Goal: Task Accomplishment & Management: Manage account settings

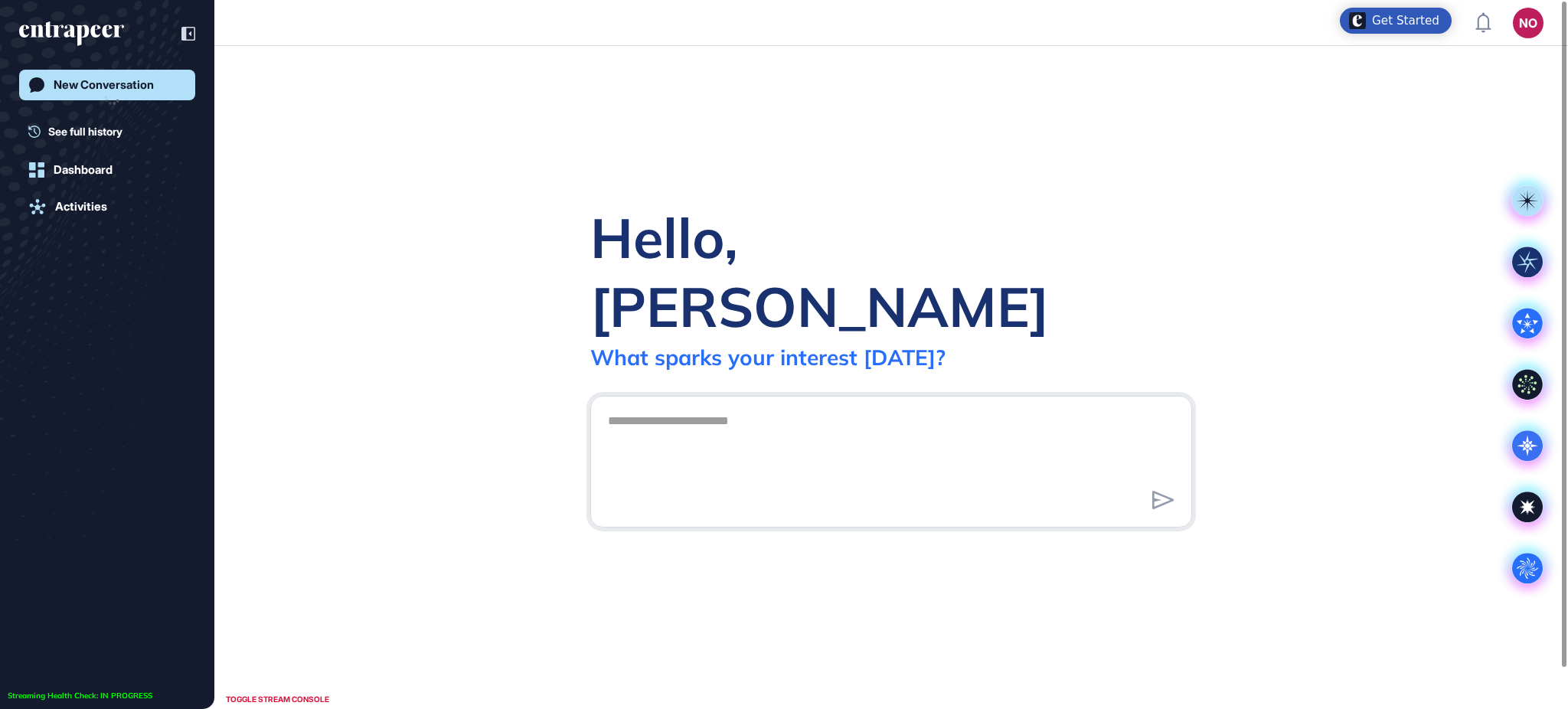
scroll to position [1, 1]
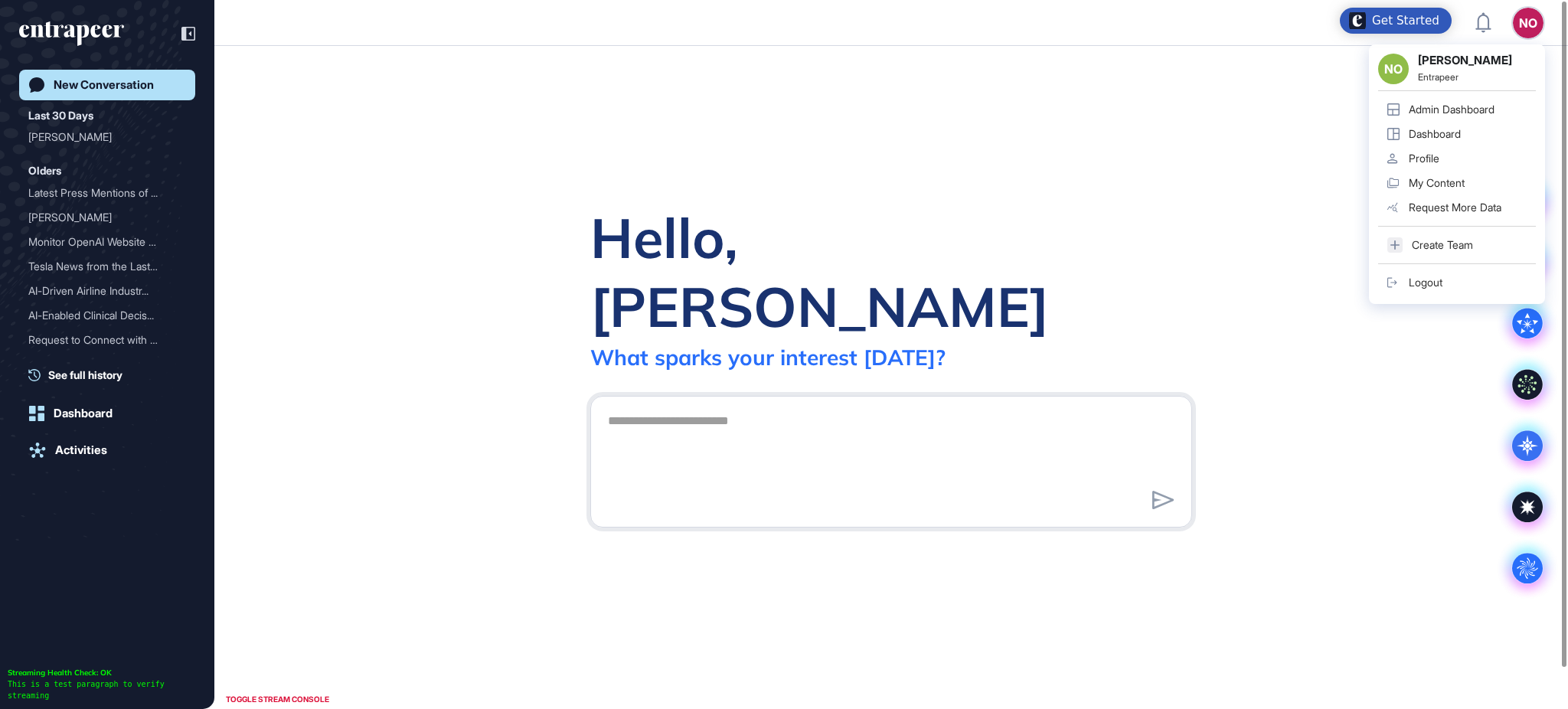
click at [1494, 103] on div "Admin Dashboard" at bounding box center [1451, 109] width 86 height 12
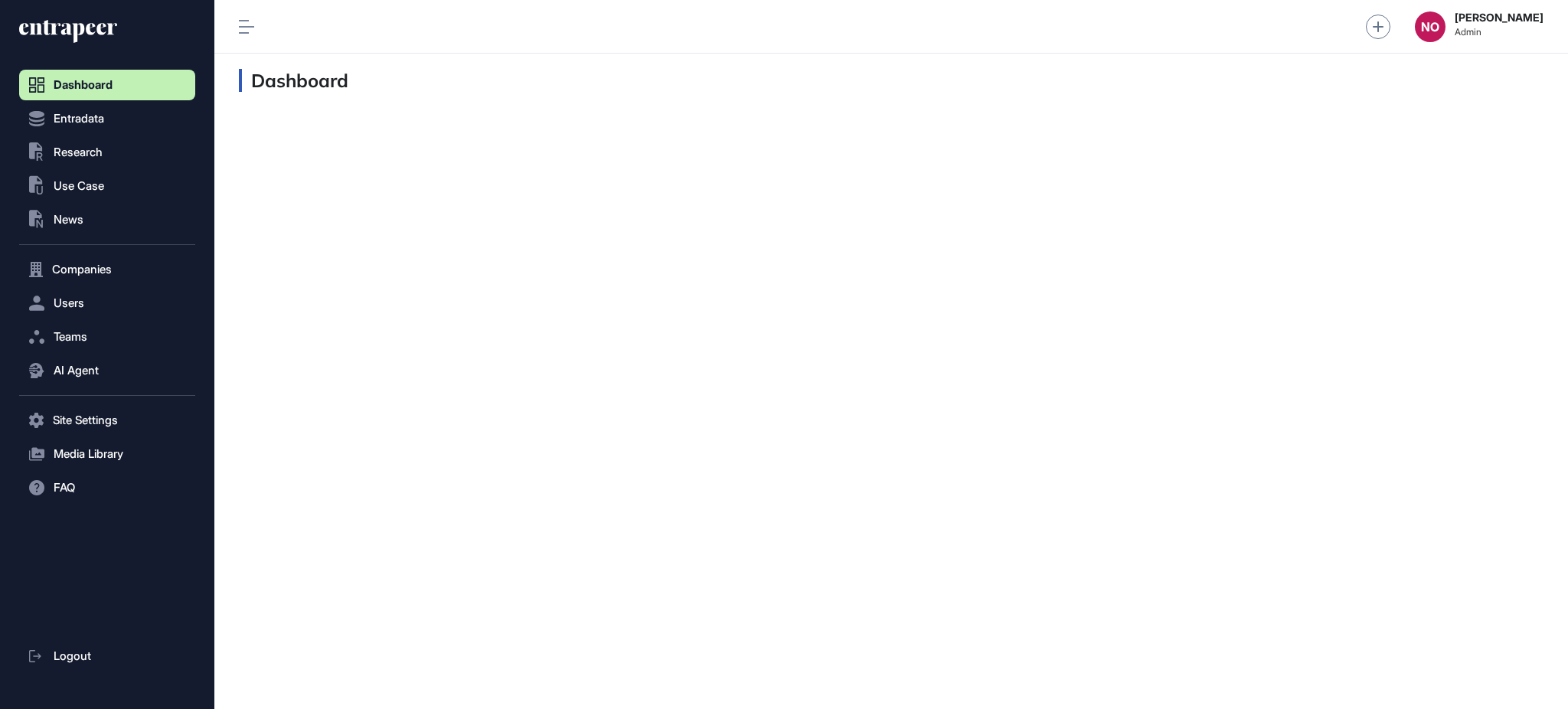
scroll to position [1, 1]
click at [138, 274] on button "Companies" at bounding box center [107, 270] width 176 height 31
click at [116, 298] on span "Company List" at bounding box center [83, 301] width 66 height 12
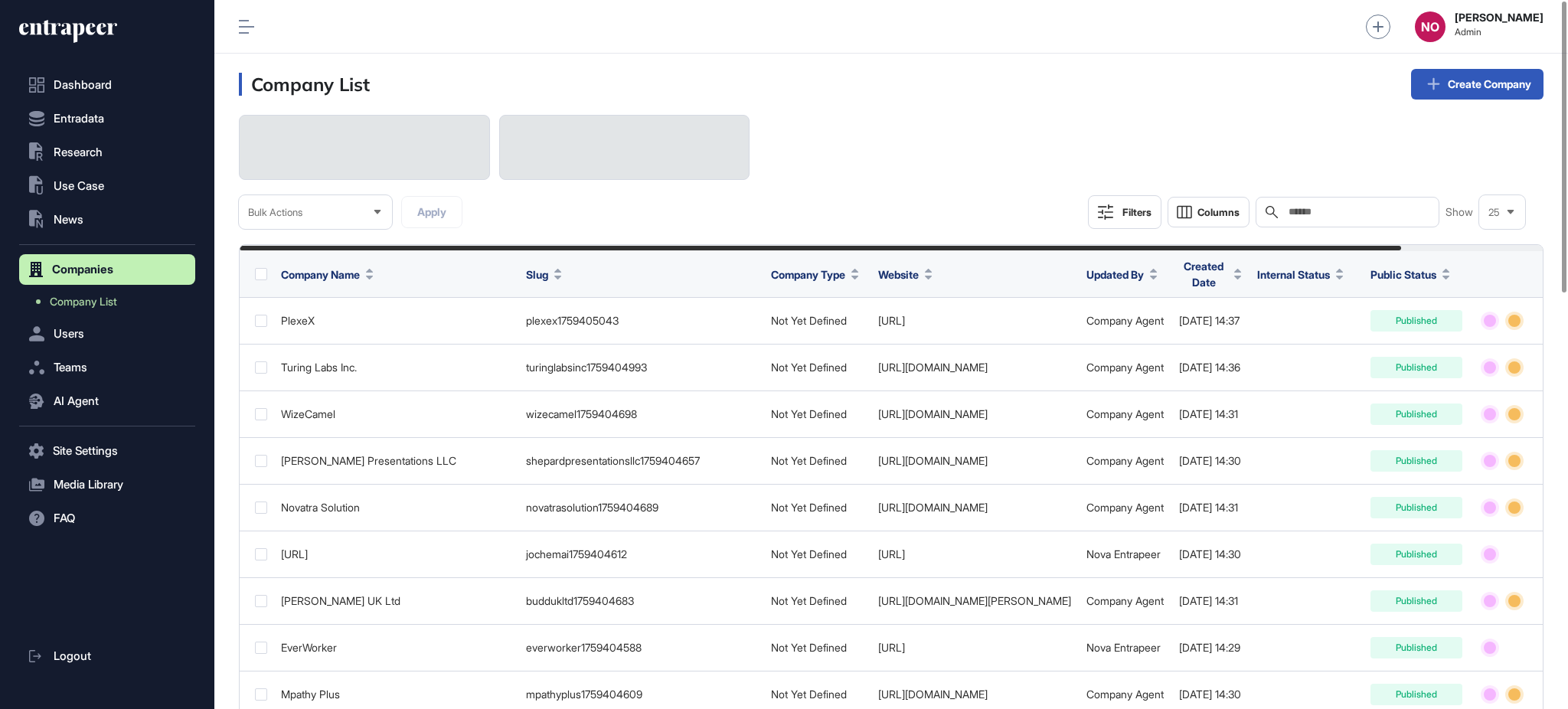
click at [1299, 200] on div "Search" at bounding box center [1348, 212] width 183 height 31
click at [1303, 208] on input "text" at bounding box center [1358, 212] width 142 height 12
paste input "**********"
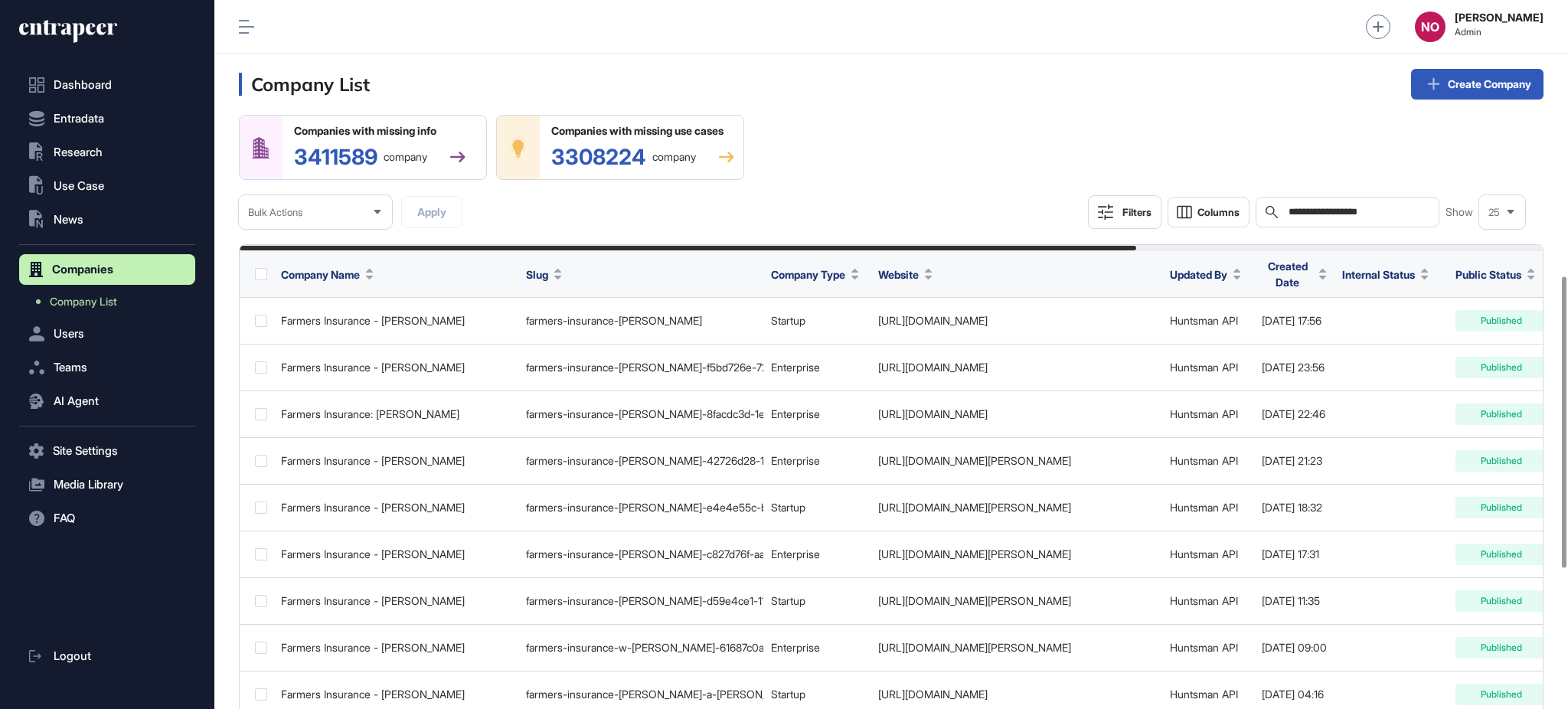
scroll to position [1011, 0]
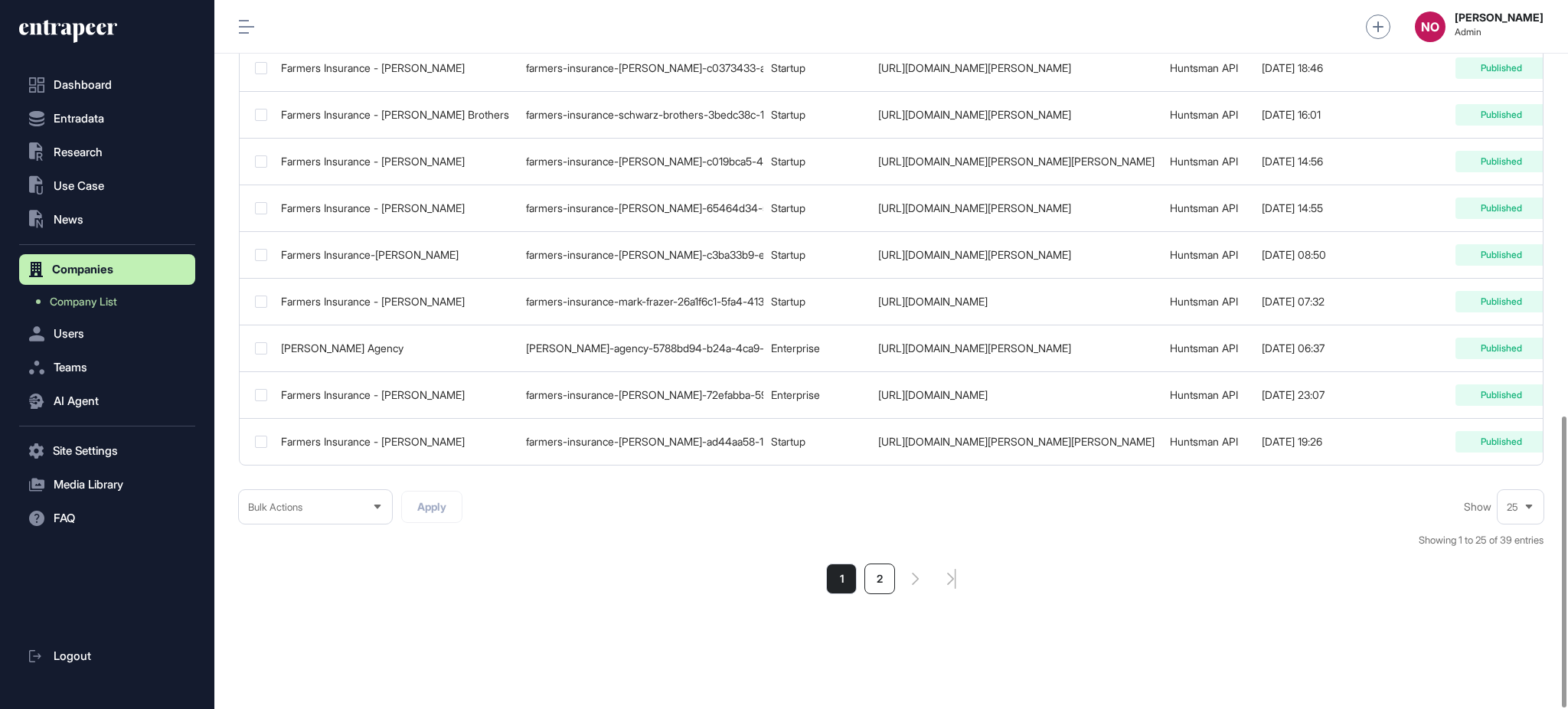
click at [883, 587] on li "2" at bounding box center [879, 579] width 31 height 31
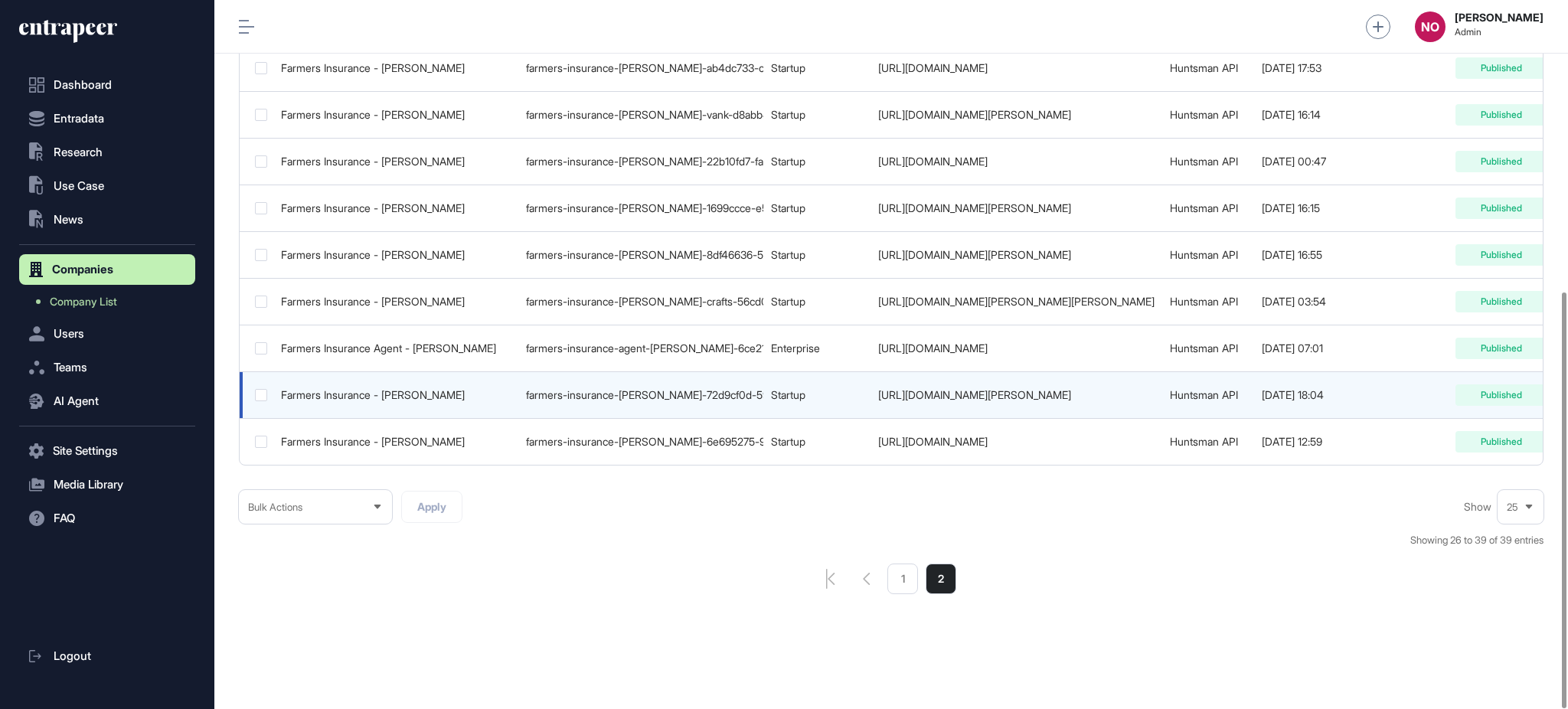
click at [920, 388] on link "http://agents.farmers.com/mo/ellisville/aaron-wildt?SourceID=AMPL001L001" at bounding box center [974, 394] width 193 height 13
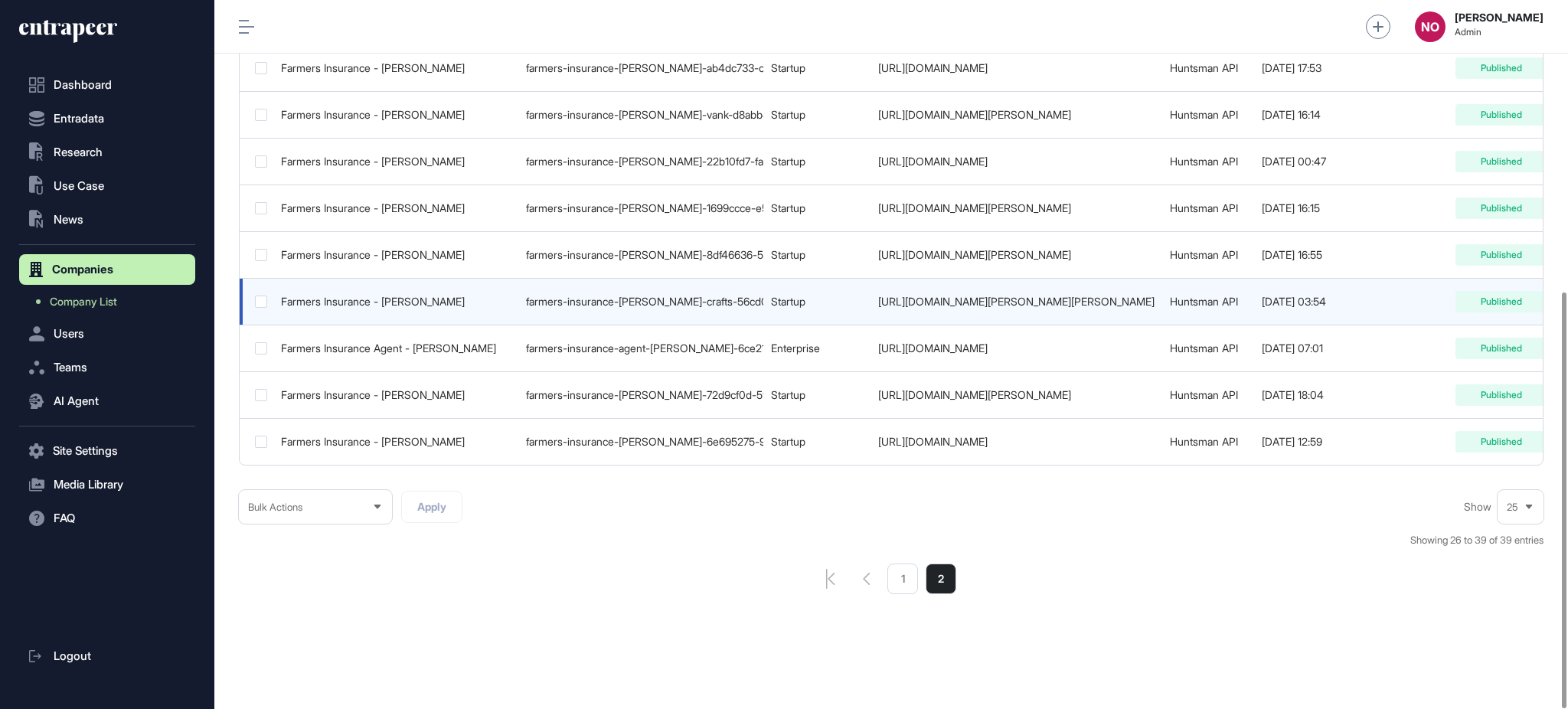
click at [1027, 295] on link "http://agents.farmers.com/or/eugene/michael-crafts" at bounding box center [1016, 301] width 277 height 13
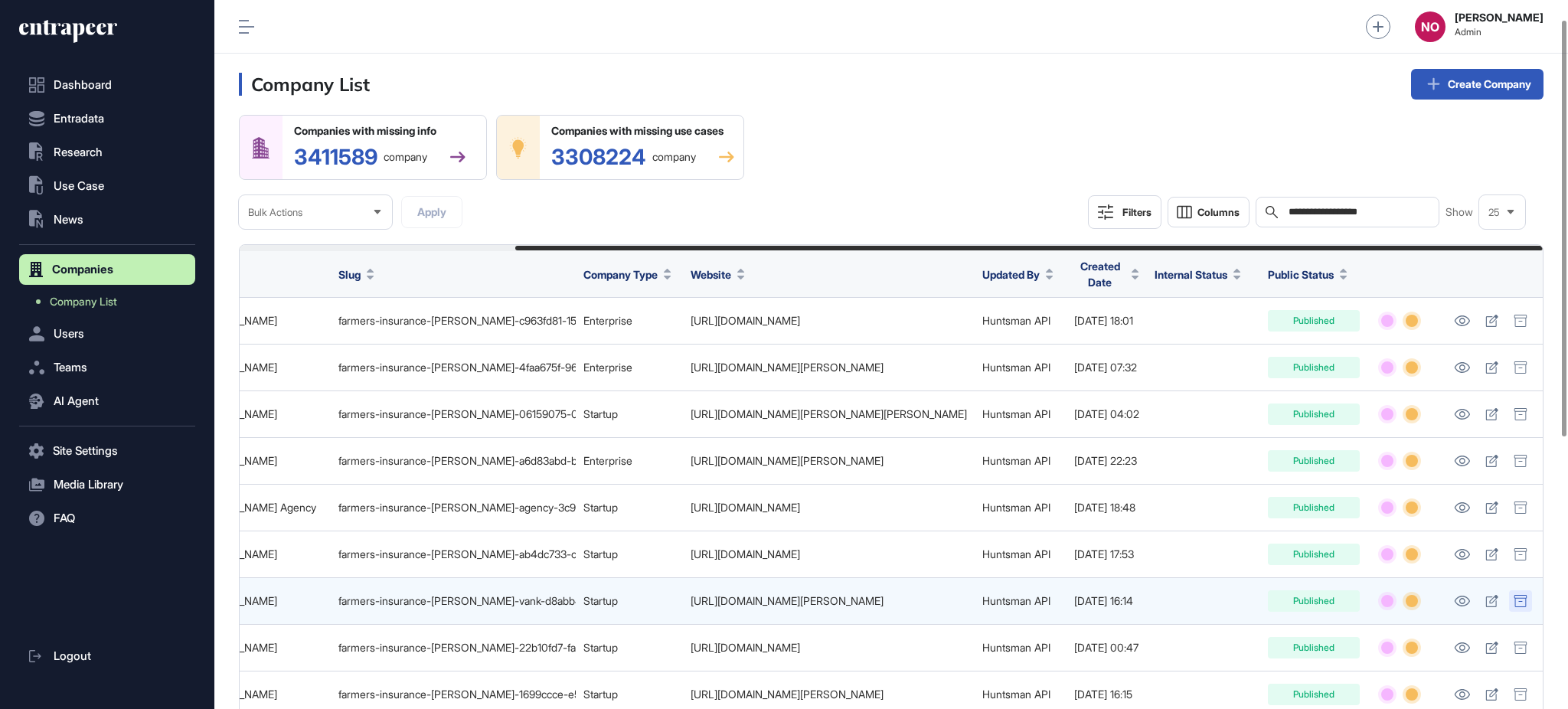
scroll to position [497, 0]
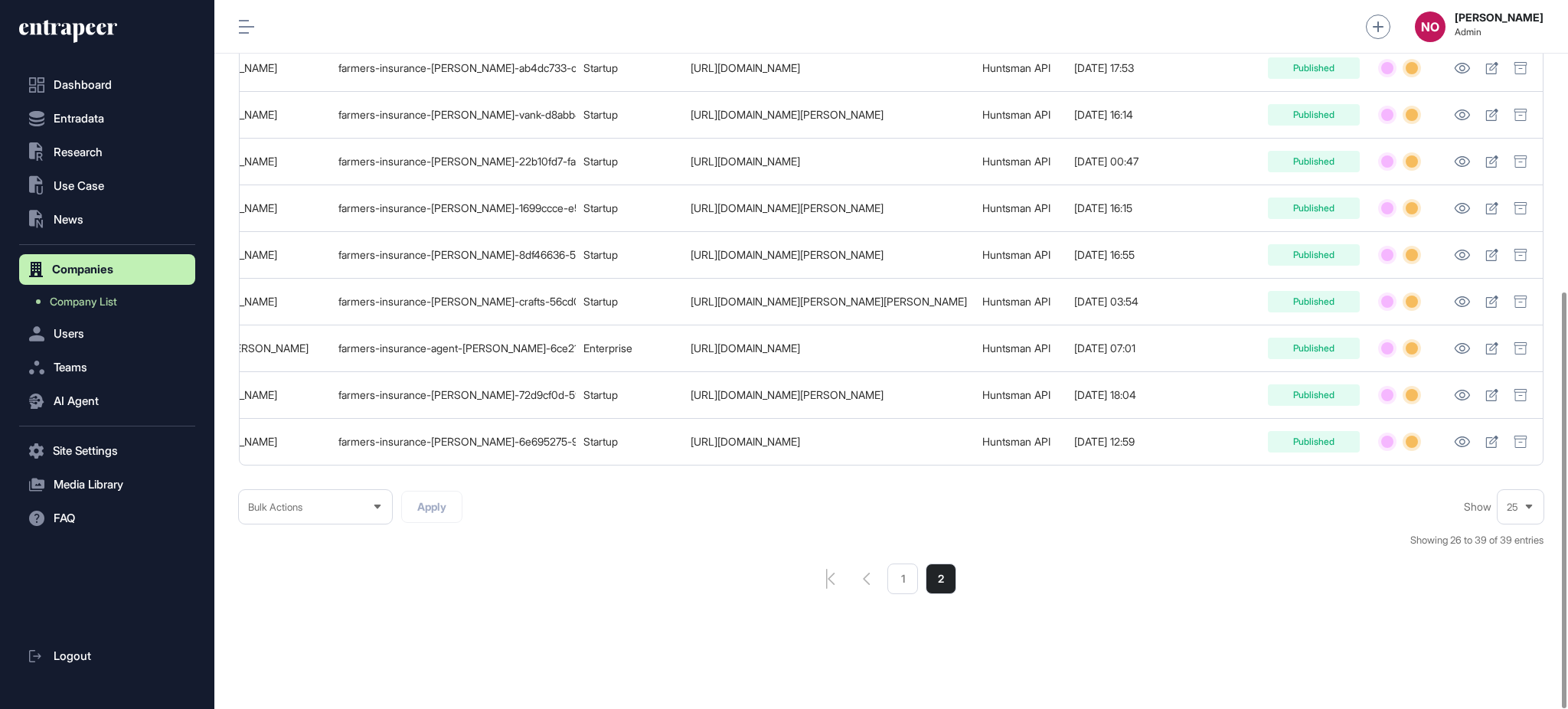
click at [903, 587] on li "1" at bounding box center [903, 579] width 31 height 31
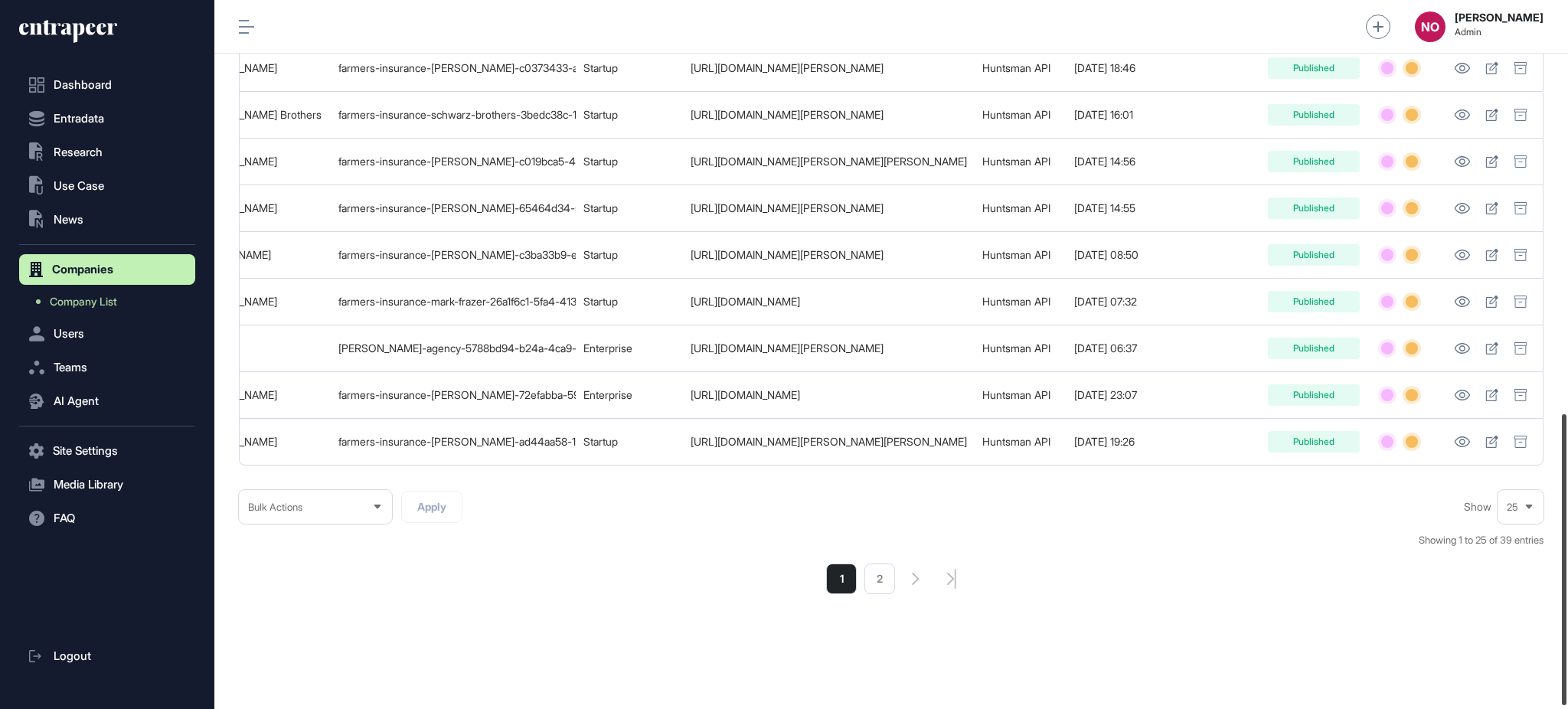
scroll to position [1005, 0]
drag, startPoint x: 1566, startPoint y: 261, endPoint x: 1566, endPoint y: 672, distance: 411.0
click at [1566, 672] on div at bounding box center [1564, 560] width 5 height 291
click at [882, 585] on li "2" at bounding box center [879, 579] width 31 height 31
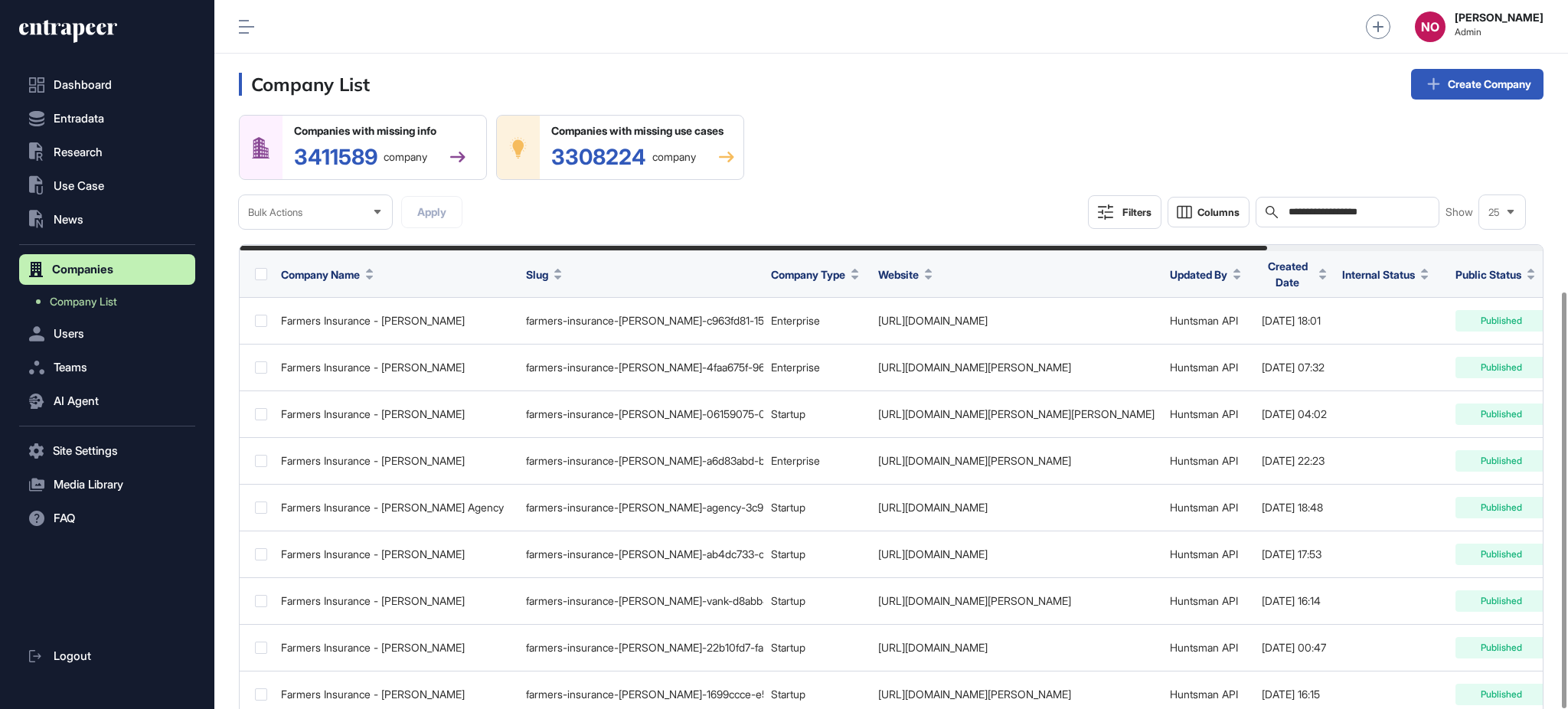
scroll to position [497, 0]
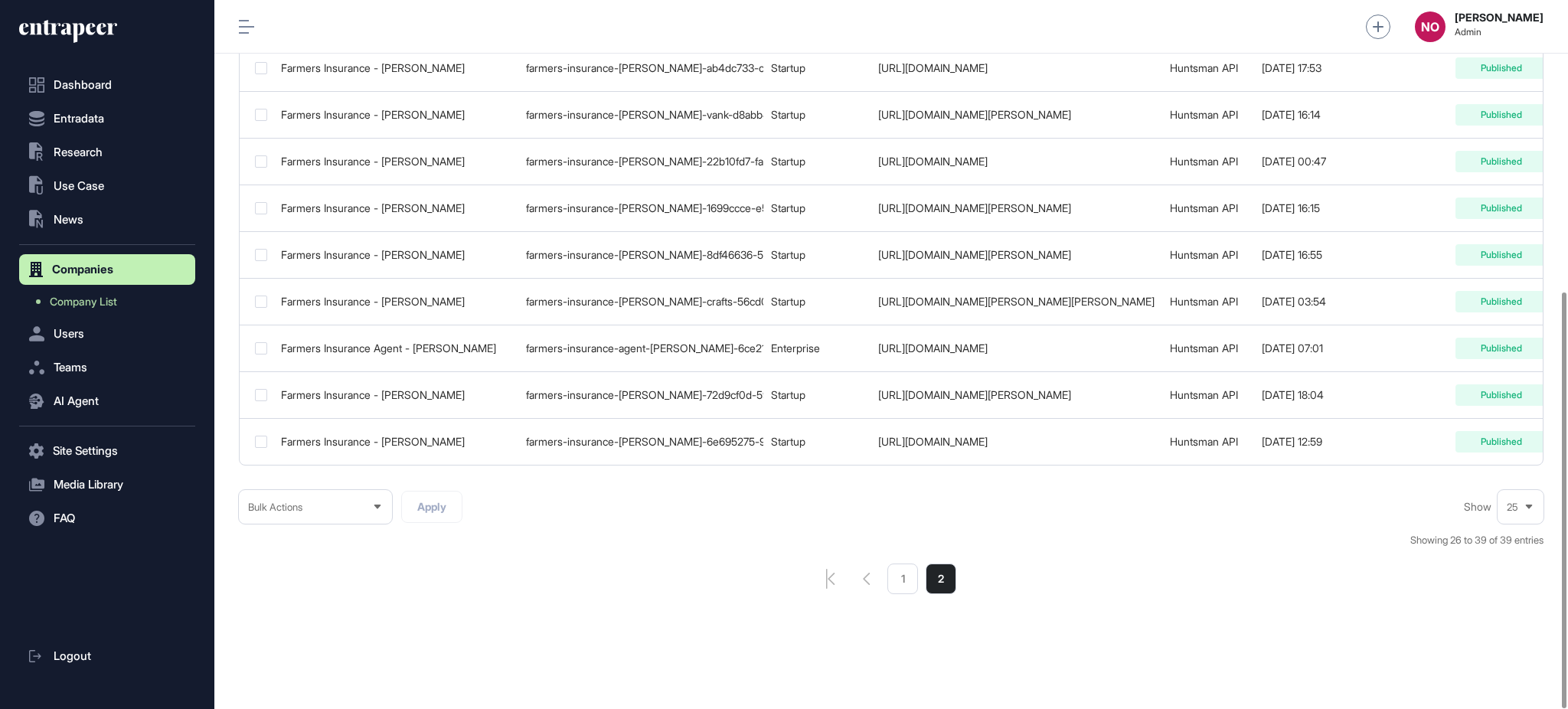
drag, startPoint x: 1175, startPoint y: 466, endPoint x: 1406, endPoint y: 466, distance: 231.0
click at [1406, 466] on div "Company Name Slug Company Type Website Updated By Created Date Internal Status …" at bounding box center [891, 111] width 1304 height 707
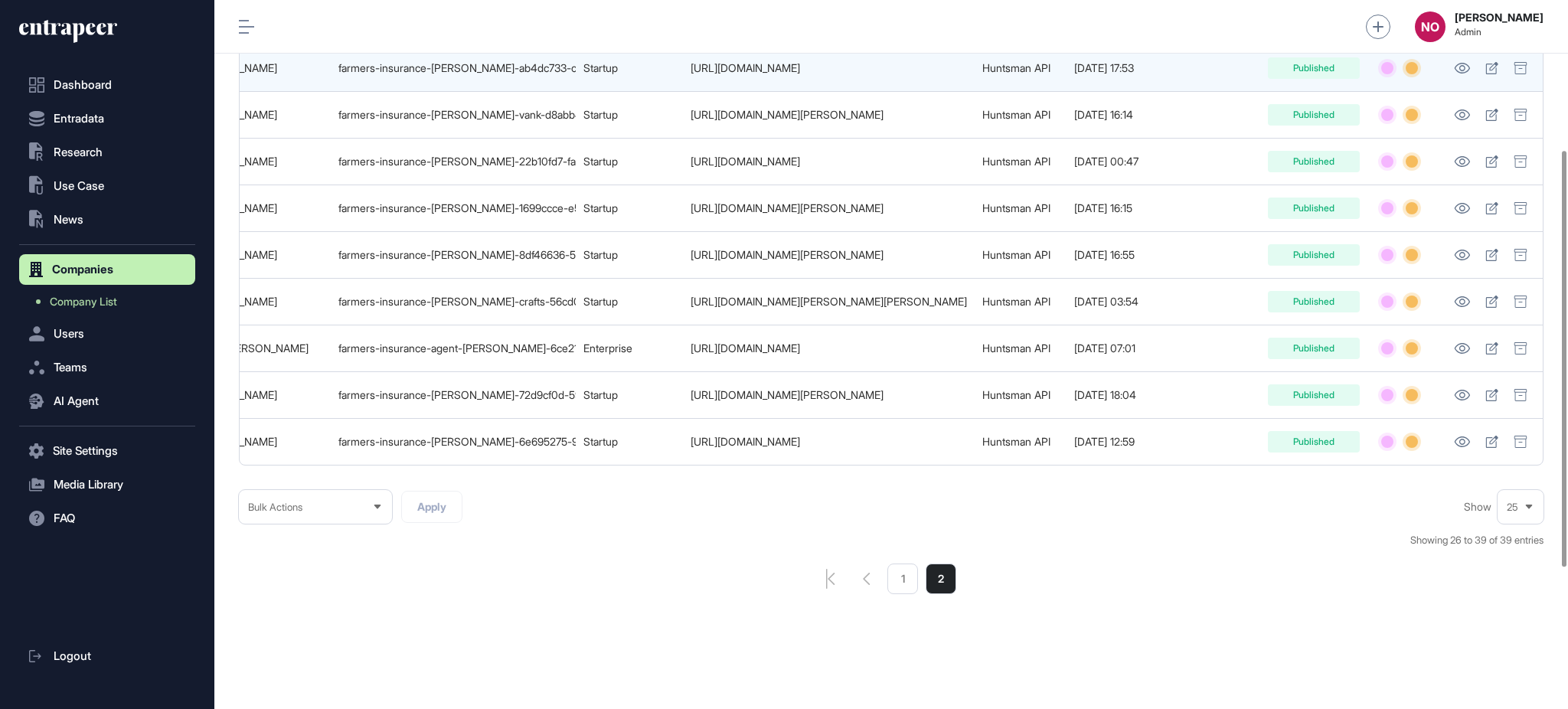
scroll to position [0, 0]
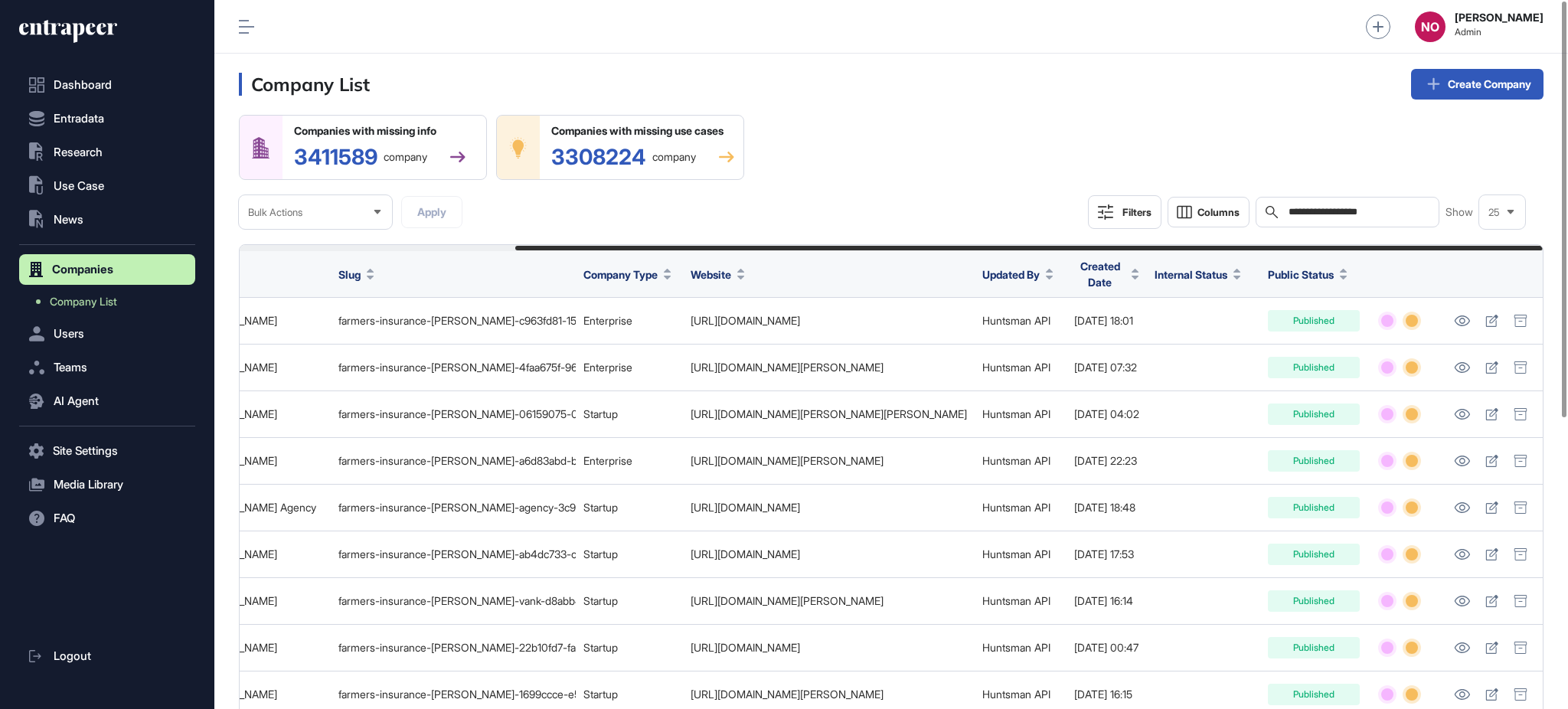
drag, startPoint x: 1378, startPoint y: 199, endPoint x: 1289, endPoint y: 213, distance: 90.1
click at [1289, 205] on div "**********" at bounding box center [1348, 212] width 183 height 31
paste input "**********"
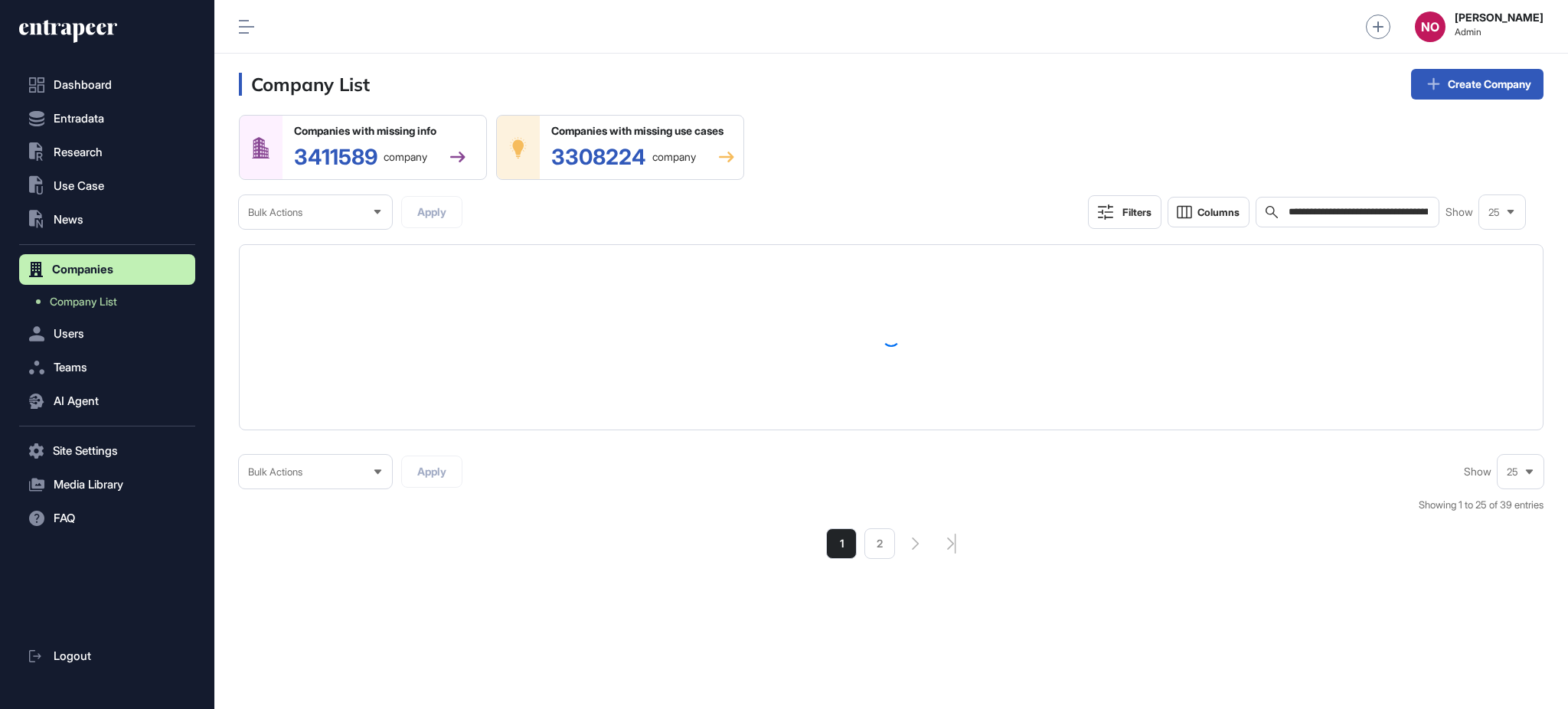
click at [1338, 208] on input "**********" at bounding box center [1358, 212] width 142 height 12
click at [1336, 206] on input "**********" at bounding box center [1358, 212] width 142 height 12
click at [1336, 207] on input "**********" at bounding box center [1358, 212] width 142 height 12
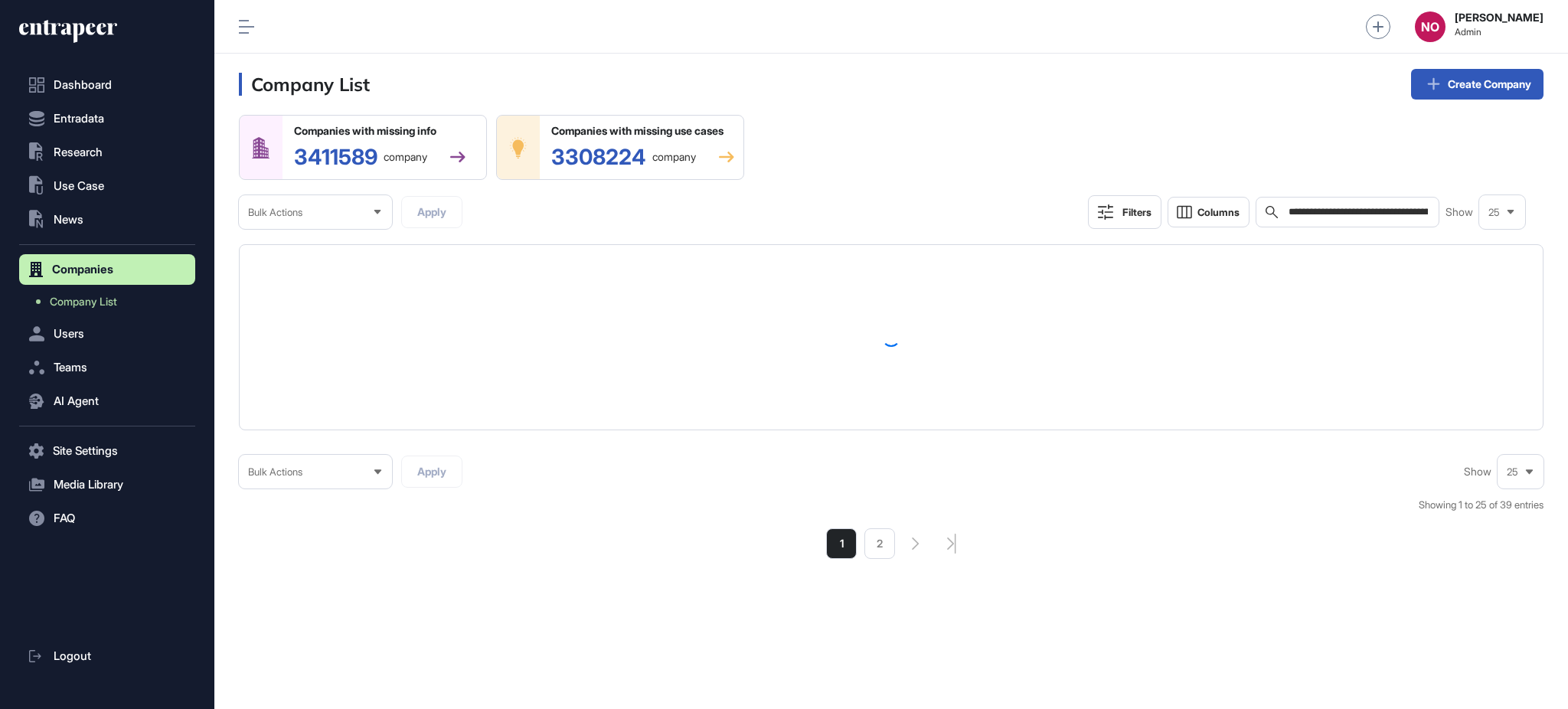
click at [1336, 206] on input "**********" at bounding box center [1358, 212] width 142 height 12
click at [1335, 203] on div "**********" at bounding box center [1347, 212] width 186 height 31
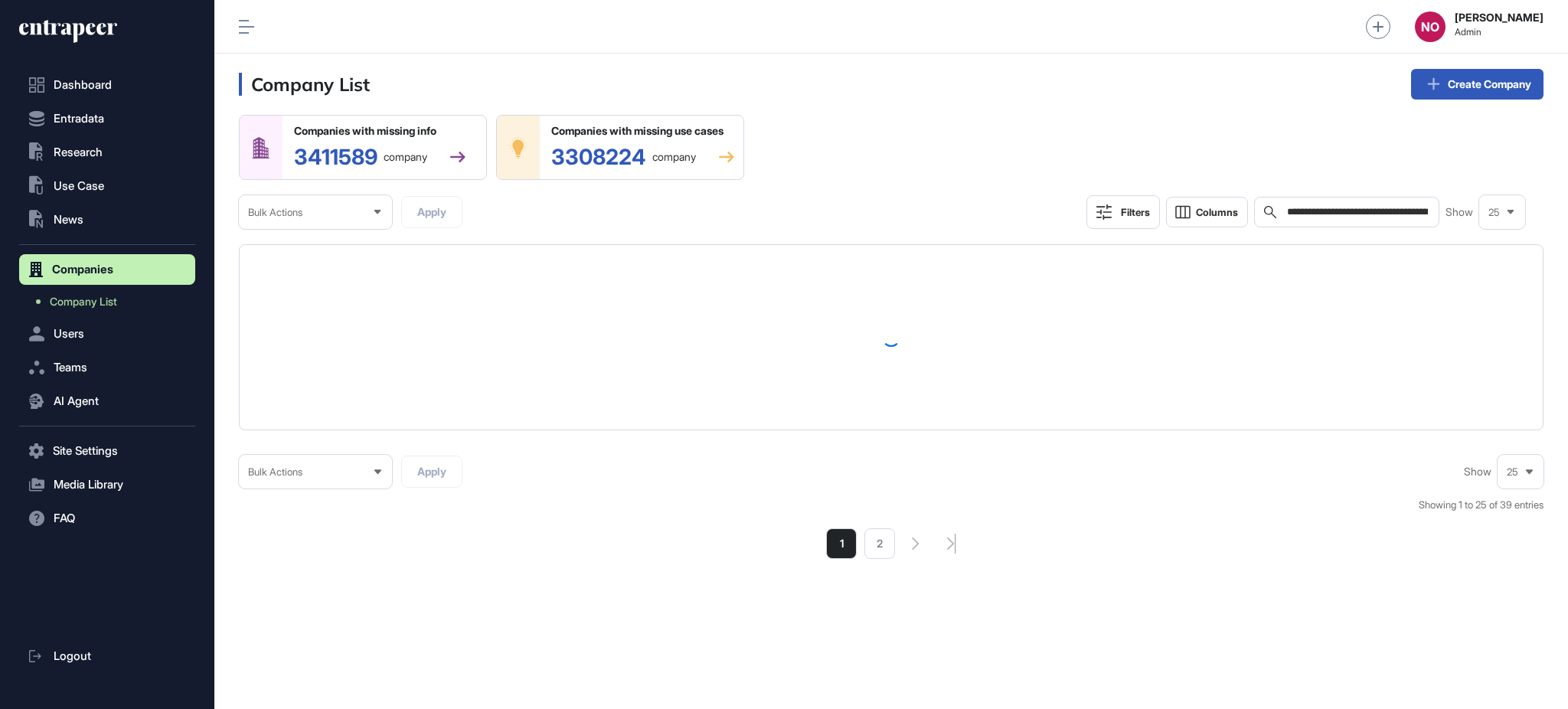
click at [1335, 203] on div "**********" at bounding box center [1347, 212] width 186 height 31
click at [1335, 204] on div "**********" at bounding box center [1347, 212] width 186 height 31
click at [1335, 204] on div "**********" at bounding box center [1347, 212] width 186 height 31
click at [1334, 208] on input "**********" at bounding box center [1358, 212] width 145 height 12
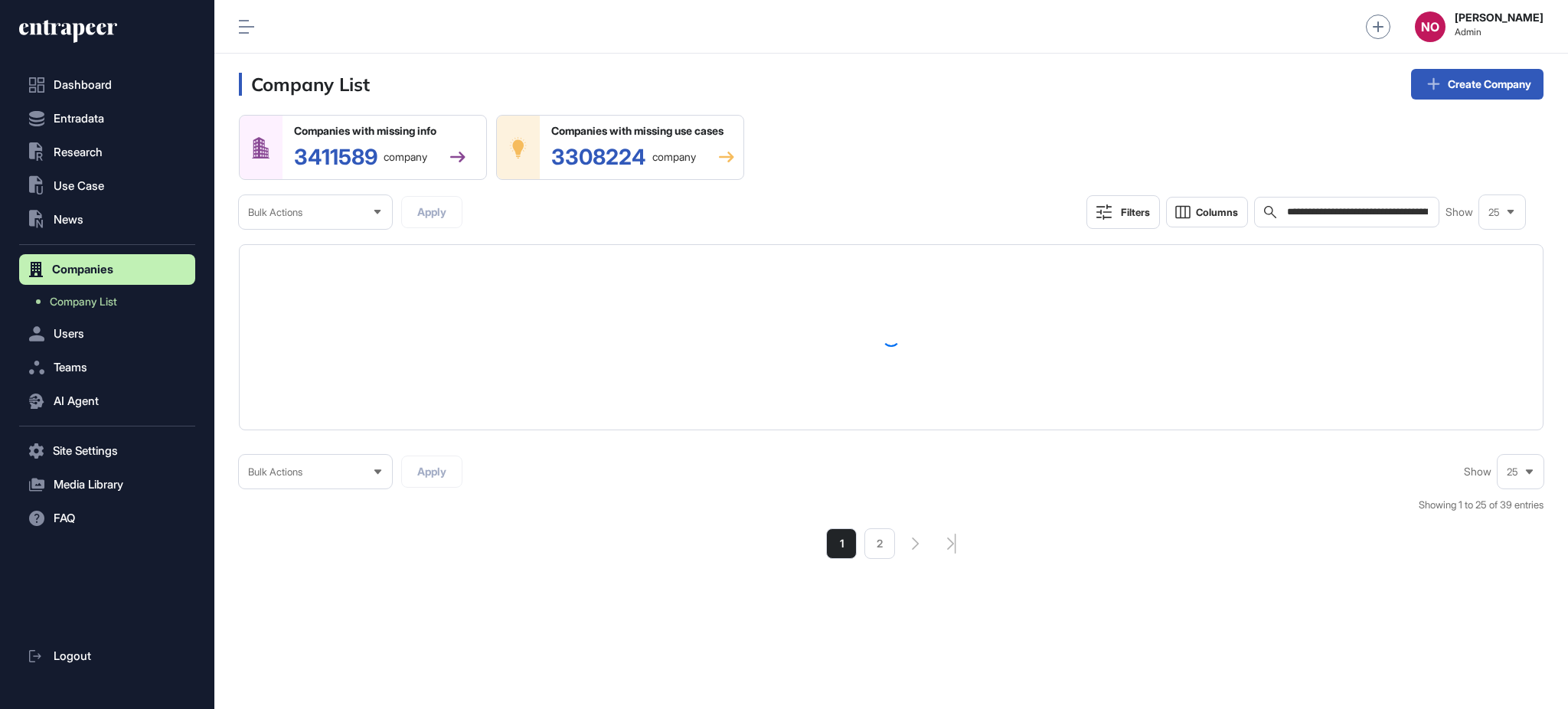
click at [1334, 208] on input "**********" at bounding box center [1358, 212] width 145 height 12
click at [1334, 207] on input "**********" at bounding box center [1358, 212] width 145 height 12
type input "*"
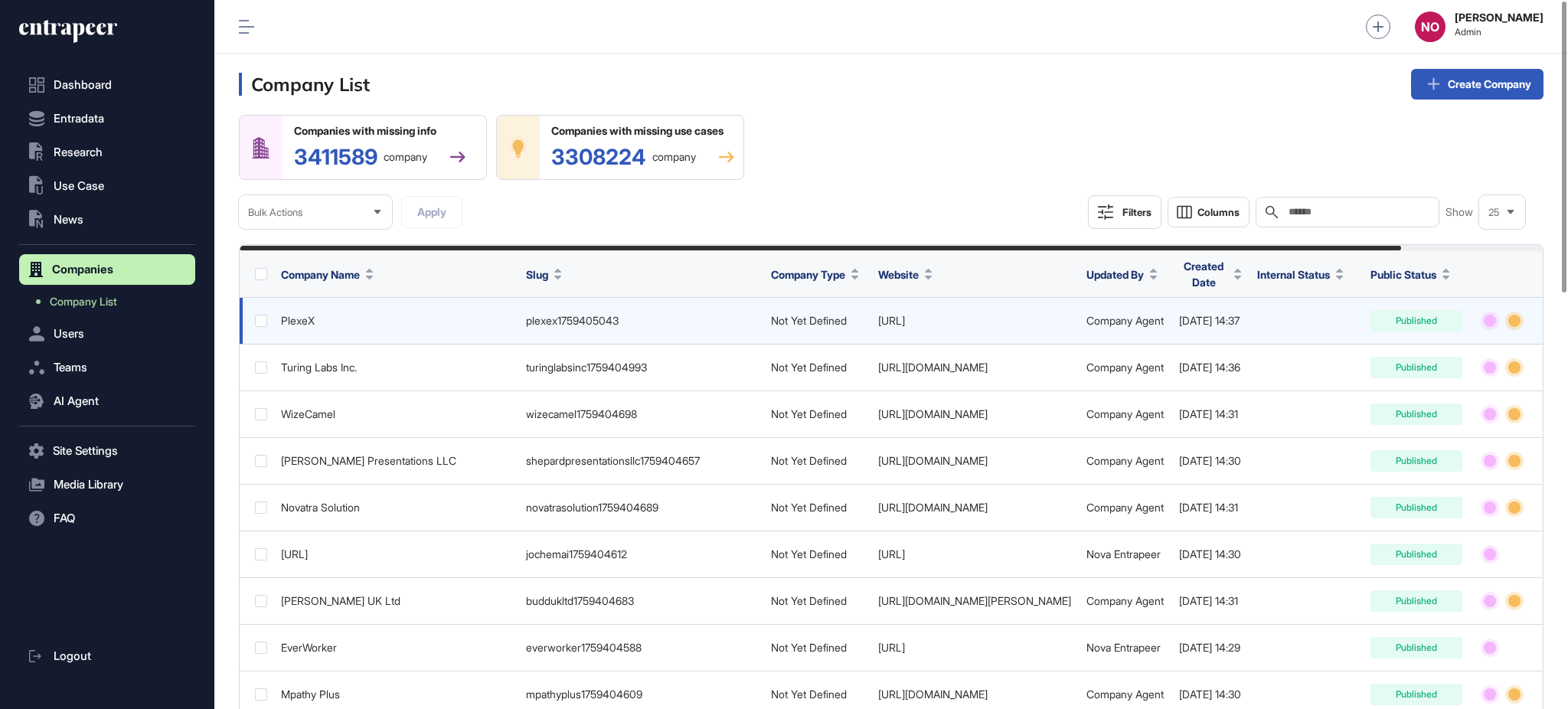
drag, startPoint x: 998, startPoint y: 322, endPoint x: 949, endPoint y: 336, distance: 51.0
click at [945, 335] on td "https://www.plexe.ai" at bounding box center [974, 321] width 208 height 47
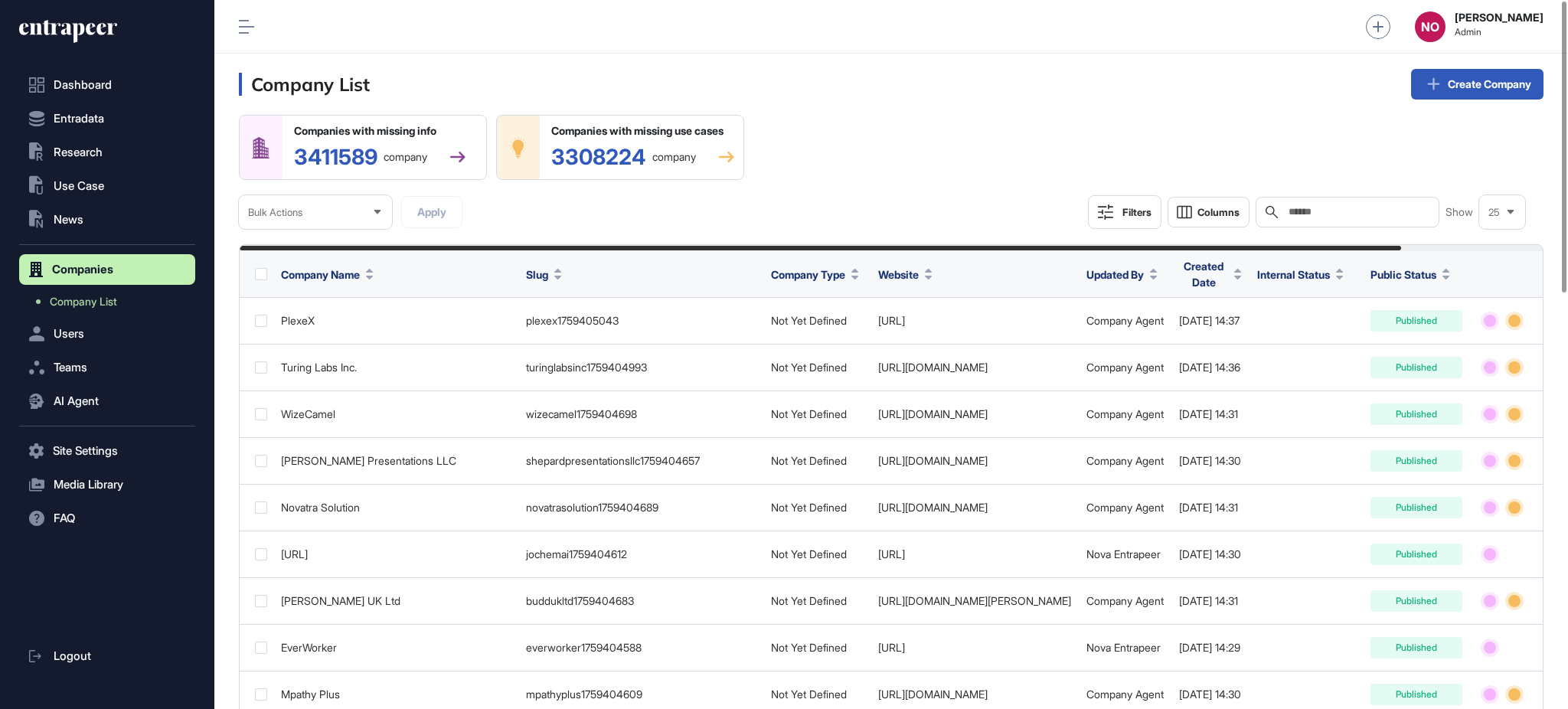
click at [1370, 212] on input "text" at bounding box center [1358, 212] width 142 height 12
paste input "**********"
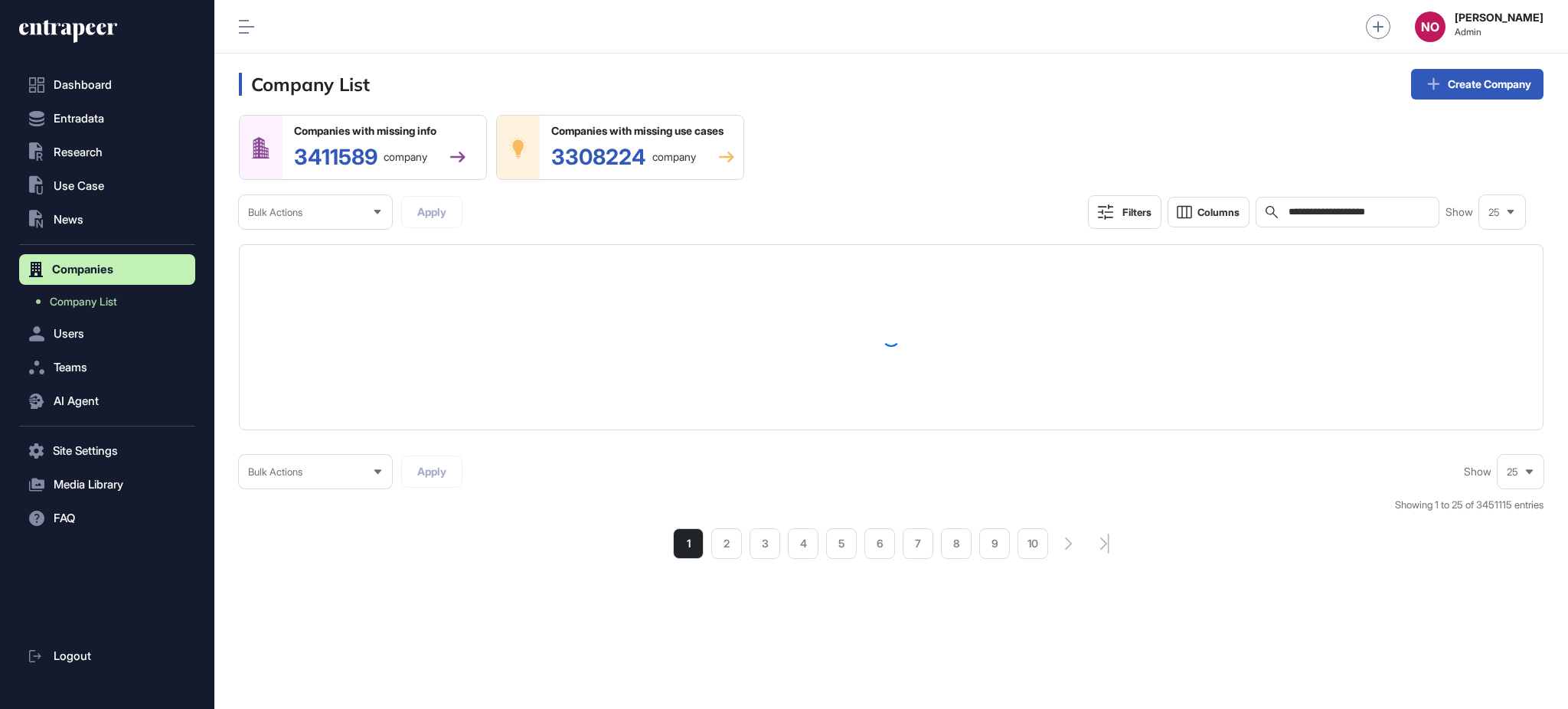
type input "**********"
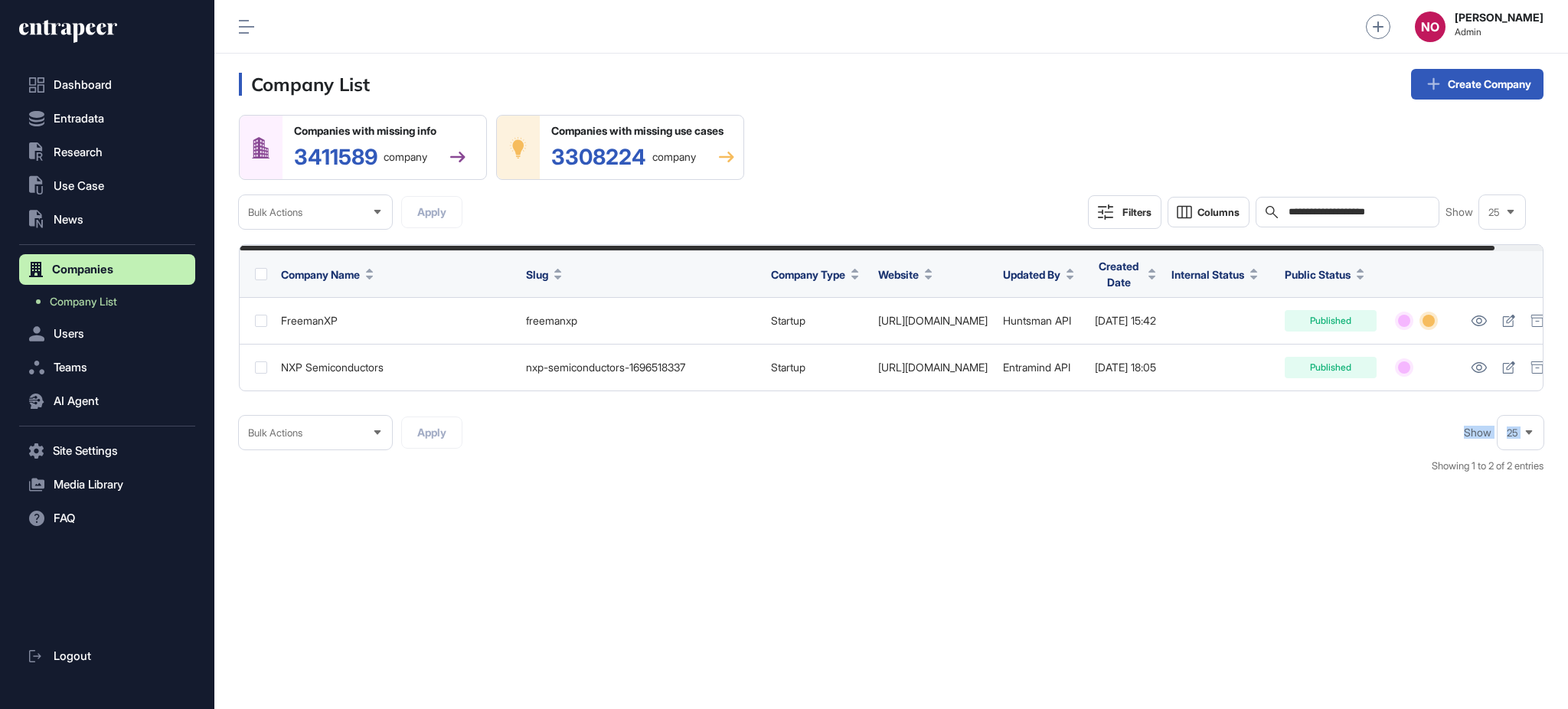
drag, startPoint x: 826, startPoint y: 406, endPoint x: 1076, endPoint y: 418, distance: 250.3
click at [1076, 418] on div "**********" at bounding box center [891, 302] width 1304 height 374
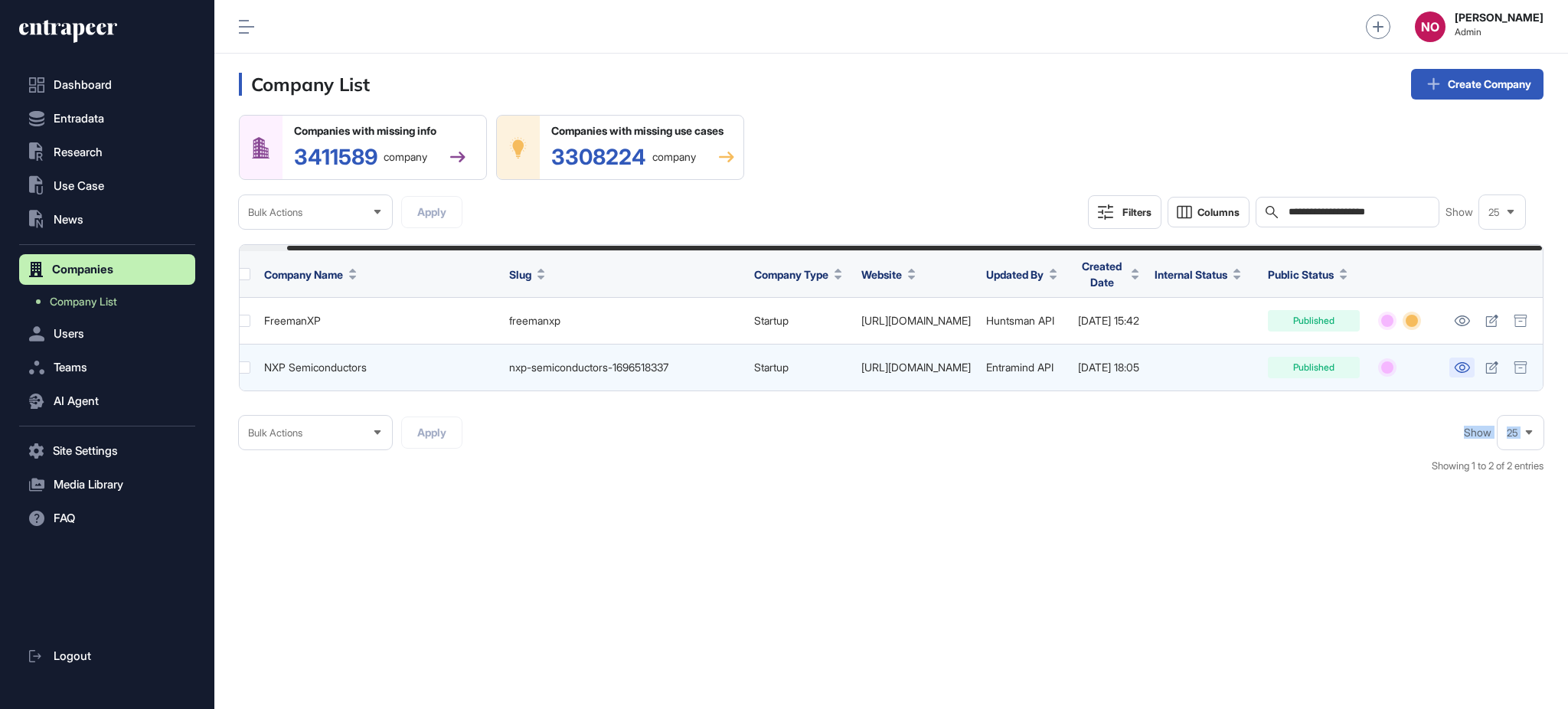
click at [1458, 363] on icon at bounding box center [1462, 367] width 16 height 10
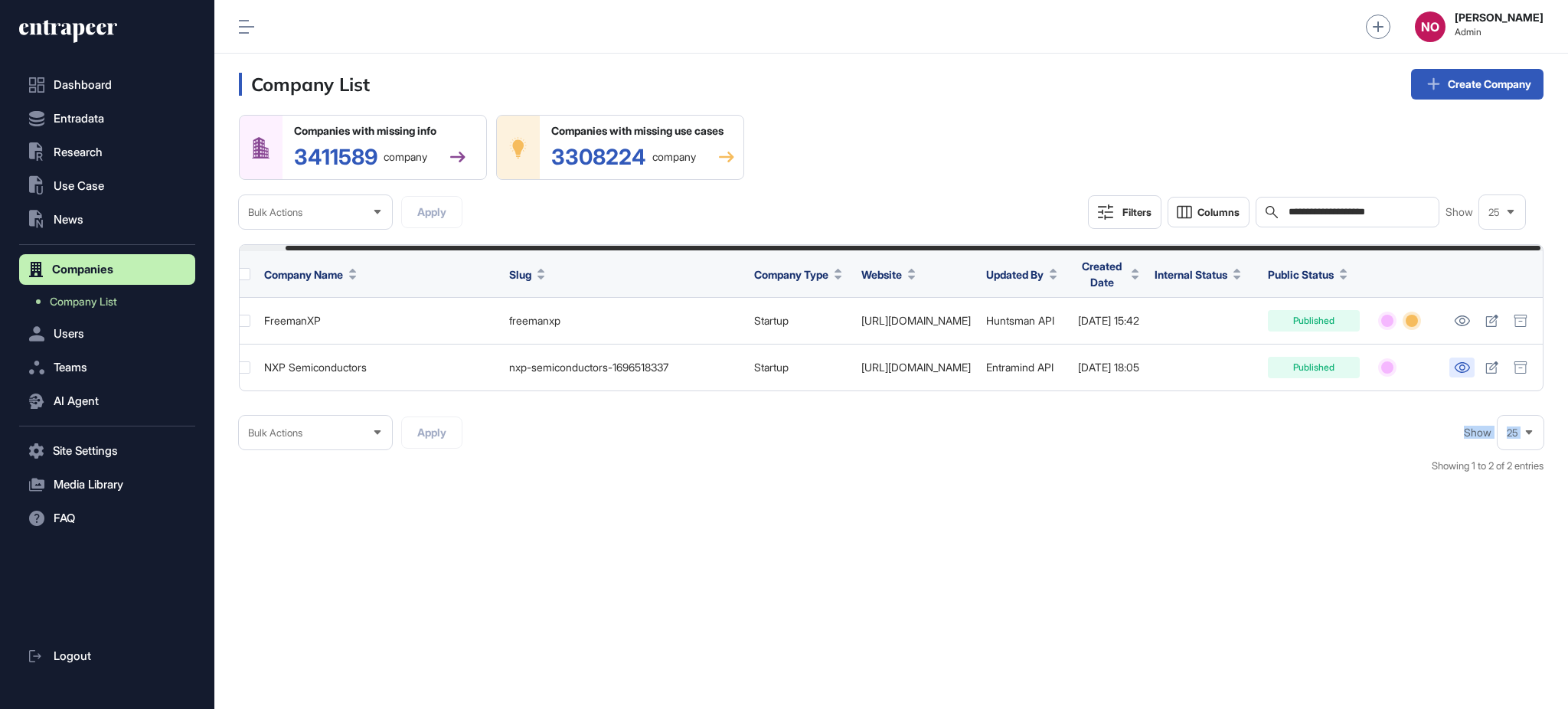
scroll to position [0, 0]
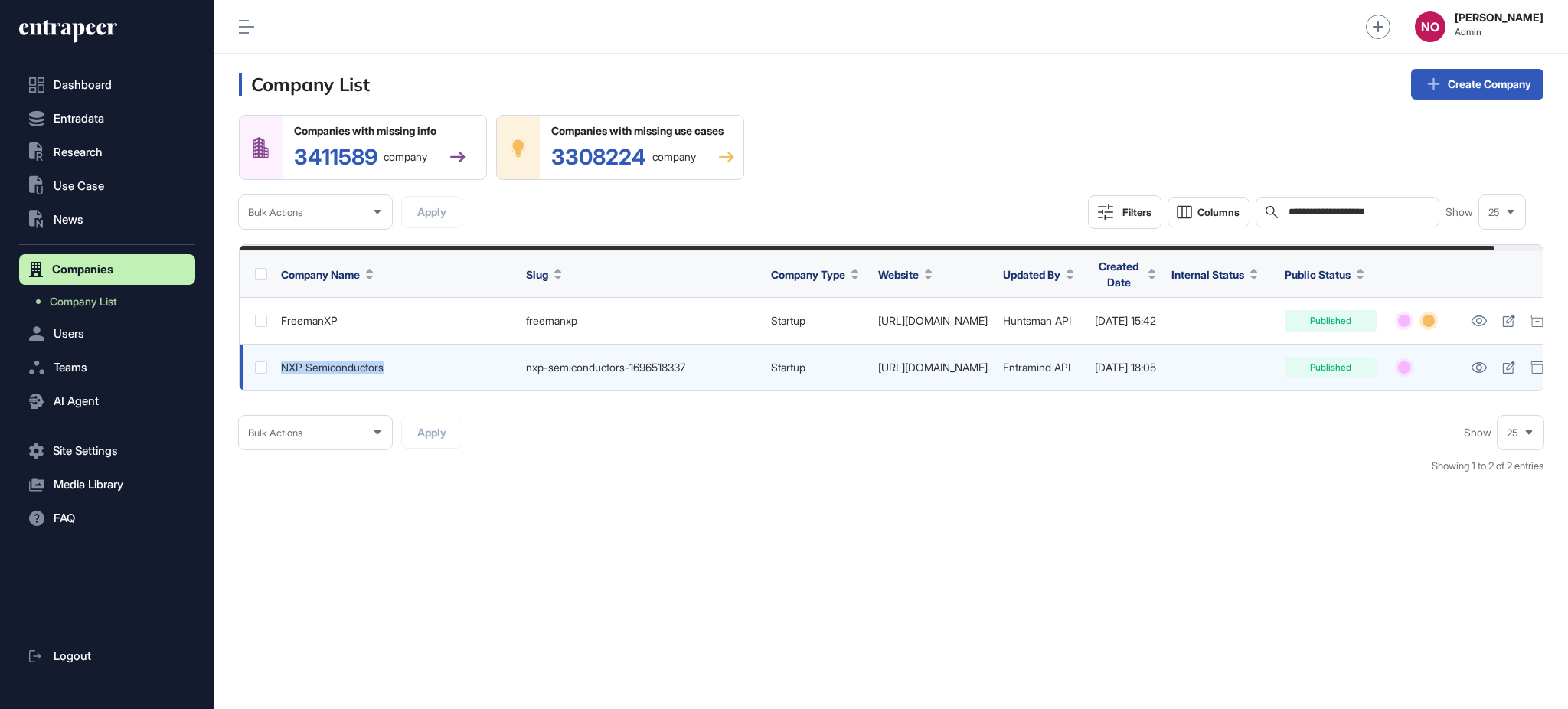
drag, startPoint x: 414, startPoint y: 369, endPoint x: 276, endPoint y: 378, distance: 138.3
click at [274, 377] on td "NXP Semiconductors" at bounding box center [396, 368] width 245 height 47
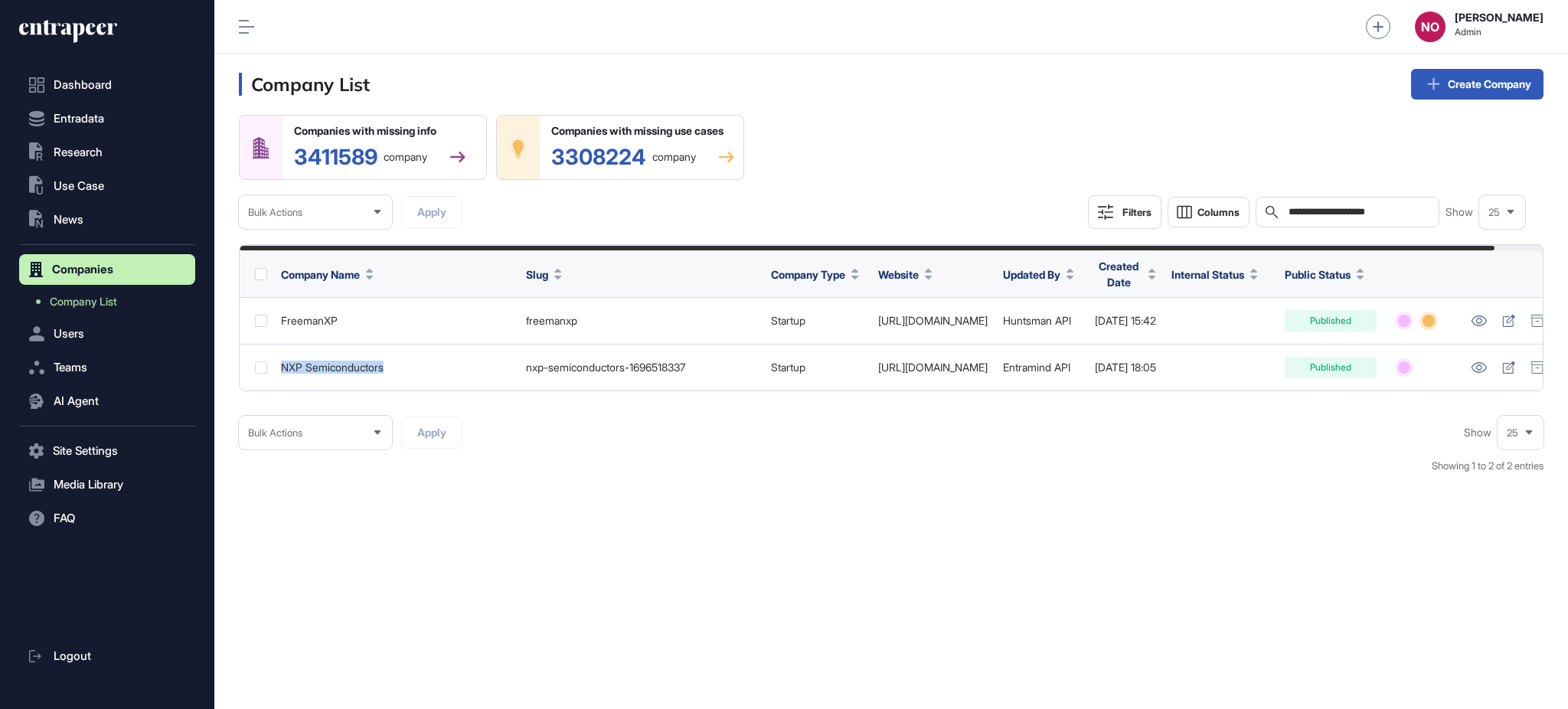
copy div "NXP Semiconductors"
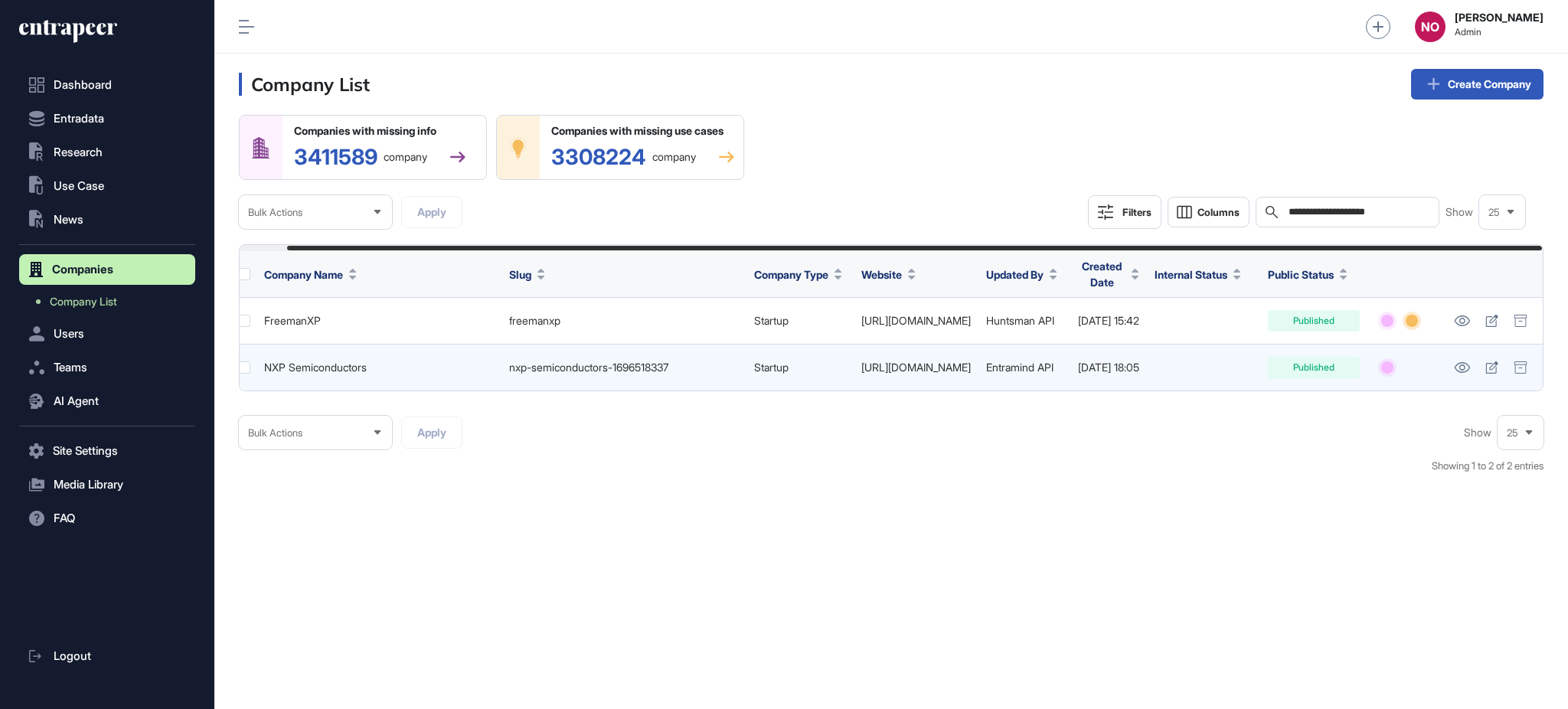
click at [1517, 354] on td at bounding box center [1494, 368] width 97 height 47
click at [1521, 359] on div at bounding box center [1521, 367] width 23 height 22
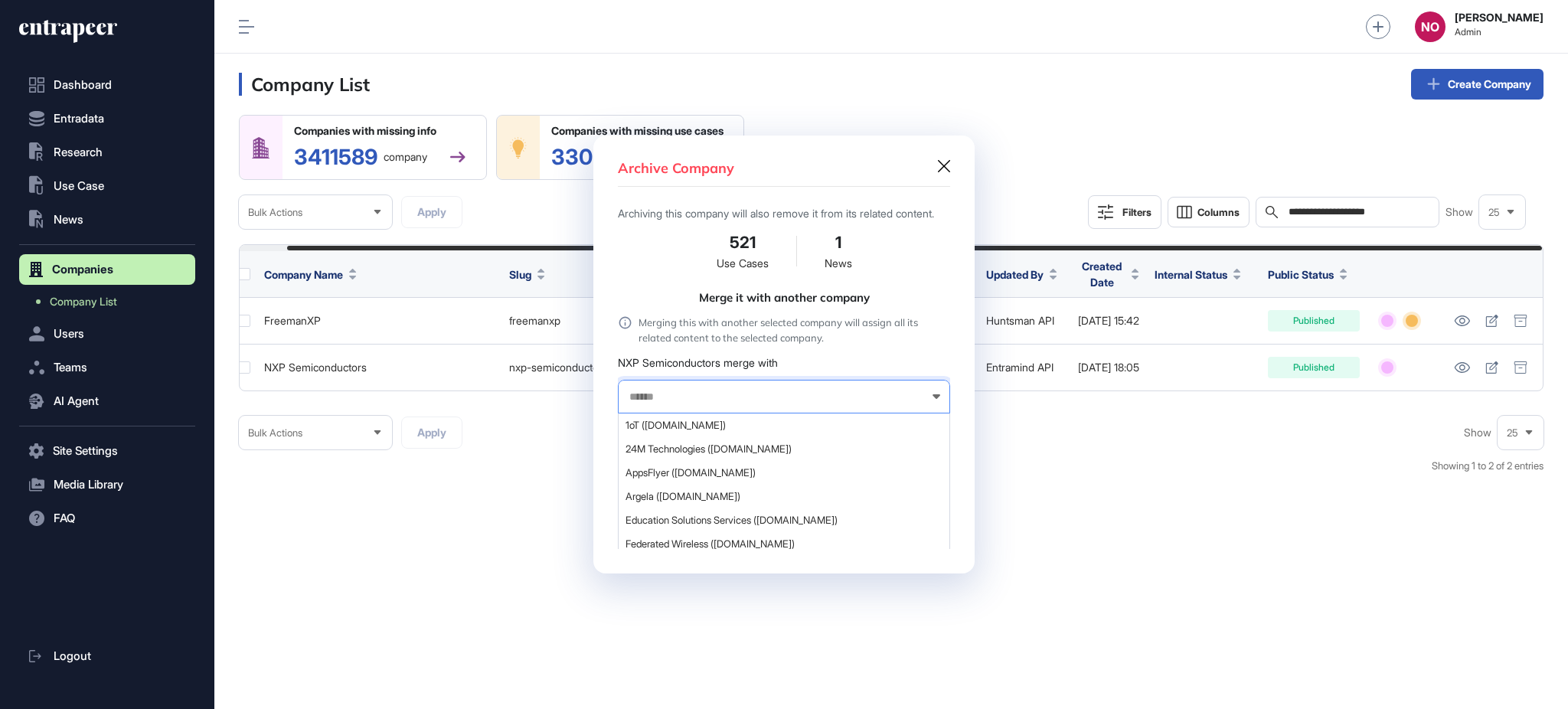
click at [657, 395] on input "text" at bounding box center [773, 397] width 292 height 13
paste input "**********"
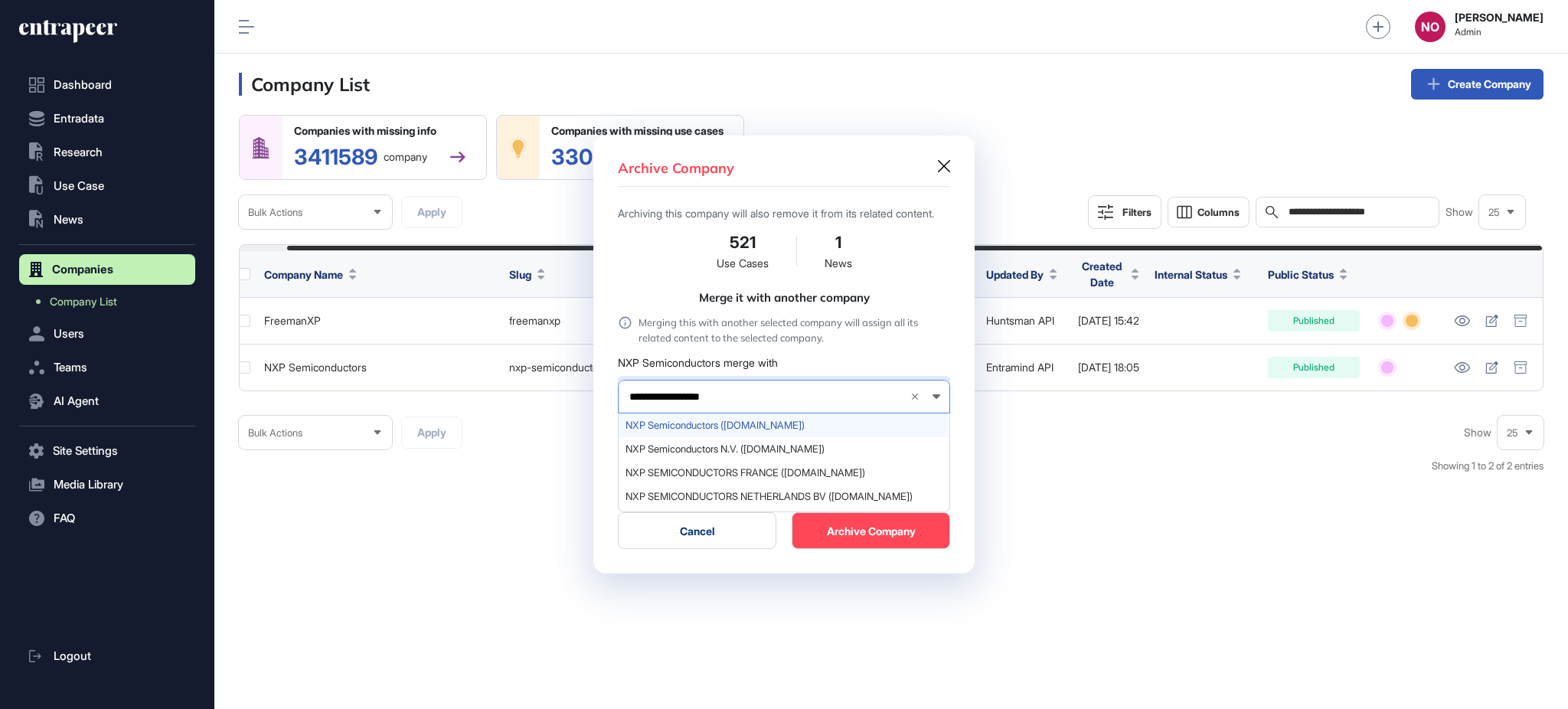
type input "**********"
click at [772, 422] on span "NXP Semiconductors (nxp.com)" at bounding box center [783, 425] width 315 height 11
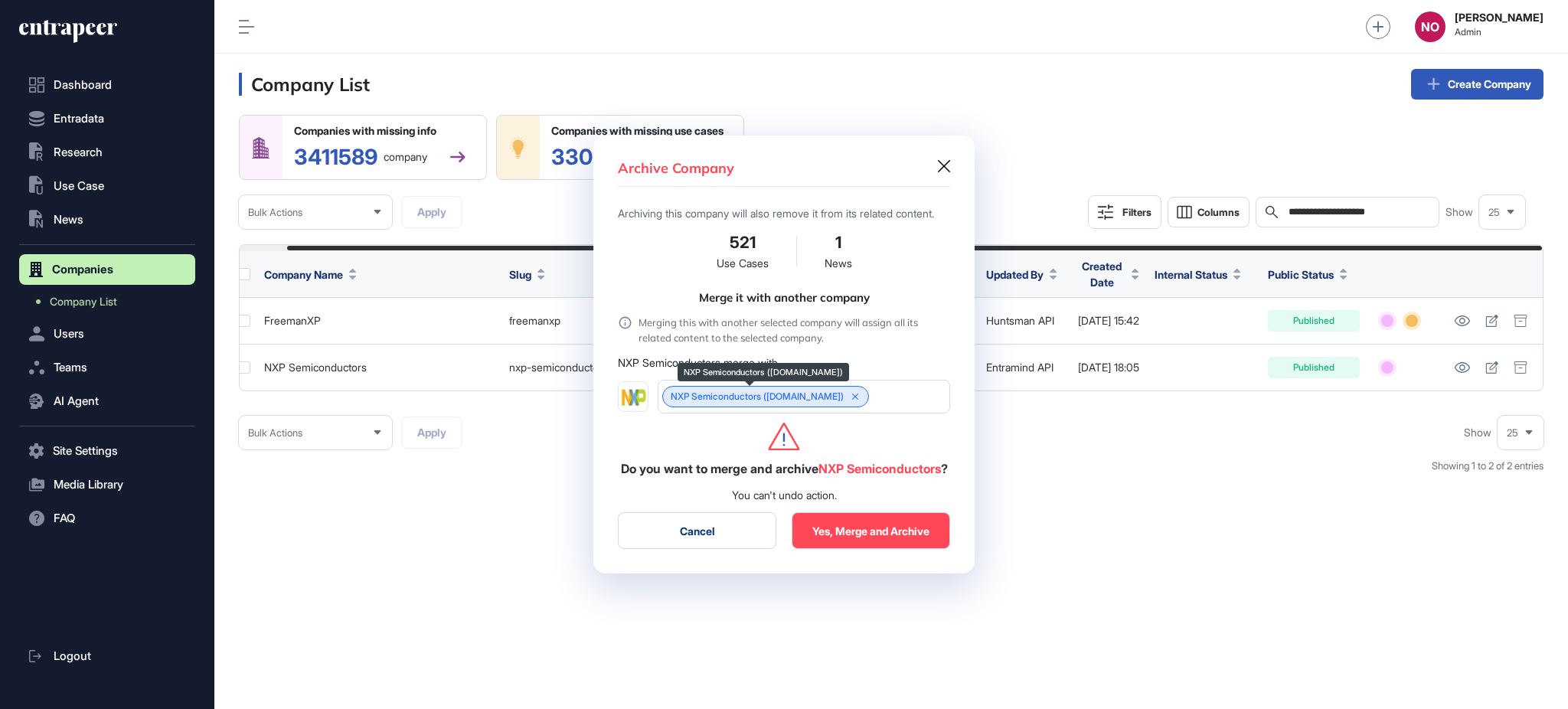
click at [709, 391] on link "NXP Semiconductors (nxp.com)" at bounding box center [757, 396] width 173 height 10
click at [888, 536] on button "Yes, Merge and Archive" at bounding box center [870, 531] width 158 height 37
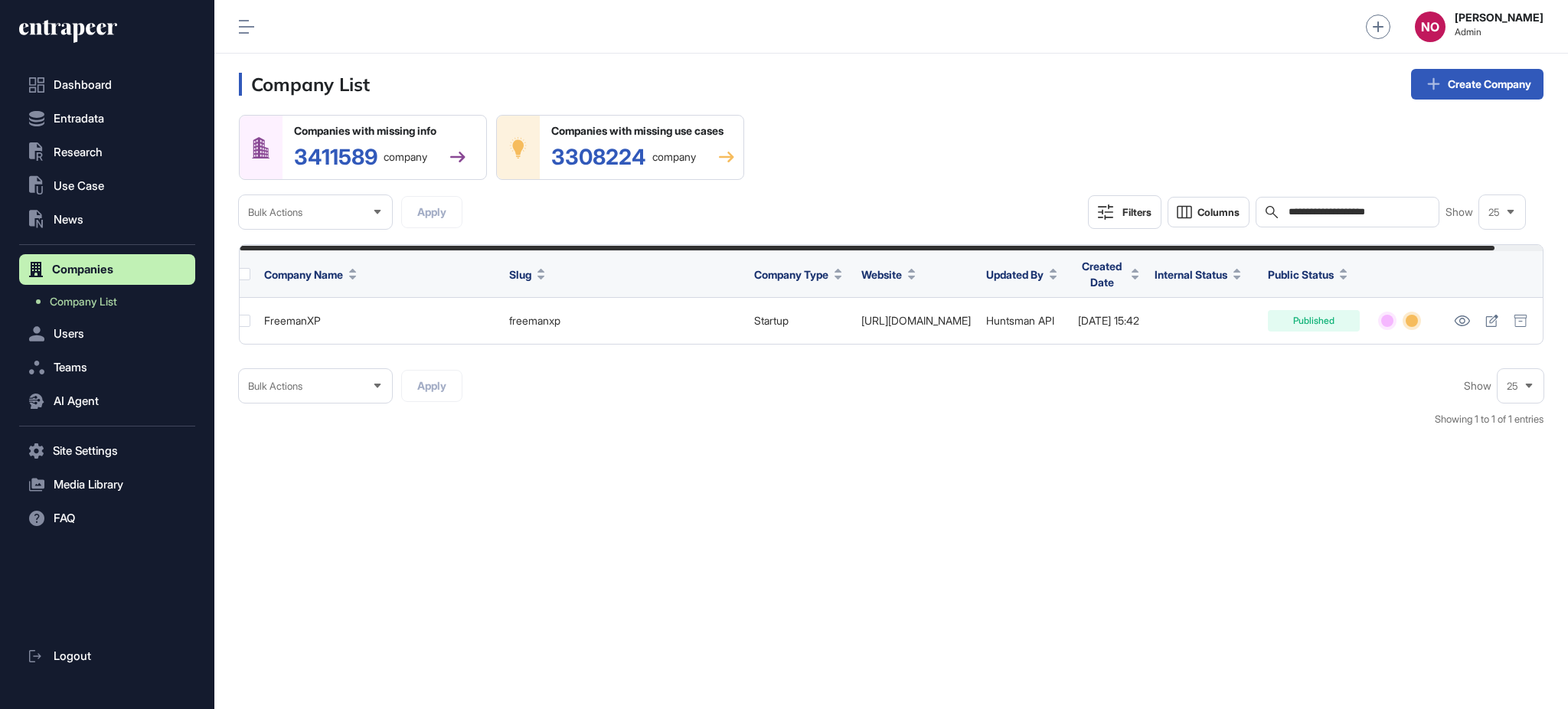
scroll to position [0, 0]
click at [88, 295] on span "Company List" at bounding box center [84, 301] width 68 height 12
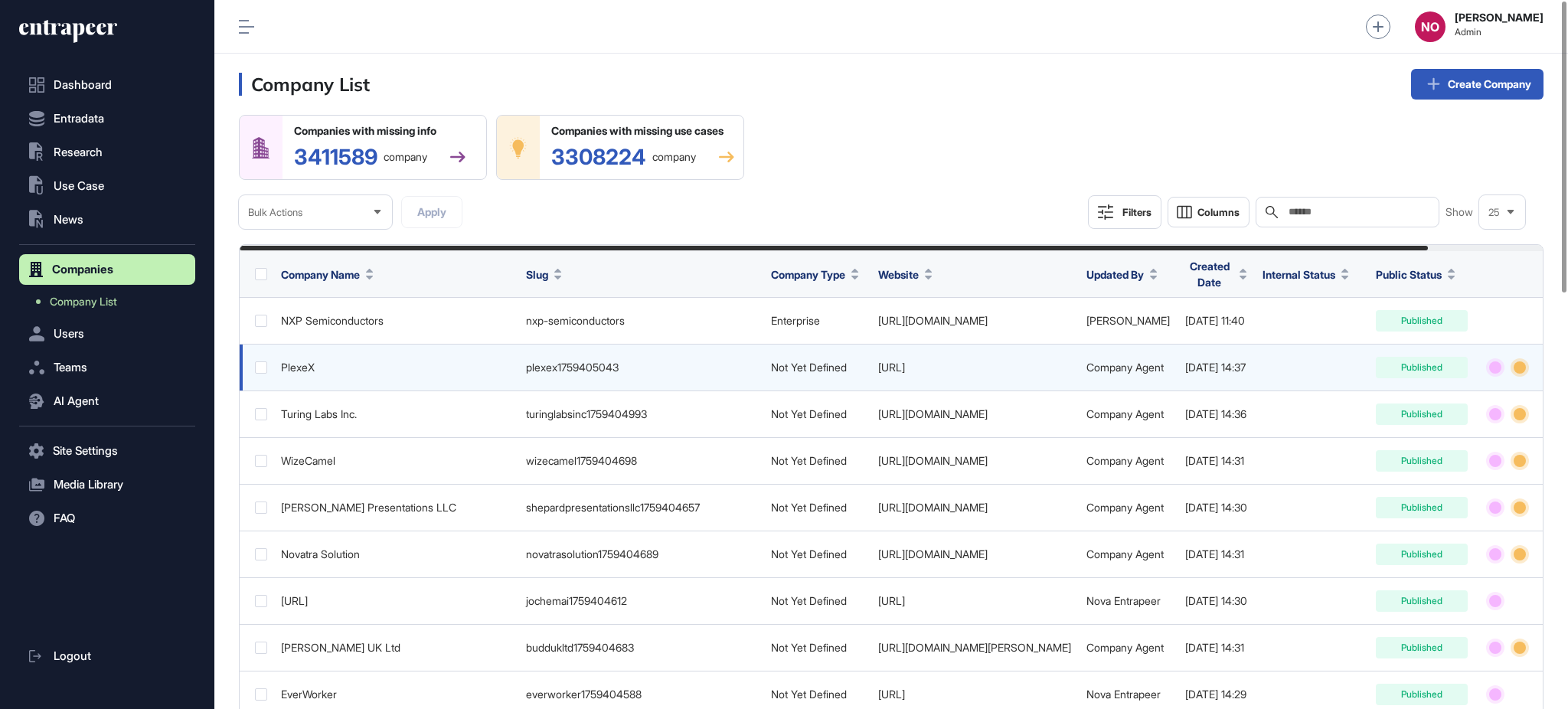
drag, startPoint x: 1001, startPoint y: 363, endPoint x: 945, endPoint y: 386, distance: 60.5
click at [945, 386] on td "https://www.plexe.ai" at bounding box center [974, 368] width 208 height 47
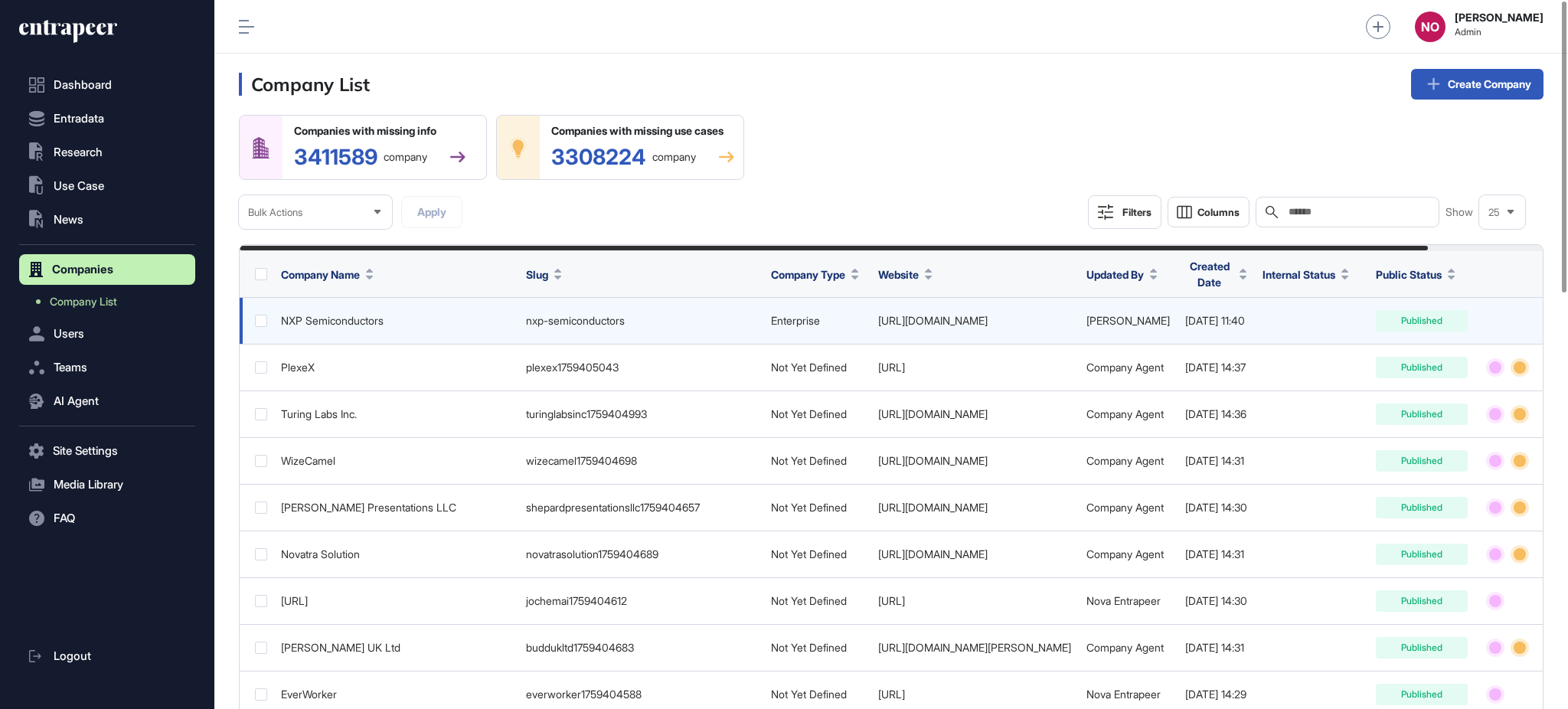
copy link "plexe.ai"
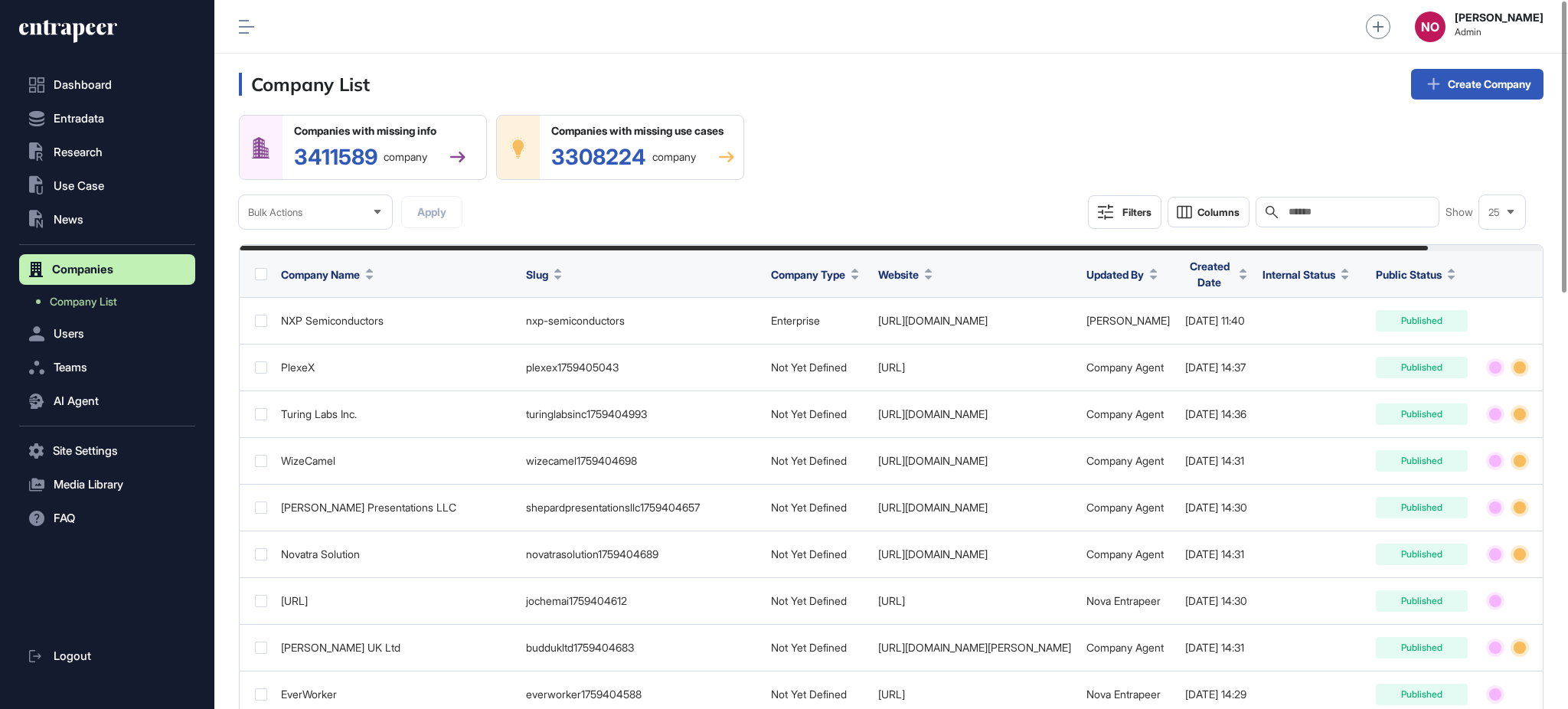
click at [1381, 212] on input "text" at bounding box center [1358, 212] width 142 height 12
paste input "********"
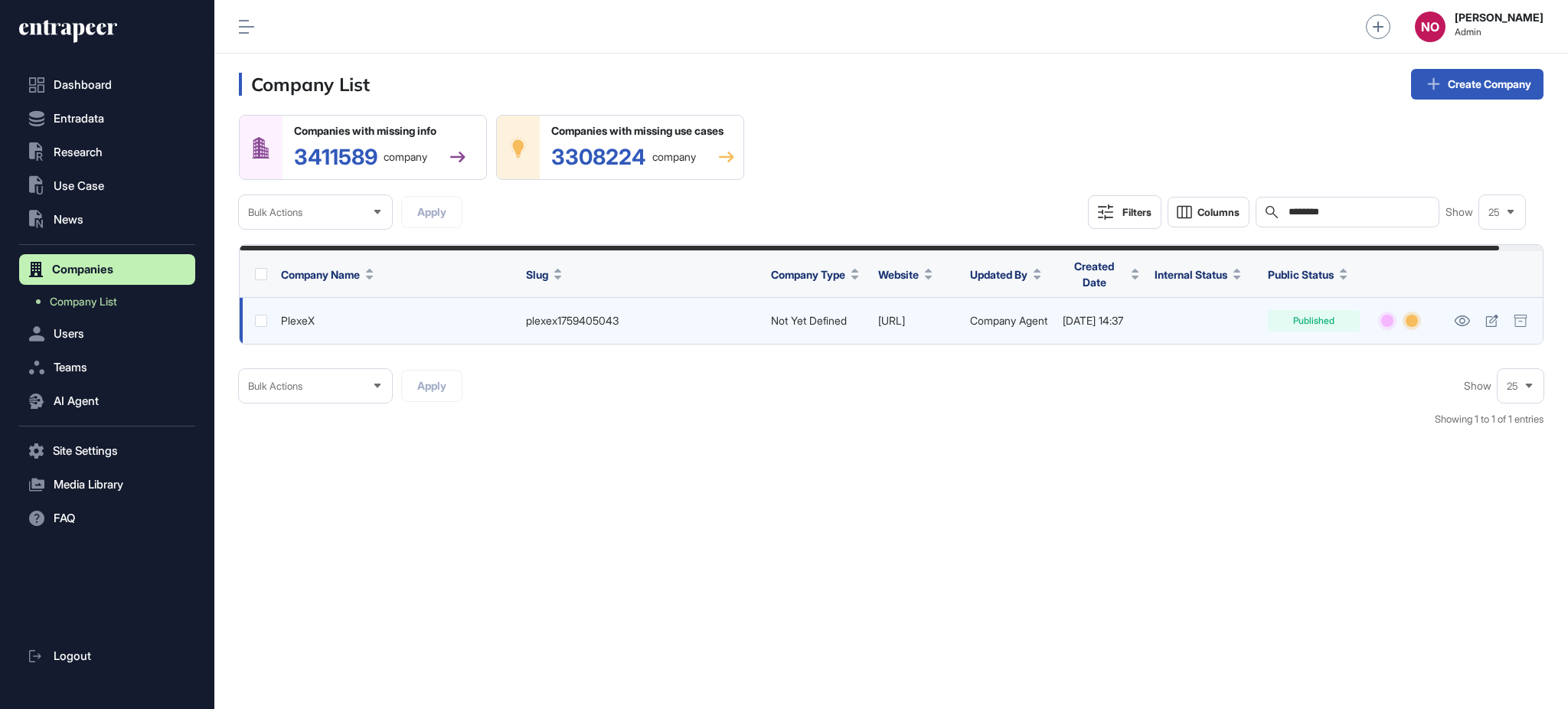
type input "********"
click at [905, 314] on link "https://www.plexe.ai" at bounding box center [891, 320] width 27 height 13
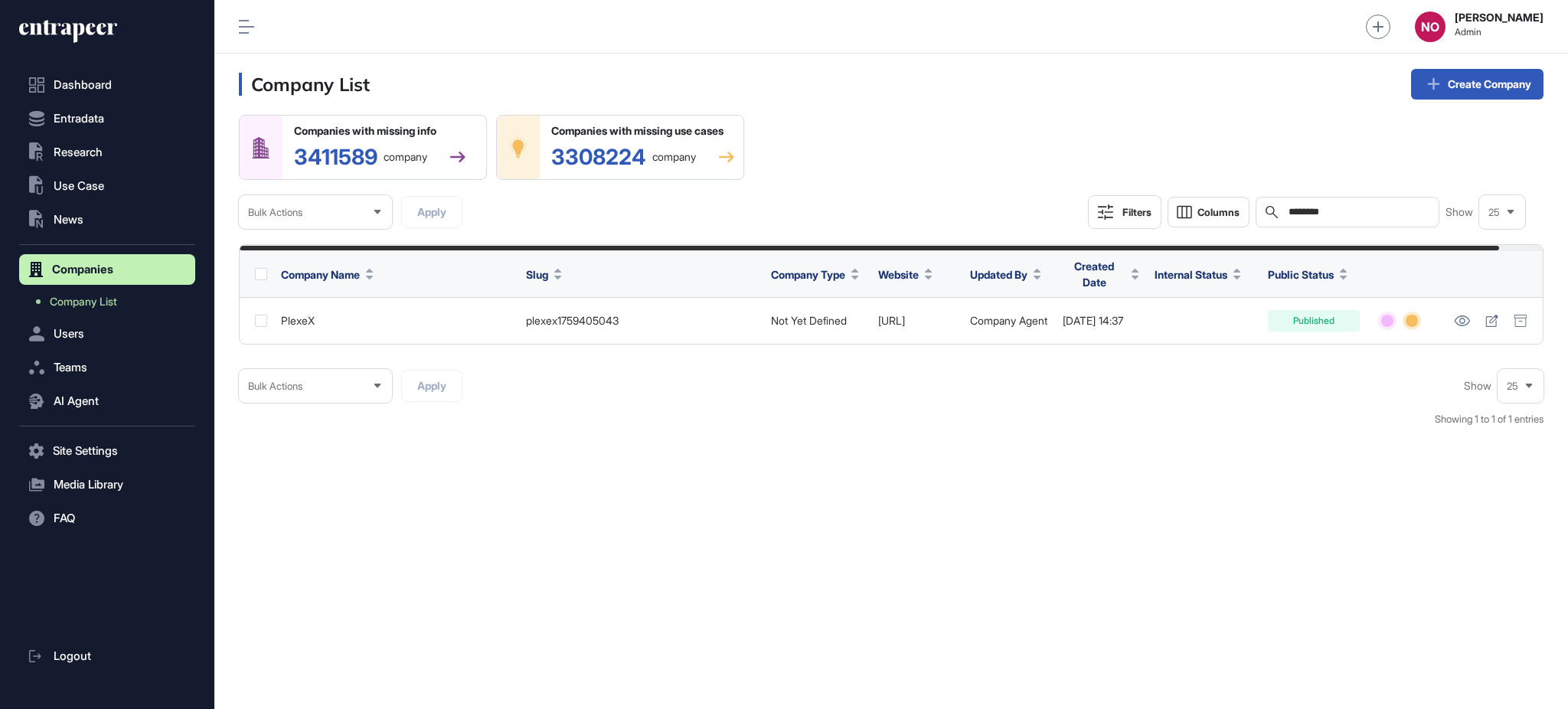
scroll to position [0, 44]
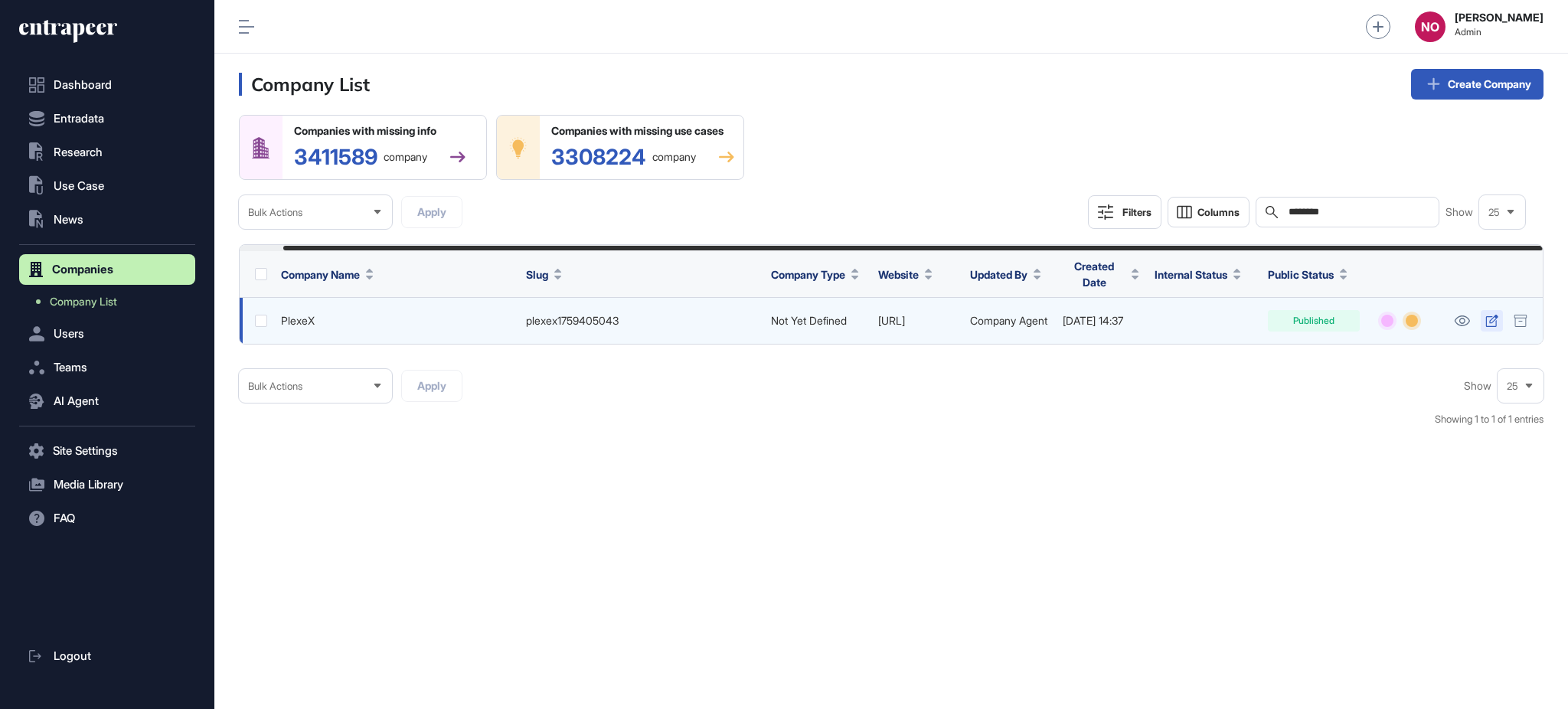
click at [1497, 322] on icon at bounding box center [1492, 320] width 13 height 12
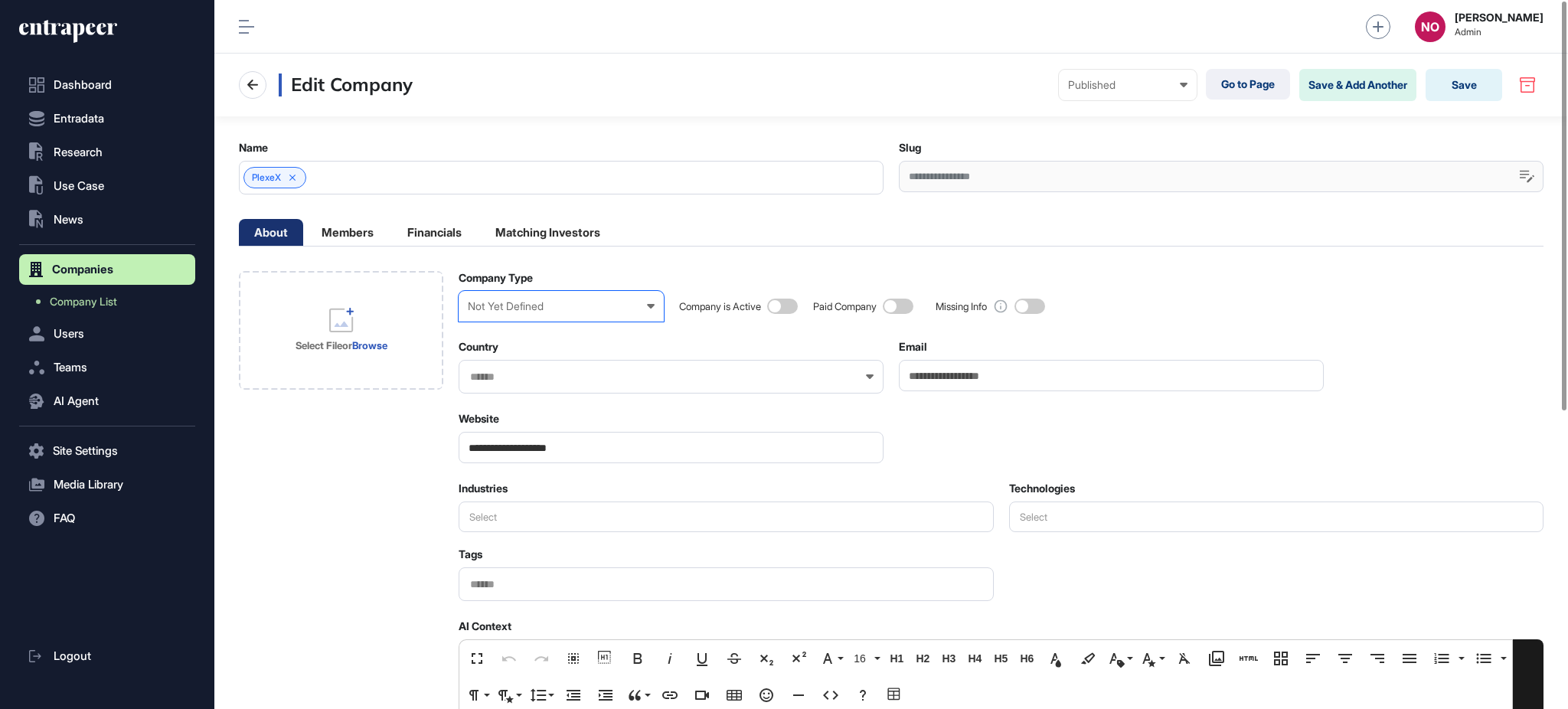
click at [499, 315] on div "Not Yet Defined Enterprise Startup Investor Non-Profit Organization Government …" at bounding box center [561, 307] width 204 height 31
click at [0, 0] on div "Startup" at bounding box center [0, 0] width 0 height 0
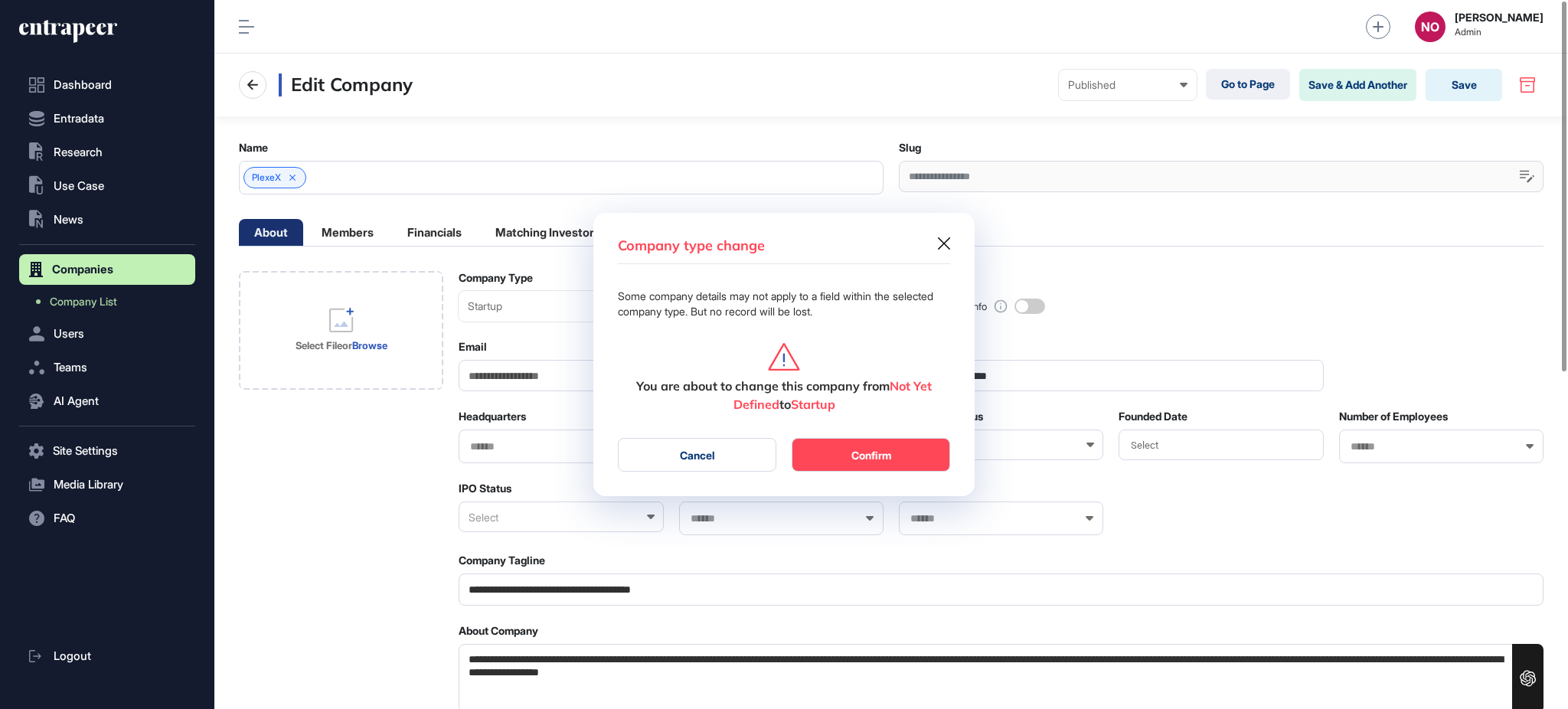
click at [872, 444] on button "Confirm" at bounding box center [870, 455] width 158 height 34
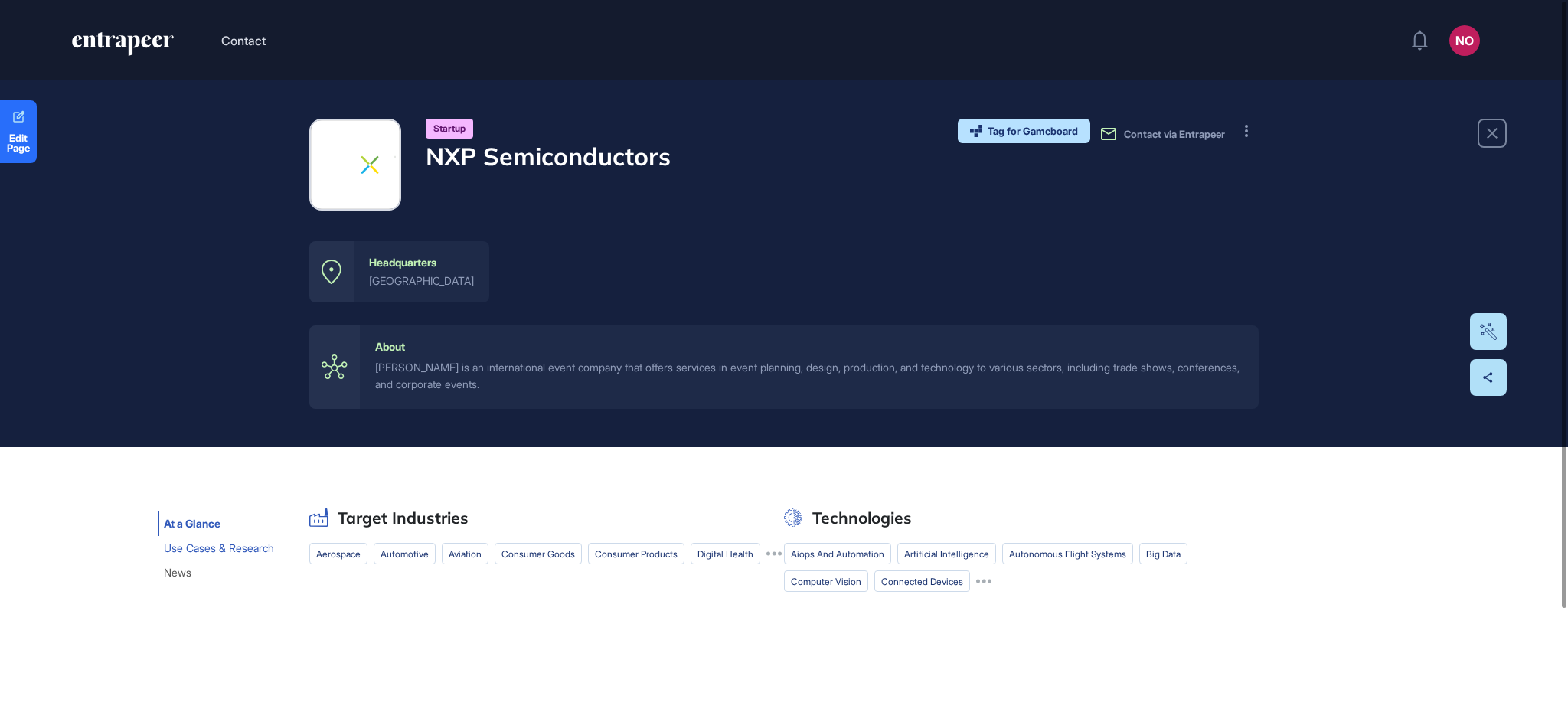
click at [233, 544] on span "Use Cases & Research" at bounding box center [219, 548] width 110 height 12
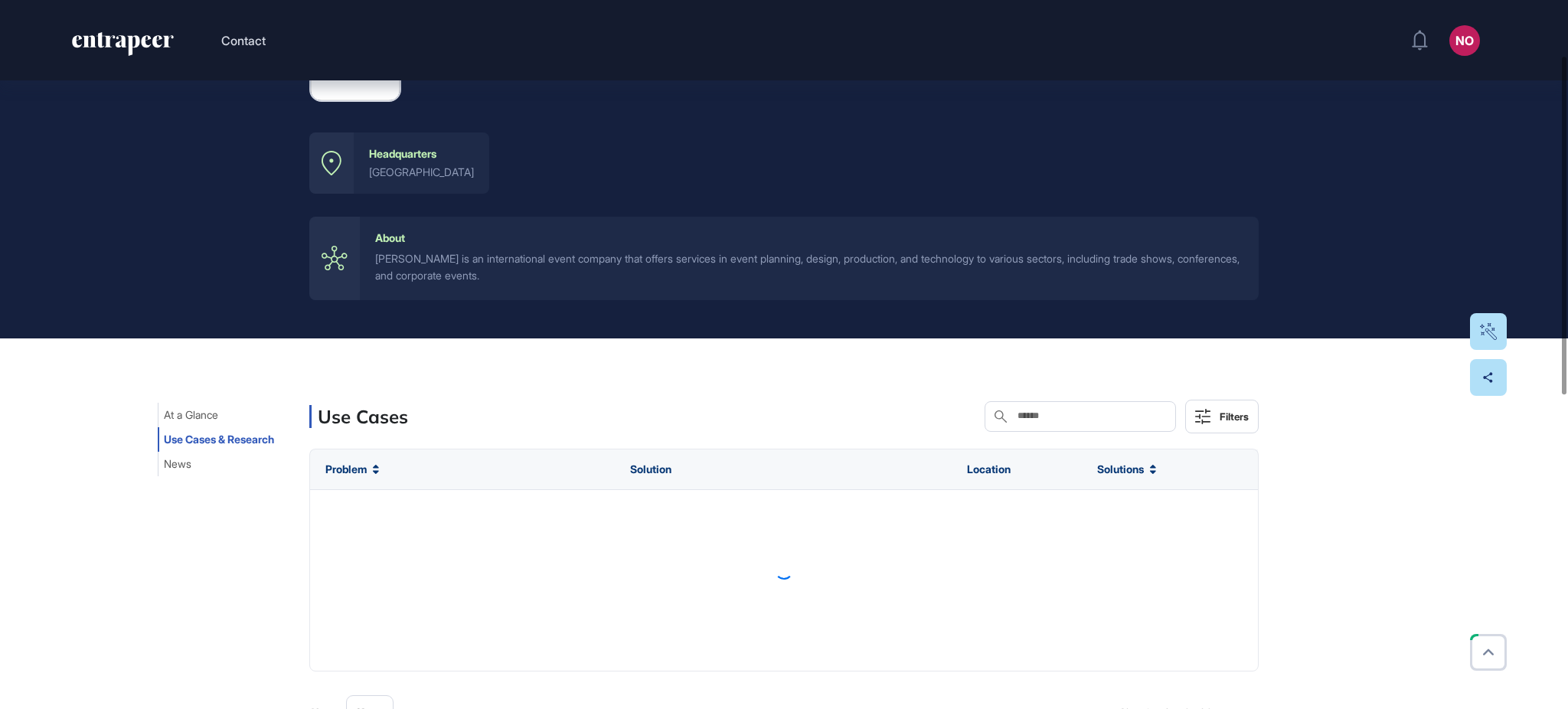
scroll to position [117, 0]
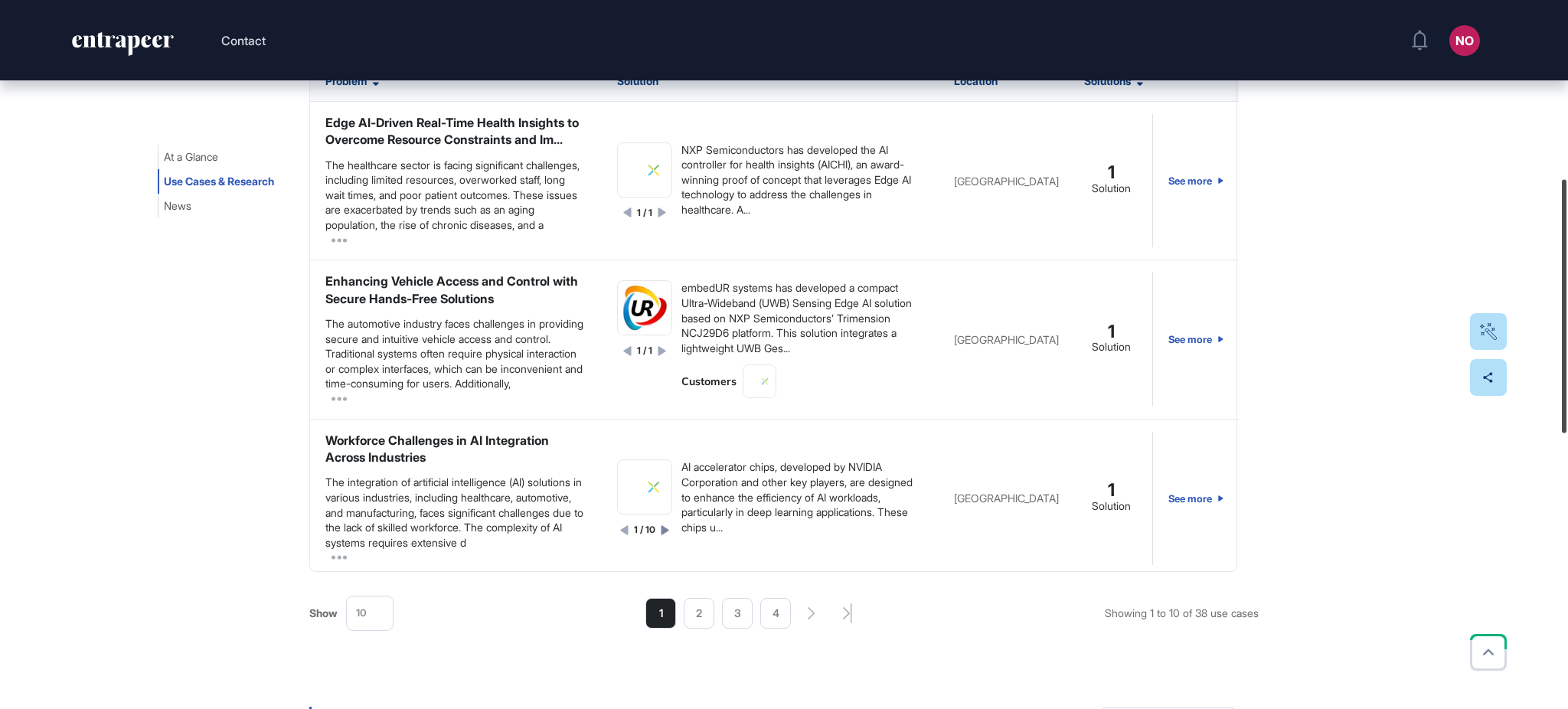
drag, startPoint x: 1566, startPoint y: 184, endPoint x: 1566, endPoint y: 313, distance: 129.0
click at [1566, 312] on div at bounding box center [1564, 307] width 5 height 254
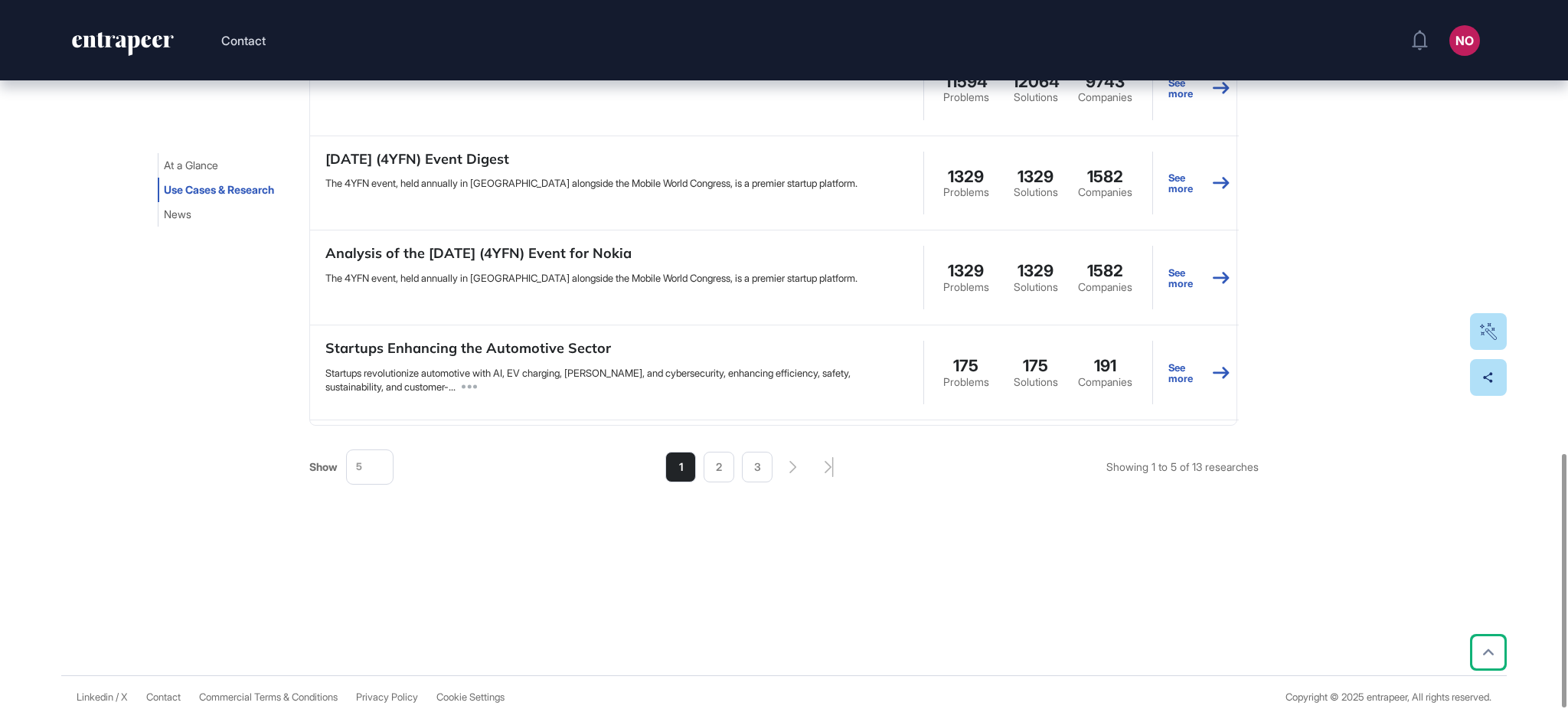
scroll to position [1266, 0]
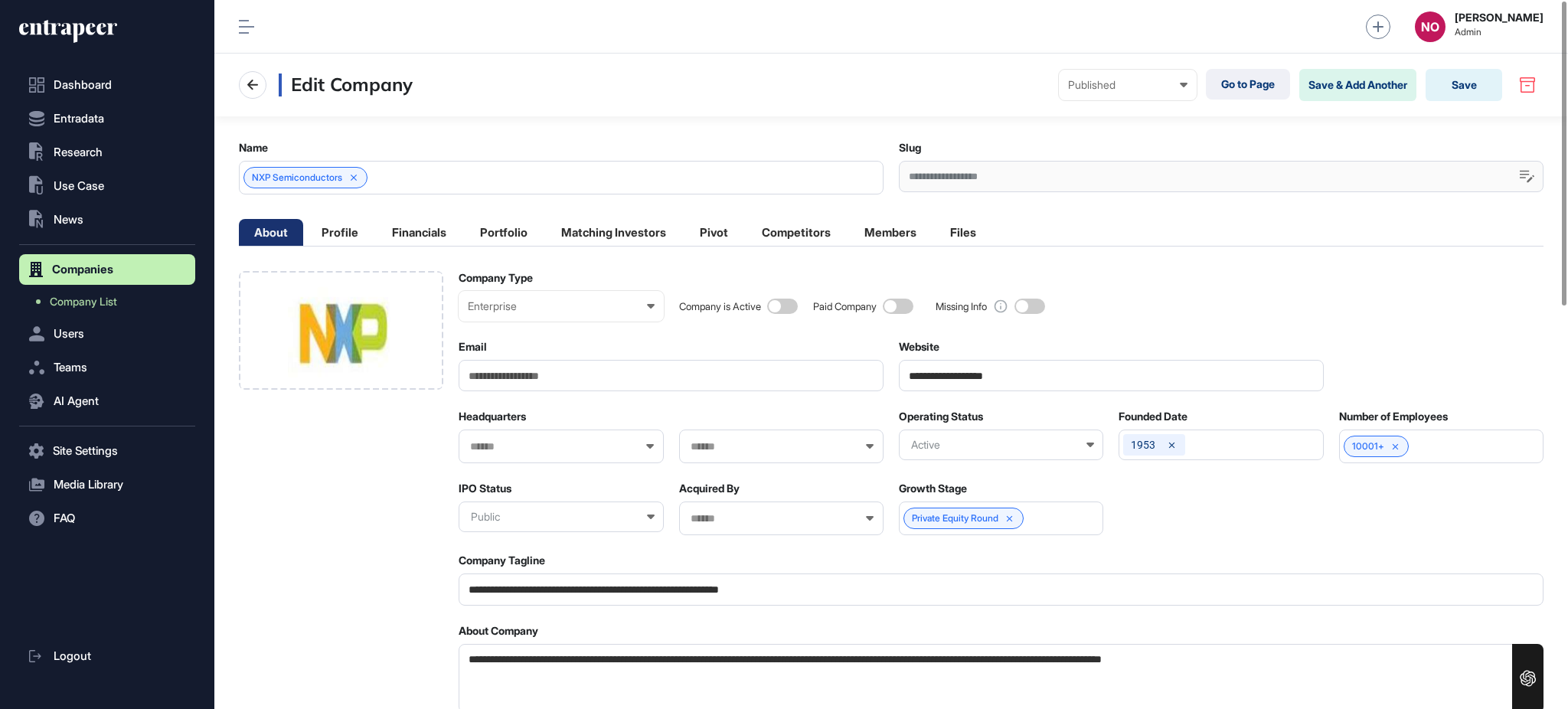
click at [1048, 375] on input "**********" at bounding box center [1111, 375] width 425 height 31
click at [401, 339] on div at bounding box center [341, 330] width 204 height 118
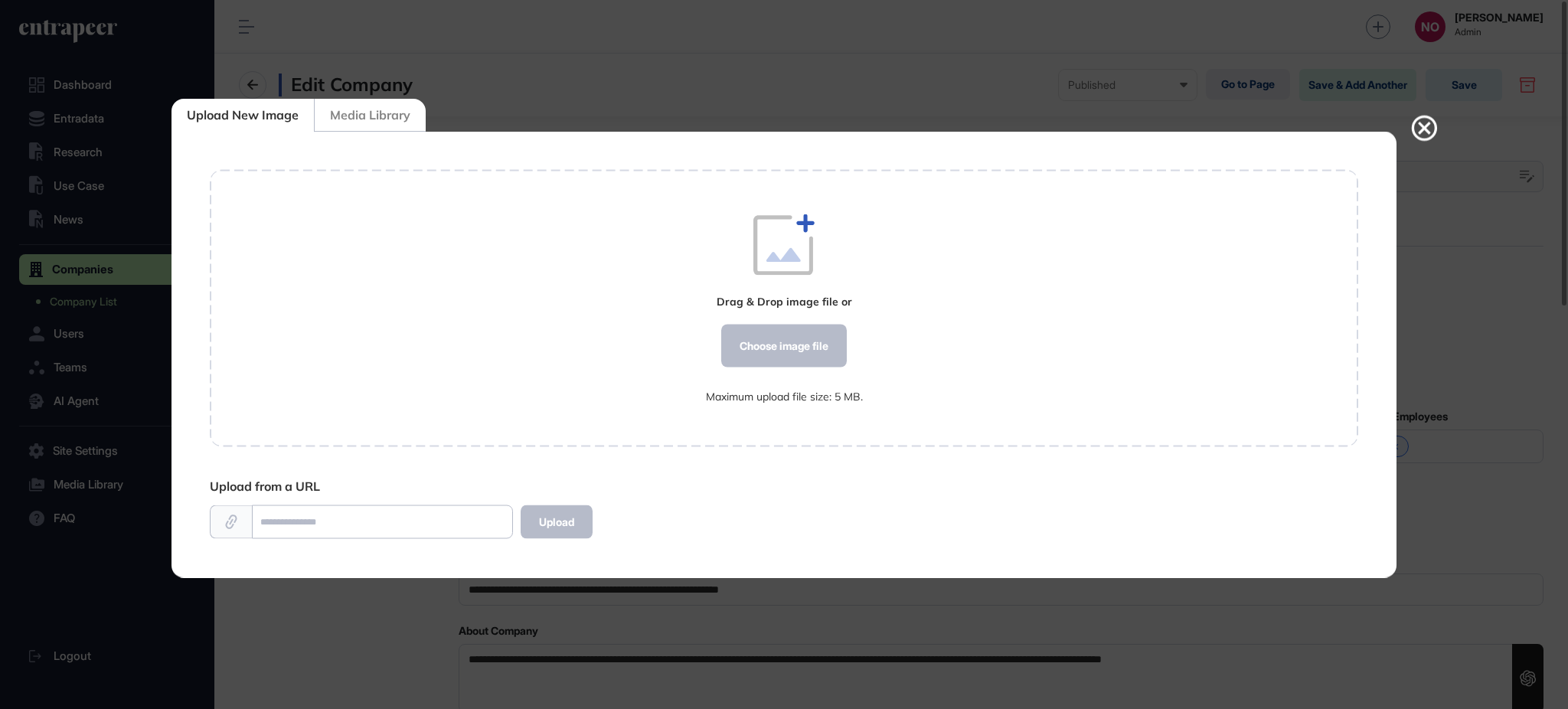
scroll to position [1, 1]
click at [799, 355] on div "Choose image file" at bounding box center [784, 345] width 126 height 43
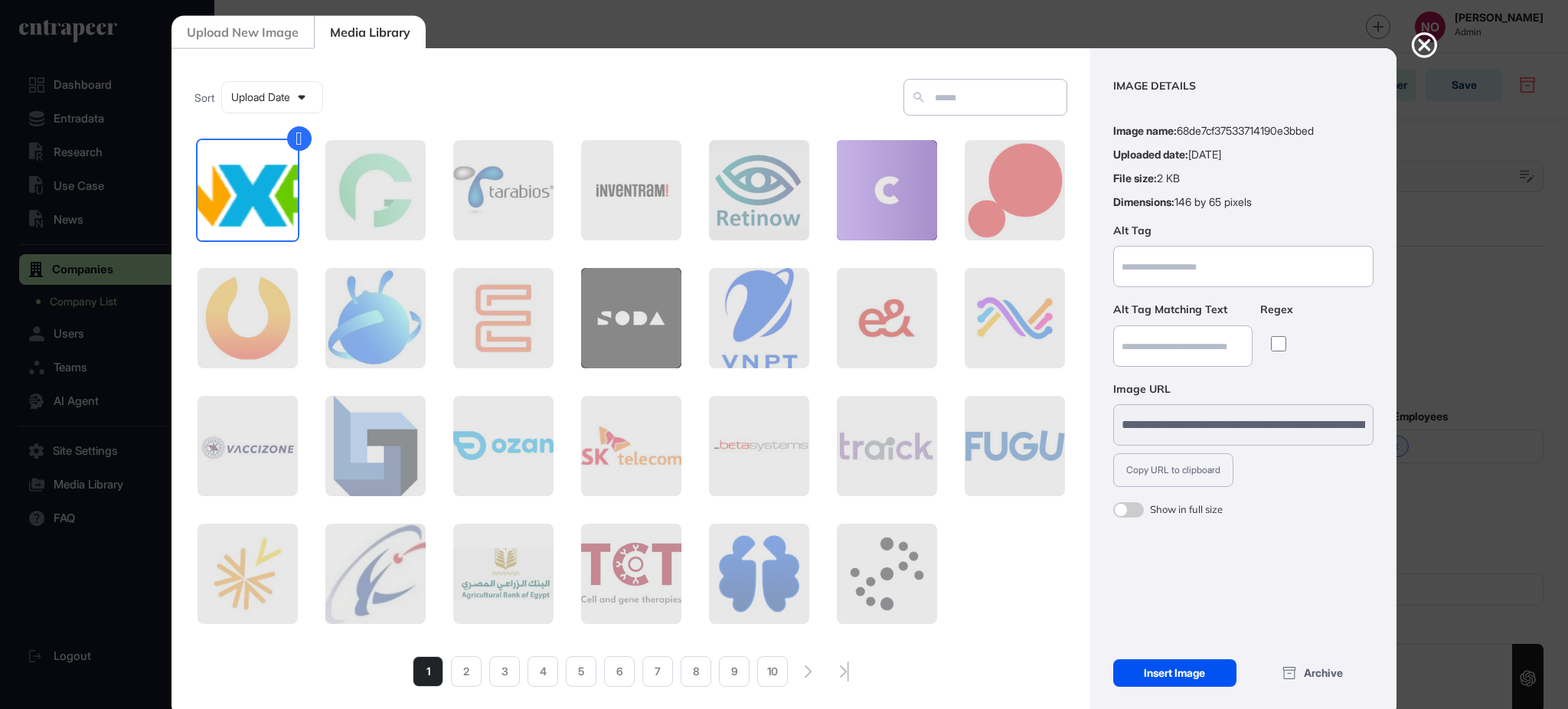
click at [1186, 678] on div "Insert Image" at bounding box center [1175, 673] width 123 height 27
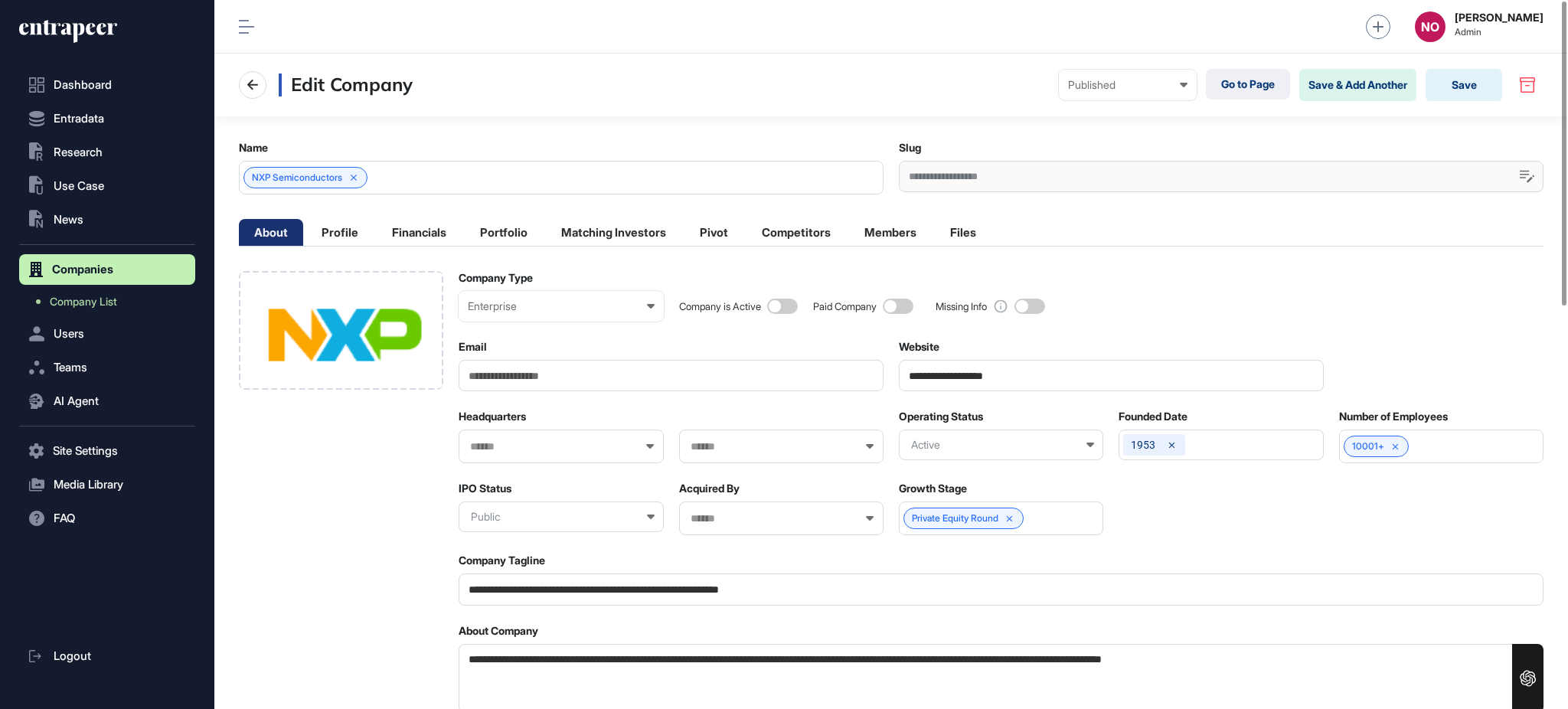
click at [995, 372] on input "**********" at bounding box center [1111, 375] width 425 height 31
paste input "*"
type input "**********"
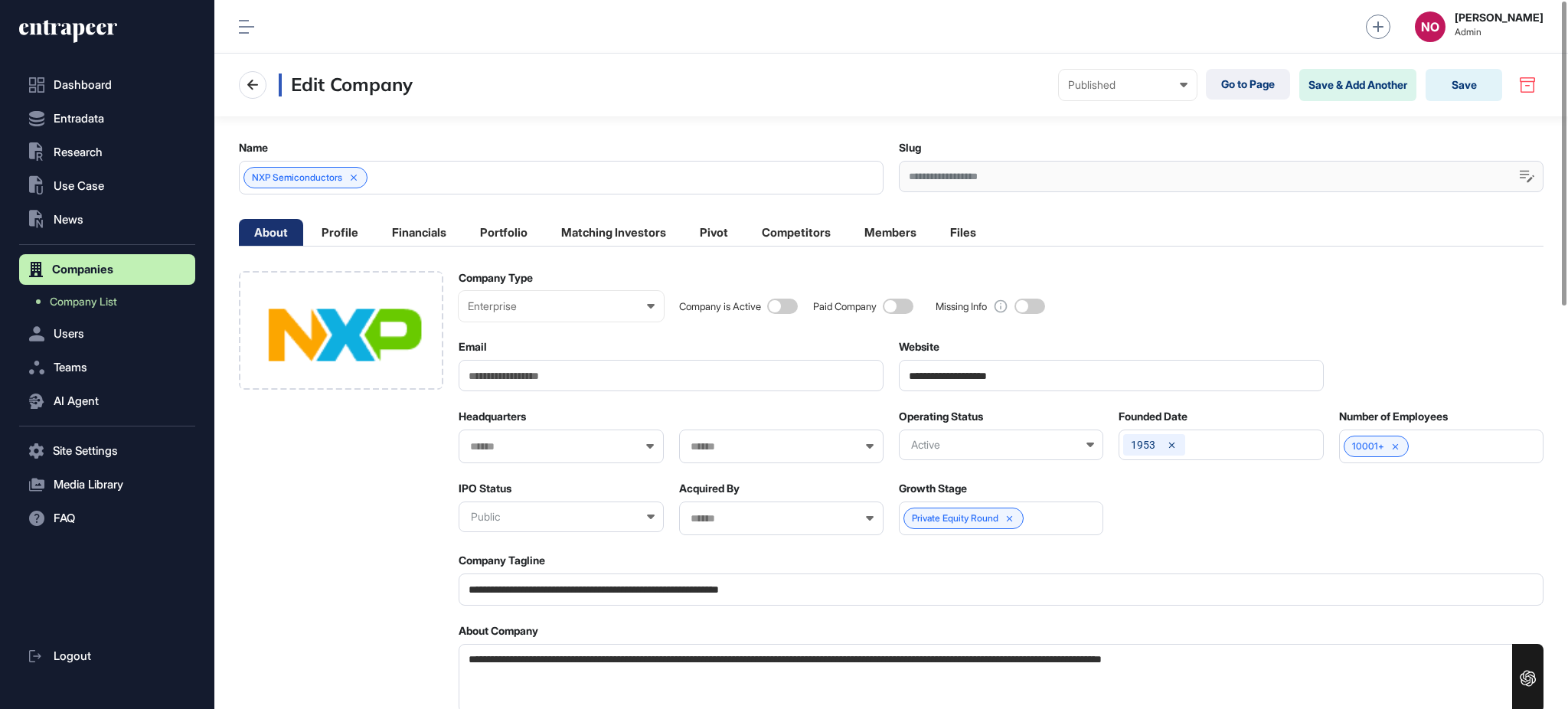
click at [1124, 311] on div "Company is Active Paid Company Missing Info" at bounding box center [1111, 296] width 864 height 51
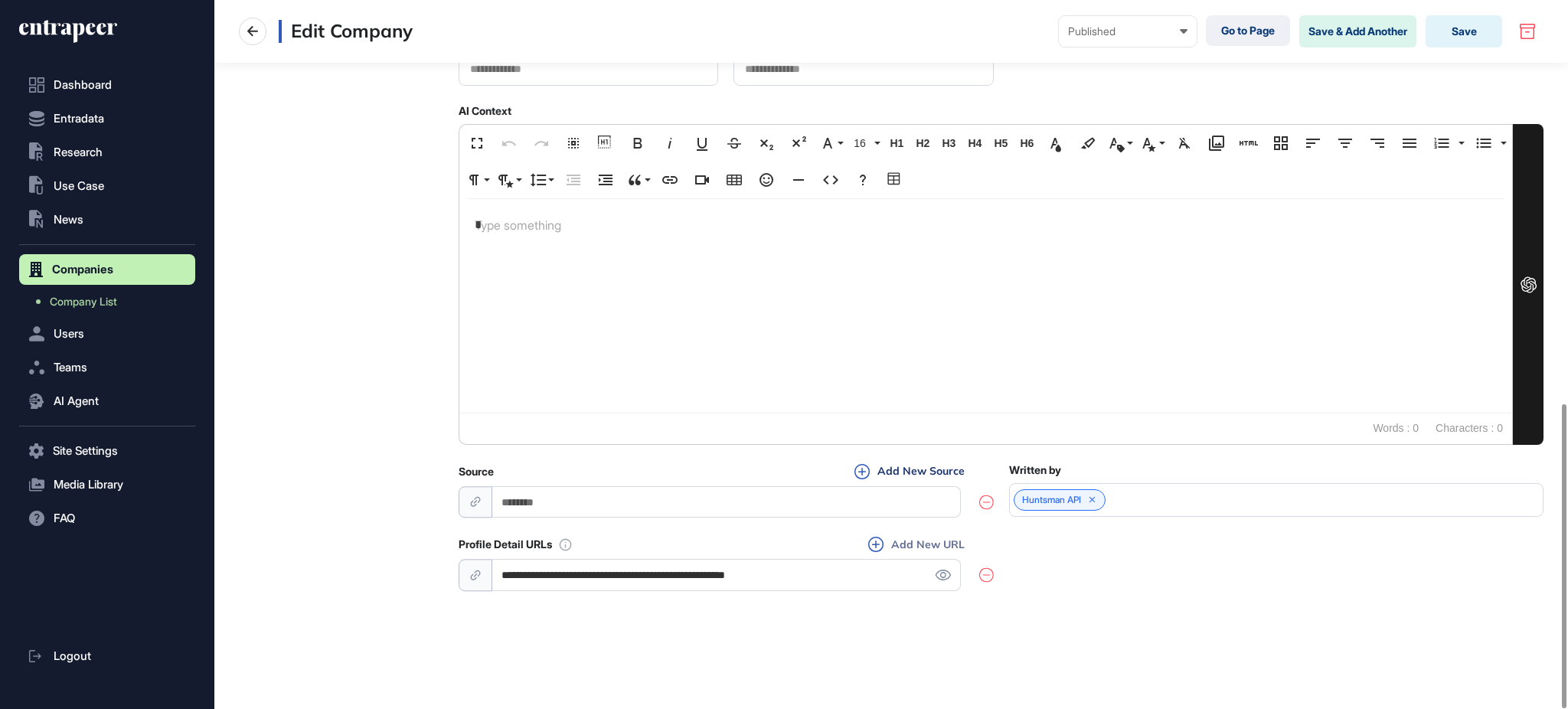
click at [912, 543] on button "Add New URL" at bounding box center [916, 544] width 105 height 17
click at [858, 563] on input "**********" at bounding box center [726, 574] width 468 height 31
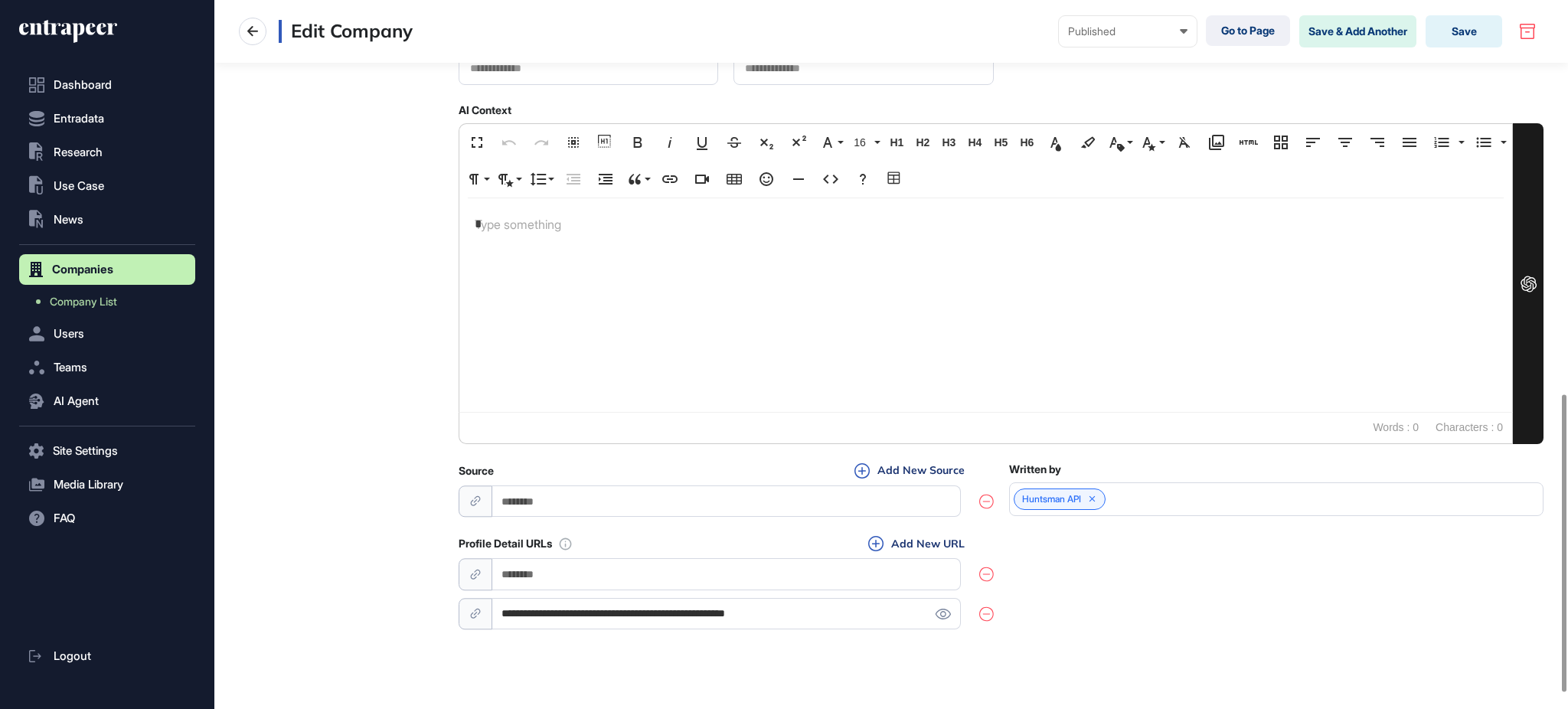
paste input "**********"
type input "**********"
click at [1139, 559] on div "**********" at bounding box center [1001, 583] width 1084 height 97
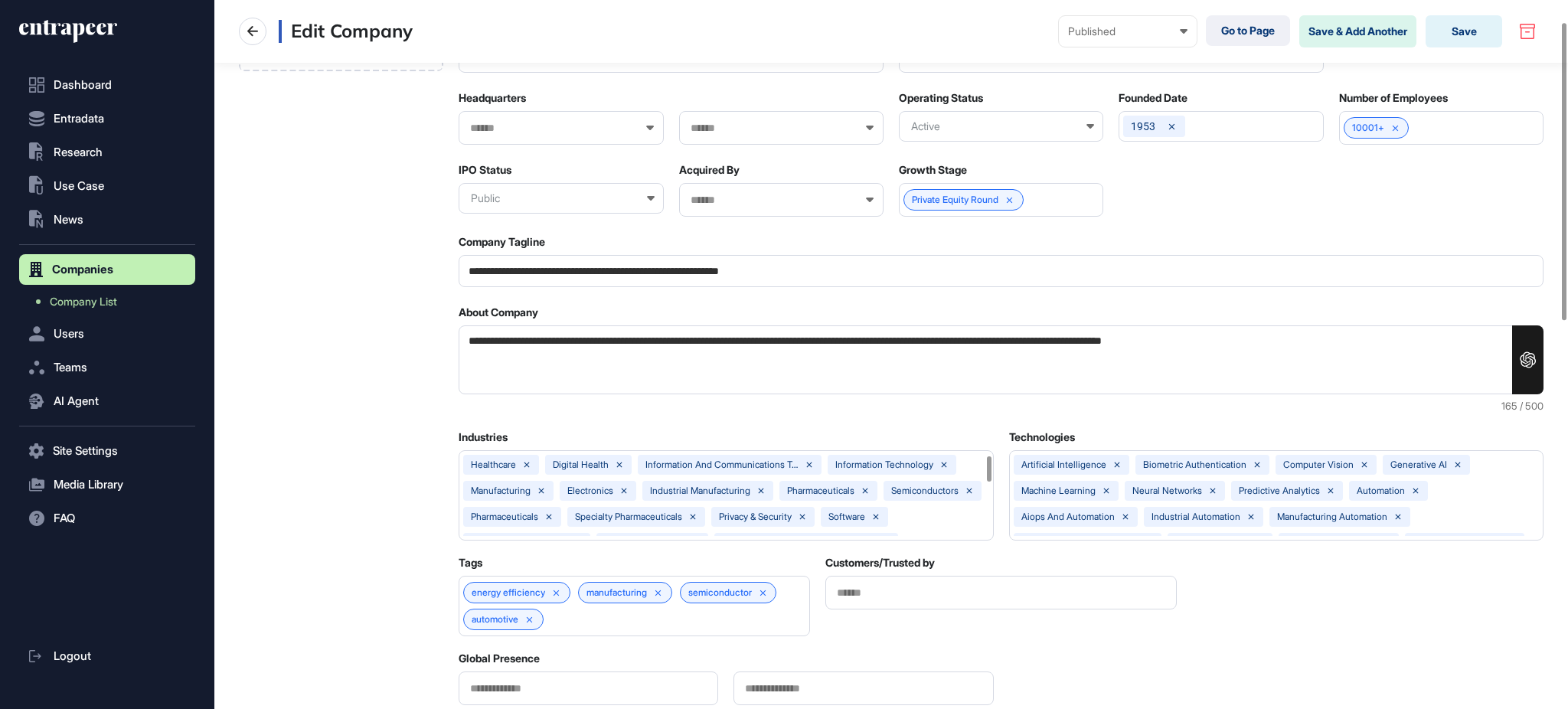
scroll to position [0, 0]
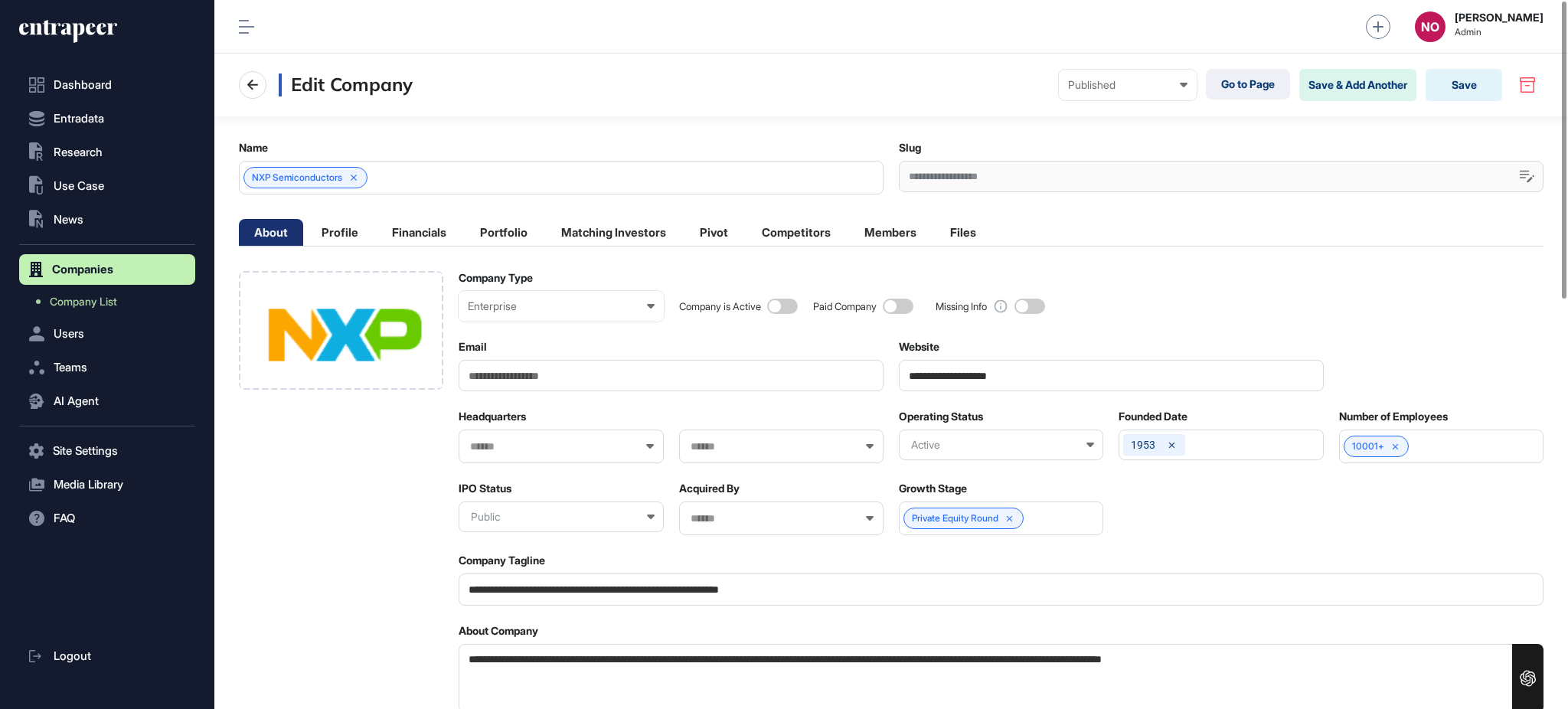
click at [552, 449] on input "text" at bounding box center [550, 447] width 165 height 13
type input "***"
click at [548, 480] on span "[GEOGRAPHIC_DATA]" at bounding box center [559, 475] width 187 height 11
click at [768, 451] on input "text" at bounding box center [771, 447] width 165 height 13
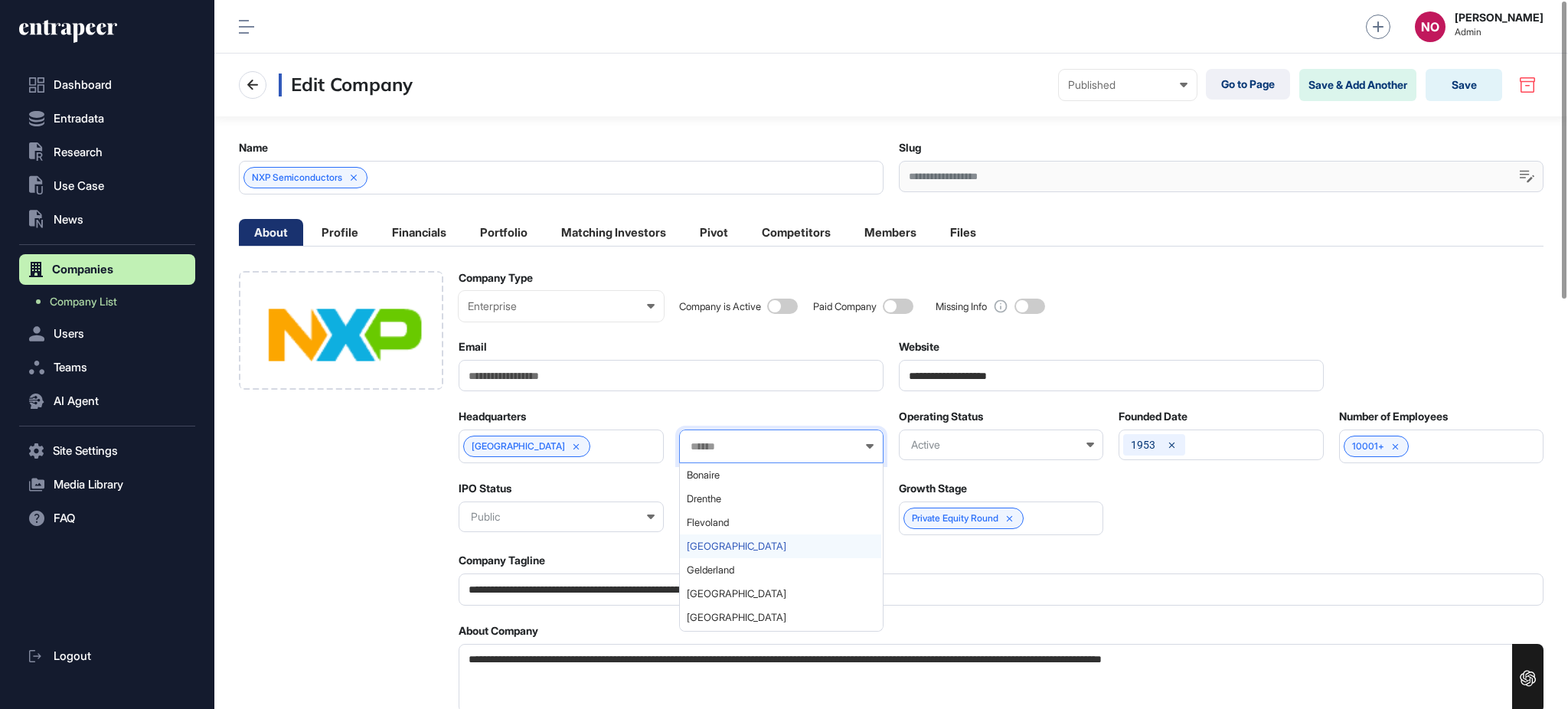
scroll to position [147, 0]
click at [753, 517] on span "North Holland" at bounding box center [780, 518] width 187 height 11
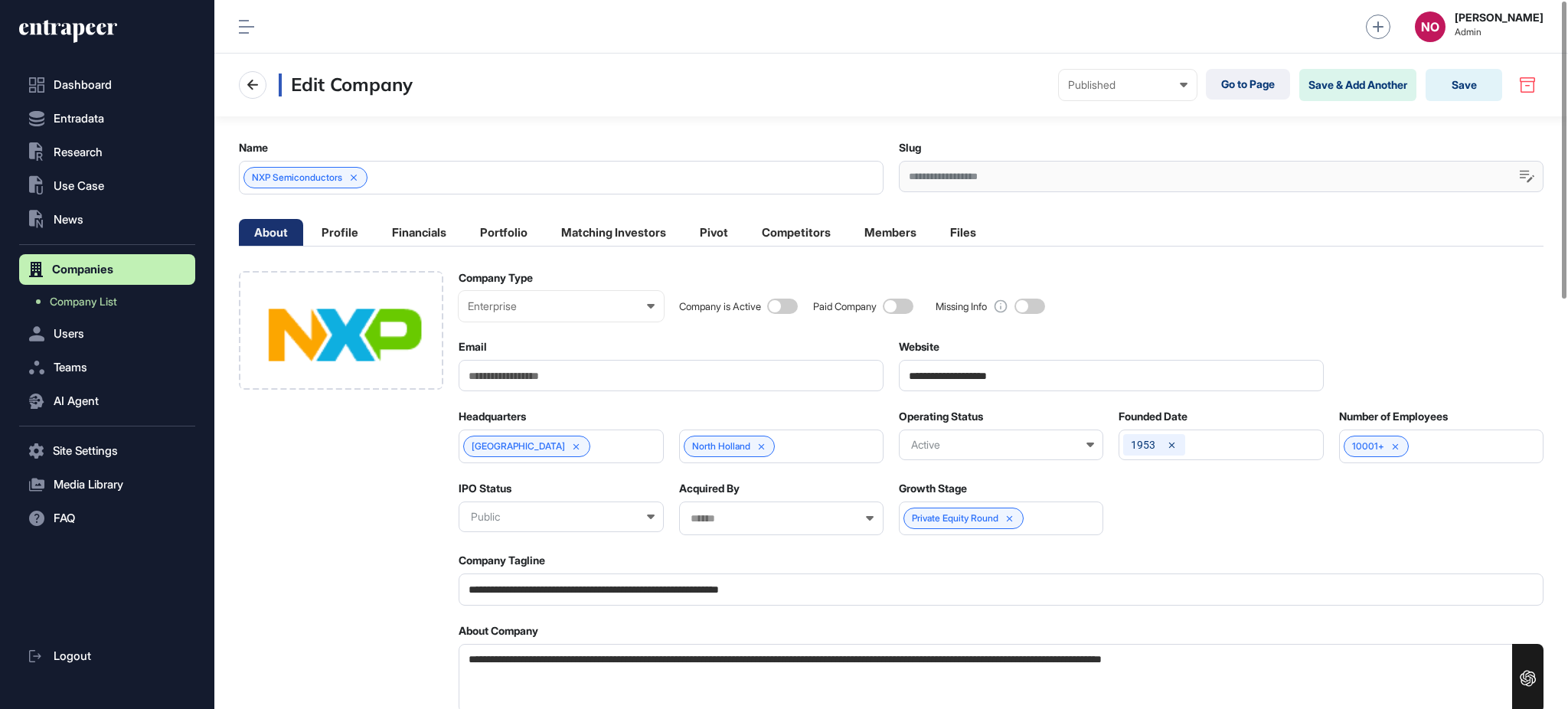
click at [800, 443] on div "North Holland" at bounding box center [781, 447] width 204 height 34
click at [761, 579] on Brabant-7-item "[GEOGRAPHIC_DATA]" at bounding box center [780, 588] width 201 height 23
click at [1466, 83] on button "Save" at bounding box center [1463, 85] width 76 height 32
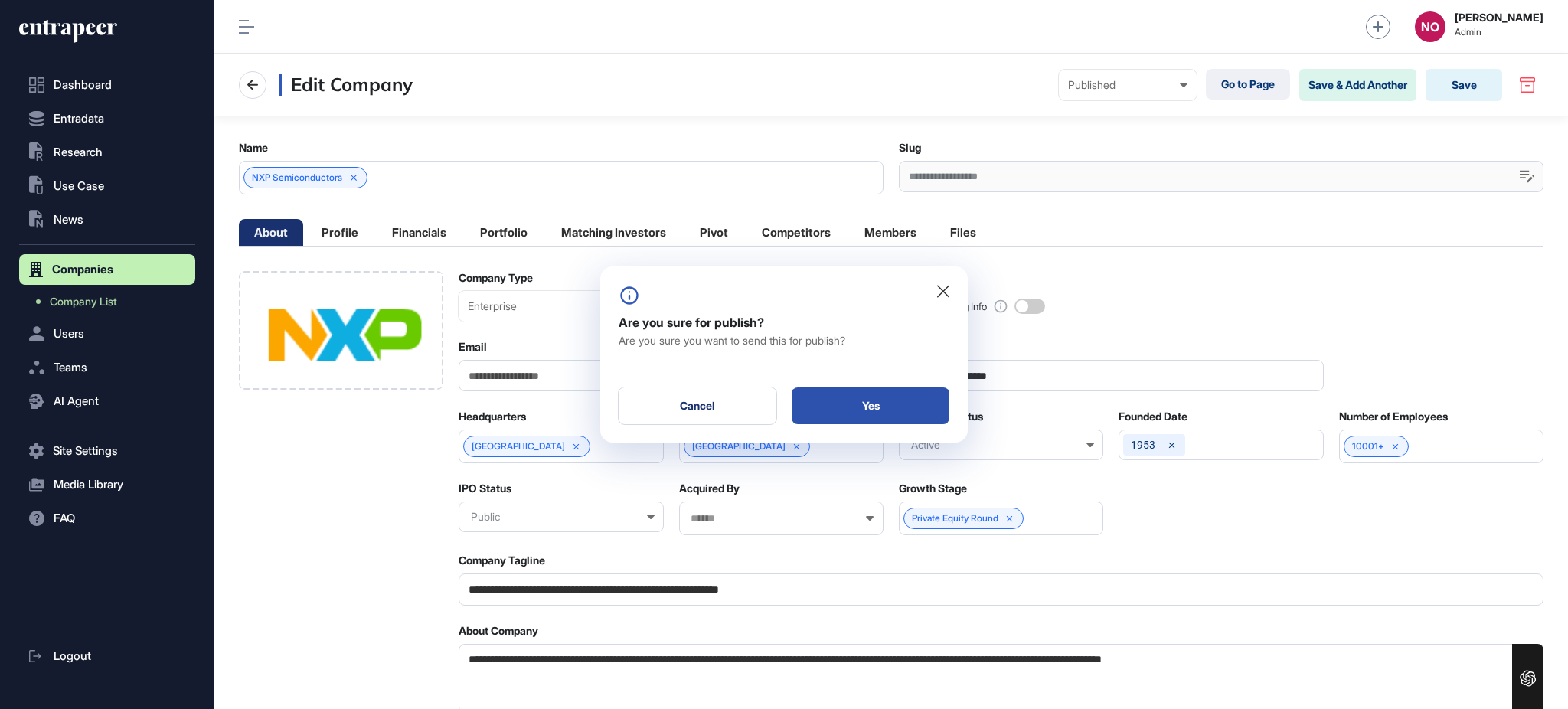
click at [916, 391] on div "Yes" at bounding box center [870, 406] width 158 height 37
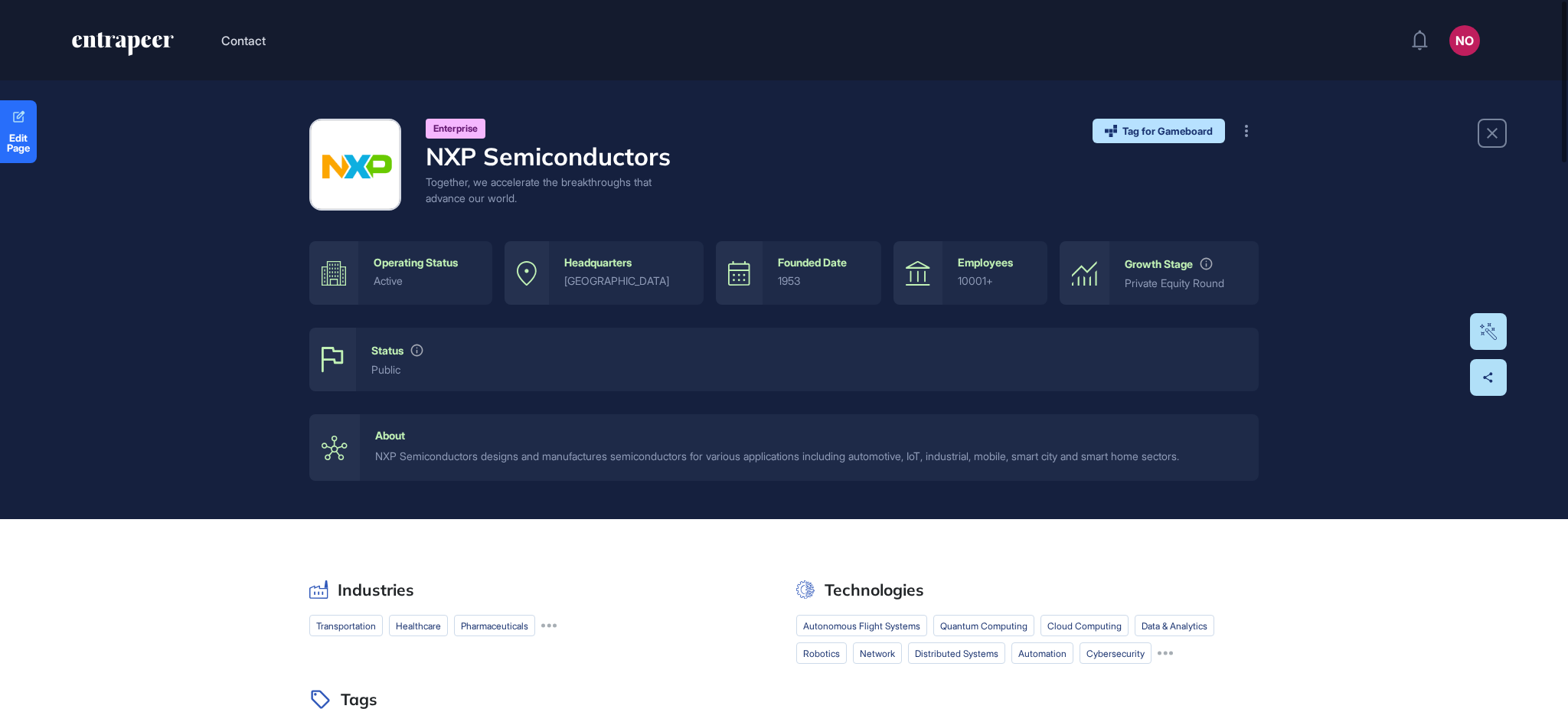
drag, startPoint x: 1566, startPoint y: 87, endPoint x: 1344, endPoint y: 344, distance: 339.6
click at [1566, 135] on div at bounding box center [1564, 82] width 5 height 161
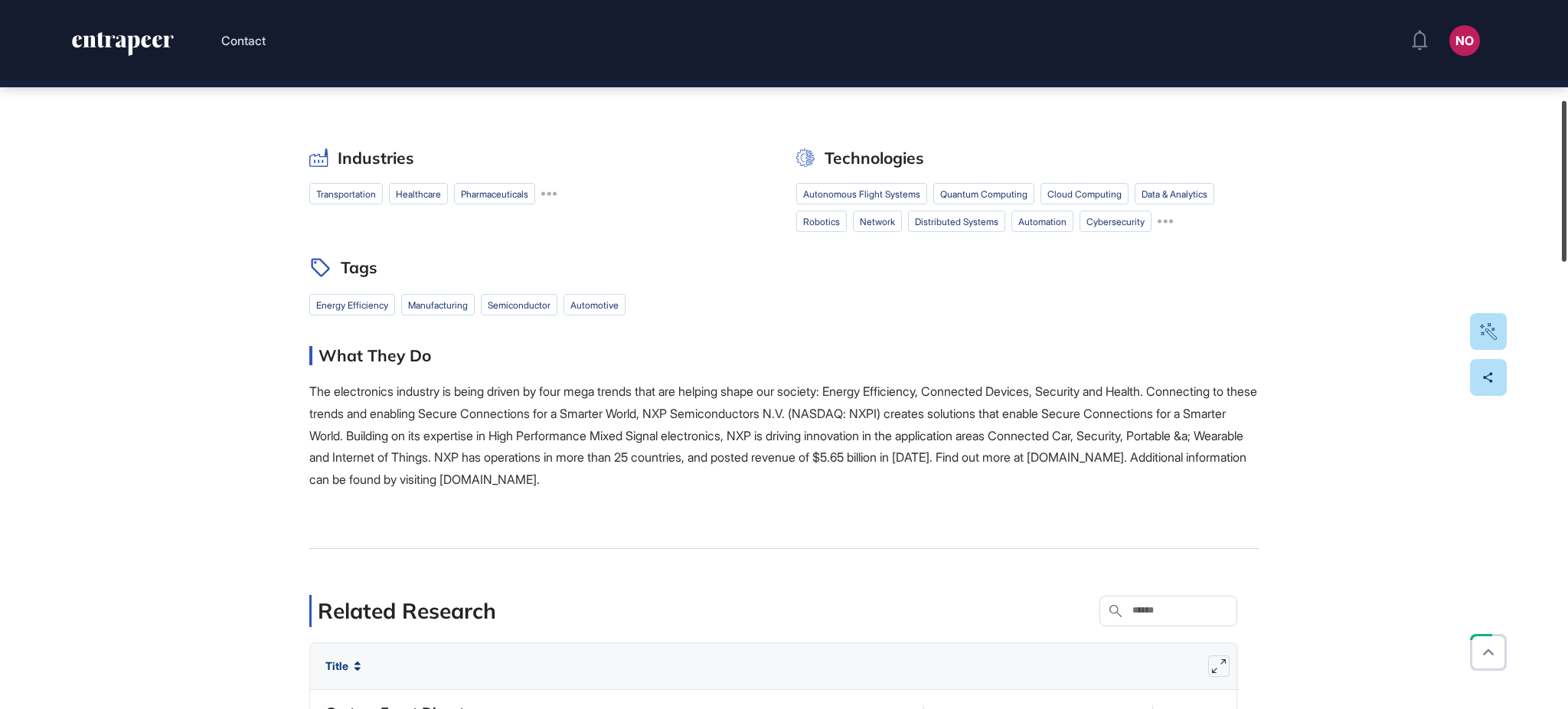
scroll to position [446, 0]
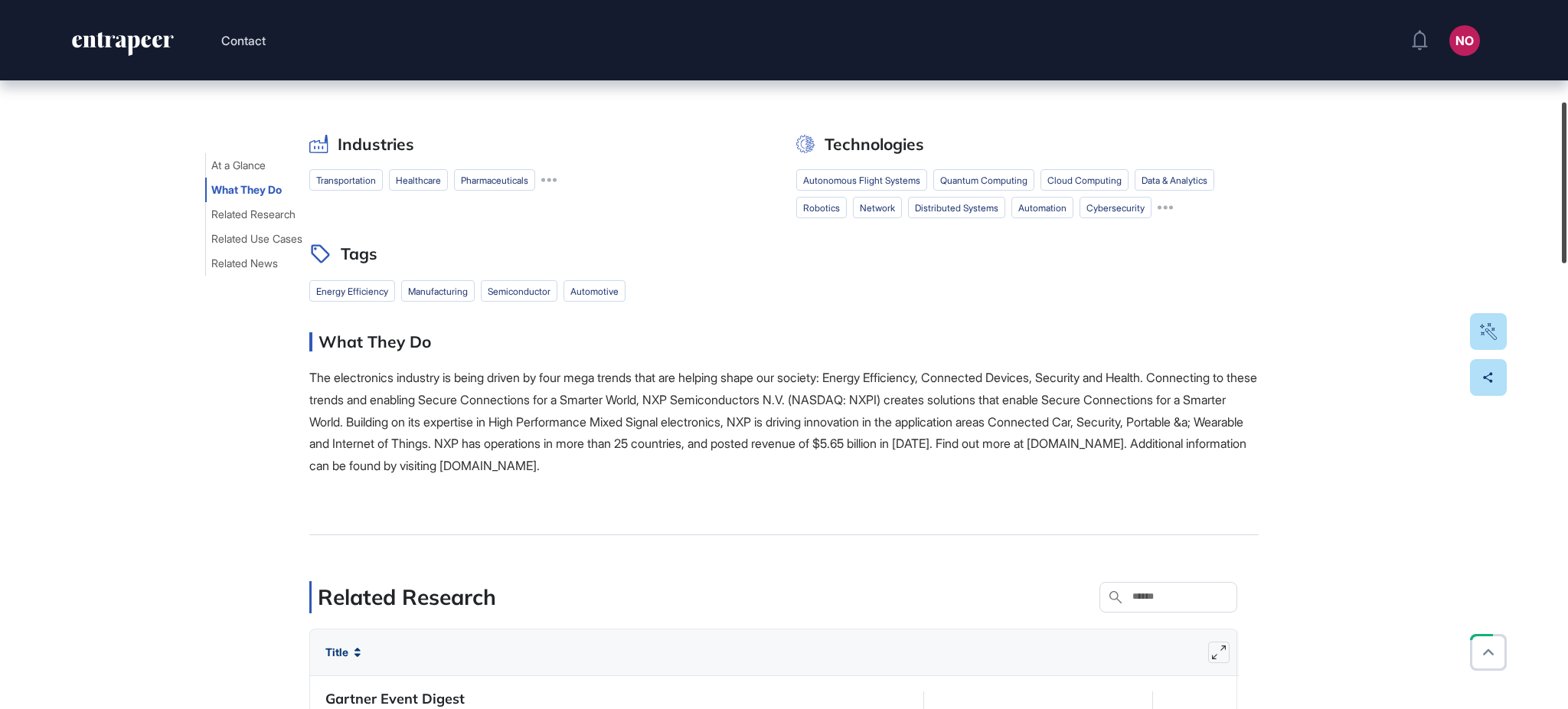
drag, startPoint x: 1566, startPoint y: 237, endPoint x: 1566, endPoint y: 262, distance: 25.0
click at [1566, 262] on div at bounding box center [1564, 183] width 5 height 161
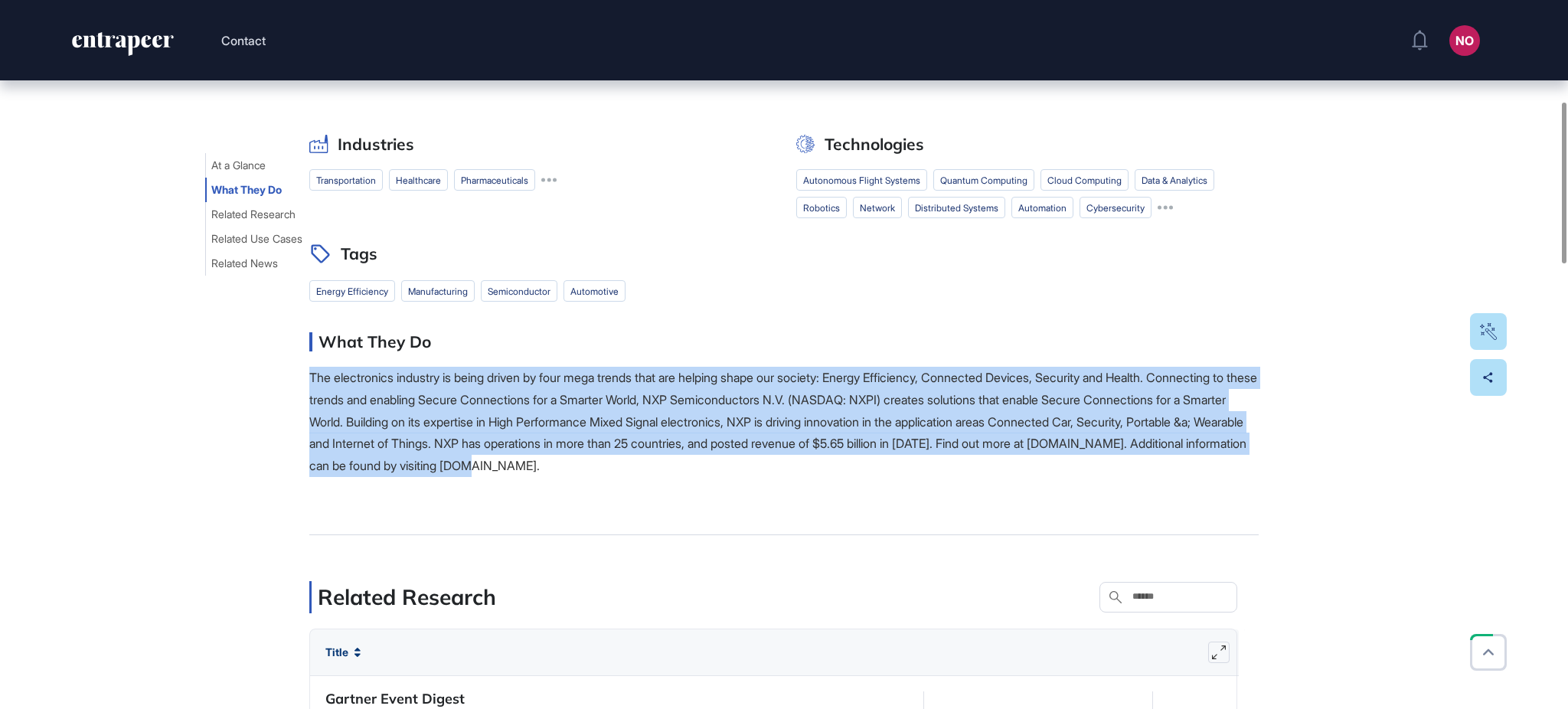
drag, startPoint x: 742, startPoint y: 472, endPoint x: 282, endPoint y: 368, distance: 471.6
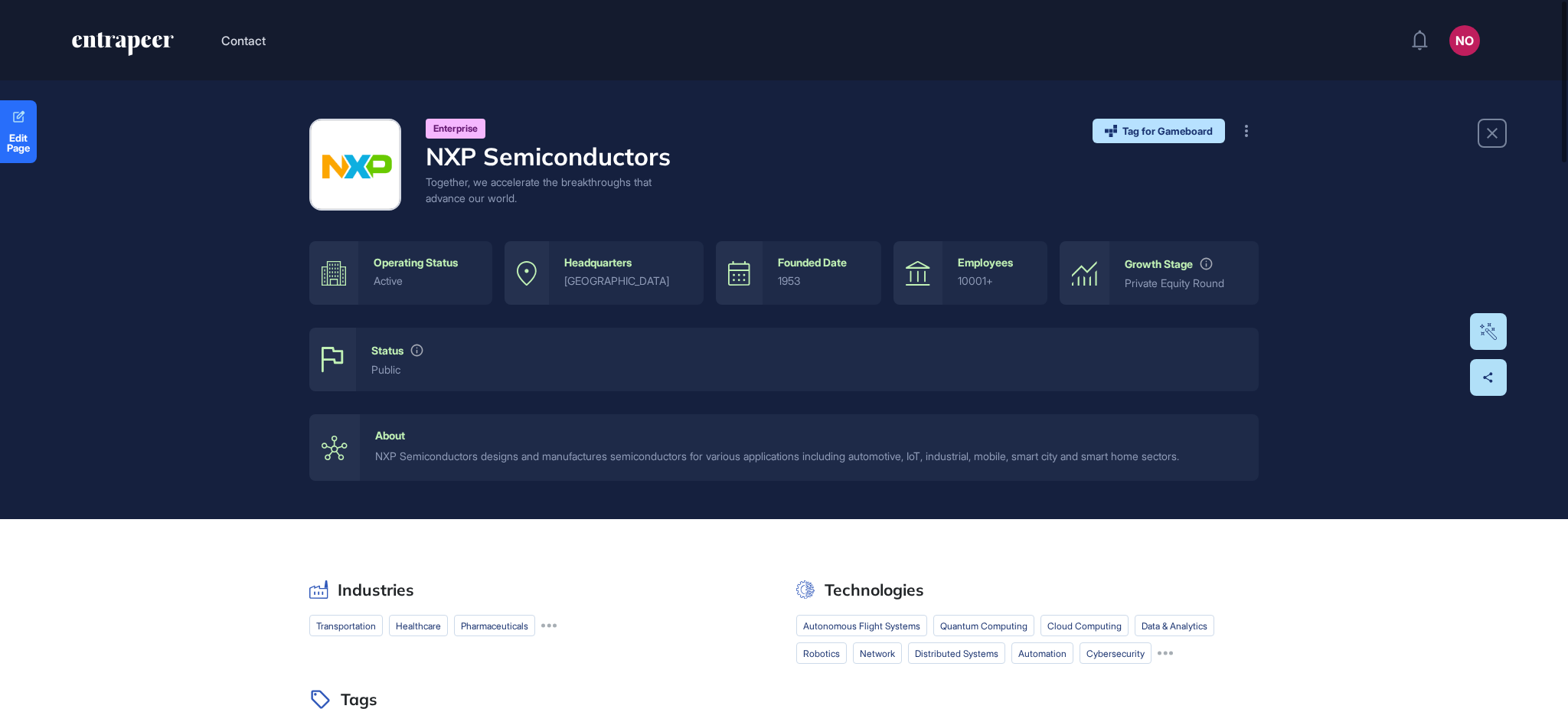
scroll to position [620, 0]
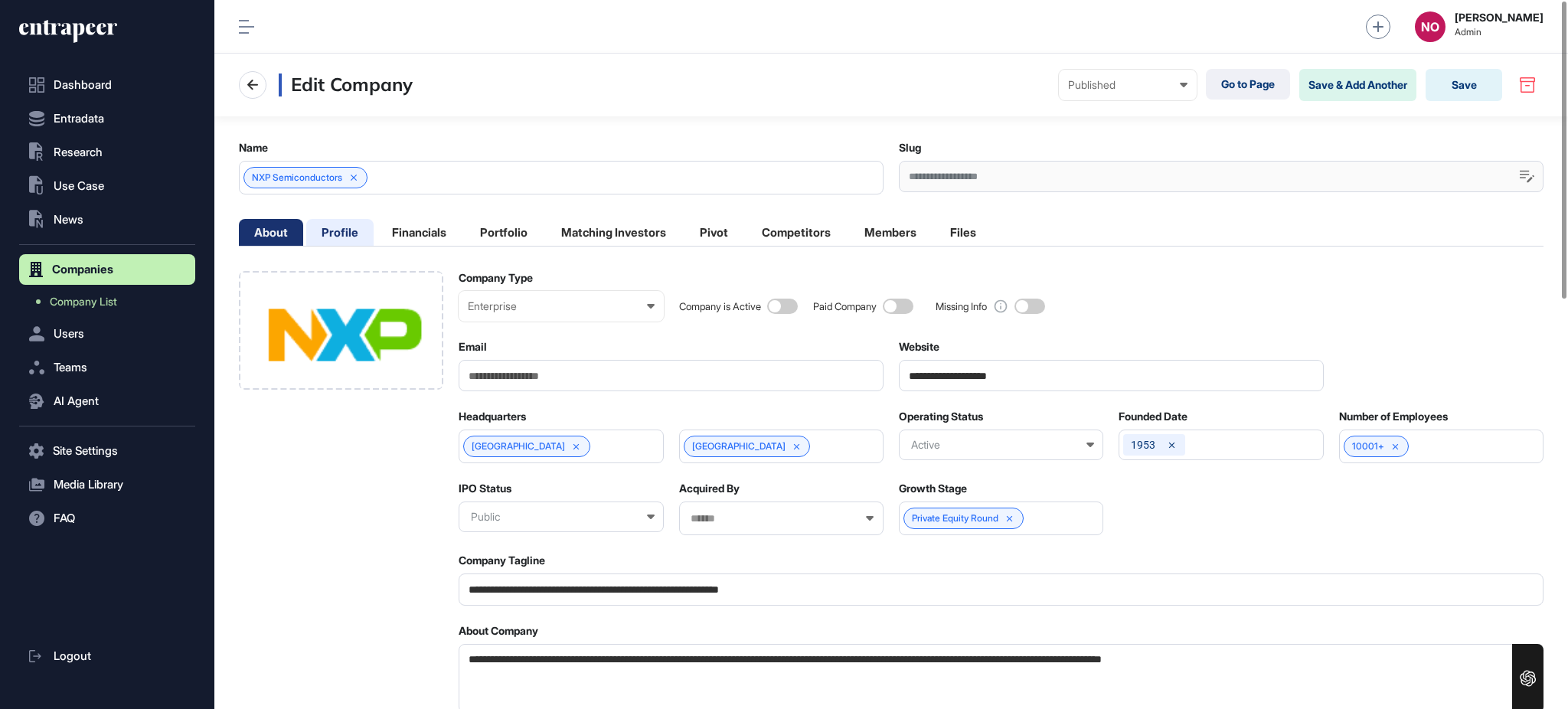
click at [333, 232] on li "Profile" at bounding box center [340, 232] width 68 height 27
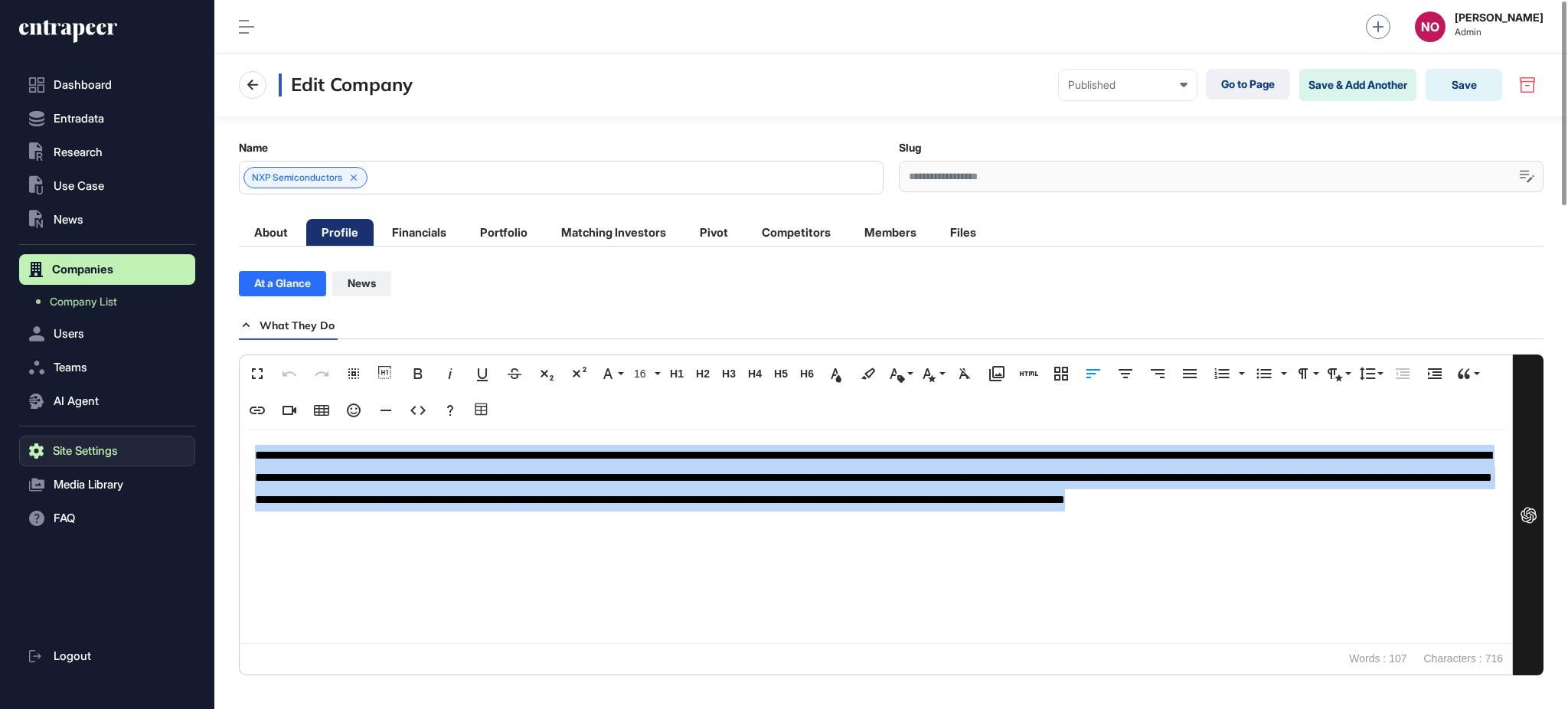
drag, startPoint x: 711, startPoint y: 526, endPoint x: 189, endPoint y: 458, distance: 526.4
click at [189, 458] on div "**********" at bounding box center [784, 354] width 1568 height 709
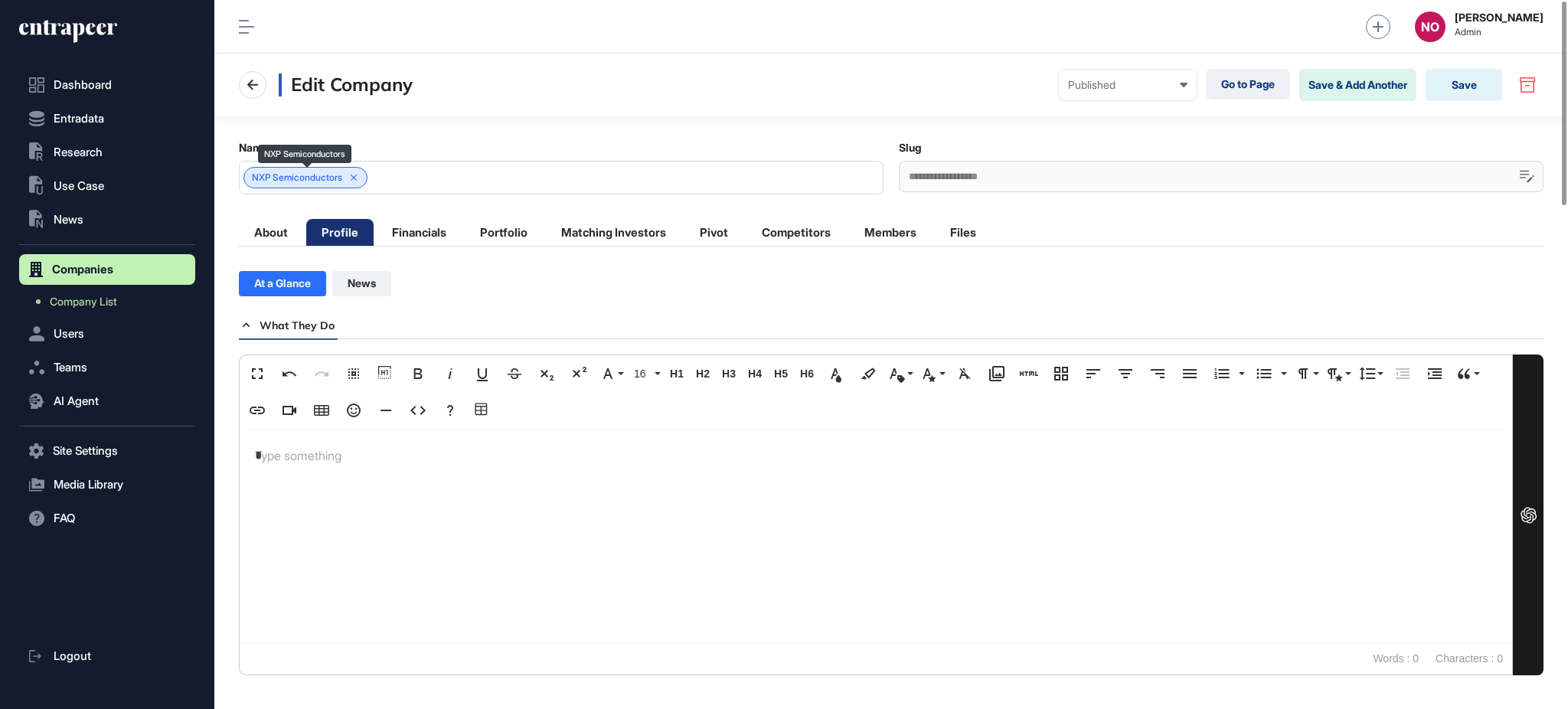
click at [292, 172] on span "NXP Semiconductors" at bounding box center [297, 177] width 90 height 10
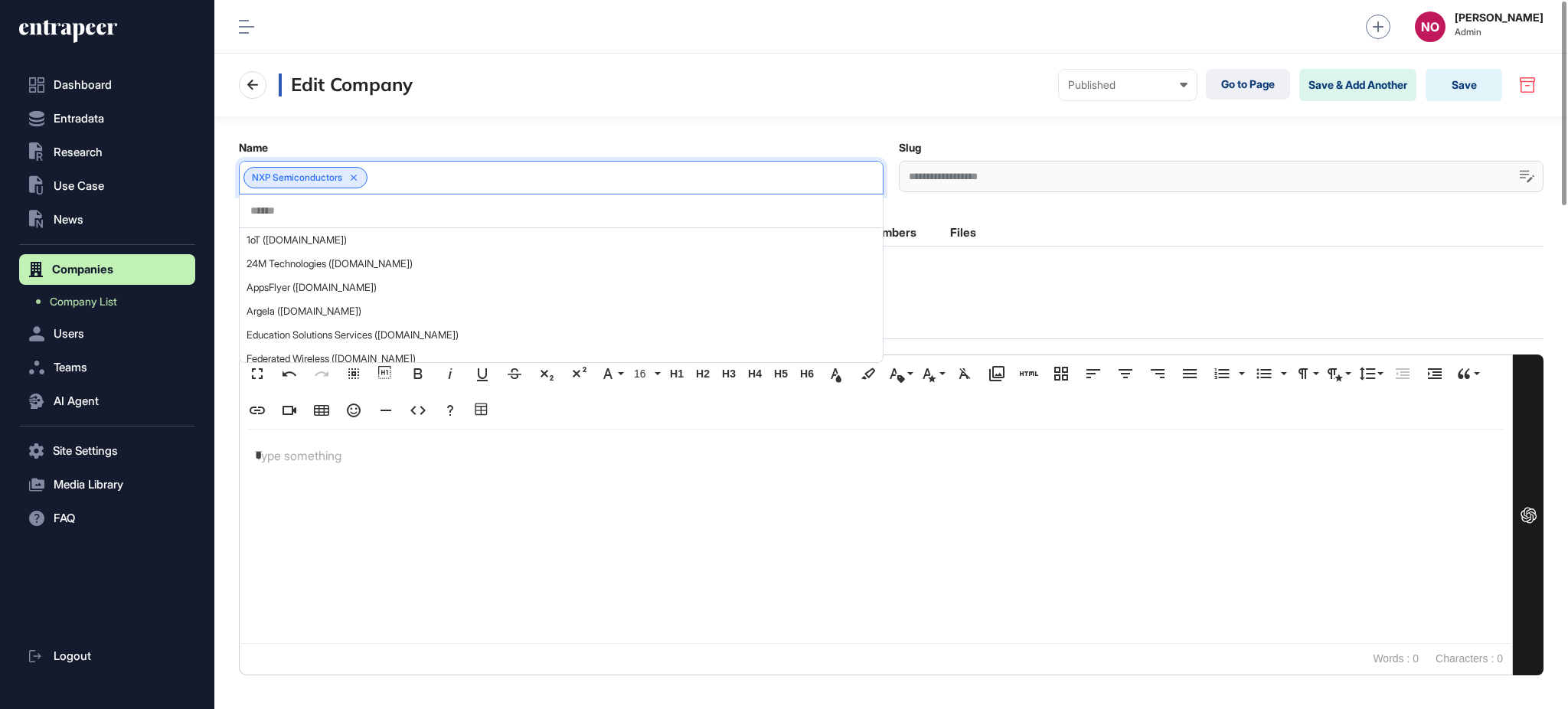
click at [292, 172] on span "NXP Semiconductors" at bounding box center [297, 177] width 90 height 10
click at [292, 175] on span "NXP Semiconductors" at bounding box center [297, 177] width 90 height 10
click at [291, 173] on span "NXP Semiconductors" at bounding box center [297, 177] width 90 height 10
click at [291, 175] on span "NXP Semiconductors" at bounding box center [297, 177] width 90 height 10
click at [291, 173] on span "NXP Semiconductors" at bounding box center [297, 177] width 90 height 10
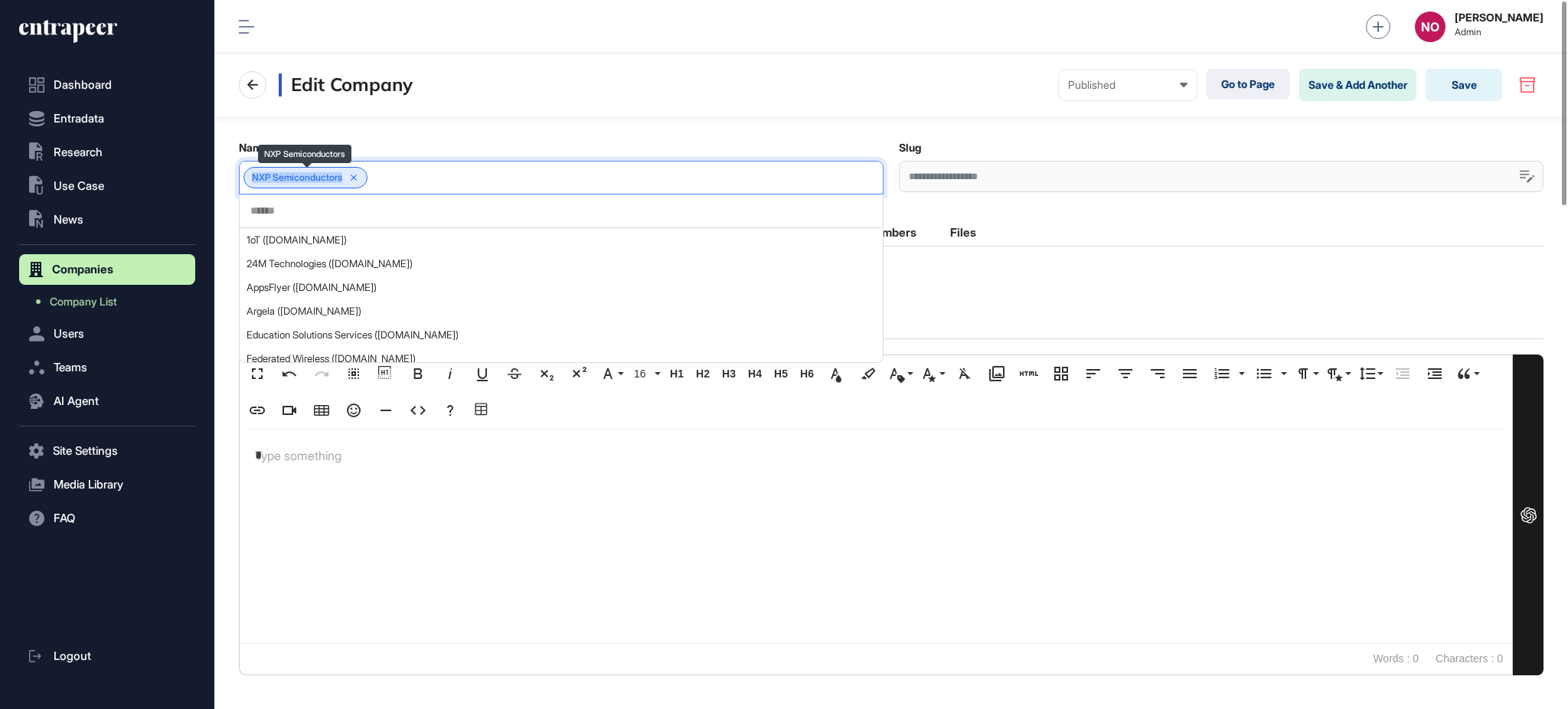
click at [291, 173] on span "NXP Semiconductors" at bounding box center [297, 177] width 90 height 10
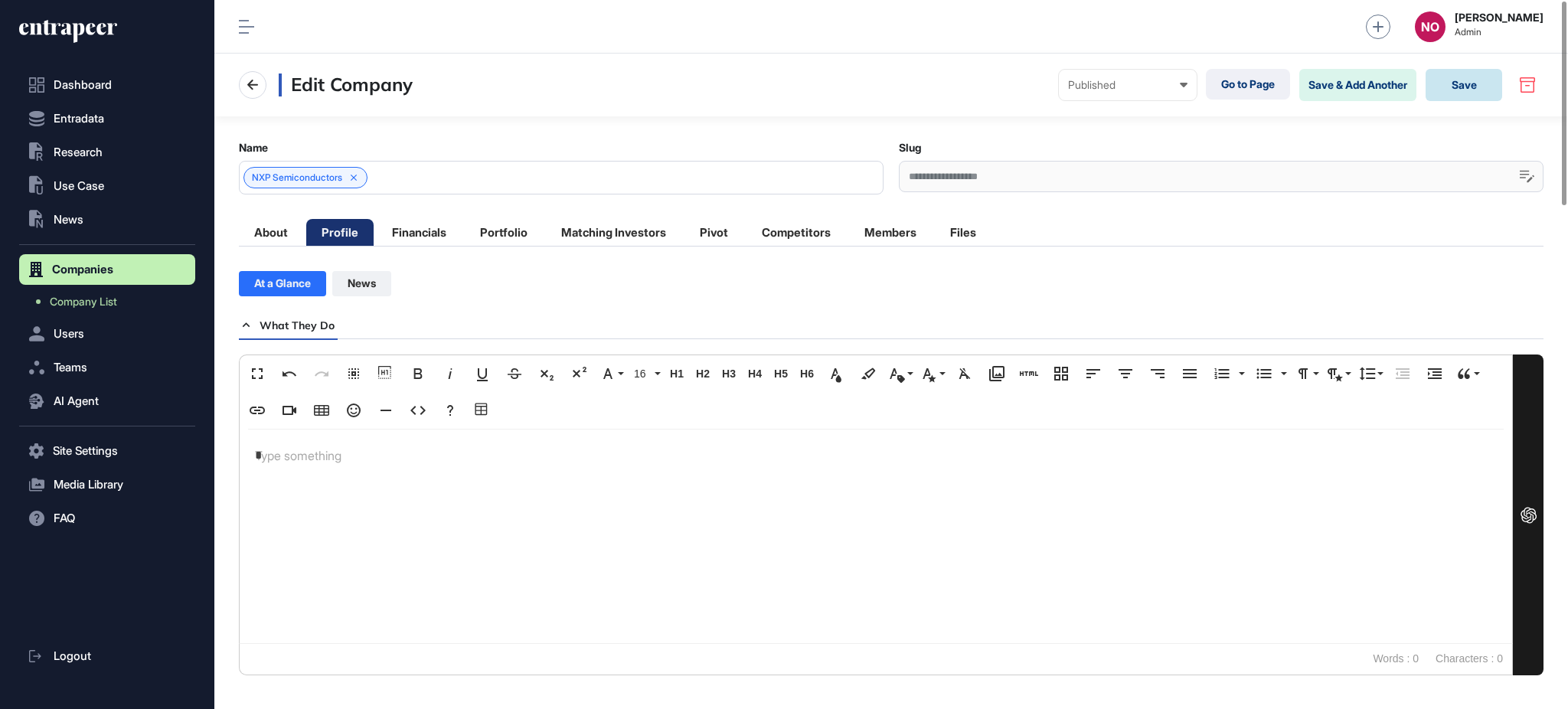
click at [1473, 92] on button "Save" at bounding box center [1463, 85] width 76 height 32
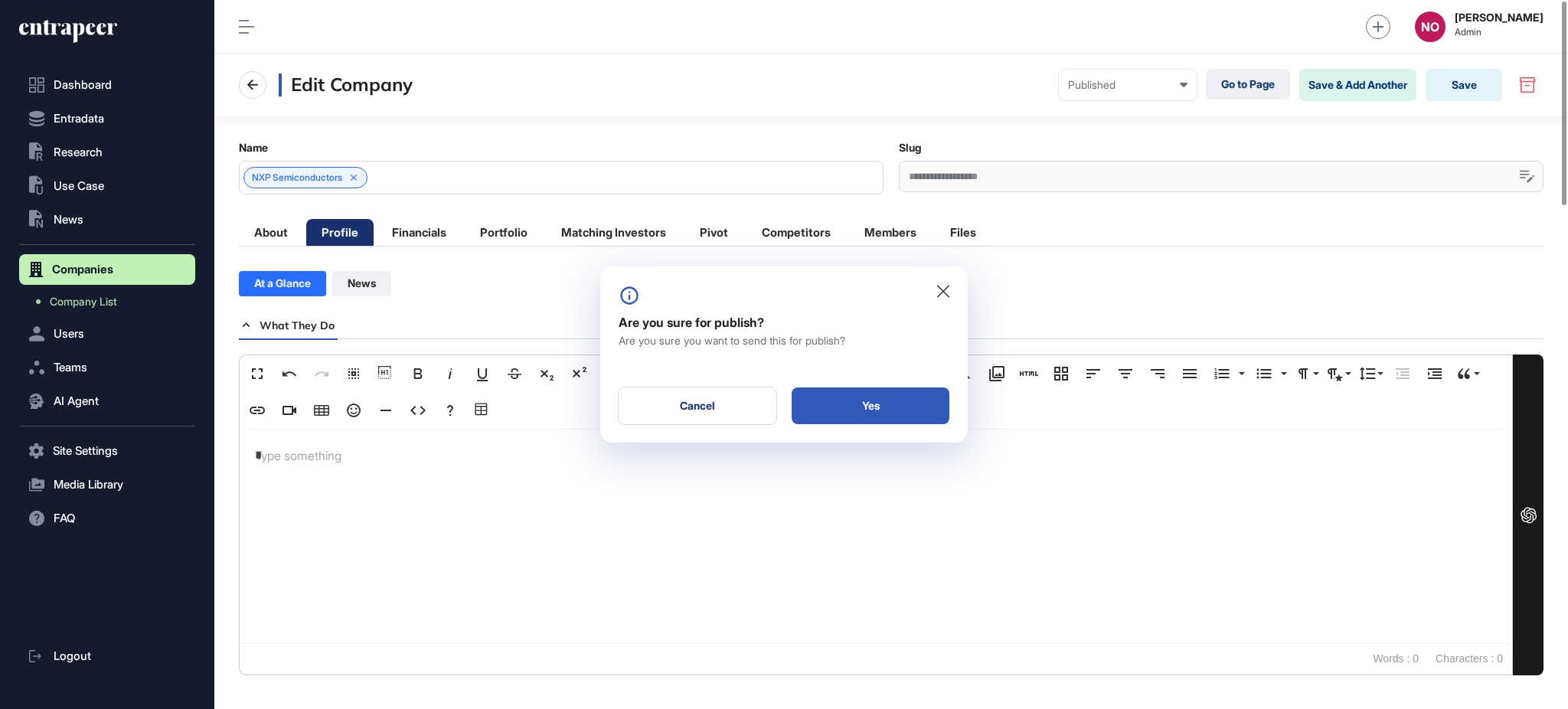
drag, startPoint x: 903, startPoint y: 397, endPoint x: 933, endPoint y: 343, distance: 61.8
click at [903, 398] on div "Yes" at bounding box center [870, 406] width 158 height 37
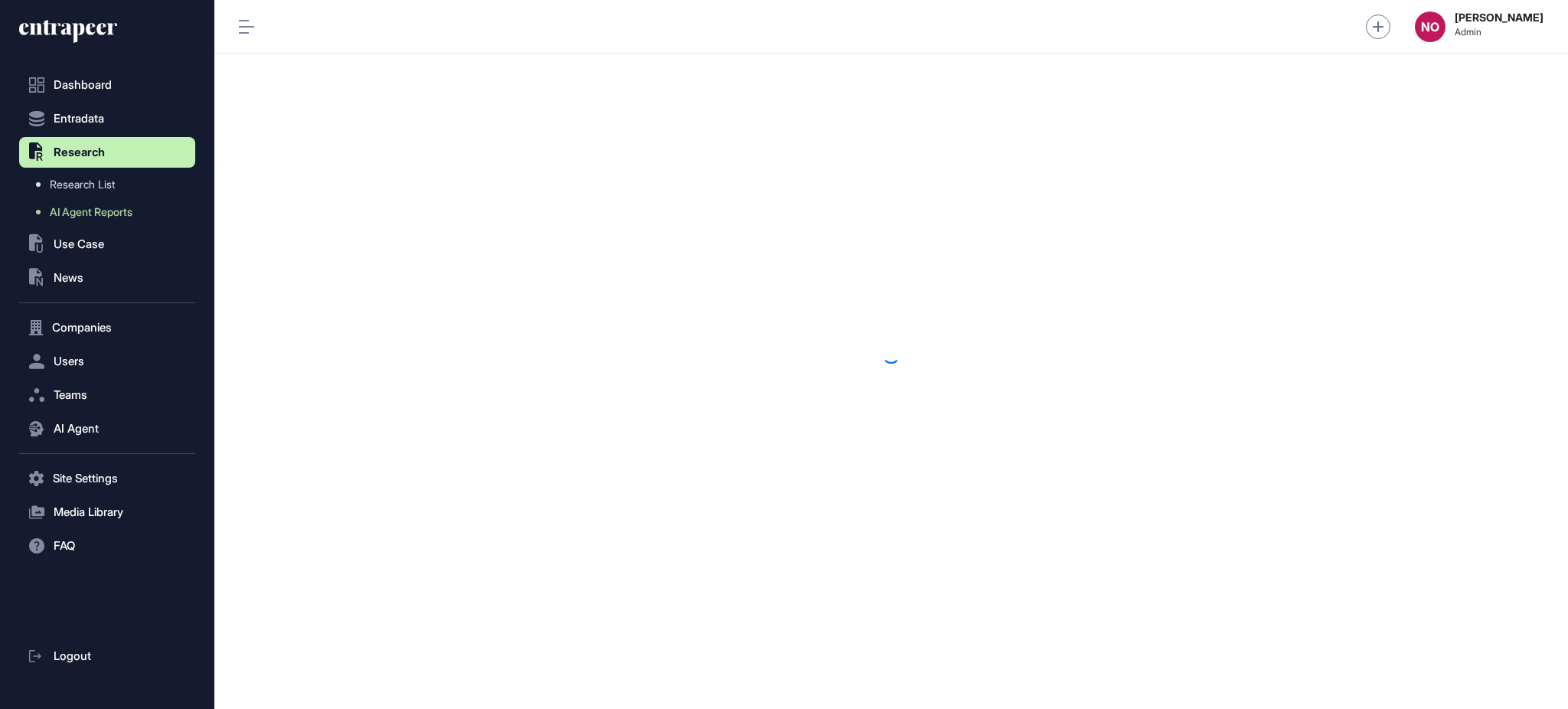
scroll to position [1, 1]
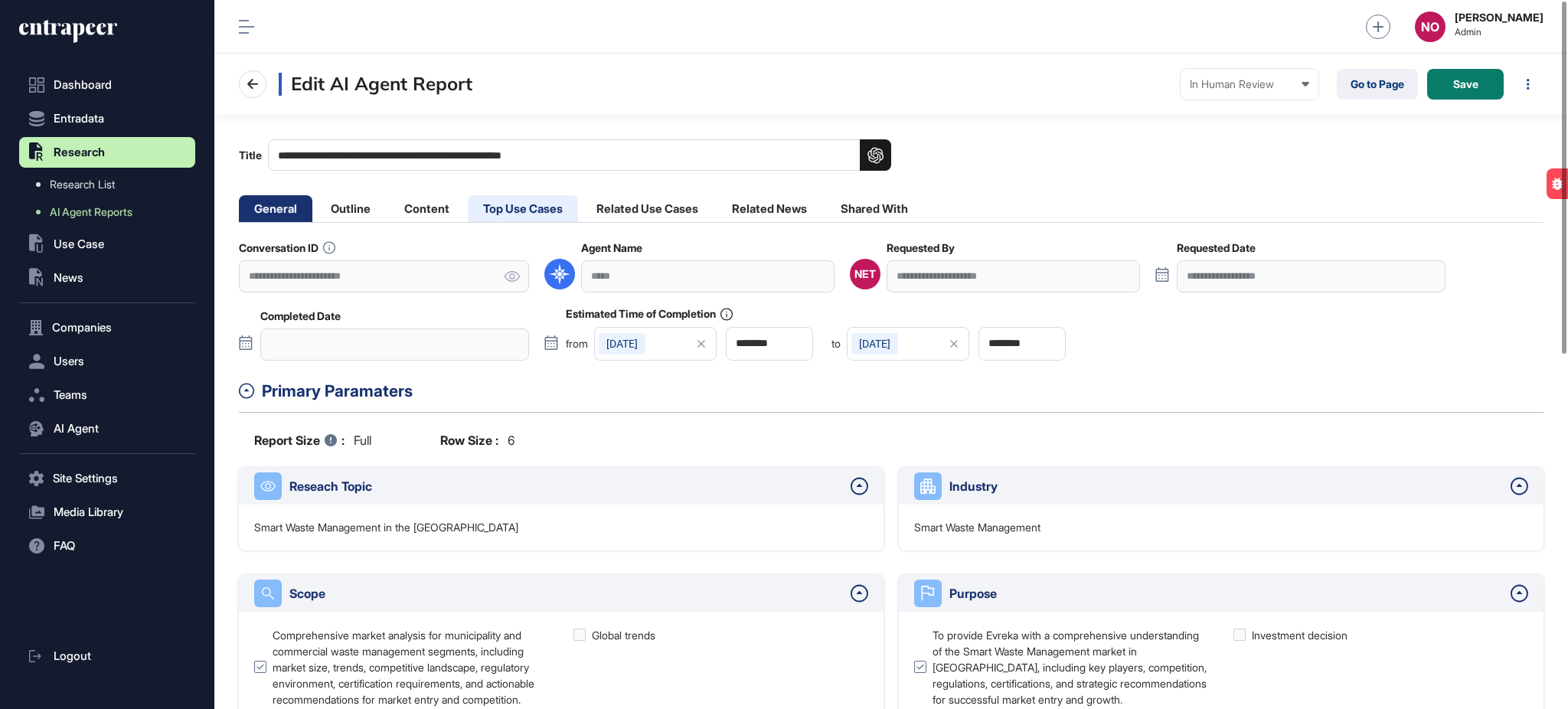
click at [547, 208] on li "Top Use Cases" at bounding box center [522, 208] width 110 height 27
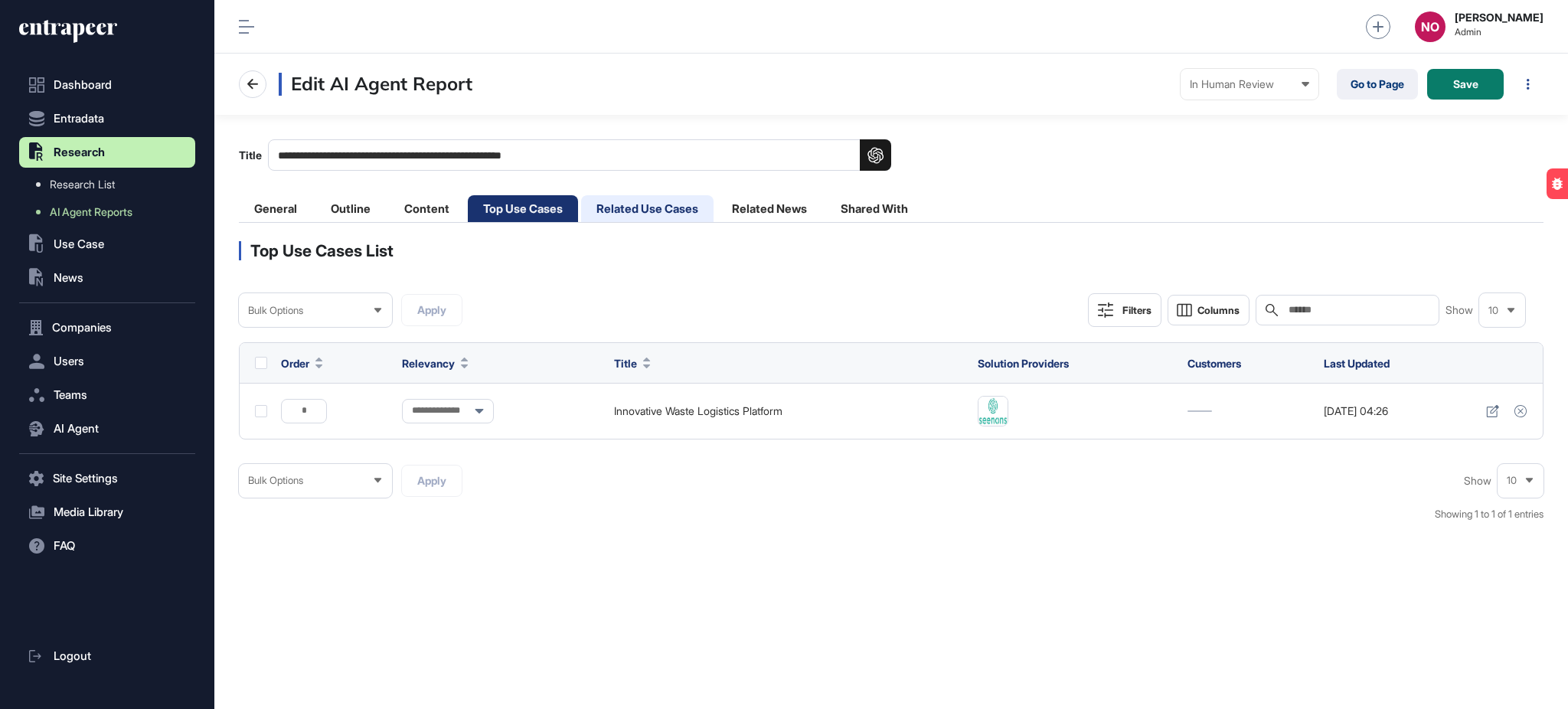
click at [654, 205] on li "Related Use Cases" at bounding box center [647, 208] width 133 height 27
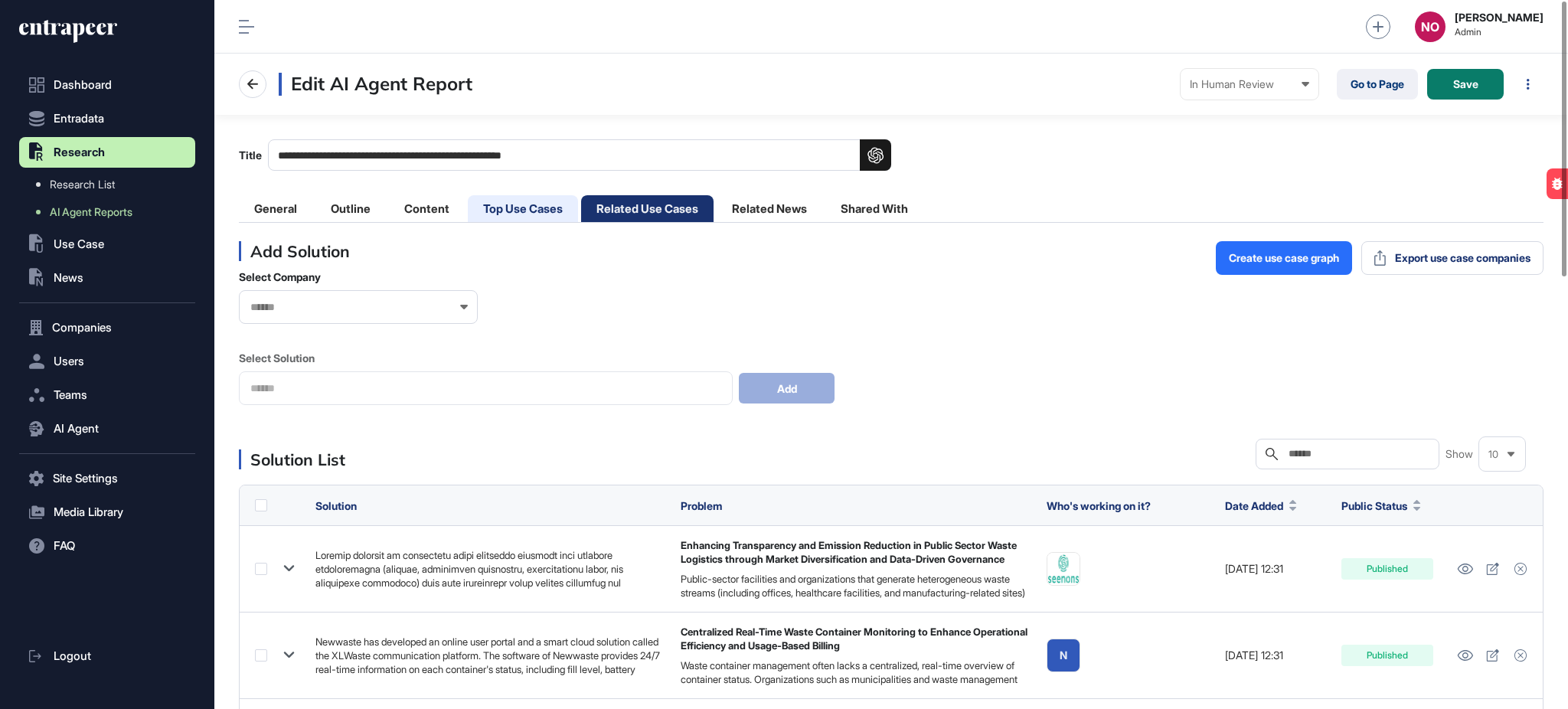
click at [505, 208] on li "Top Use Cases" at bounding box center [522, 208] width 110 height 27
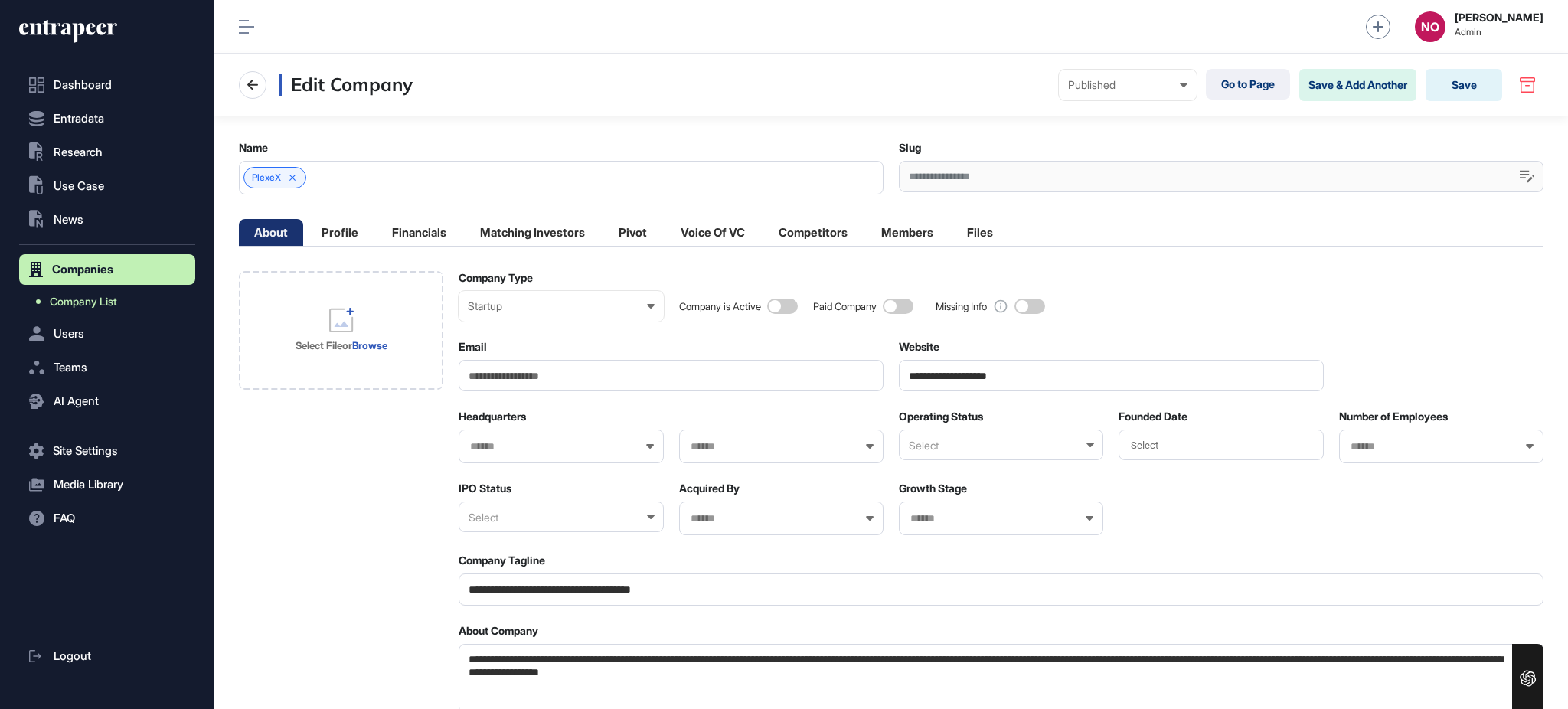
click at [81, 307] on span "Company List" at bounding box center [84, 301] width 68 height 12
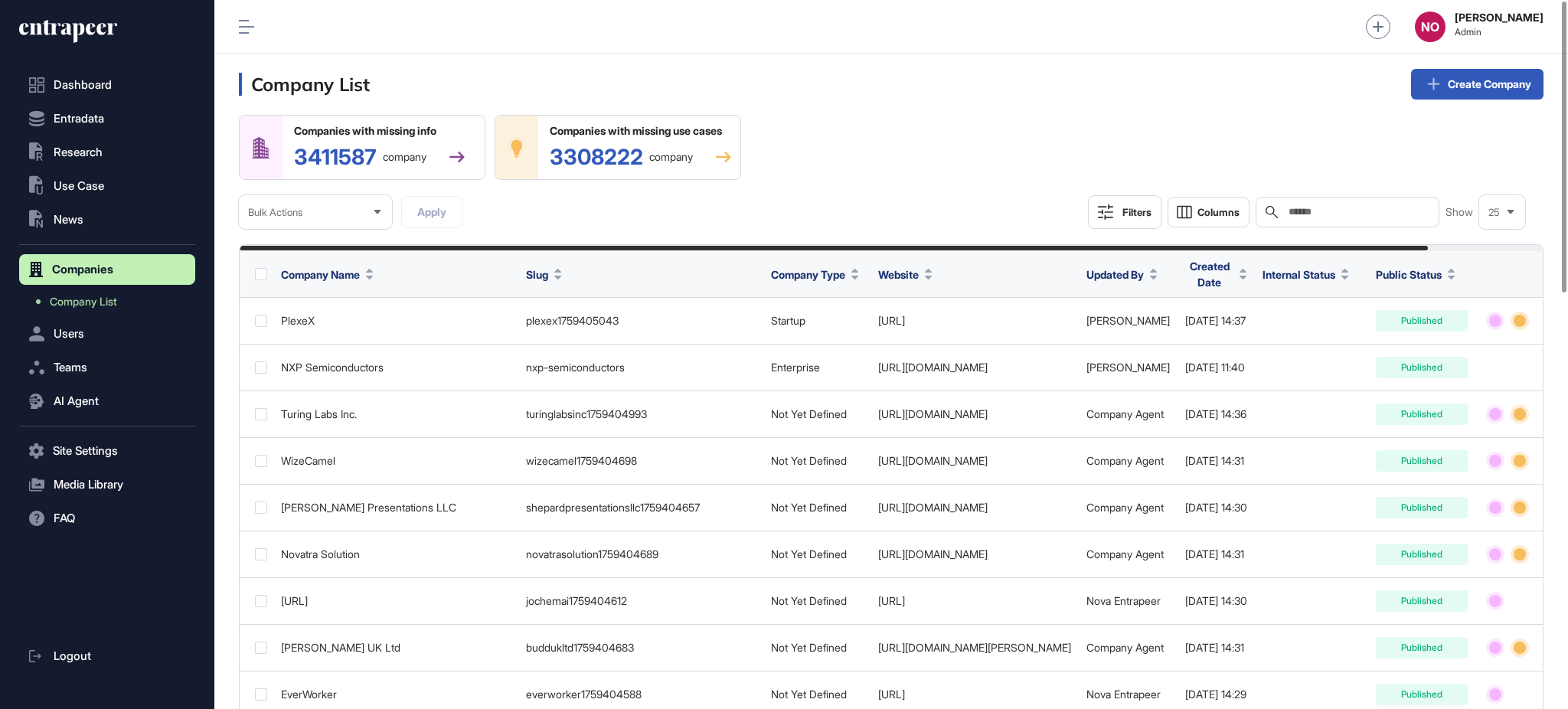
click at [1360, 213] on input "text" at bounding box center [1358, 212] width 142 height 12
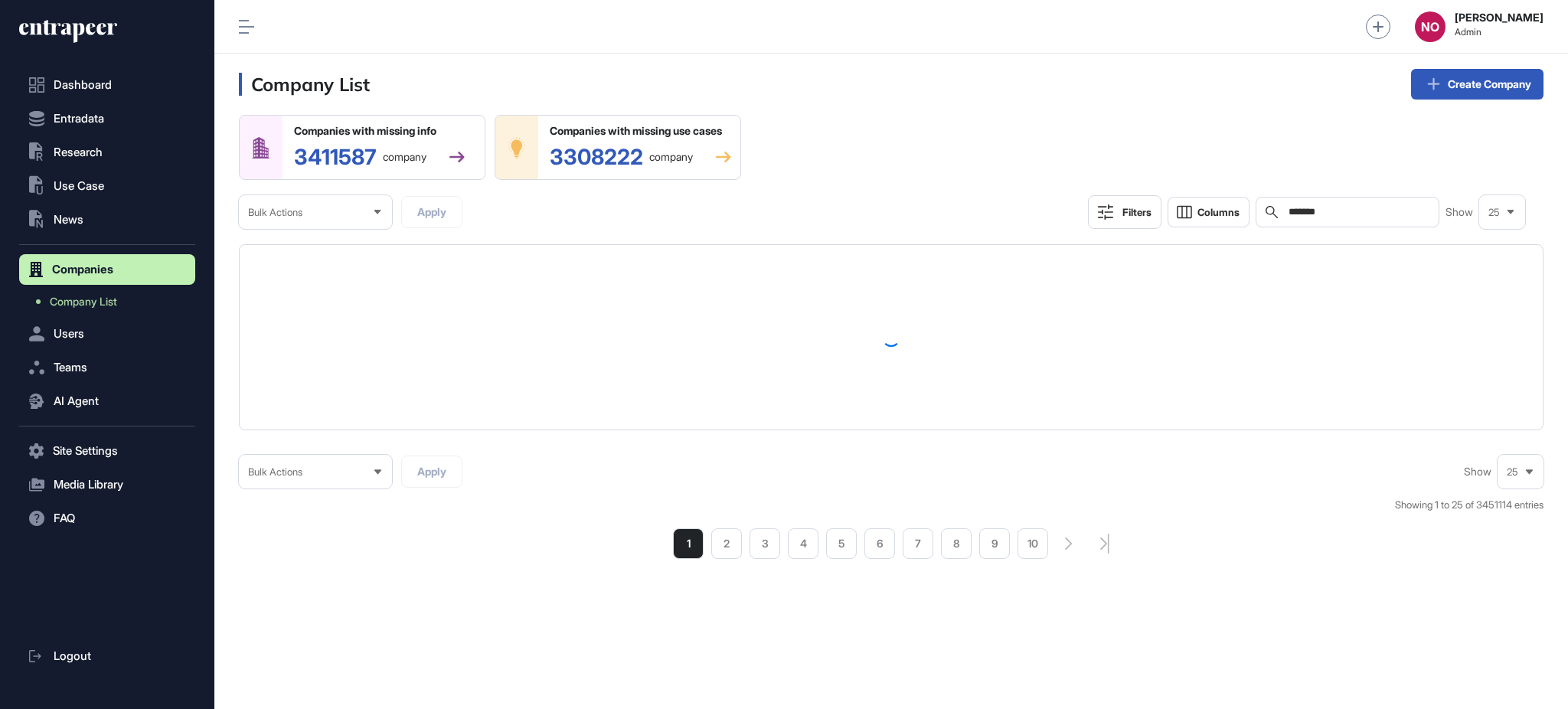
type input "*******"
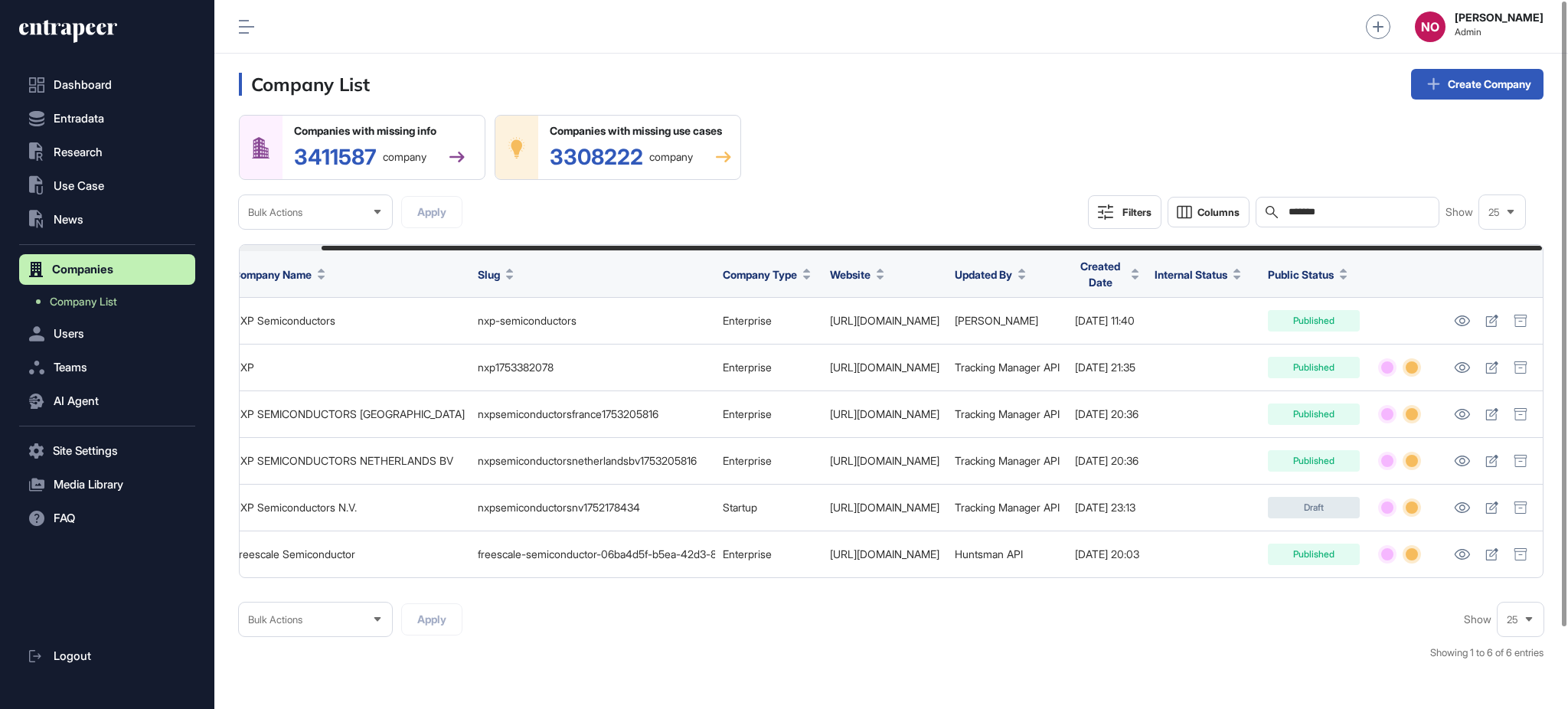
scroll to position [0, 87]
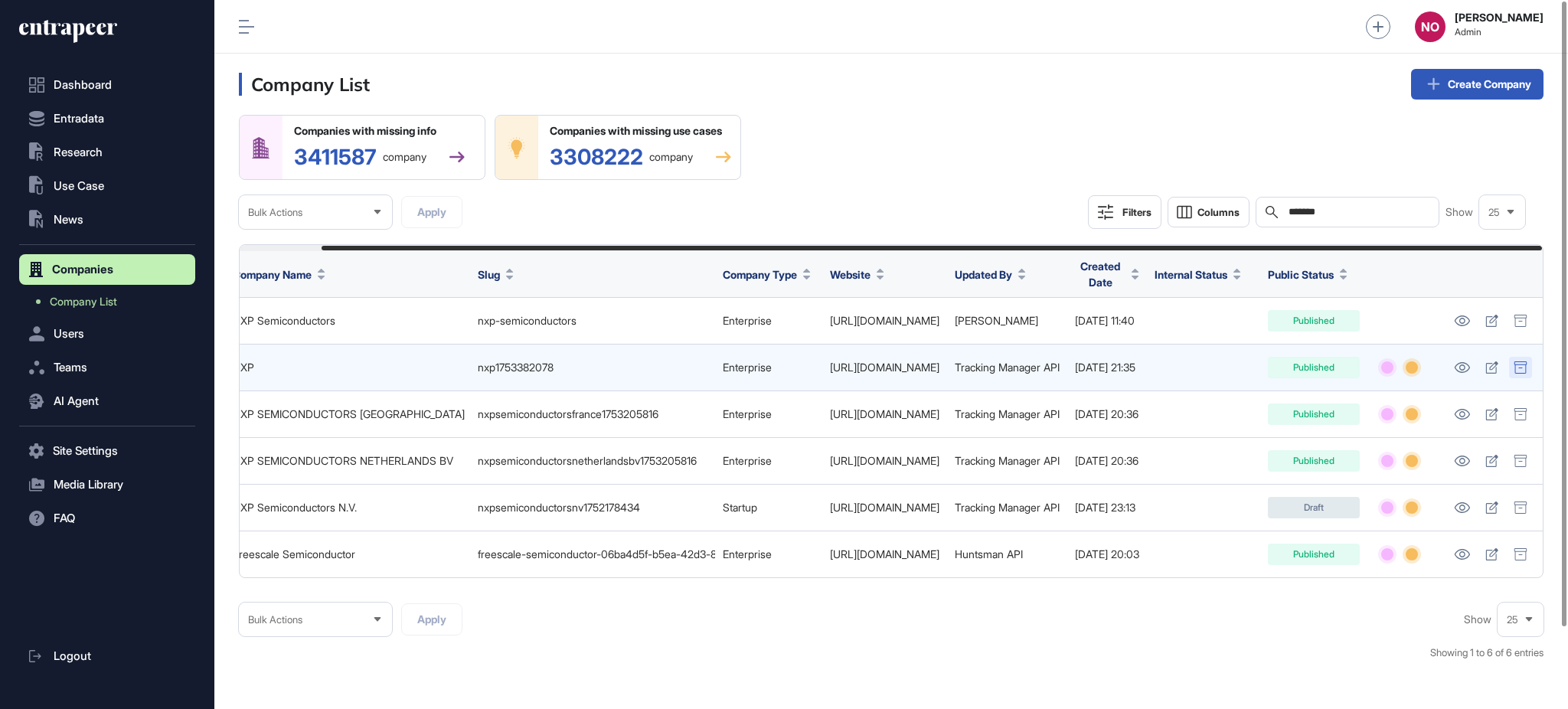
click at [1525, 363] on icon at bounding box center [1520, 367] width 14 height 12
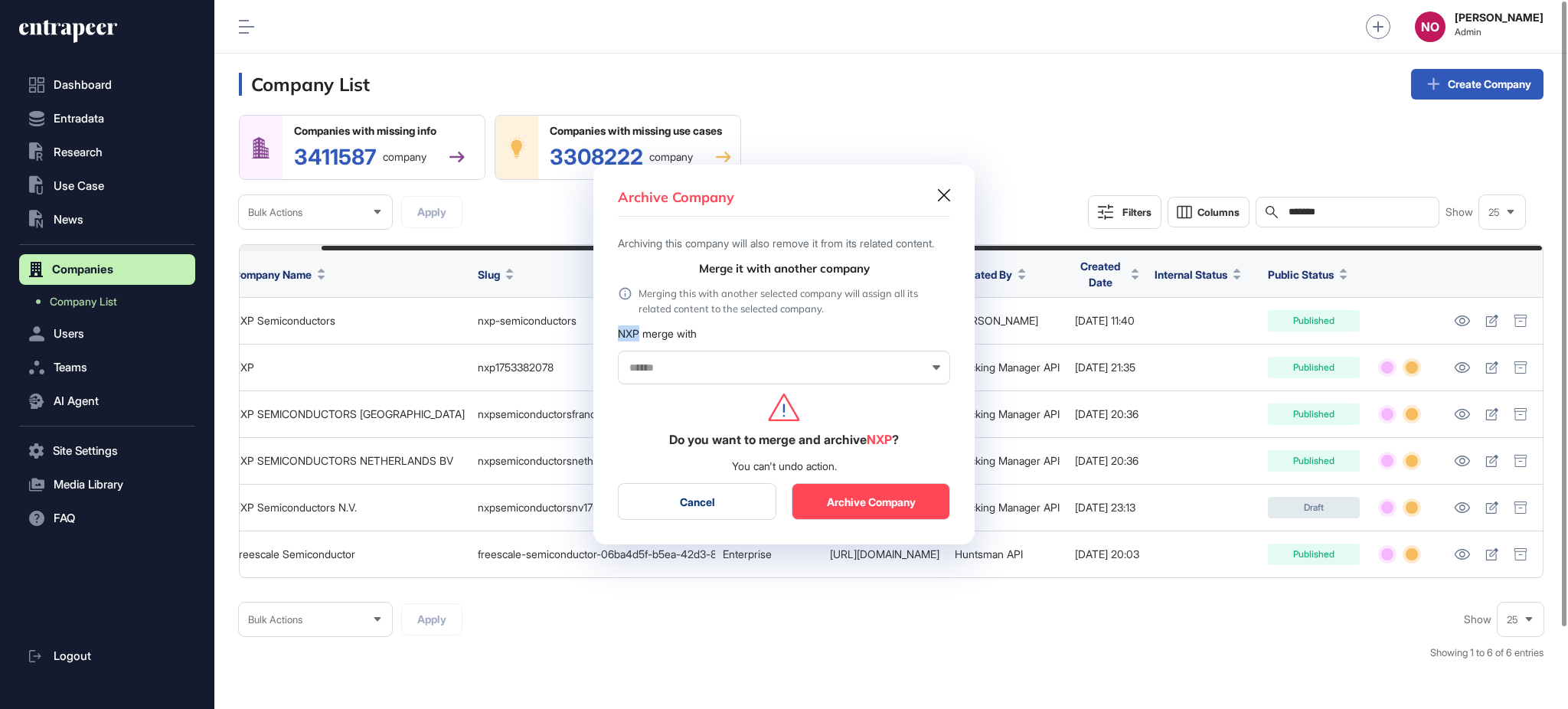
drag, startPoint x: 620, startPoint y: 343, endPoint x: 638, endPoint y: 349, distance: 19.0
click at [638, 341] on div "NXP merge with" at bounding box center [784, 333] width 332 height 16
copy div "NXP"
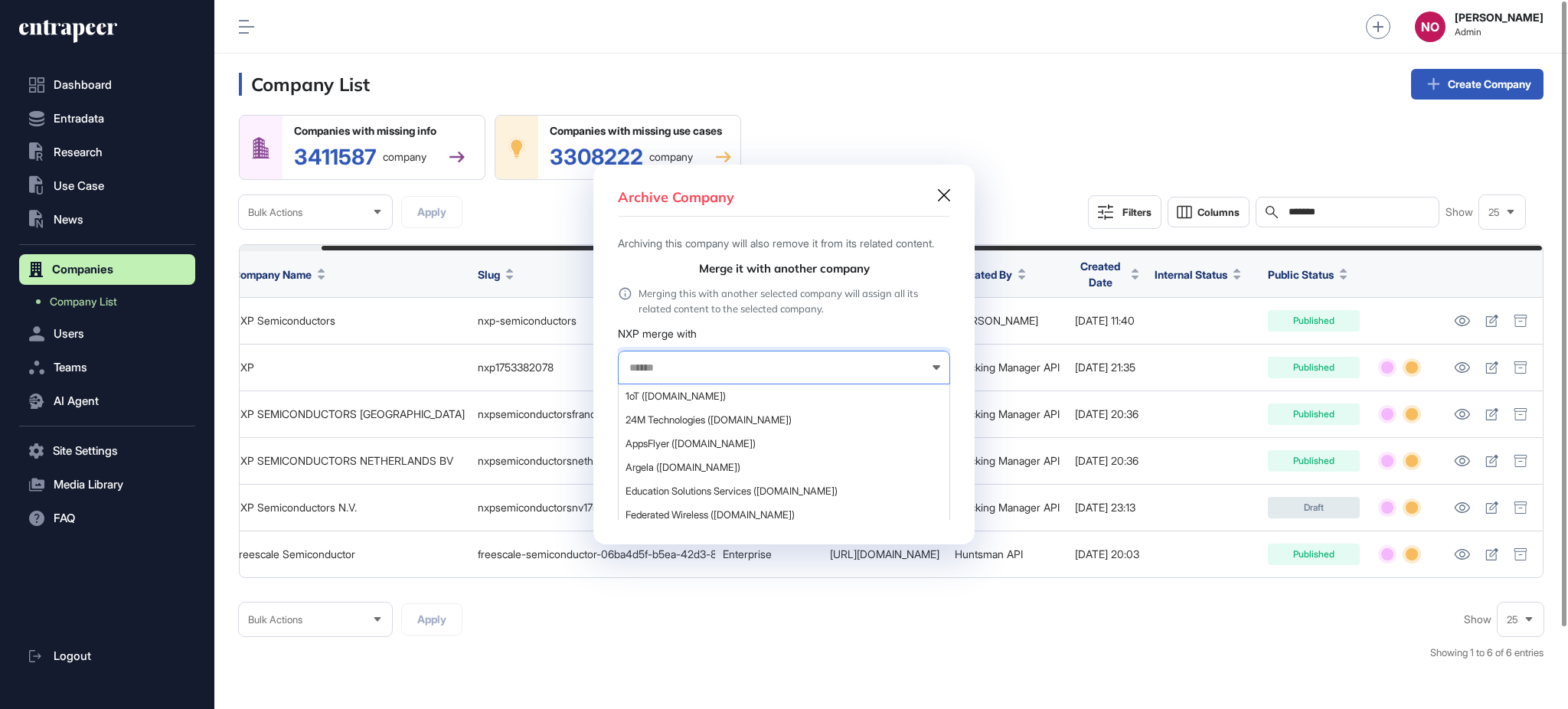
click at [645, 374] on input "text" at bounding box center [773, 368] width 292 height 13
paste input "***"
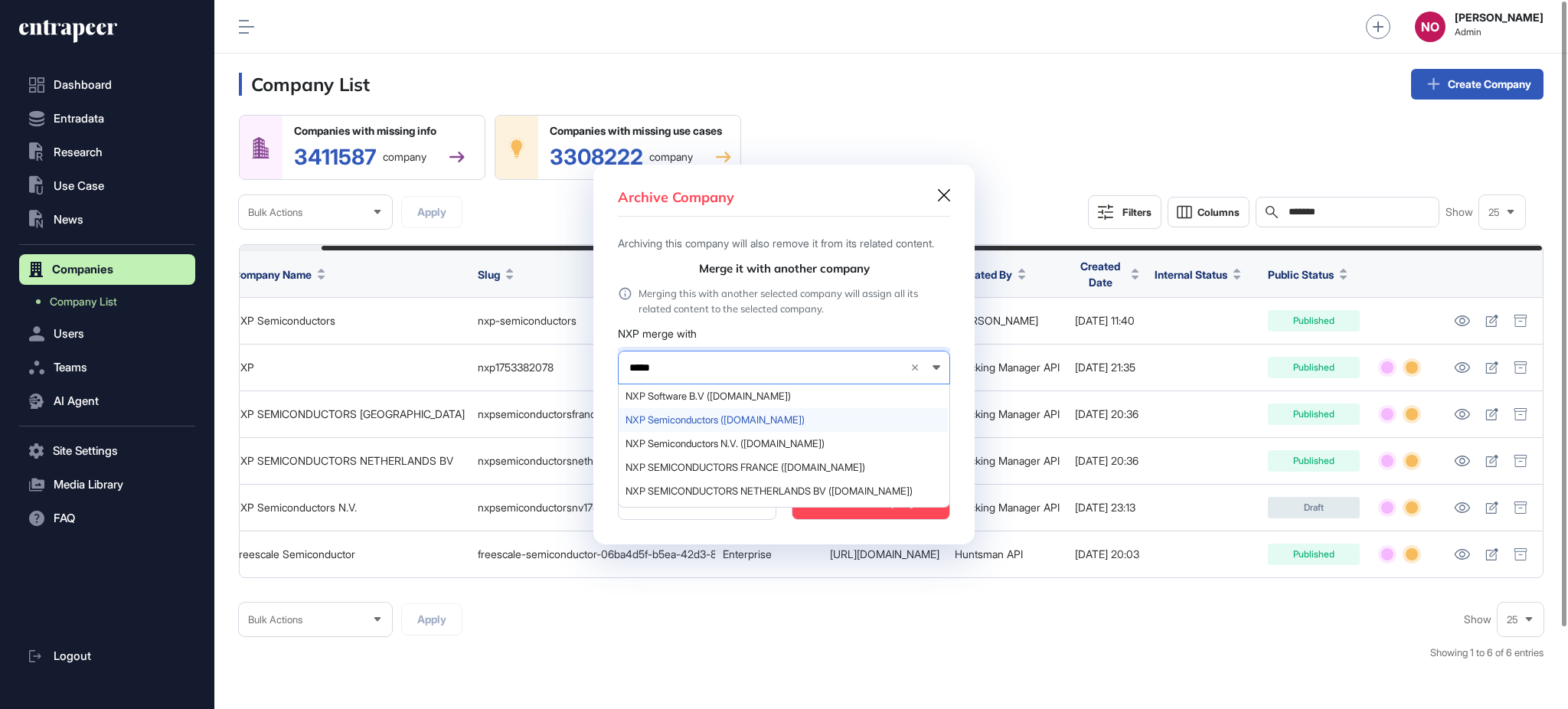
type input "*****"
click at [729, 426] on span "NXP Semiconductors (nxp.com)" at bounding box center [783, 420] width 315 height 11
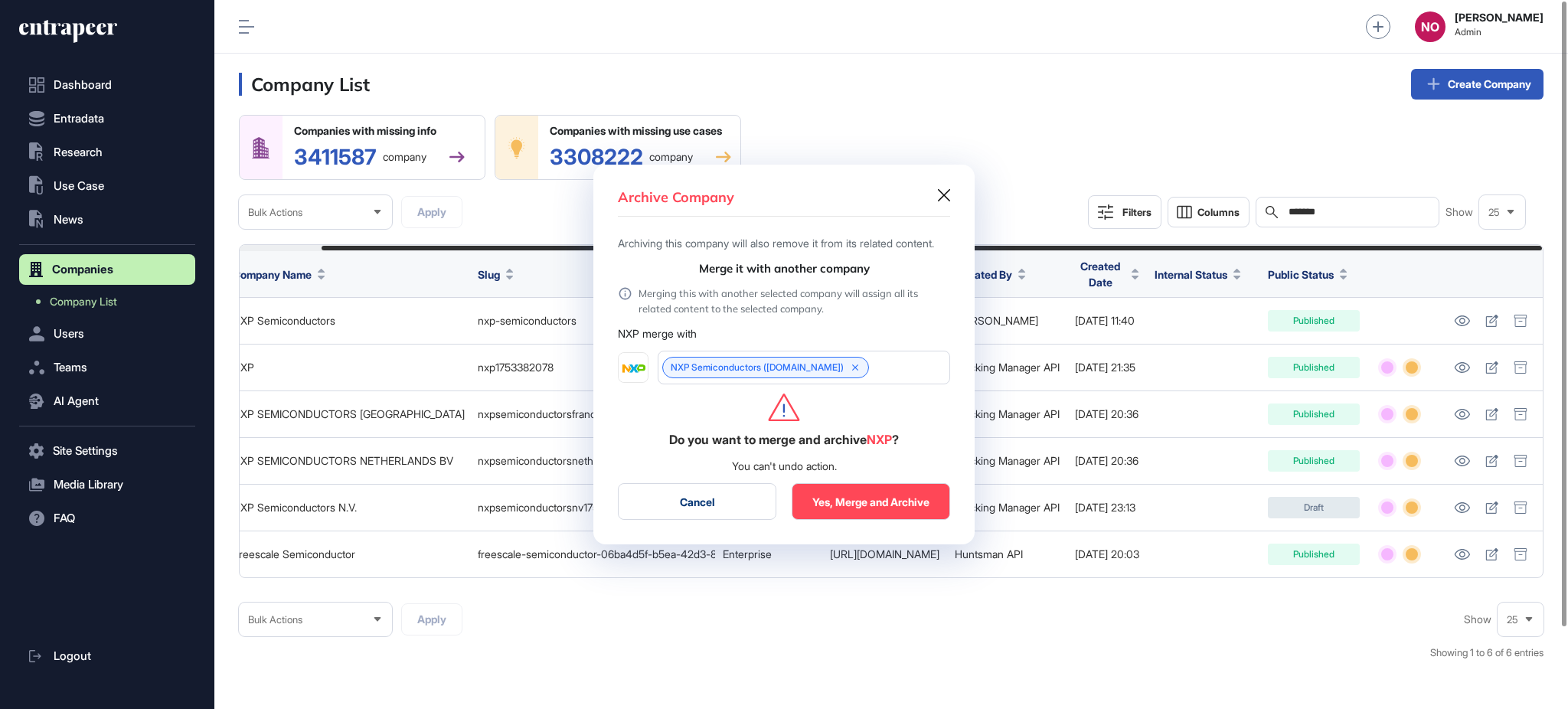
click at [854, 509] on button "Yes, Merge and Archive" at bounding box center [870, 501] width 158 height 37
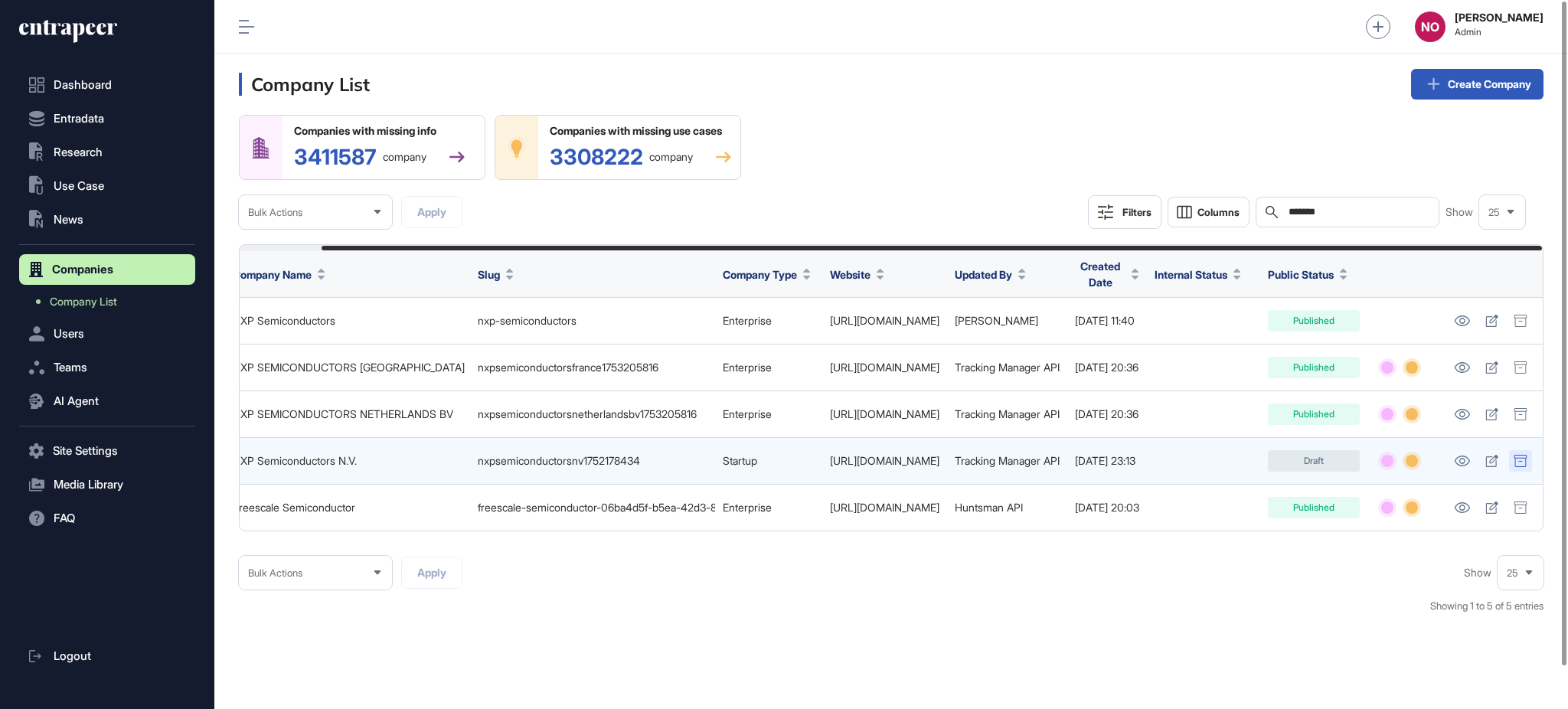
click at [1522, 458] on icon at bounding box center [1519, 460] width 12 height 12
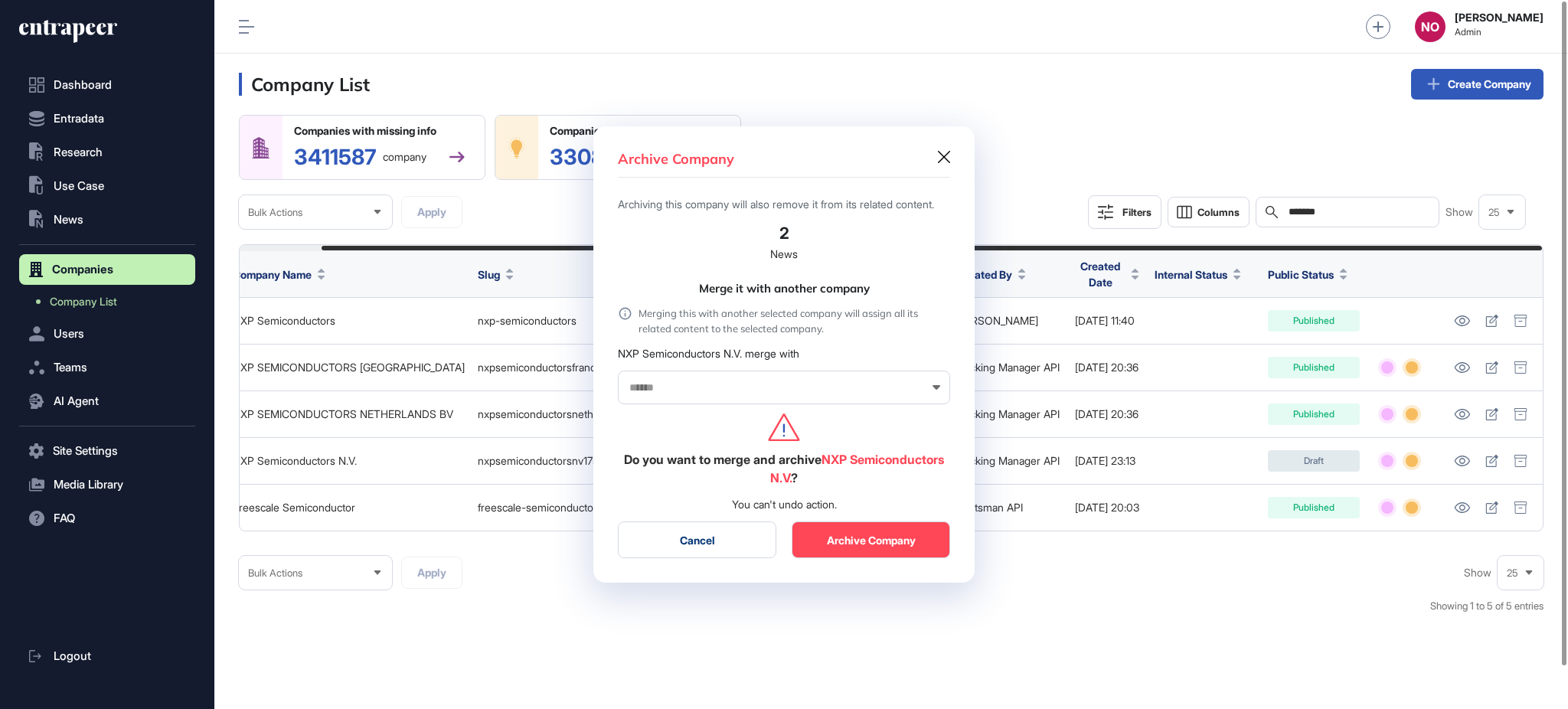
click at [689, 390] on input "text" at bounding box center [773, 388] width 292 height 13
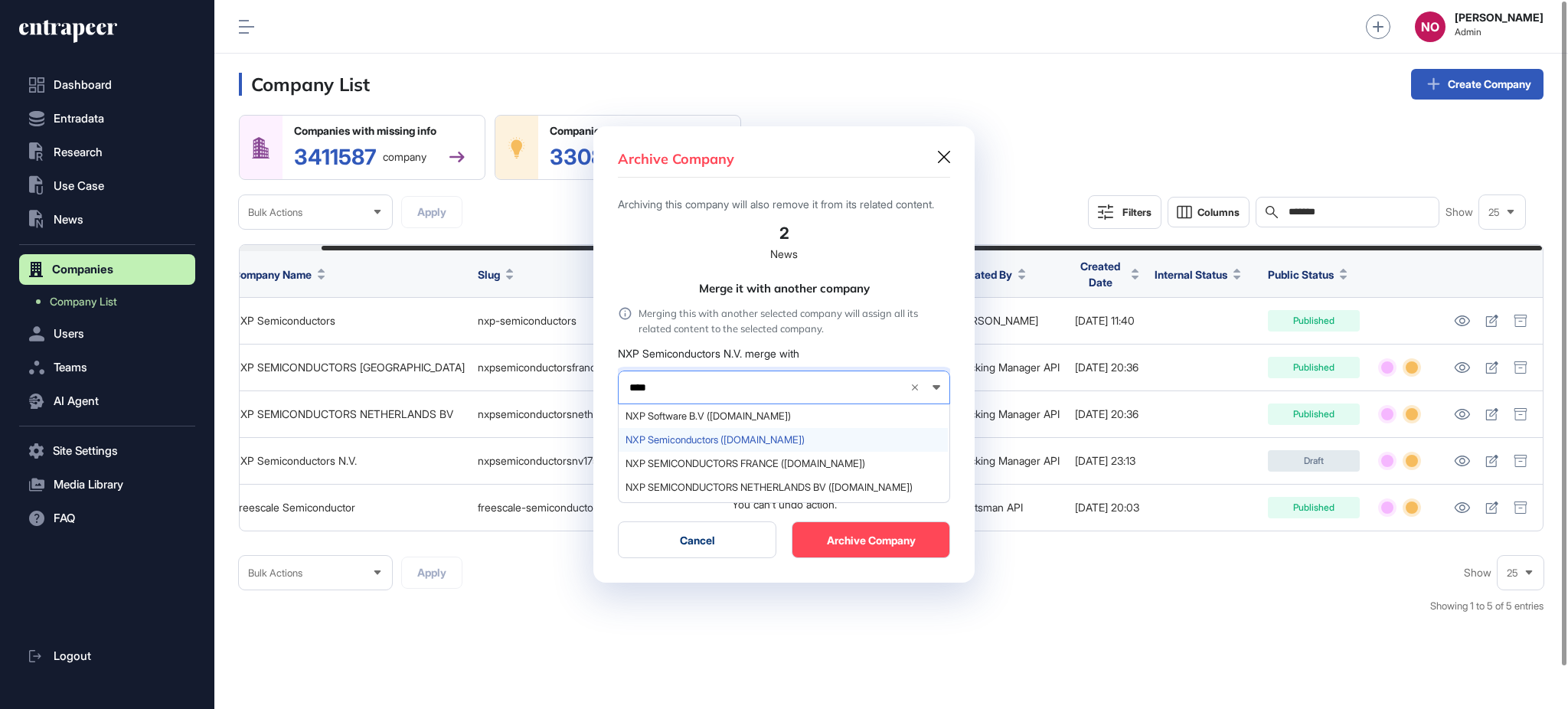
type input "***"
click at [734, 442] on span "NXP Semiconductors (nxp.com)" at bounding box center [783, 440] width 315 height 11
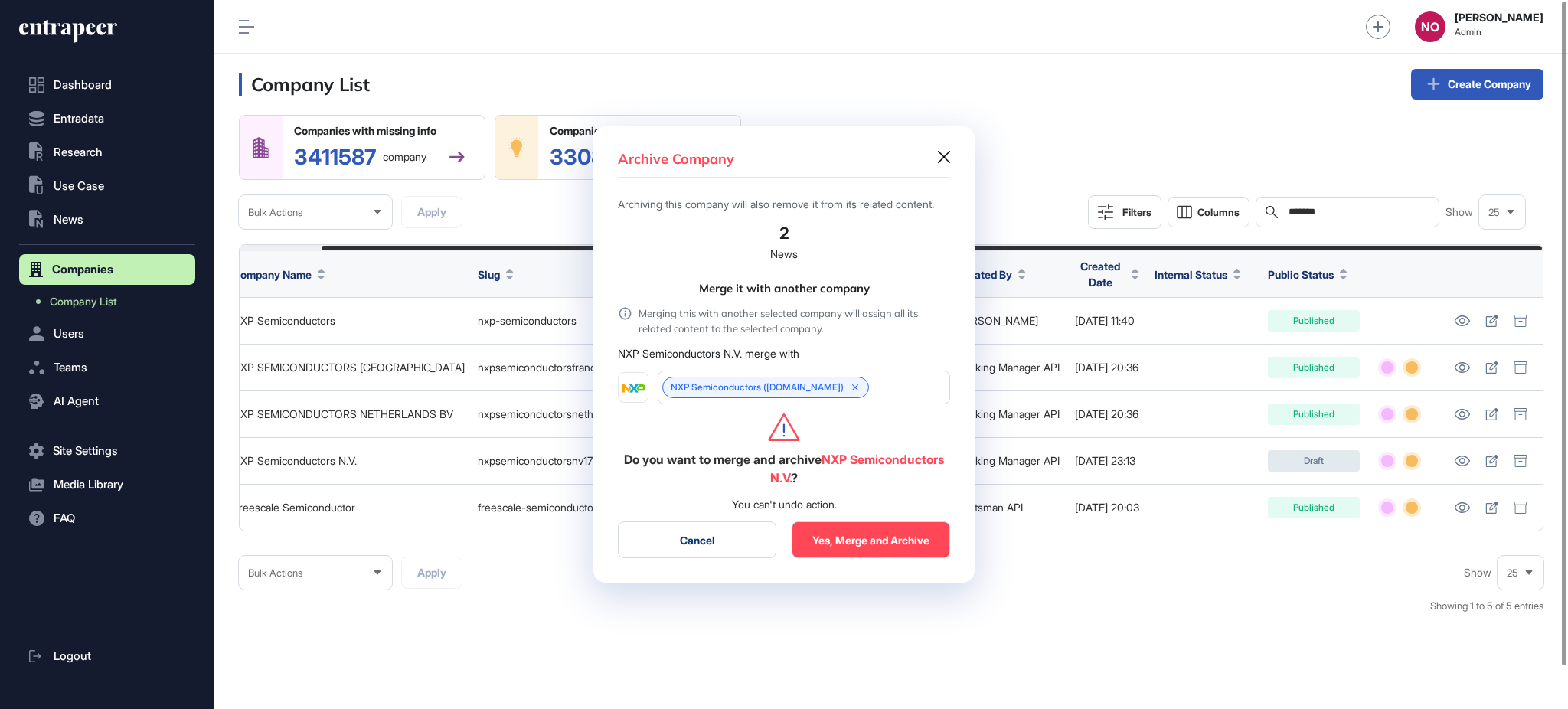
click at [863, 559] on button "Yes, Merge and Archive" at bounding box center [870, 540] width 158 height 37
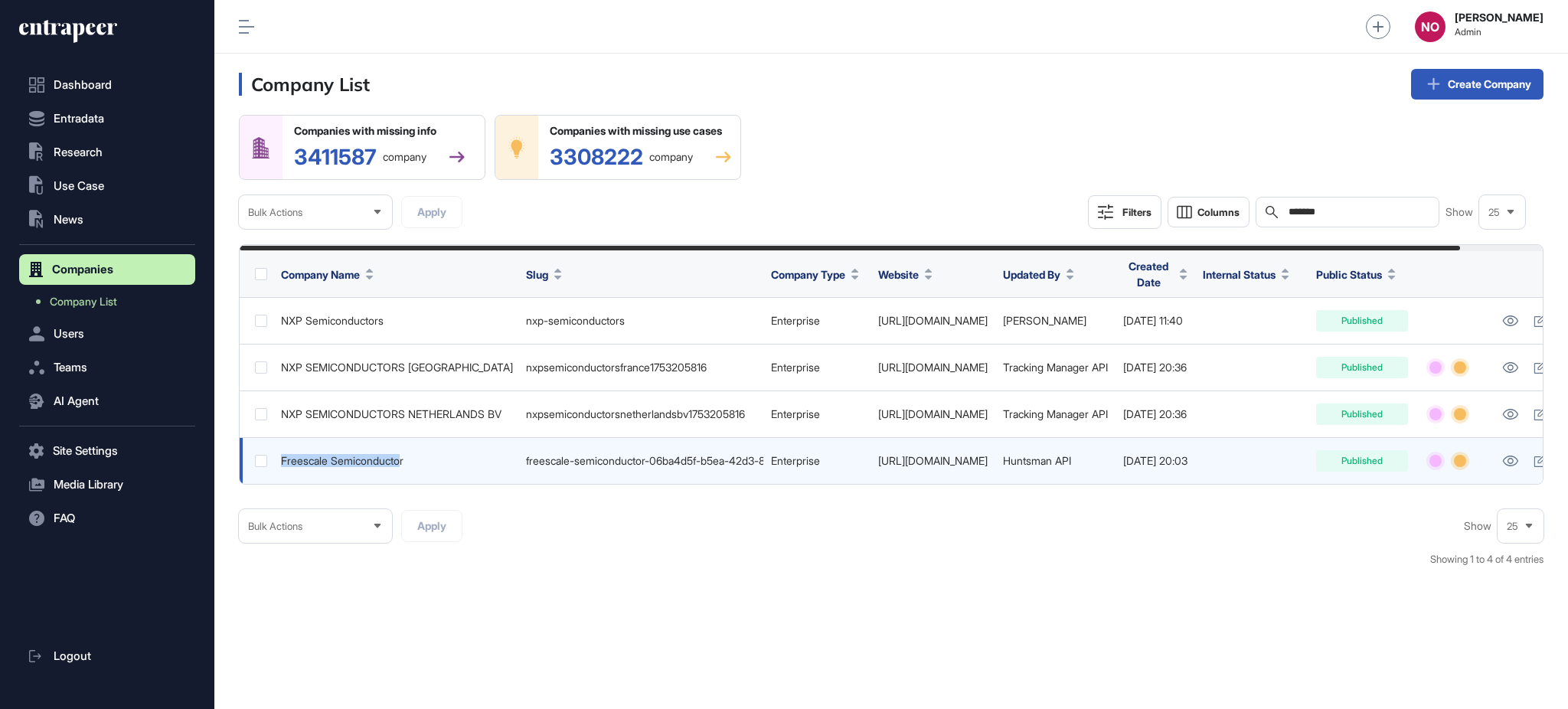
drag, startPoint x: 407, startPoint y: 467, endPoint x: 277, endPoint y: 464, distance: 130.0
click at [277, 464] on td "Freescale Semiconductor" at bounding box center [396, 461] width 245 height 47
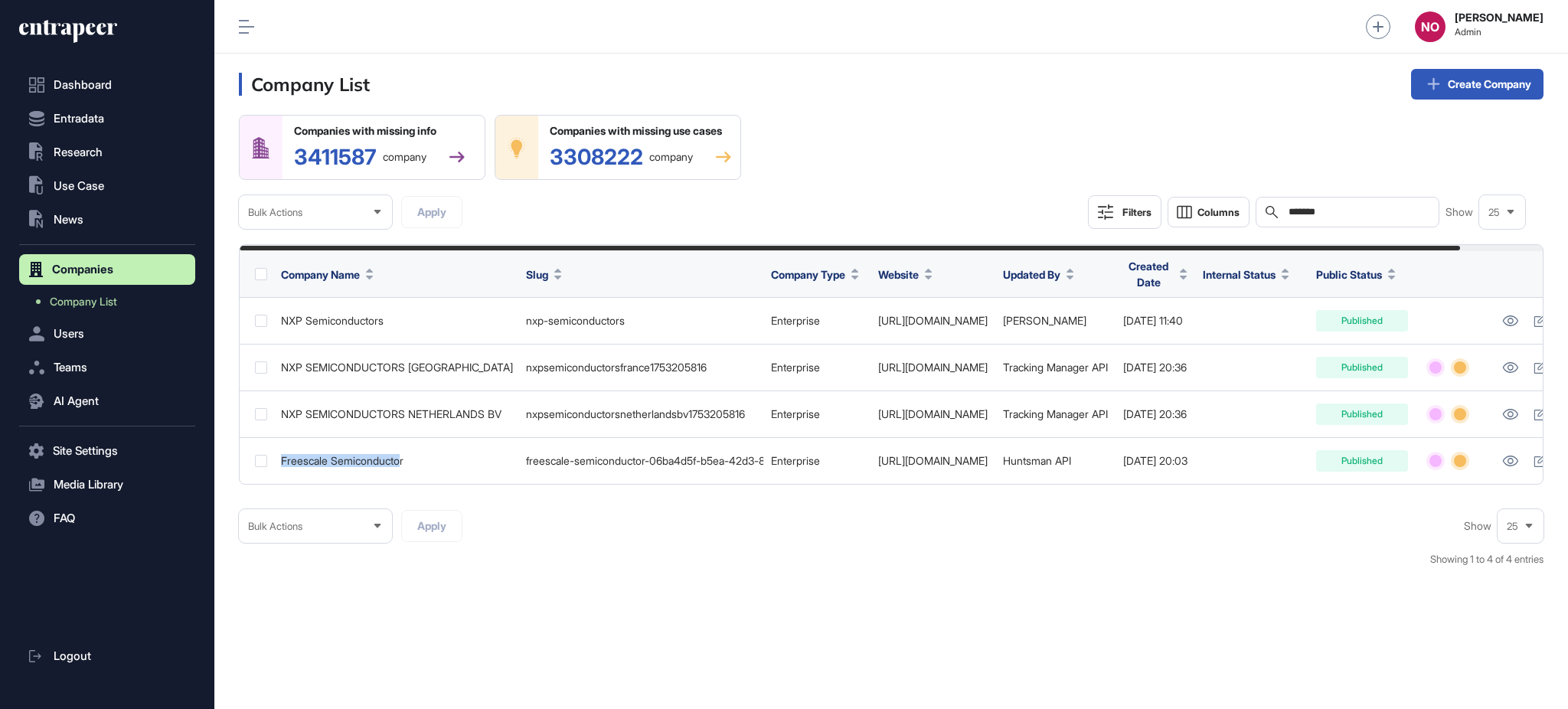
copy div "Freescale Semiconducto"
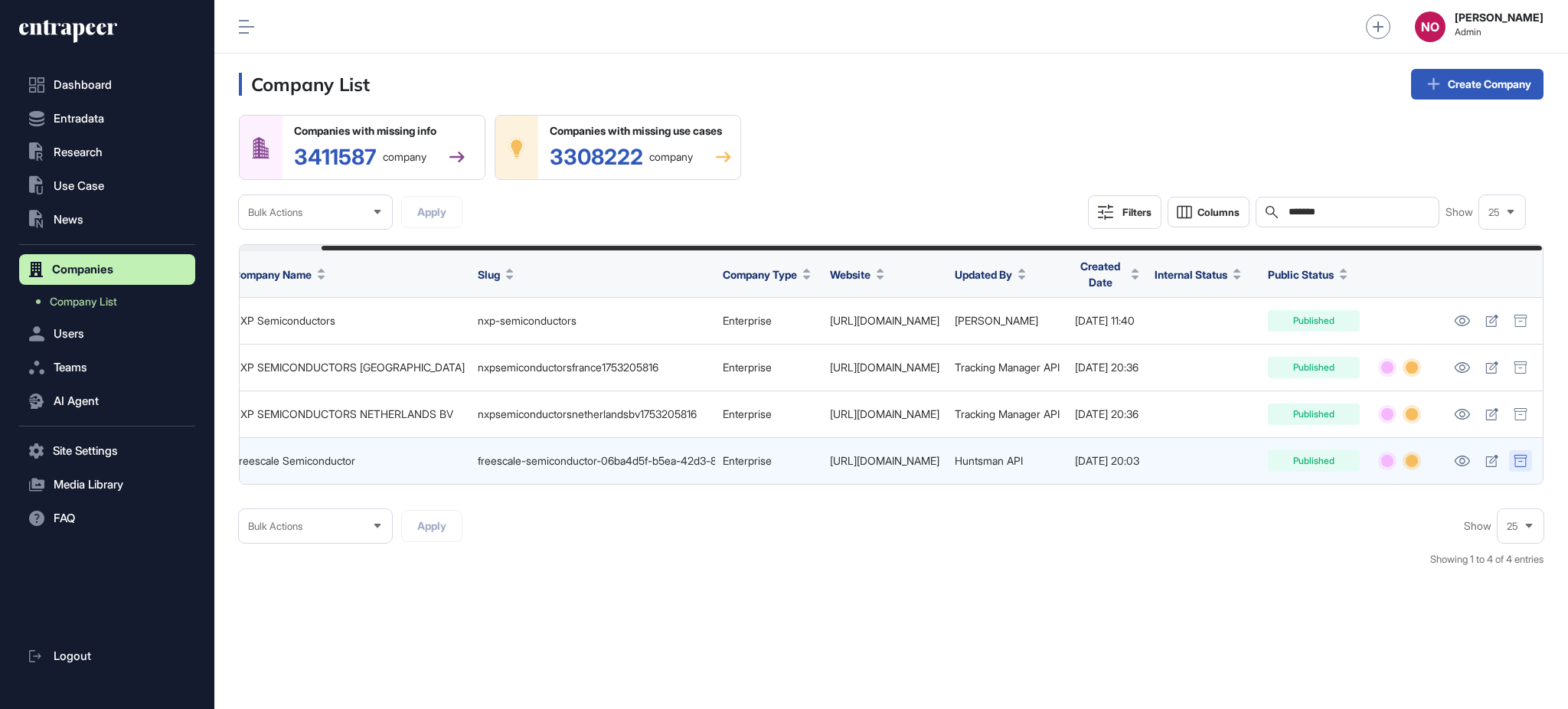
click at [1517, 462] on icon at bounding box center [1520, 460] width 14 height 12
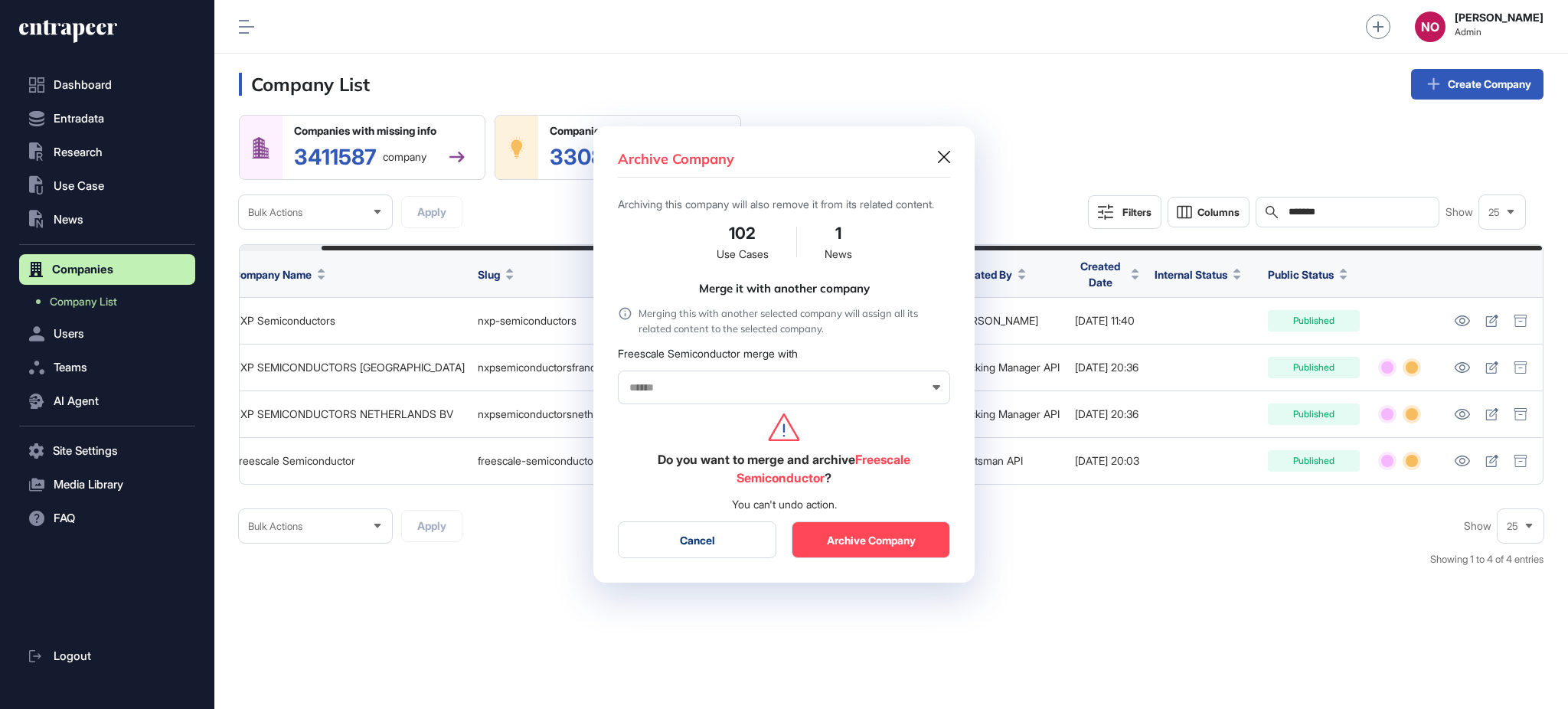
click at [667, 403] on div at bounding box center [784, 388] width 332 height 34
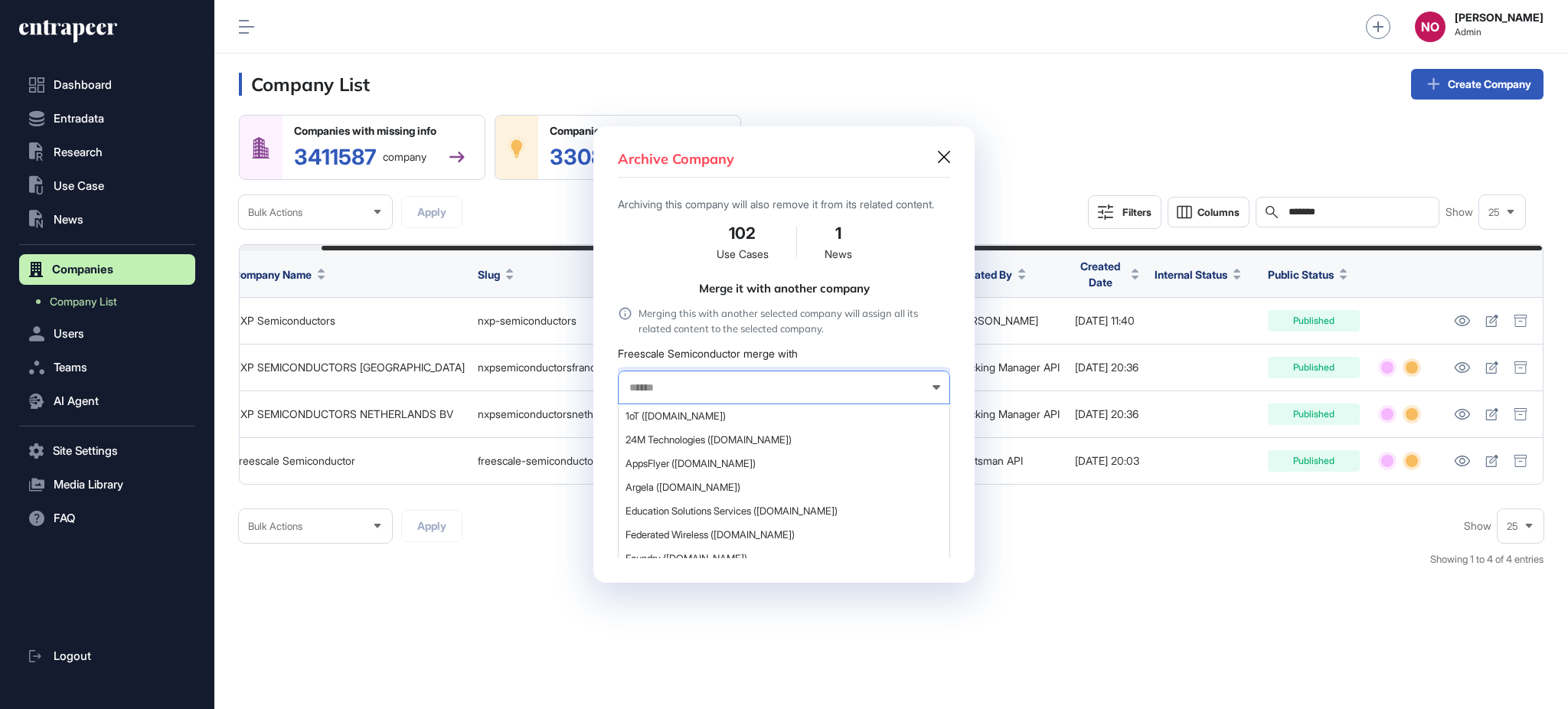
click at [666, 394] on input "text" at bounding box center [773, 388] width 292 height 13
click at [1055, 565] on div at bounding box center [784, 354] width 1568 height 709
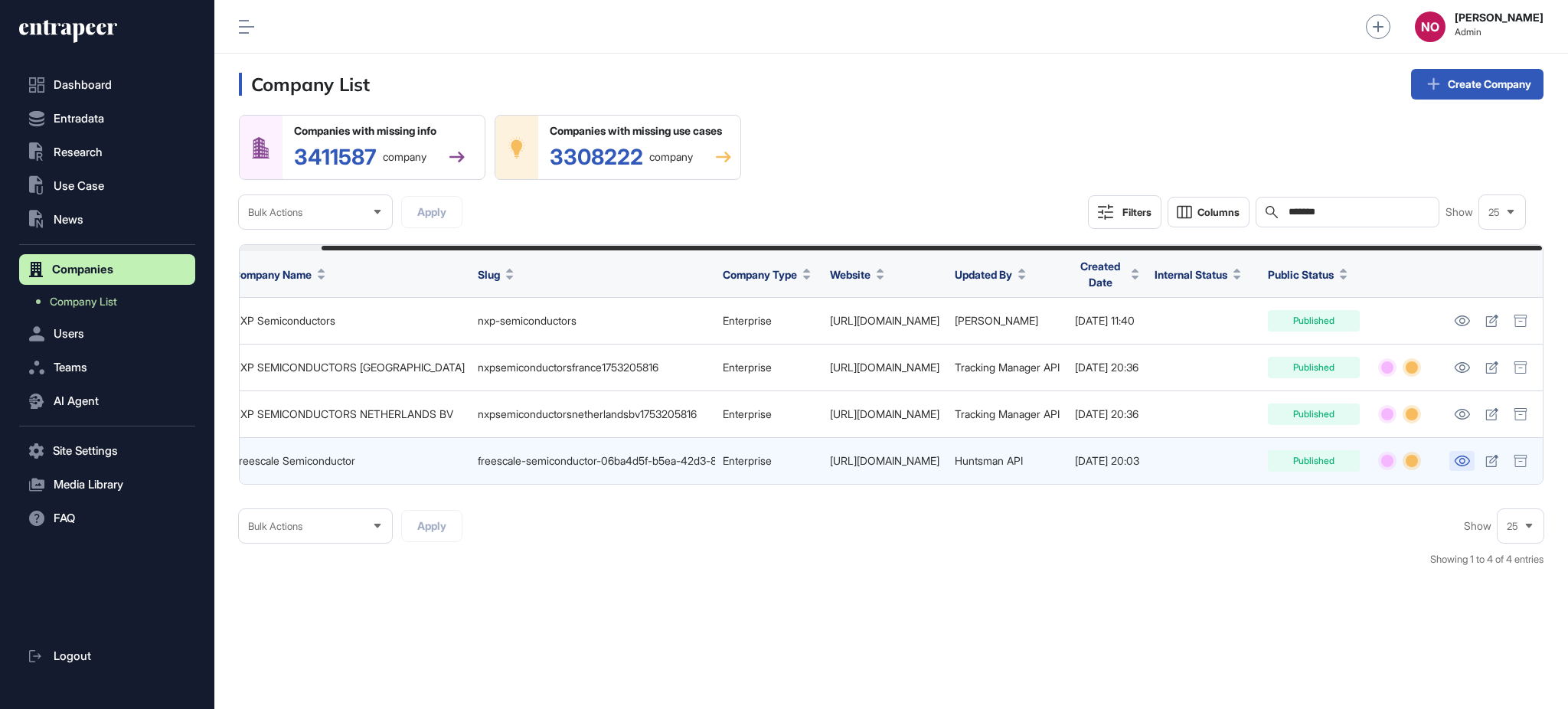
click at [1464, 466] on icon at bounding box center [1461, 460] width 15 height 10
click at [1529, 463] on div at bounding box center [1521, 461] width 23 height 22
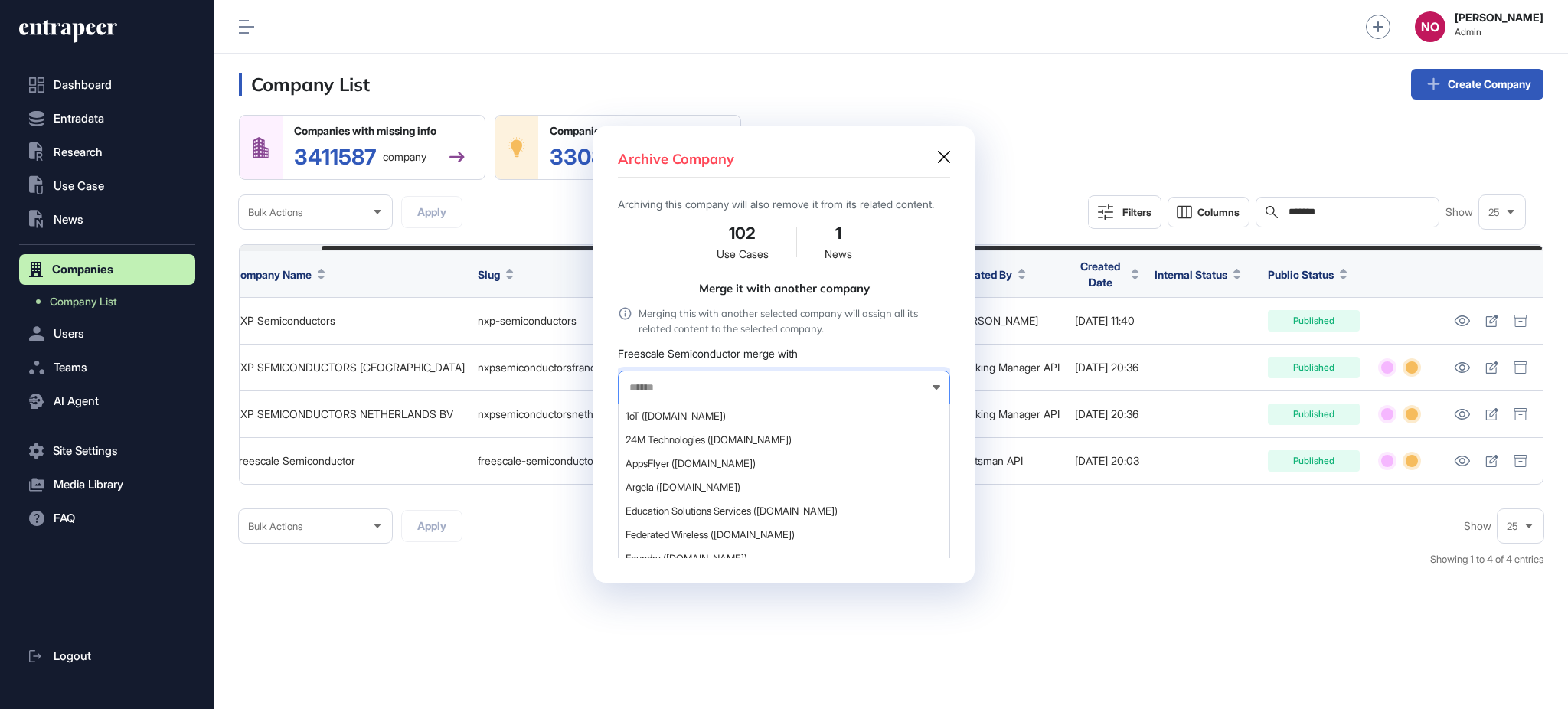
click at [703, 394] on input "text" at bounding box center [773, 388] width 292 height 13
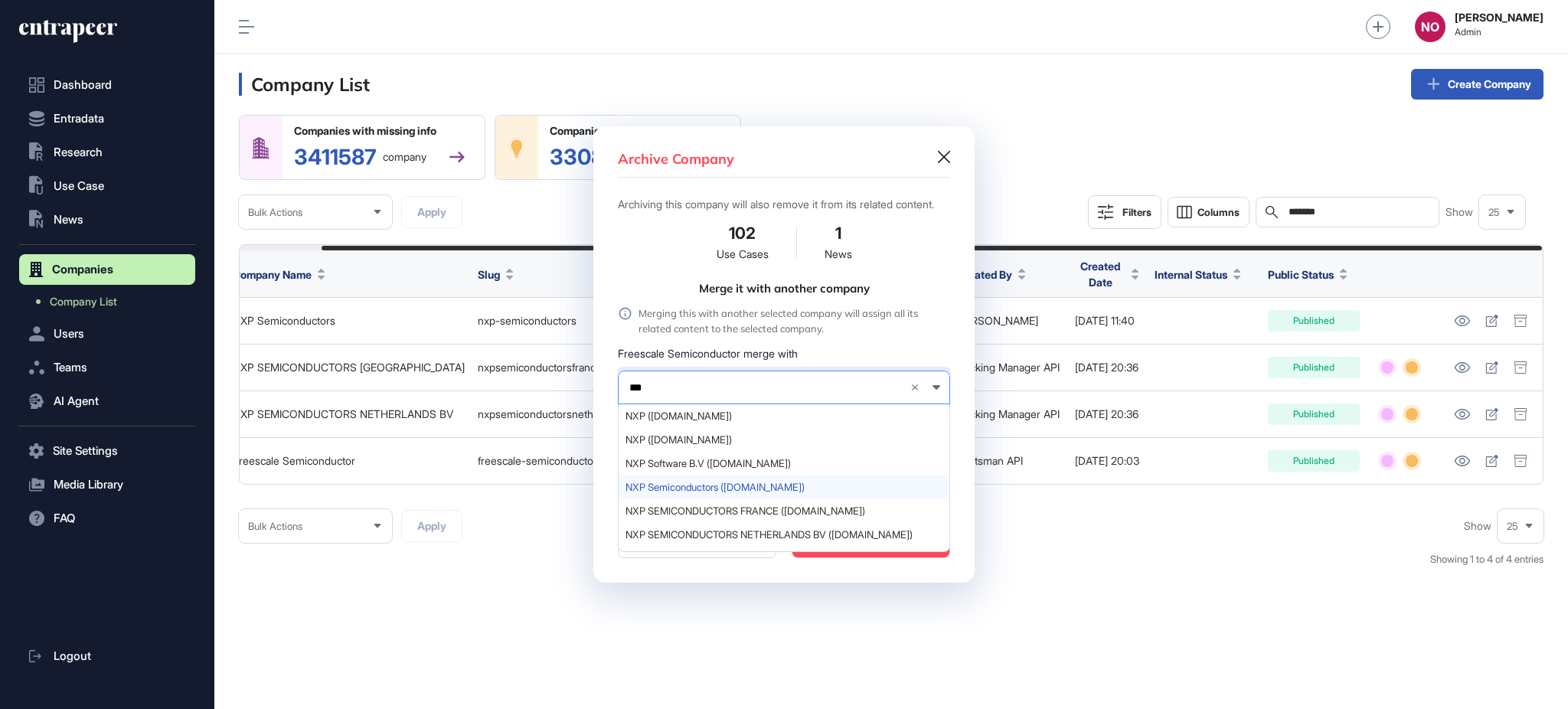
type input "***"
click at [726, 492] on span "NXP Semiconductors (nxp.com)" at bounding box center [783, 488] width 315 height 11
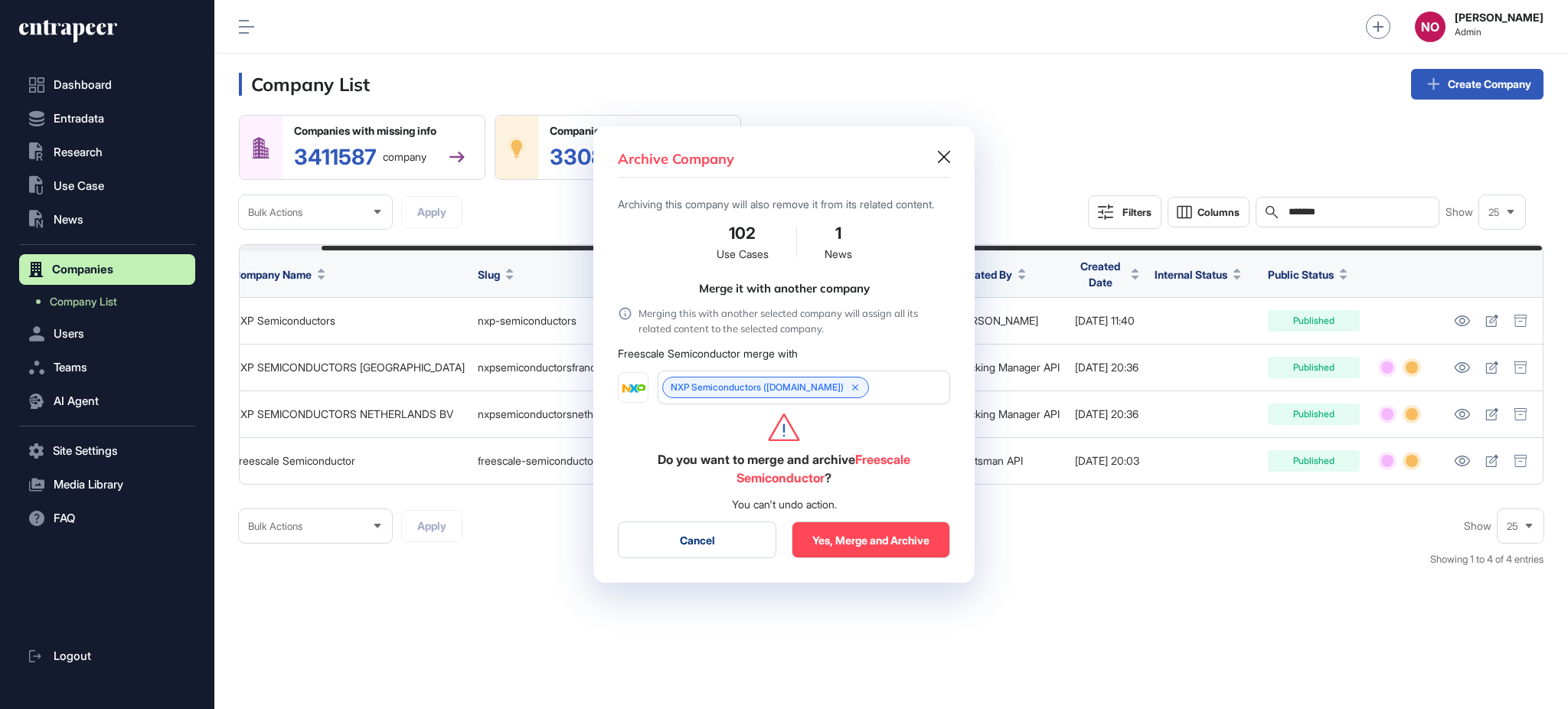
click at [727, 534] on button "Cancel" at bounding box center [697, 540] width 158 height 37
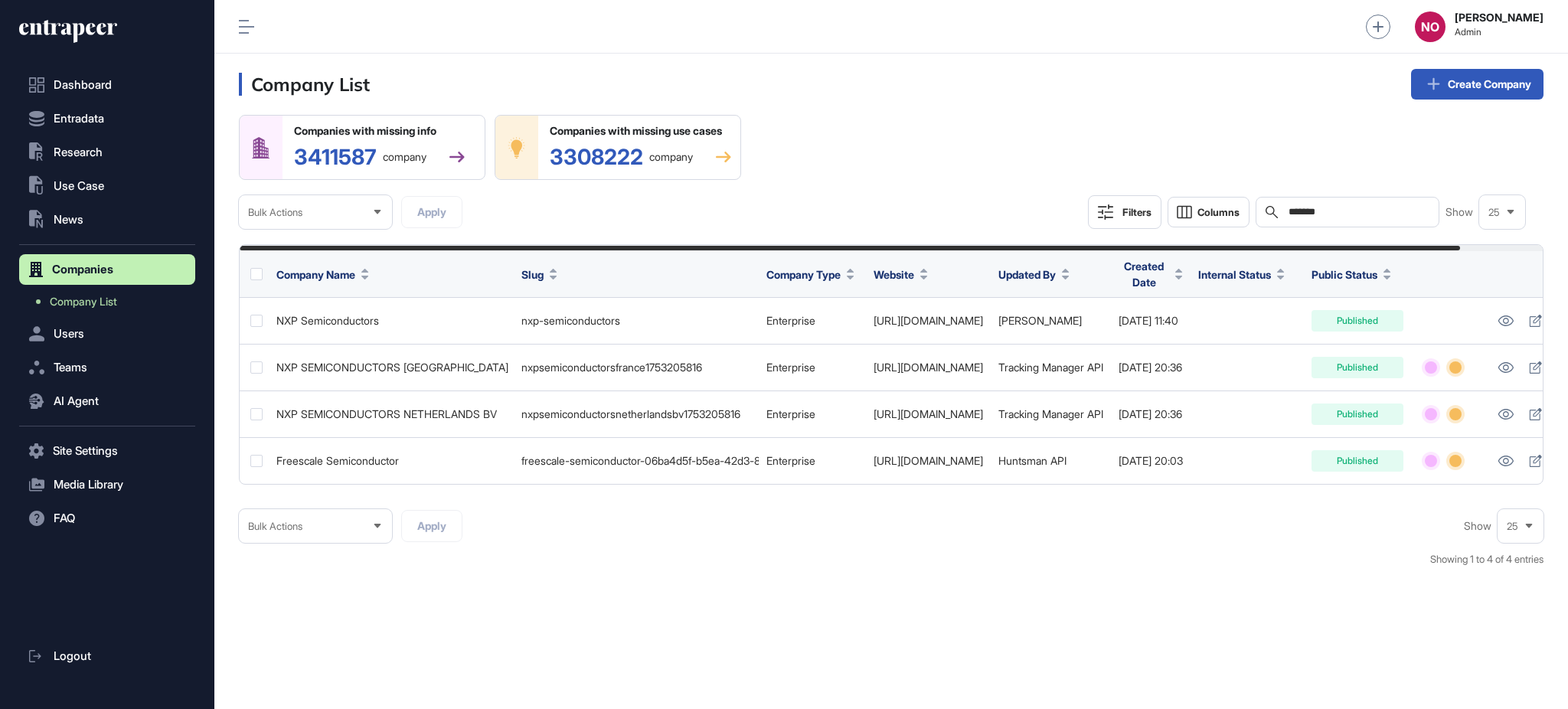
scroll to position [0, 0]
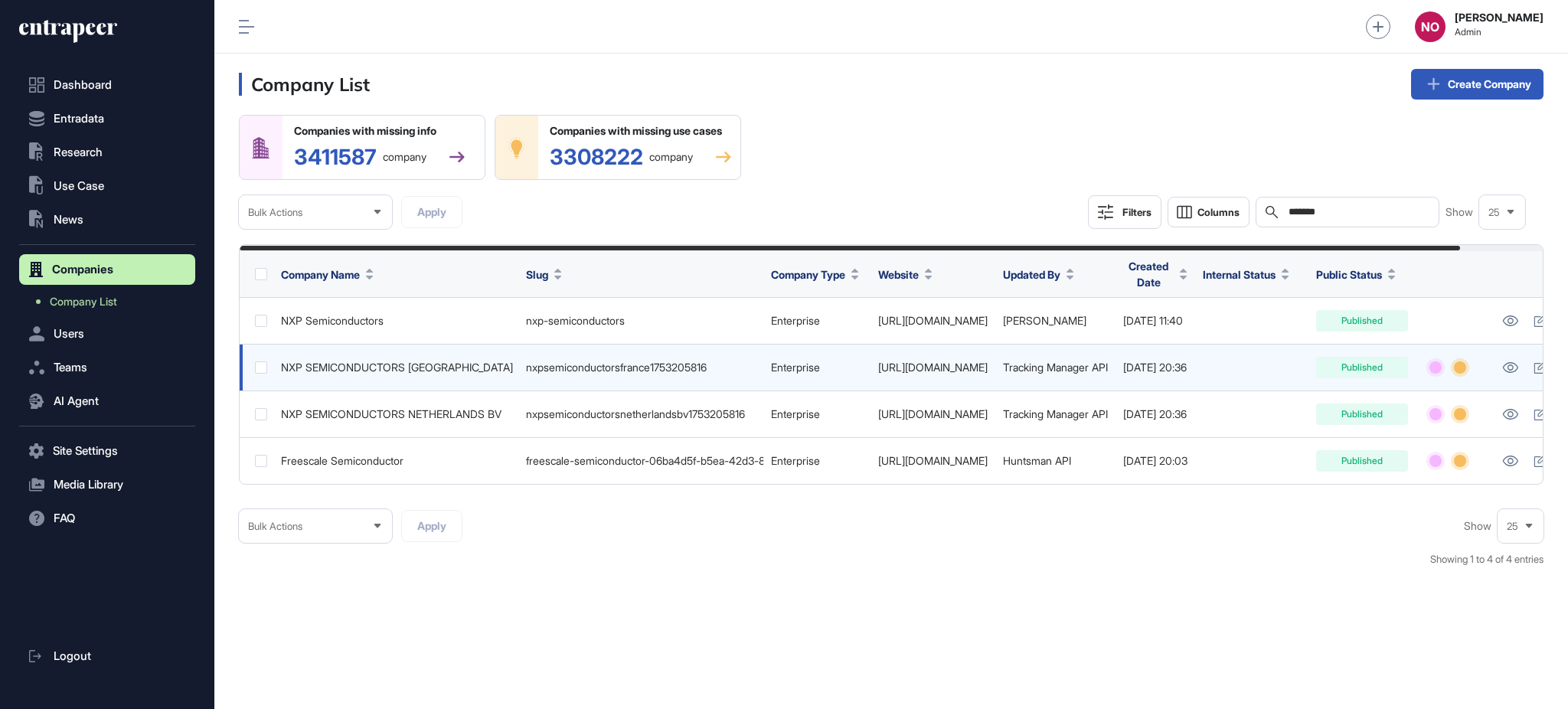
click at [385, 372] on div "NXP SEMICONDUCTORS FRANCE" at bounding box center [395, 367] width 229 height 12
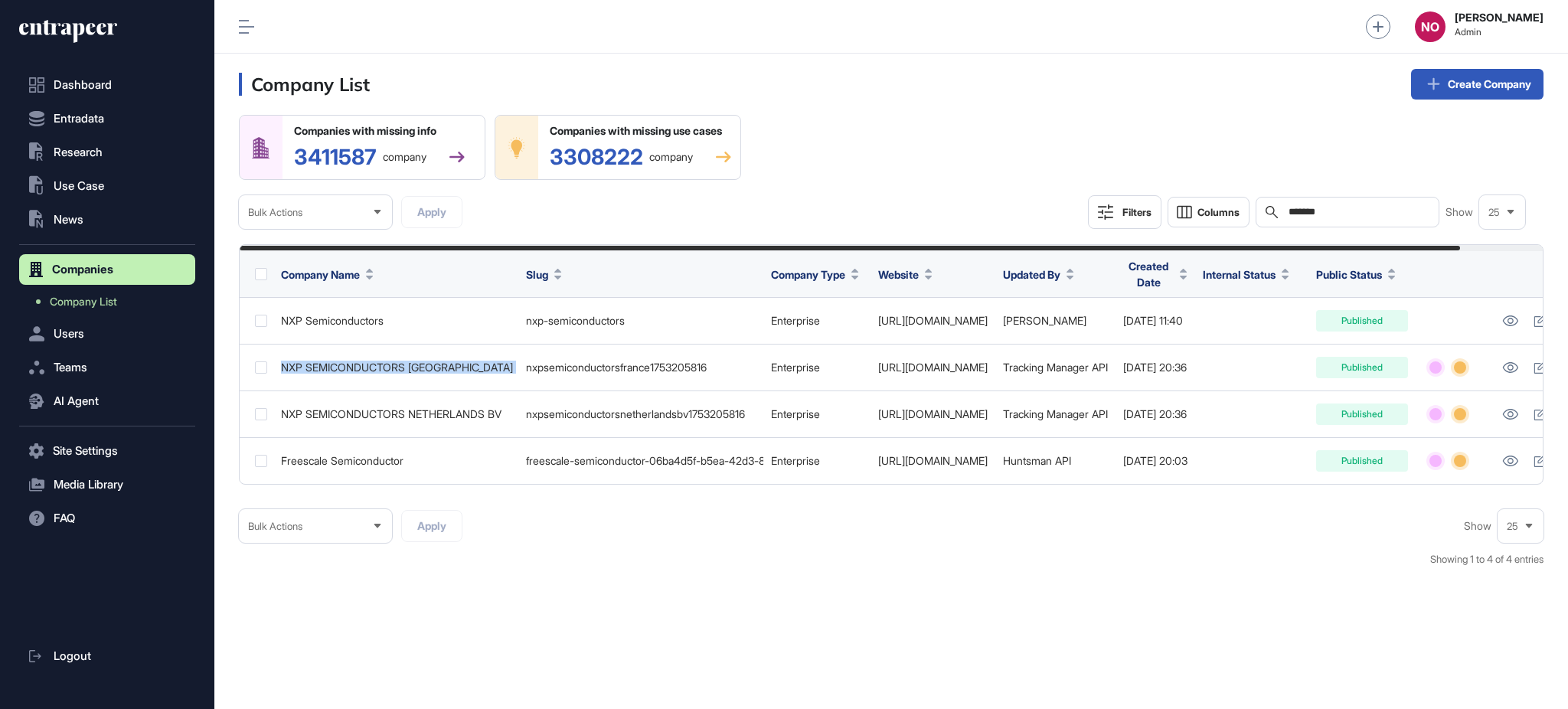
copy tr "NXP SEMICONDUCTORS FRANCE"
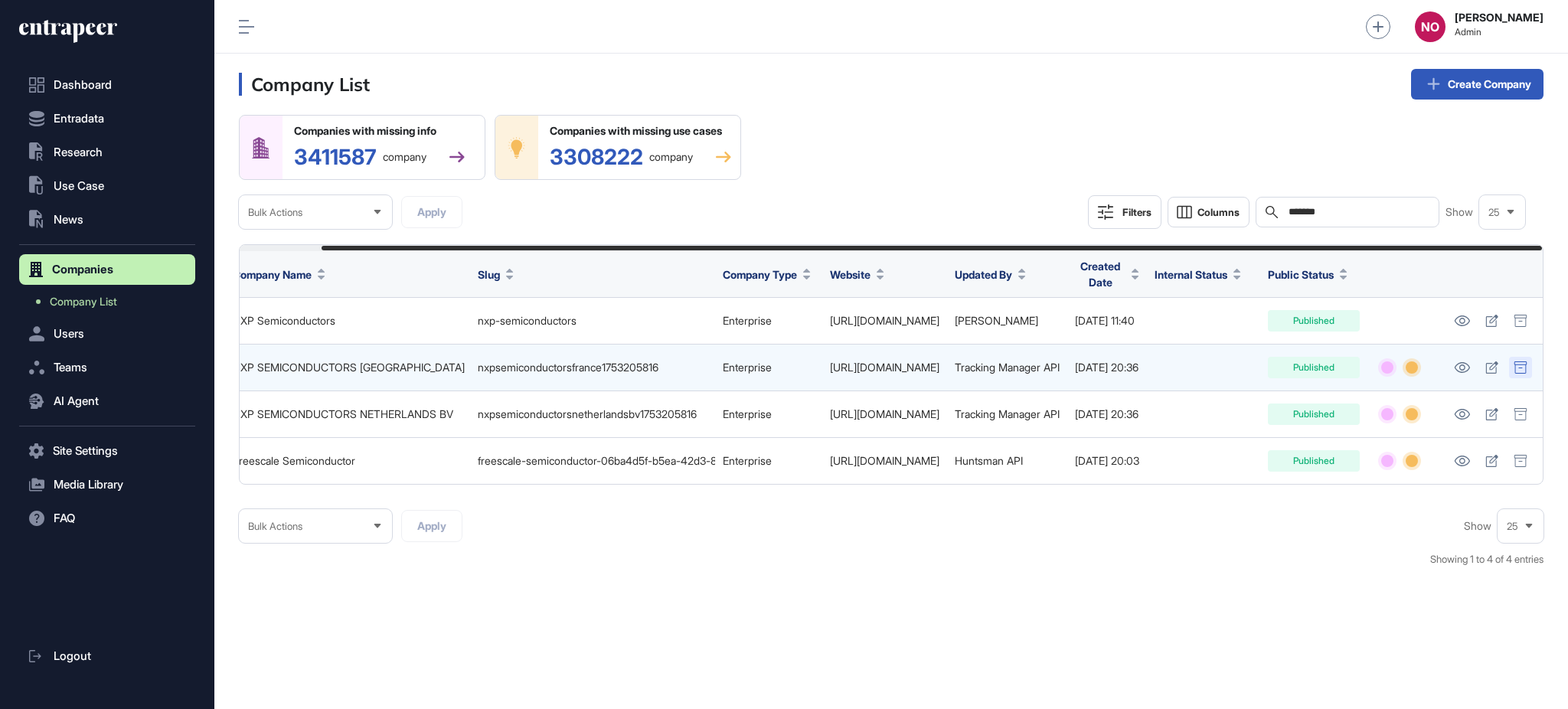
click at [1524, 373] on div at bounding box center [1521, 367] width 23 height 22
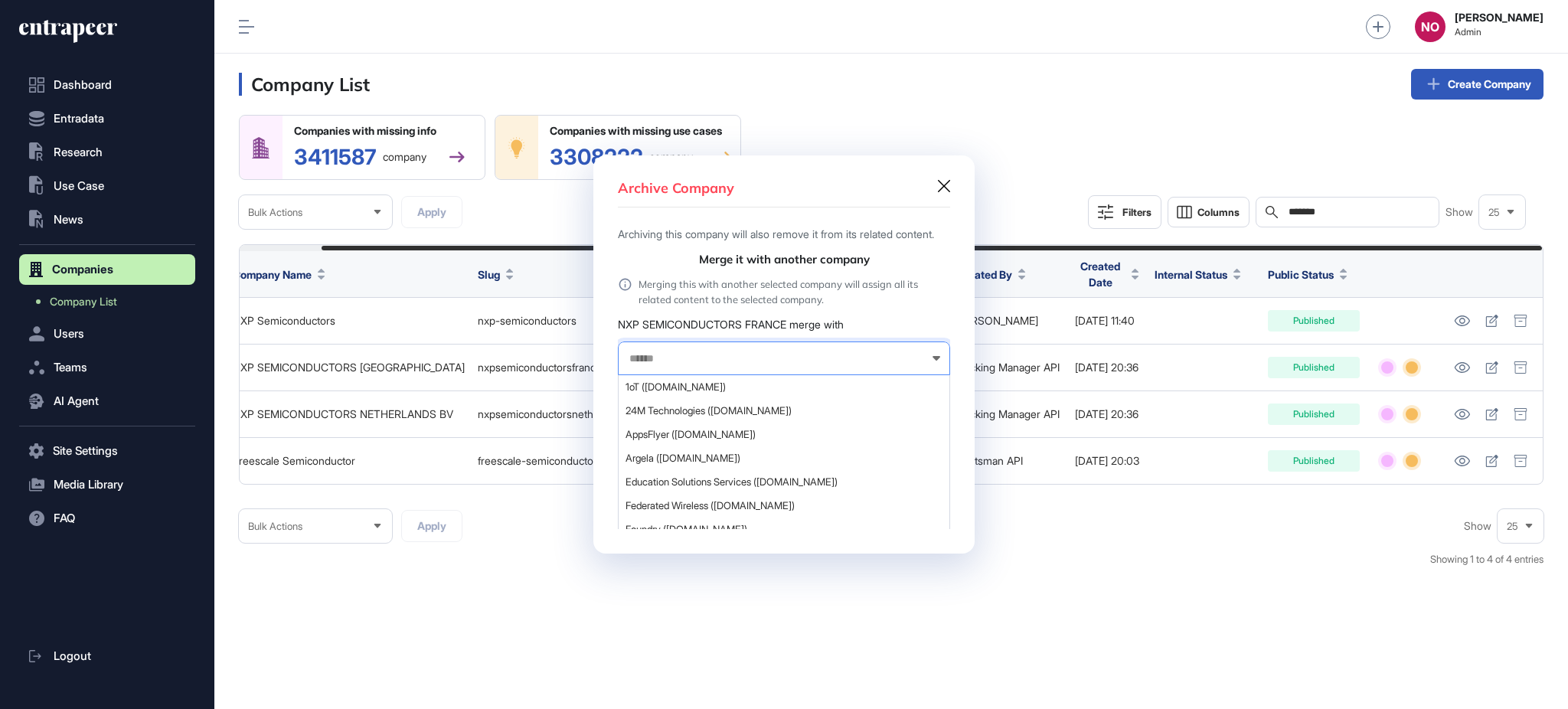
click at [700, 365] on input "text" at bounding box center [773, 359] width 292 height 13
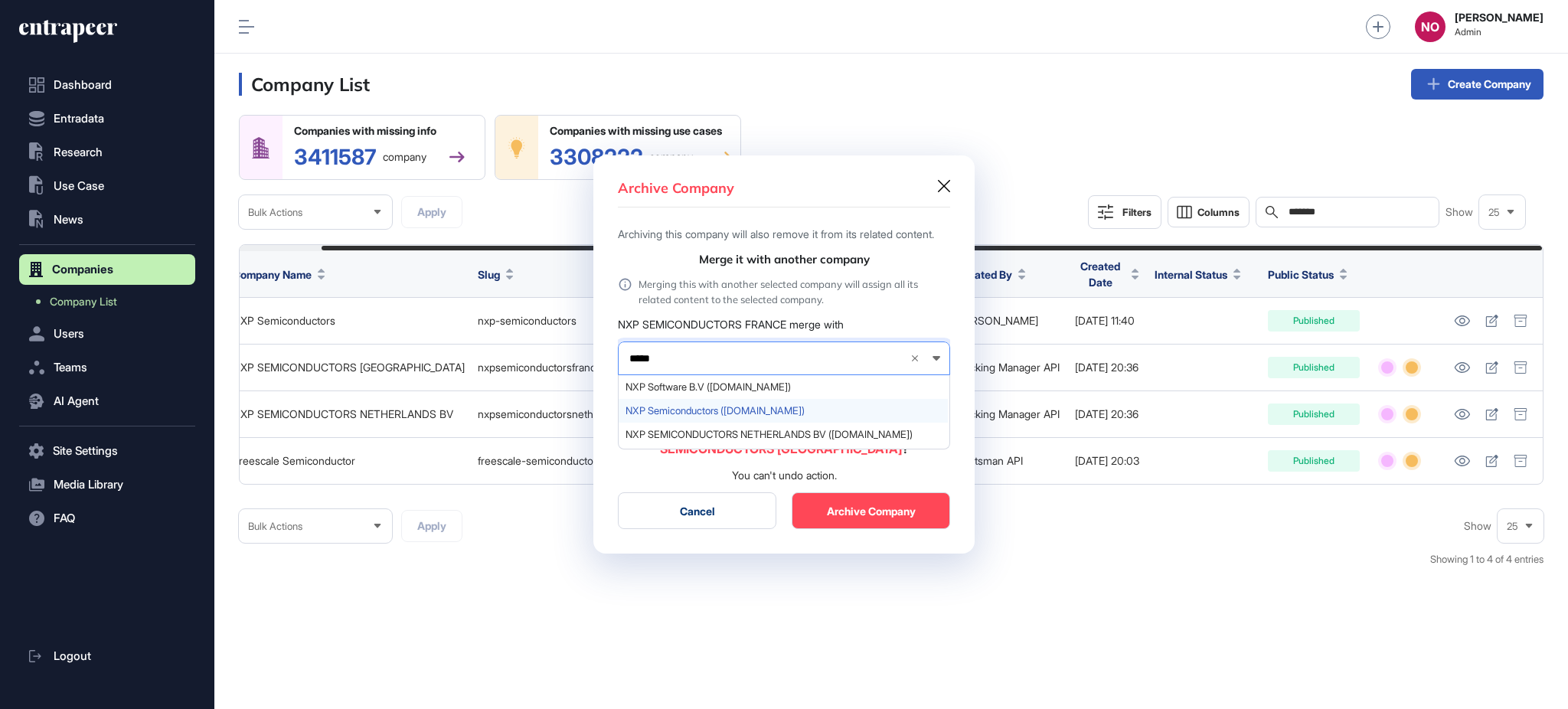
type input "*****"
click at [697, 417] on span "NXP Semiconductors (nxp.com)" at bounding box center [783, 410] width 315 height 11
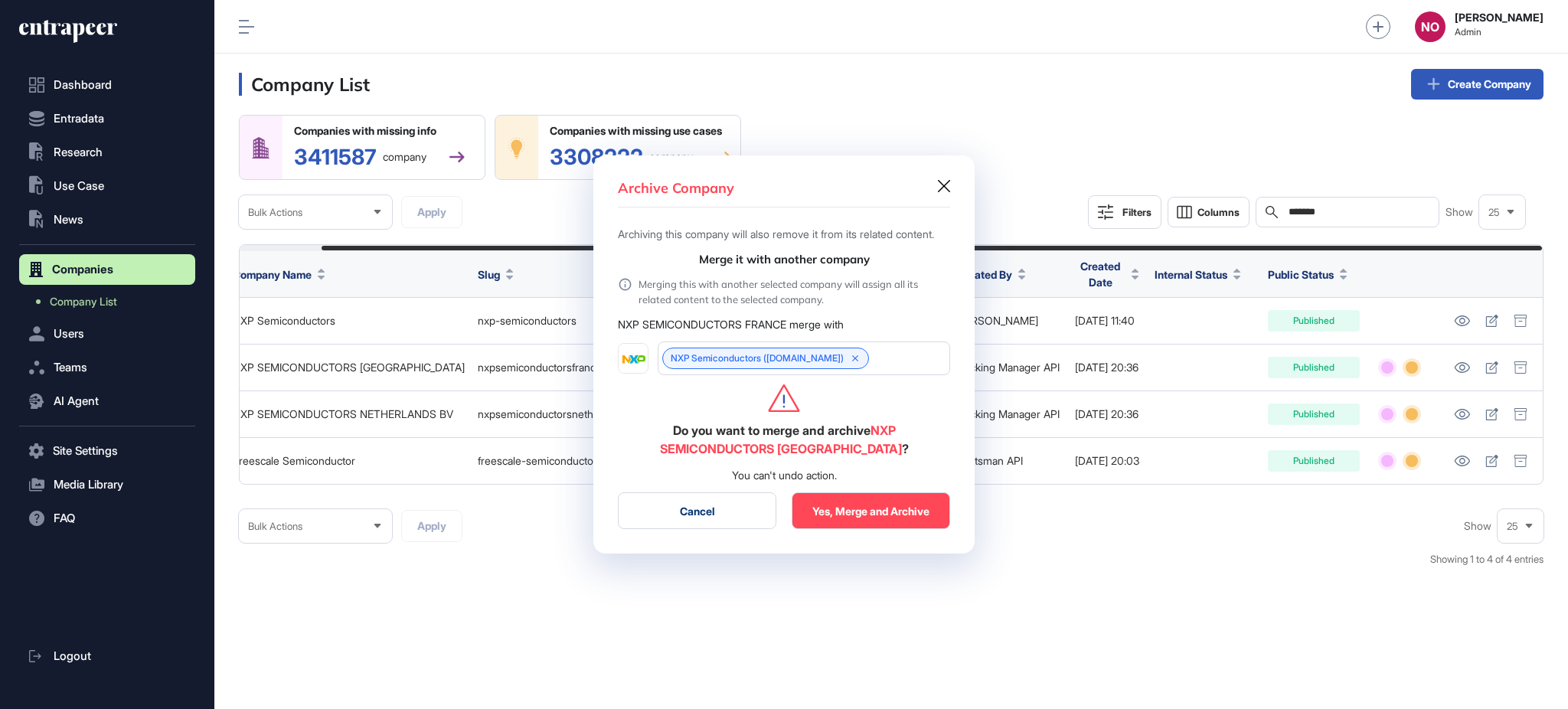
click at [902, 529] on button "Yes, Merge and Archive" at bounding box center [870, 511] width 158 height 37
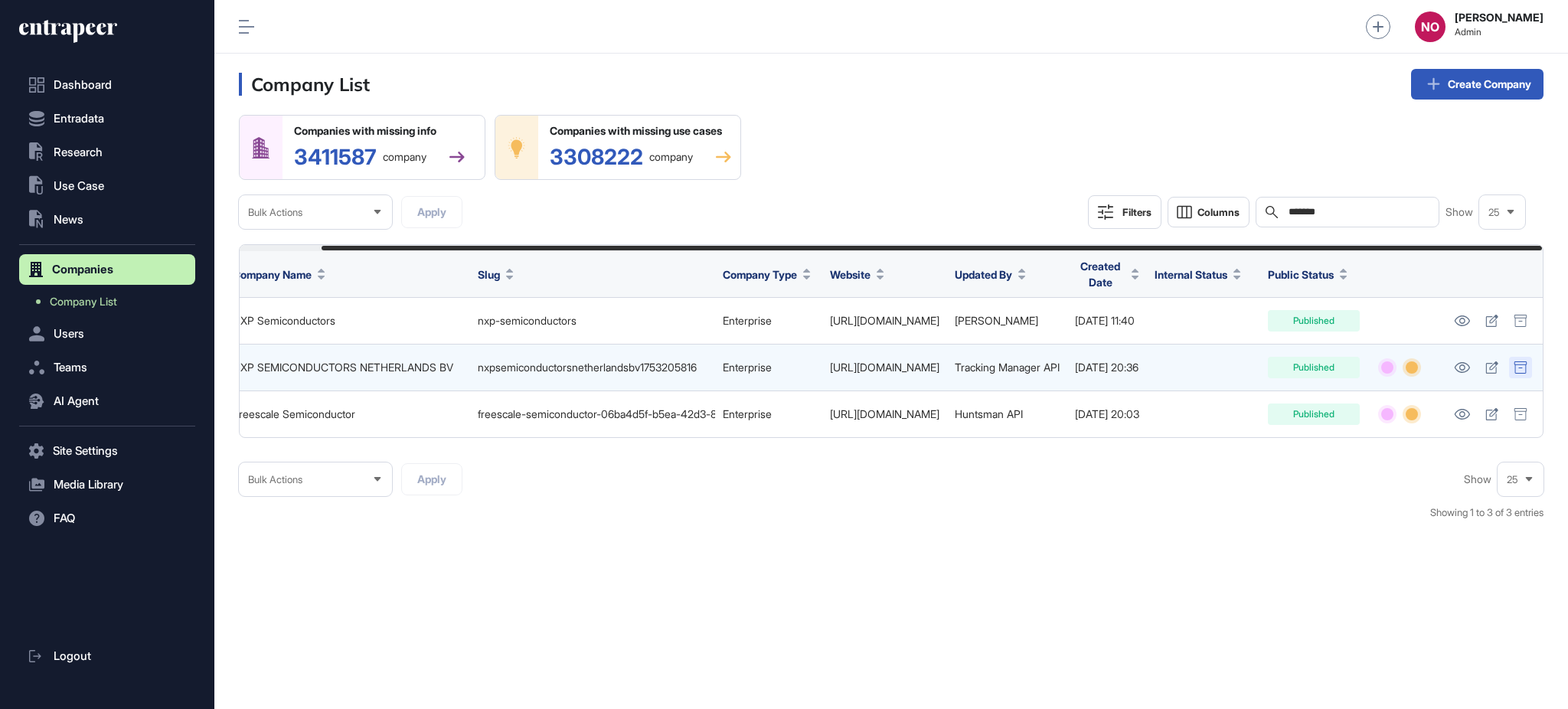
click at [1516, 373] on div at bounding box center [1521, 367] width 23 height 22
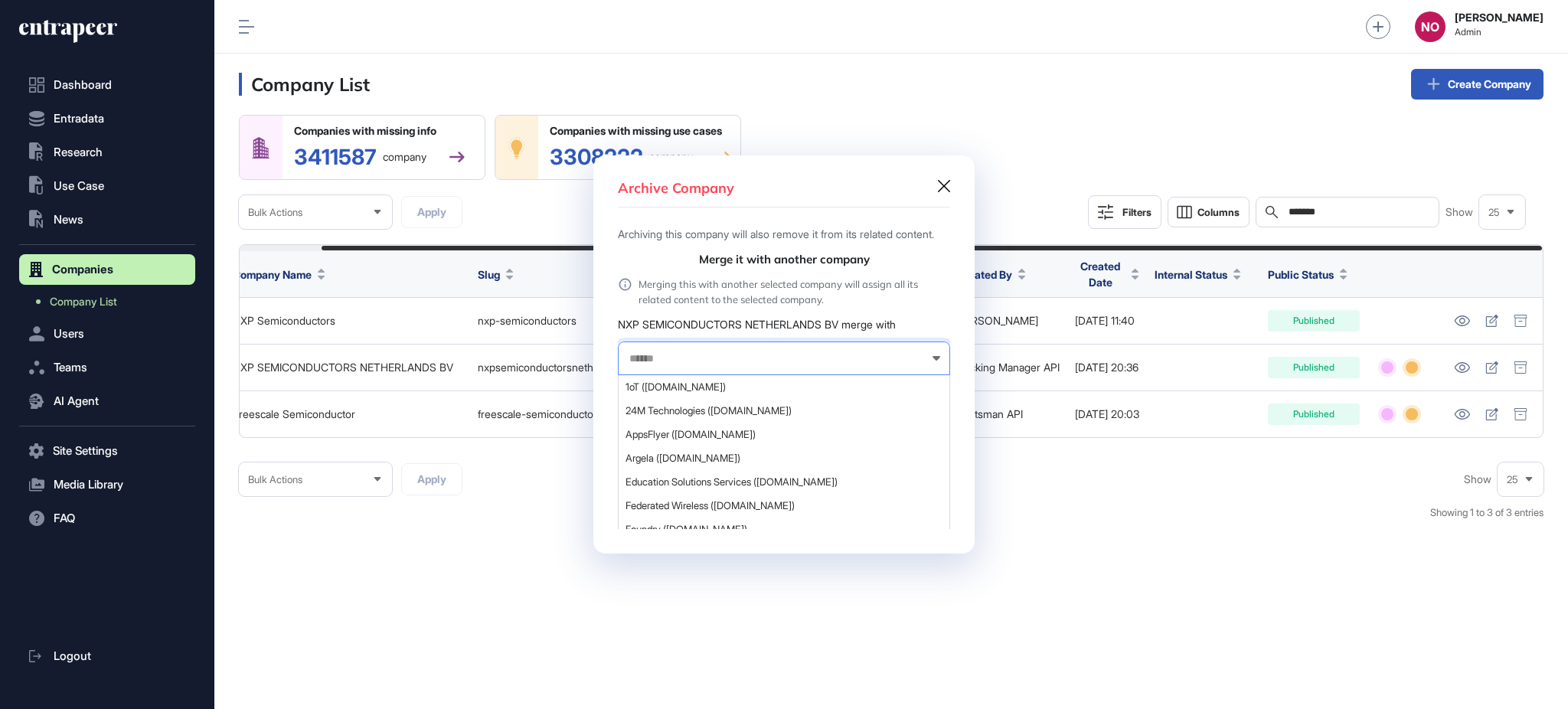
click at [706, 365] on input "text" at bounding box center [773, 359] width 292 height 13
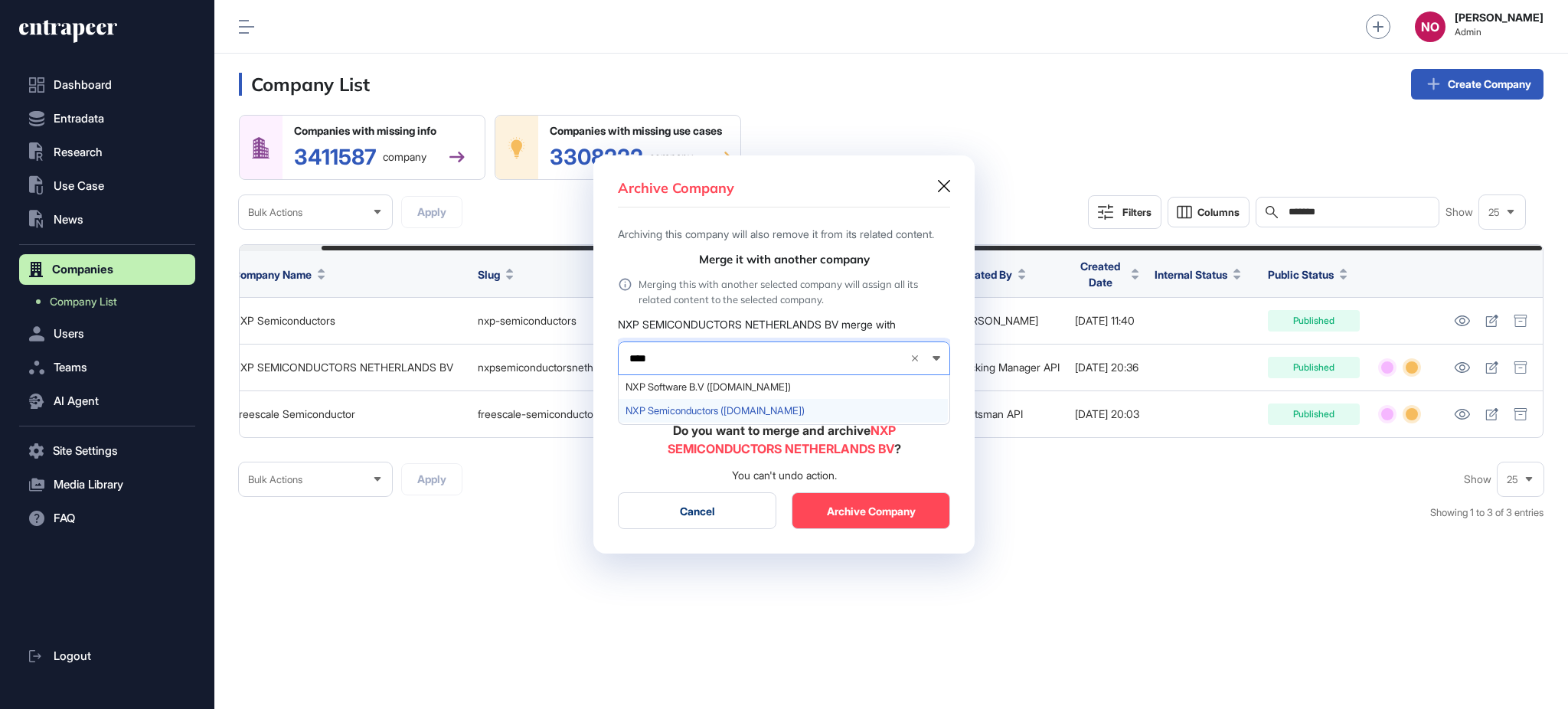
type input "***"
click at [697, 417] on span "NXP Semiconductors (nxp.com)" at bounding box center [783, 410] width 315 height 11
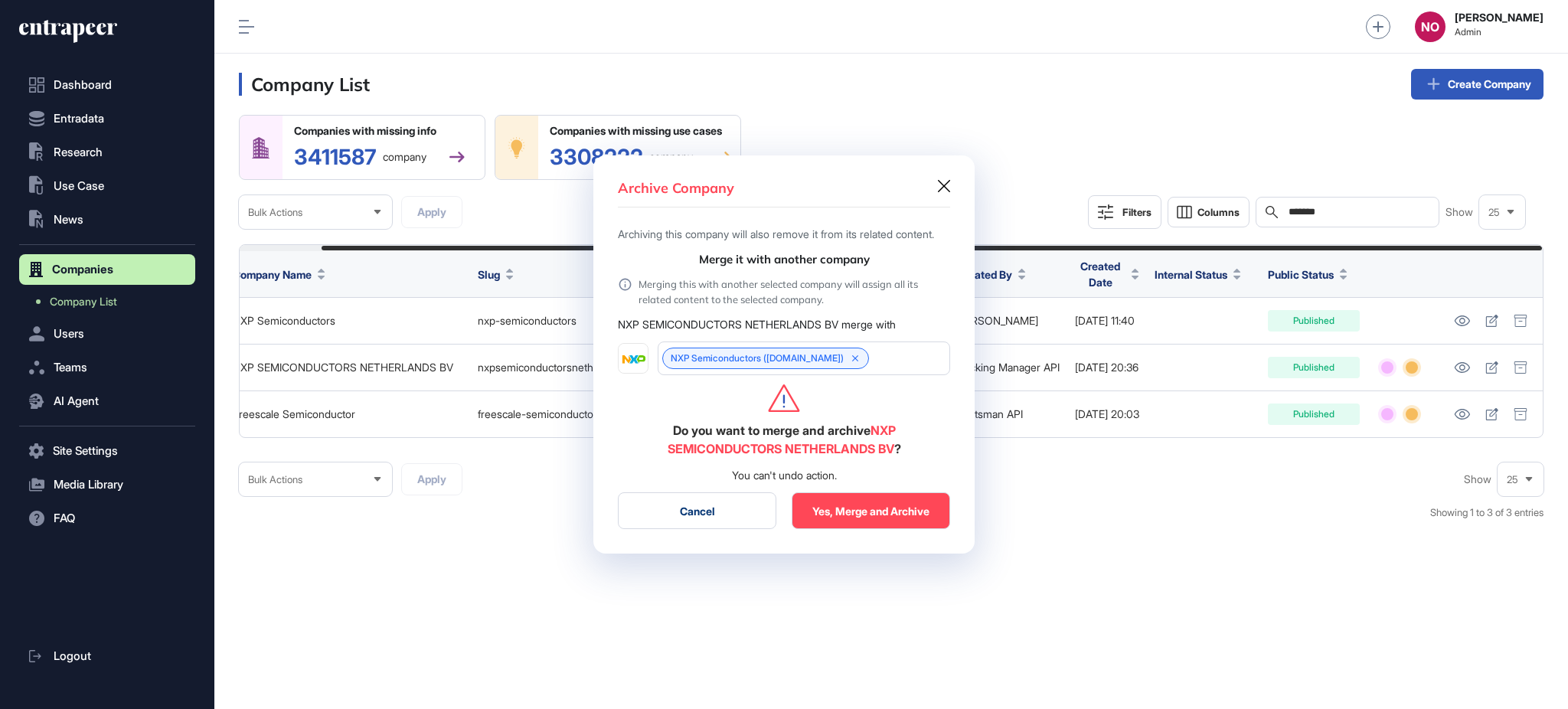
click at [883, 528] on button "Yes, Merge and Archive" at bounding box center [870, 511] width 158 height 37
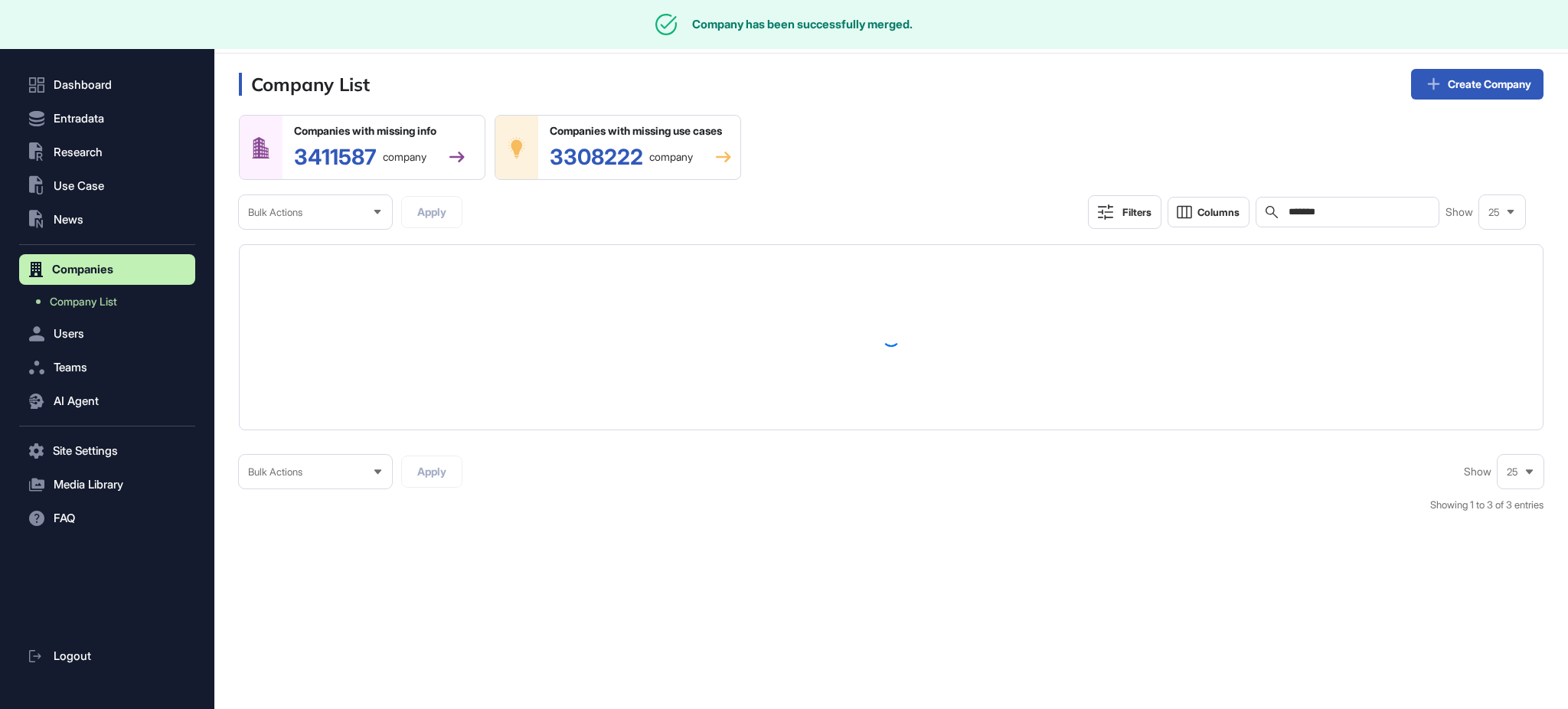
scroll to position [0, 0]
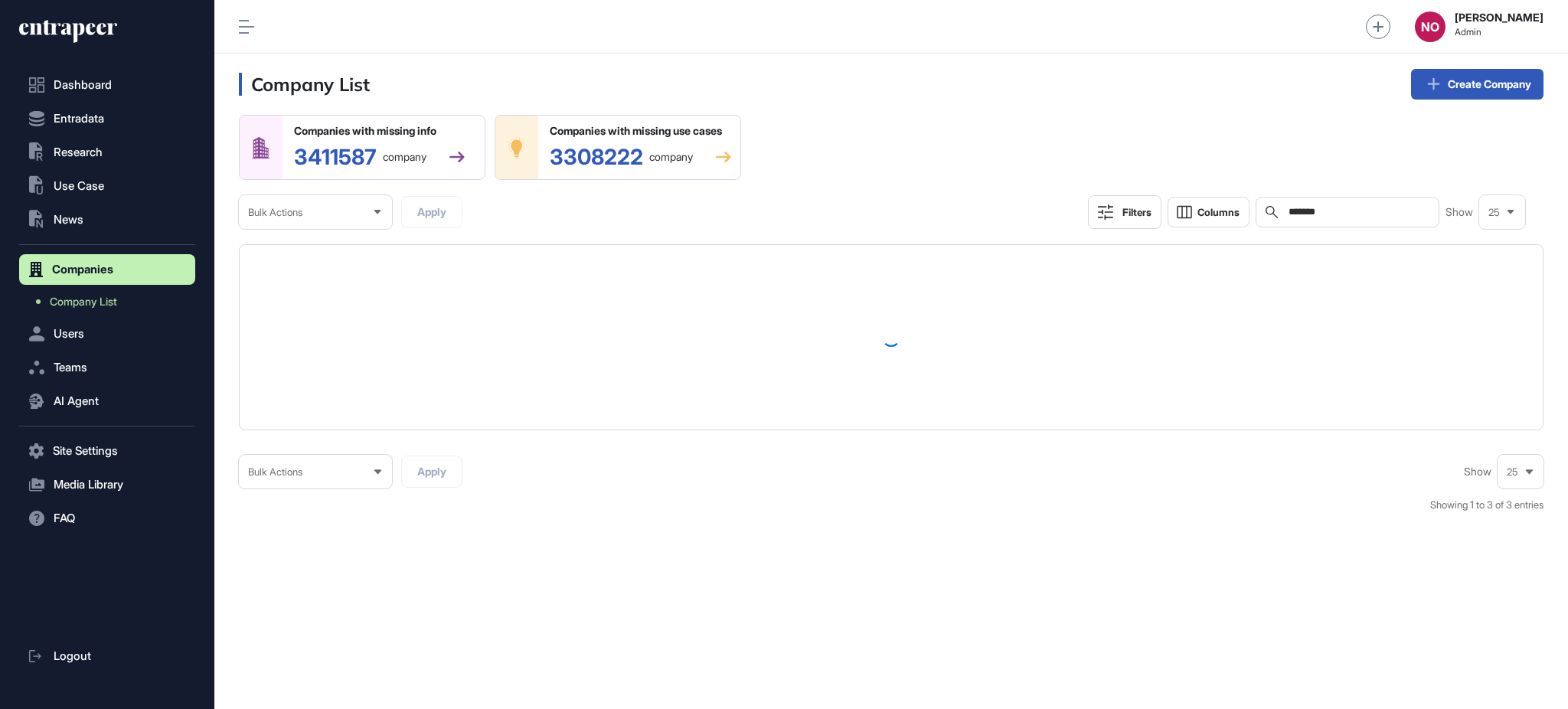
drag, startPoint x: 124, startPoint y: 298, endPoint x: 1212, endPoint y: 220, distance: 1090.8
click at [124, 297] on link "Company List" at bounding box center [110, 302] width 168 height 27
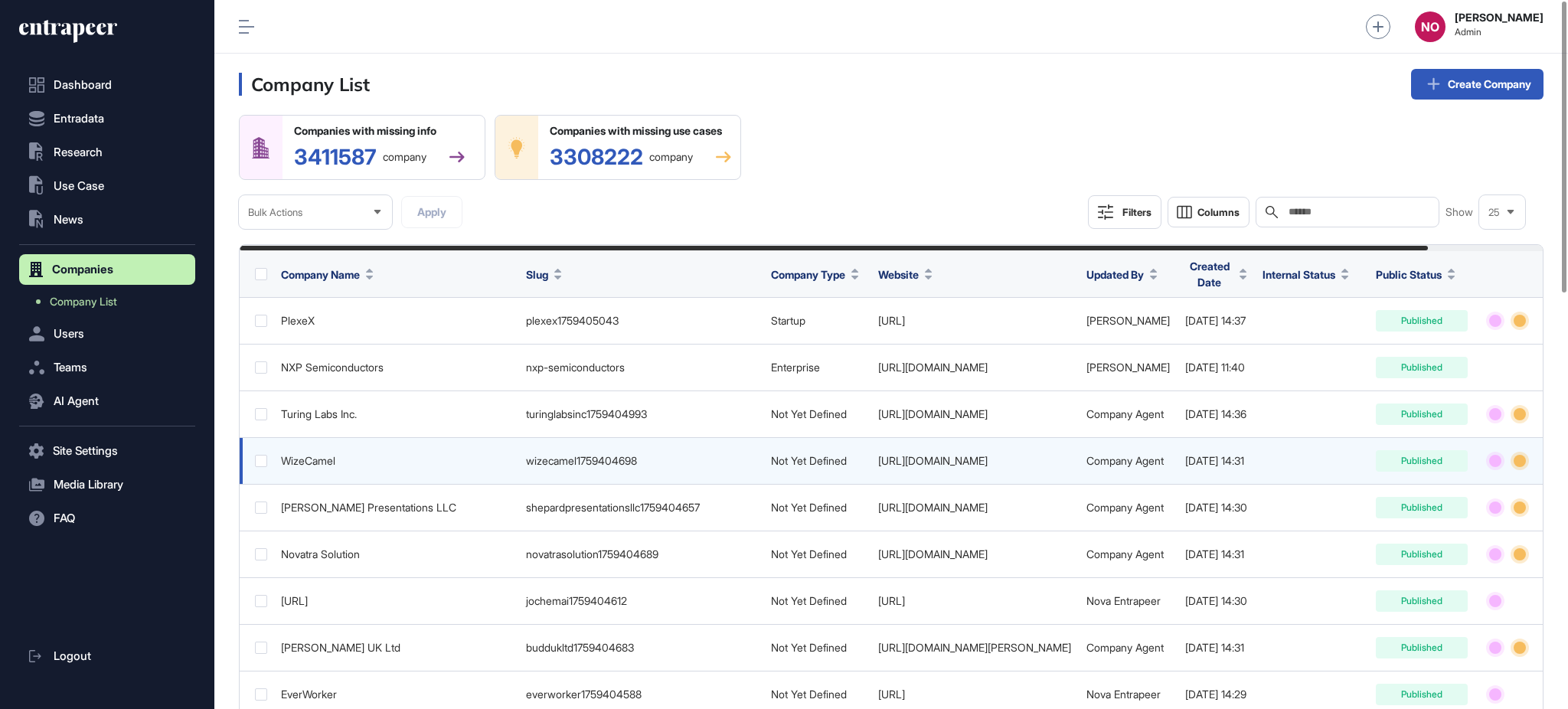
drag, startPoint x: 1030, startPoint y: 413, endPoint x: 1379, endPoint y: 446, distance: 350.6
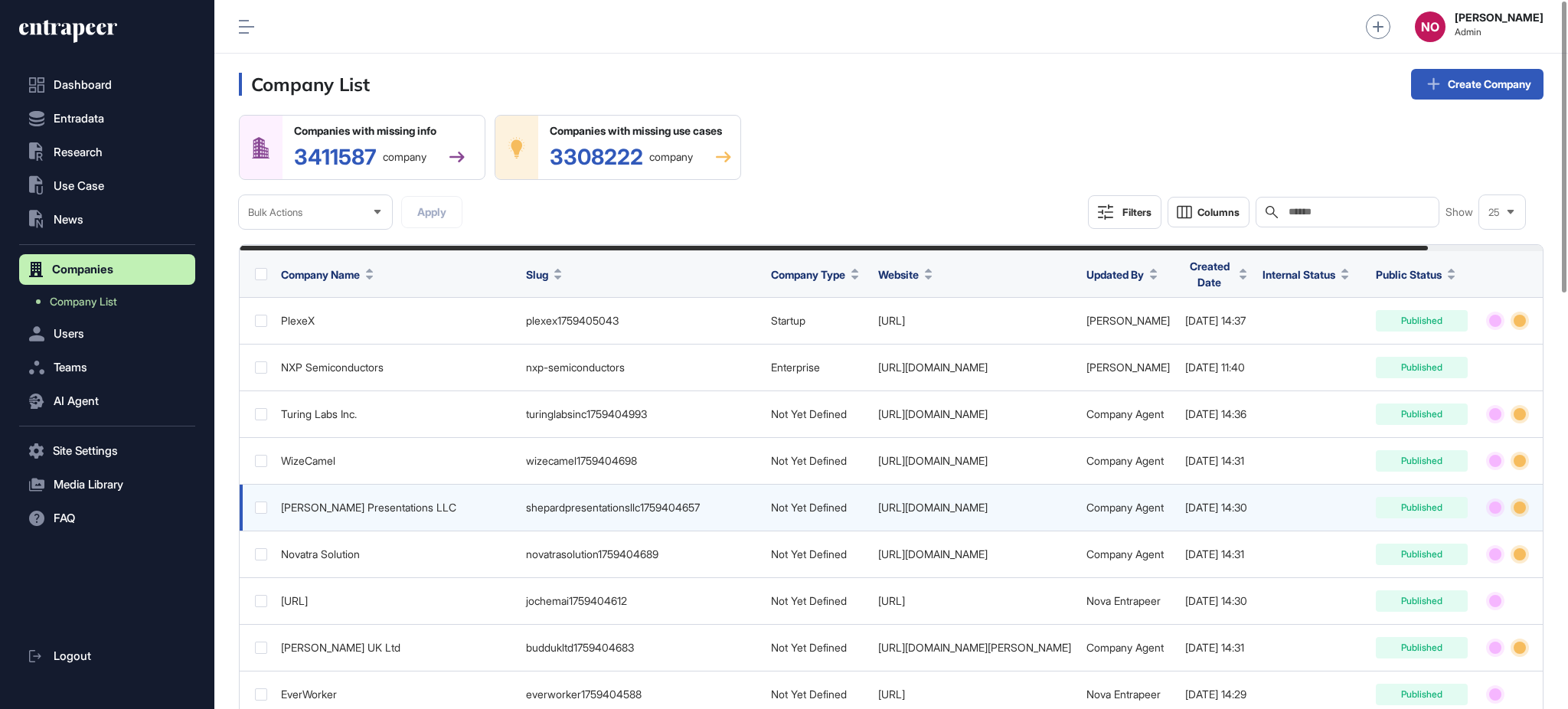
click at [1066, 499] on td "[URL][DOMAIN_NAME]" at bounding box center [974, 508] width 208 height 47
drag, startPoint x: 989, startPoint y: 498, endPoint x: 915, endPoint y: 520, distance: 77.2
click at [915, 520] on td "[URL][DOMAIN_NAME]" at bounding box center [974, 508] width 208 height 47
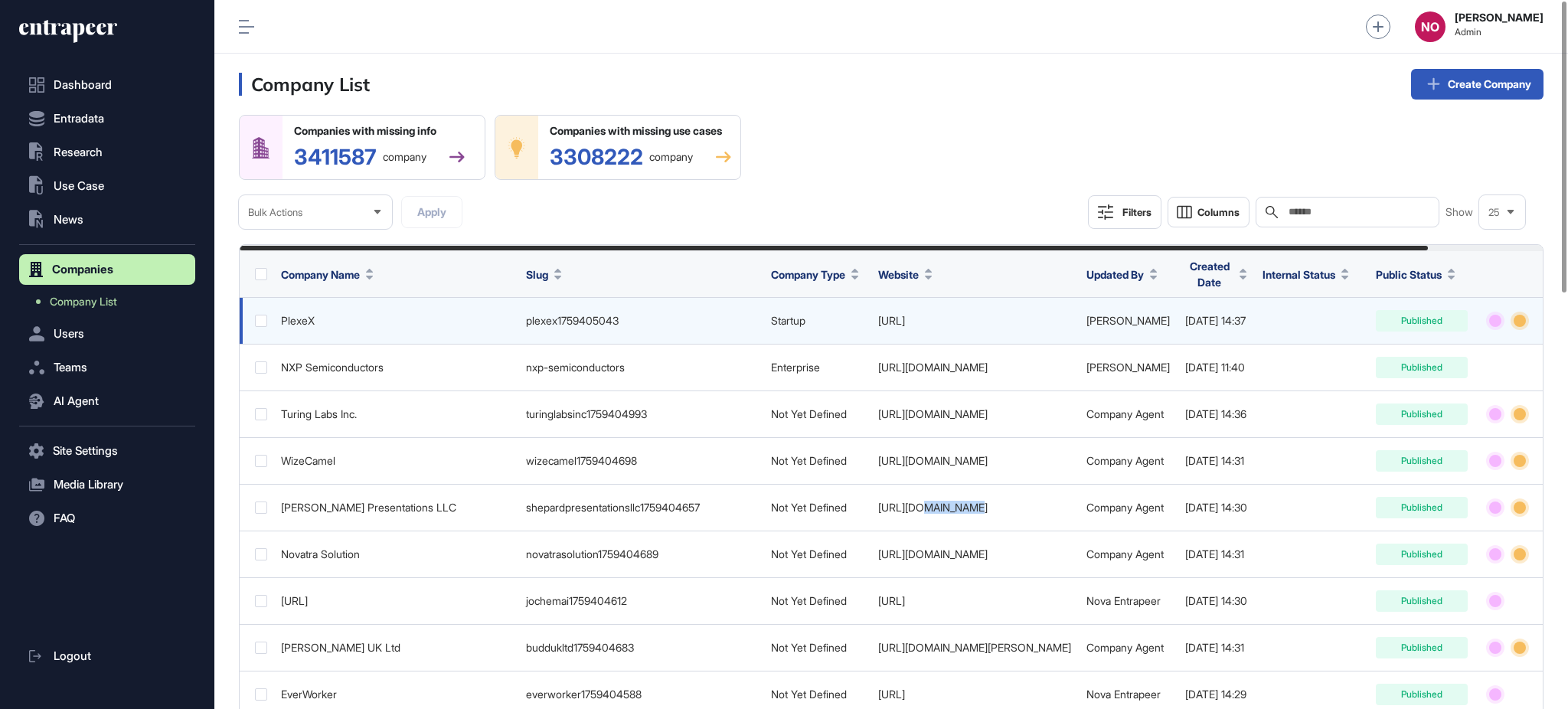
copy link "hyken.com"
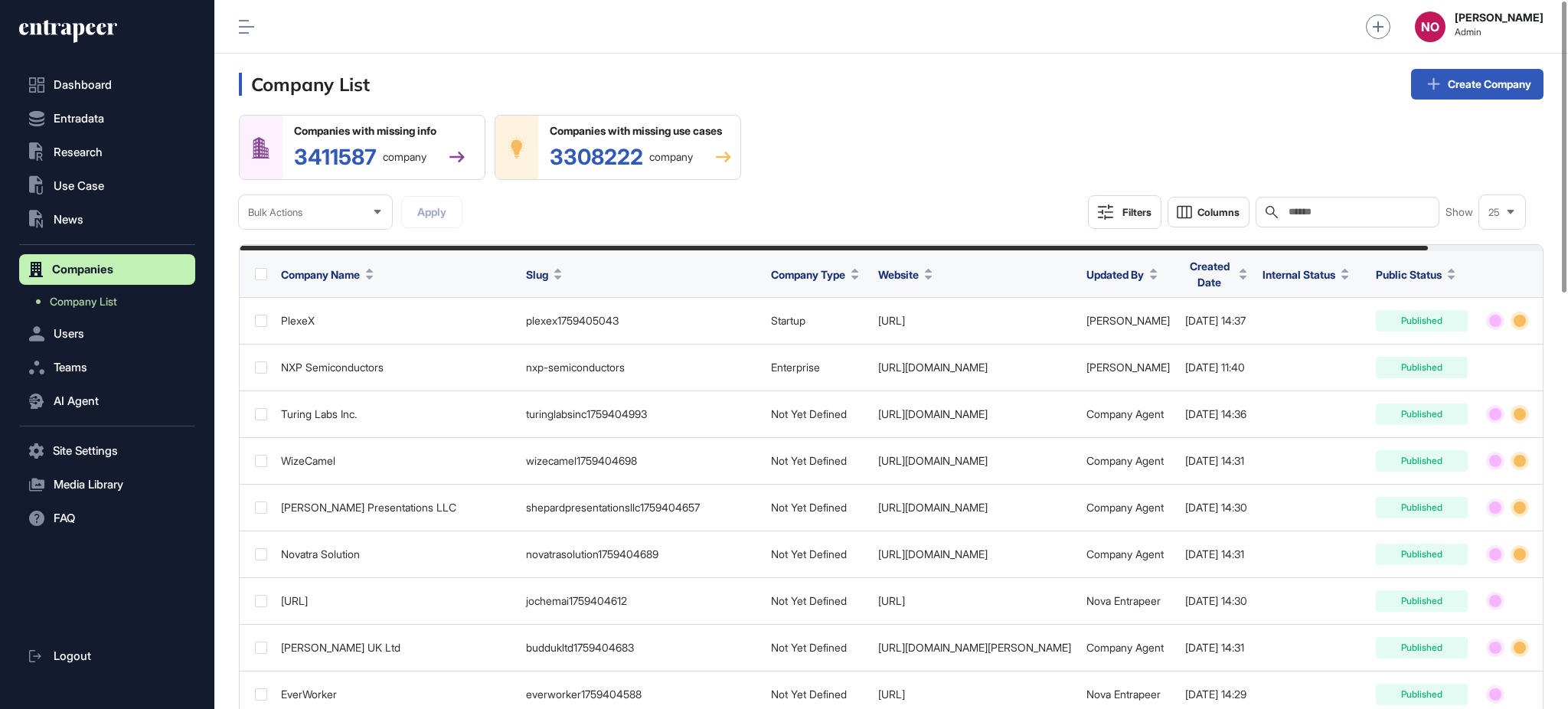
click at [1338, 220] on div "Search" at bounding box center [1348, 212] width 183 height 31
paste input "*********"
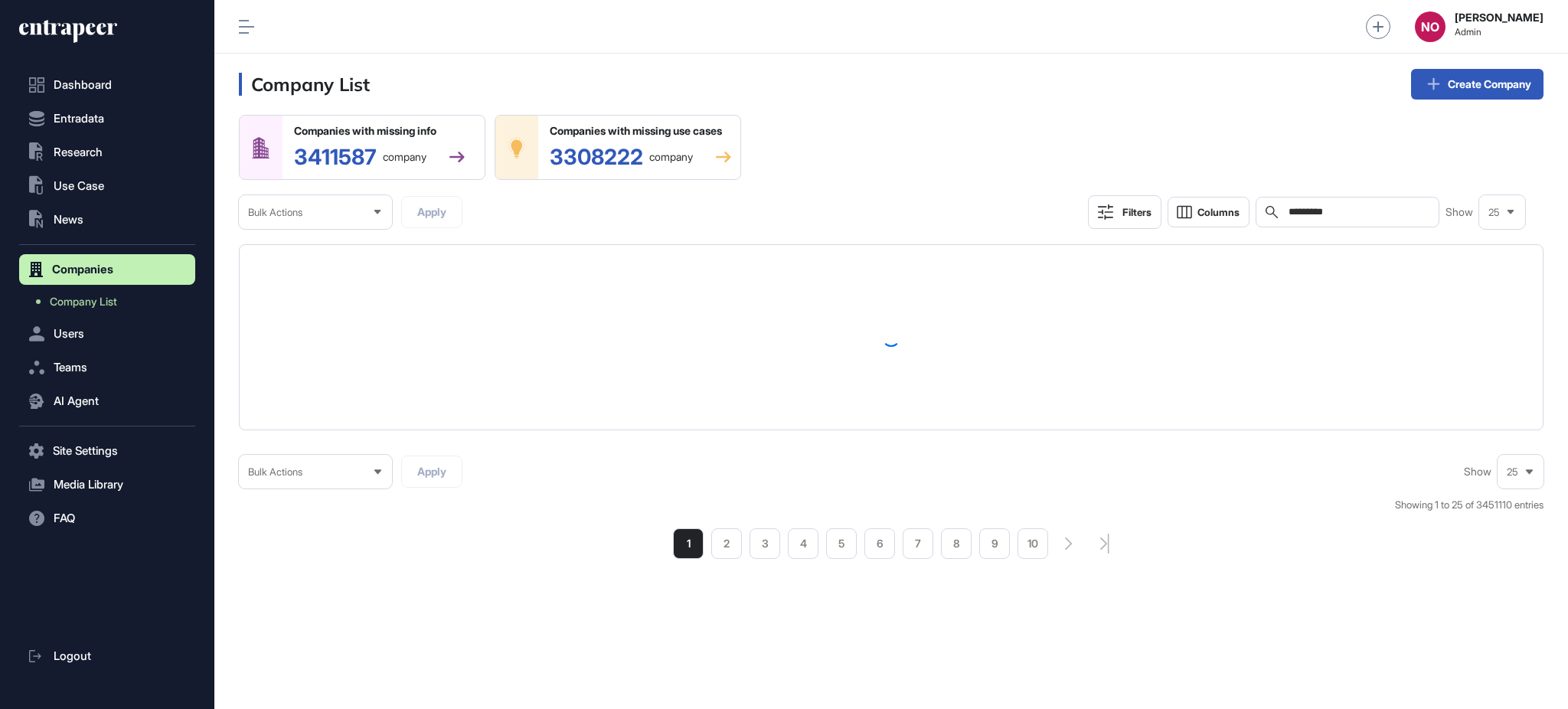
type input "*********"
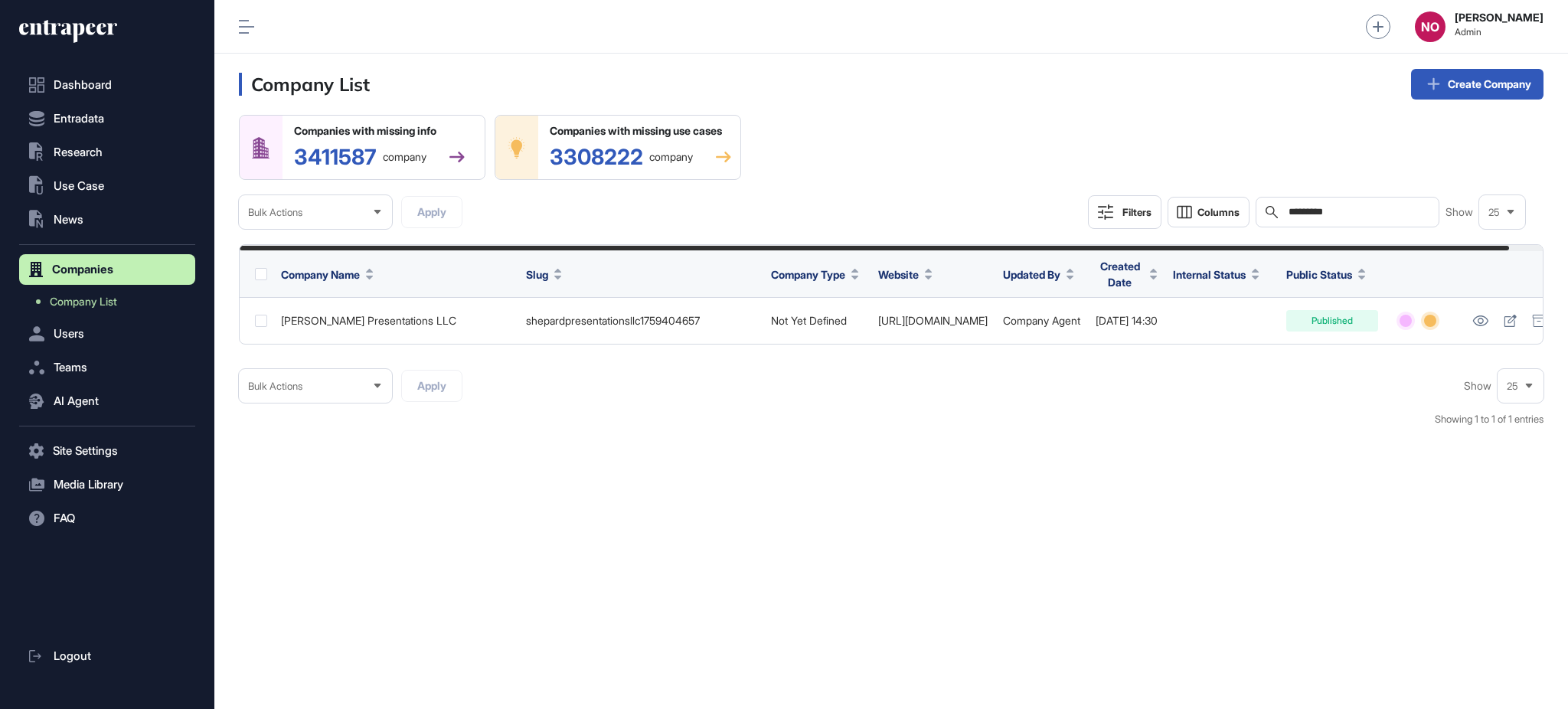
scroll to position [0, 34]
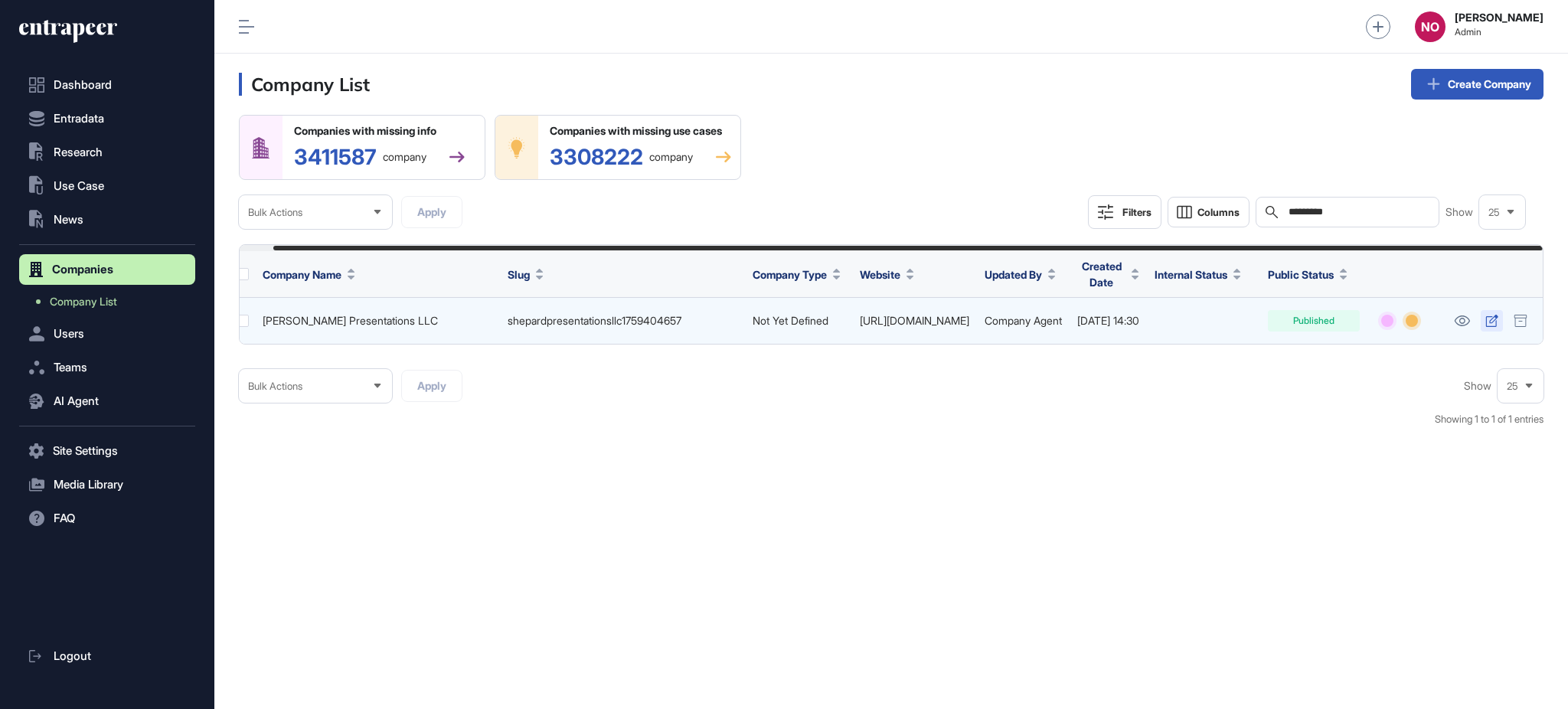
click at [1496, 322] on icon at bounding box center [1492, 320] width 13 height 12
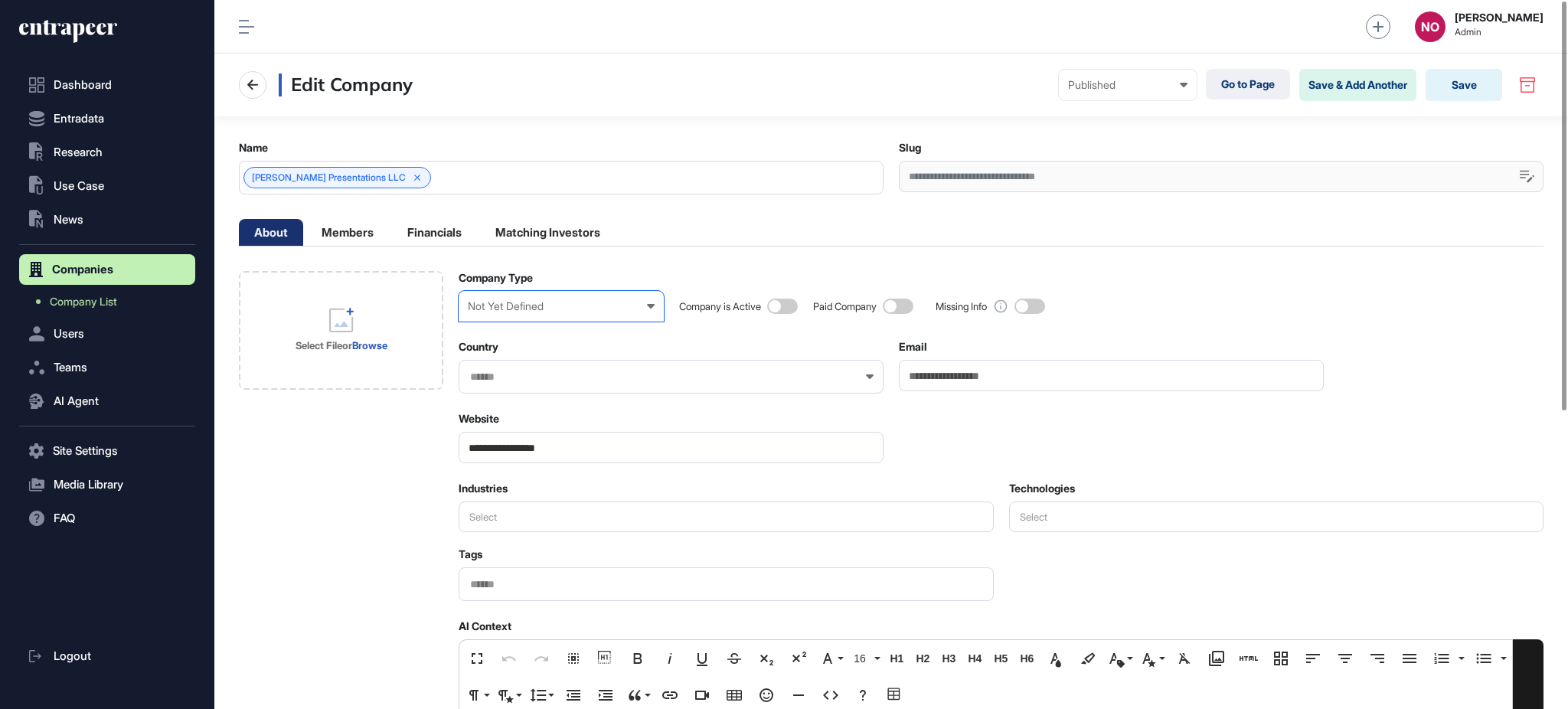
click at [535, 307] on div "Not Yet Defined" at bounding box center [560, 306] width 186 height 12
click at [0, 0] on div "Enterprise" at bounding box center [0, 0] width 0 height 0
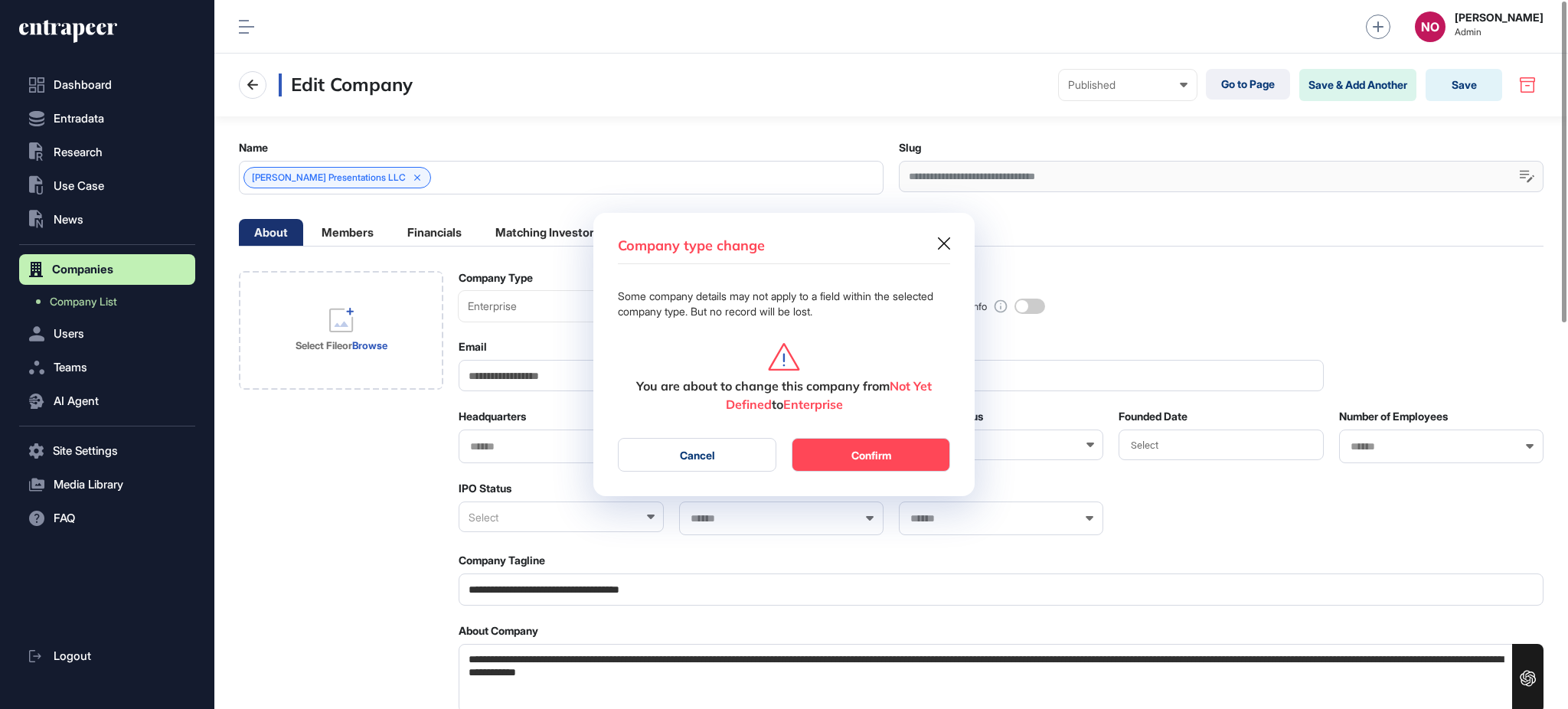
click at [916, 462] on button "Confirm" at bounding box center [870, 455] width 158 height 34
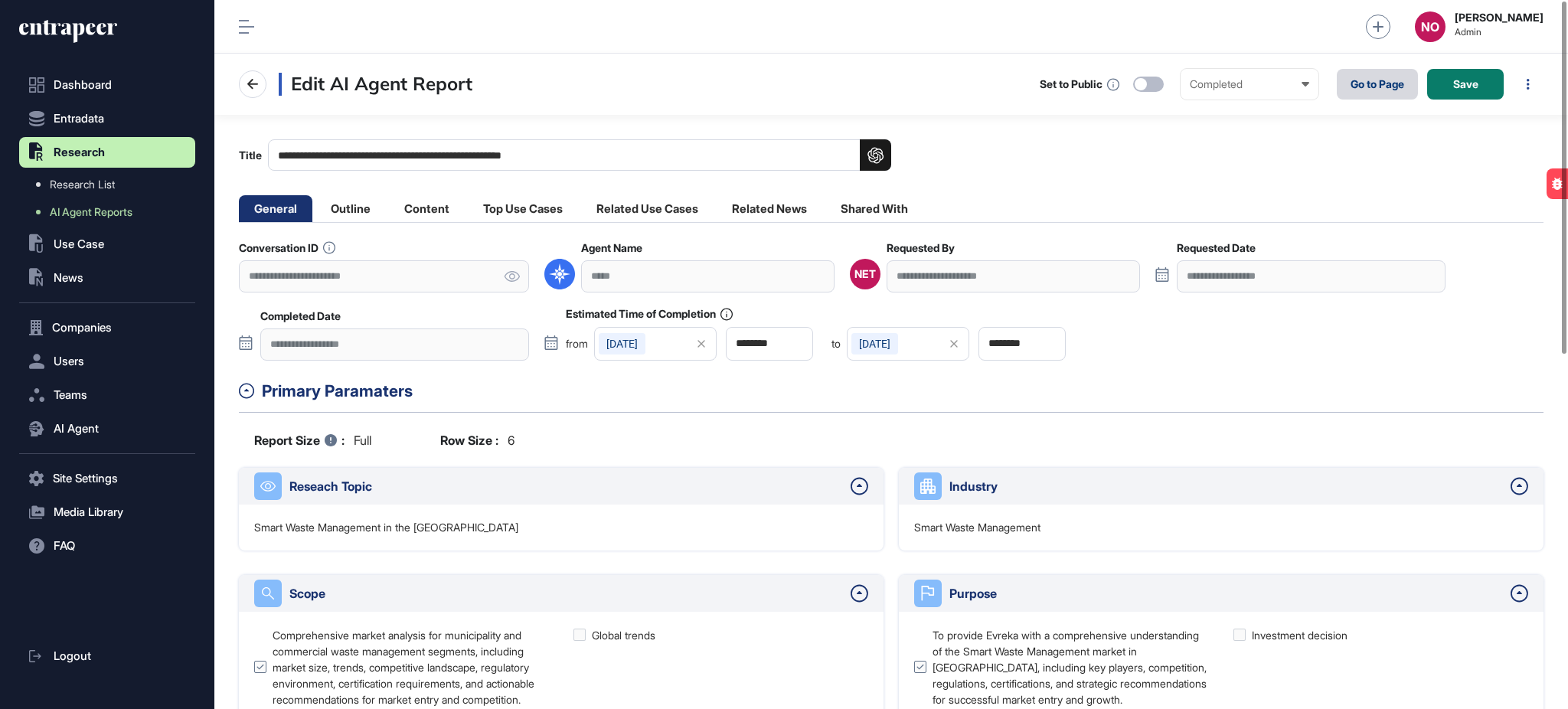
click at [1381, 82] on link "Go to Page" at bounding box center [1377, 85] width 81 height 31
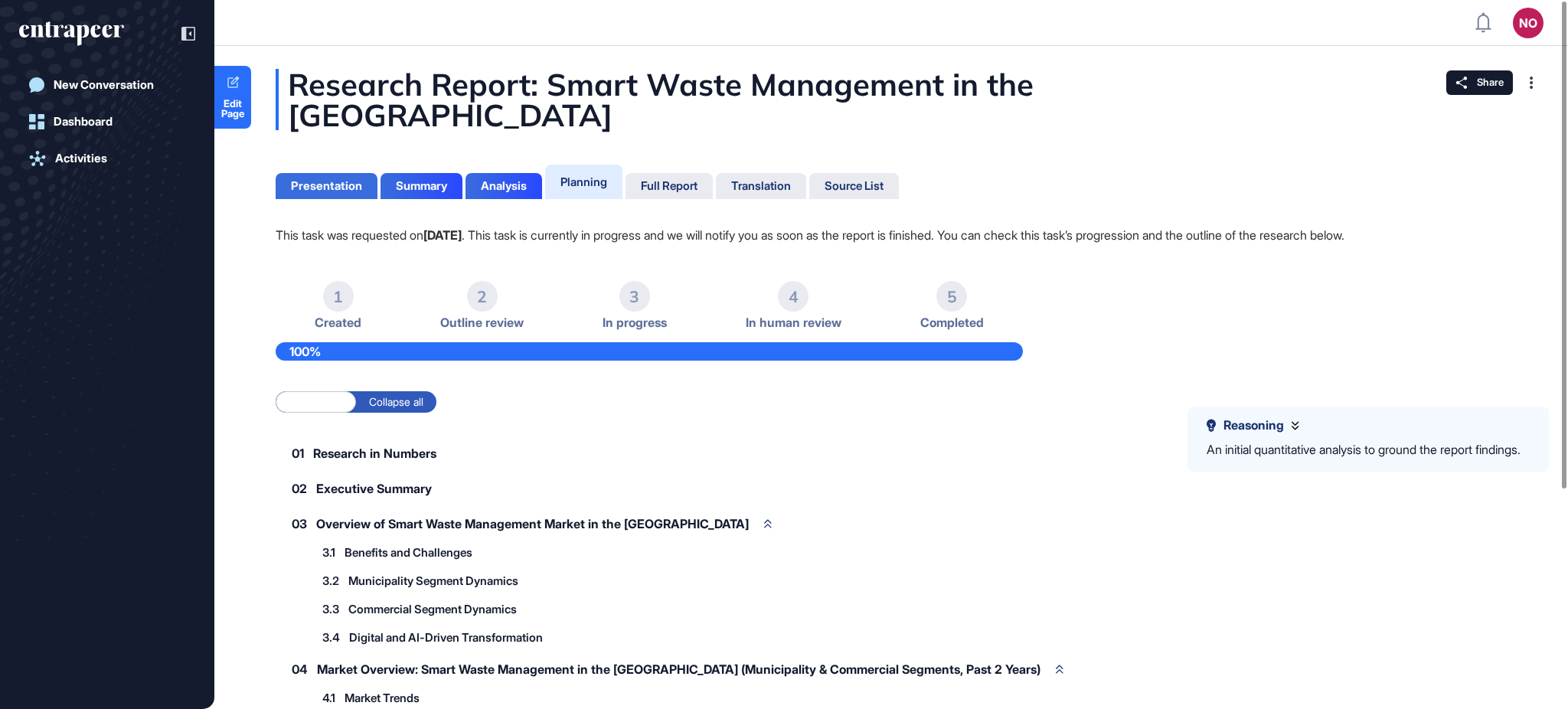
click at [325, 173] on div "Presentation" at bounding box center [327, 186] width 102 height 26
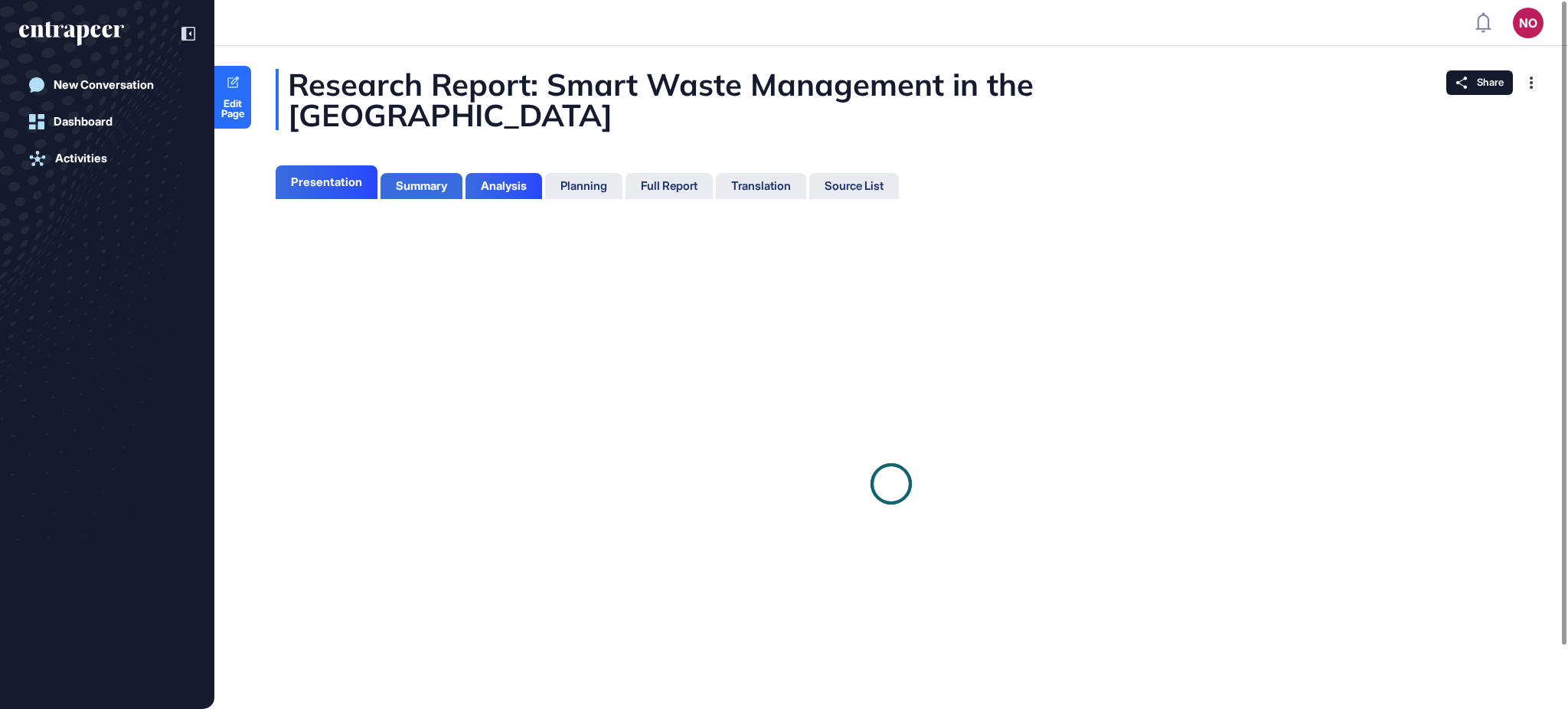
scroll to position [6, 1]
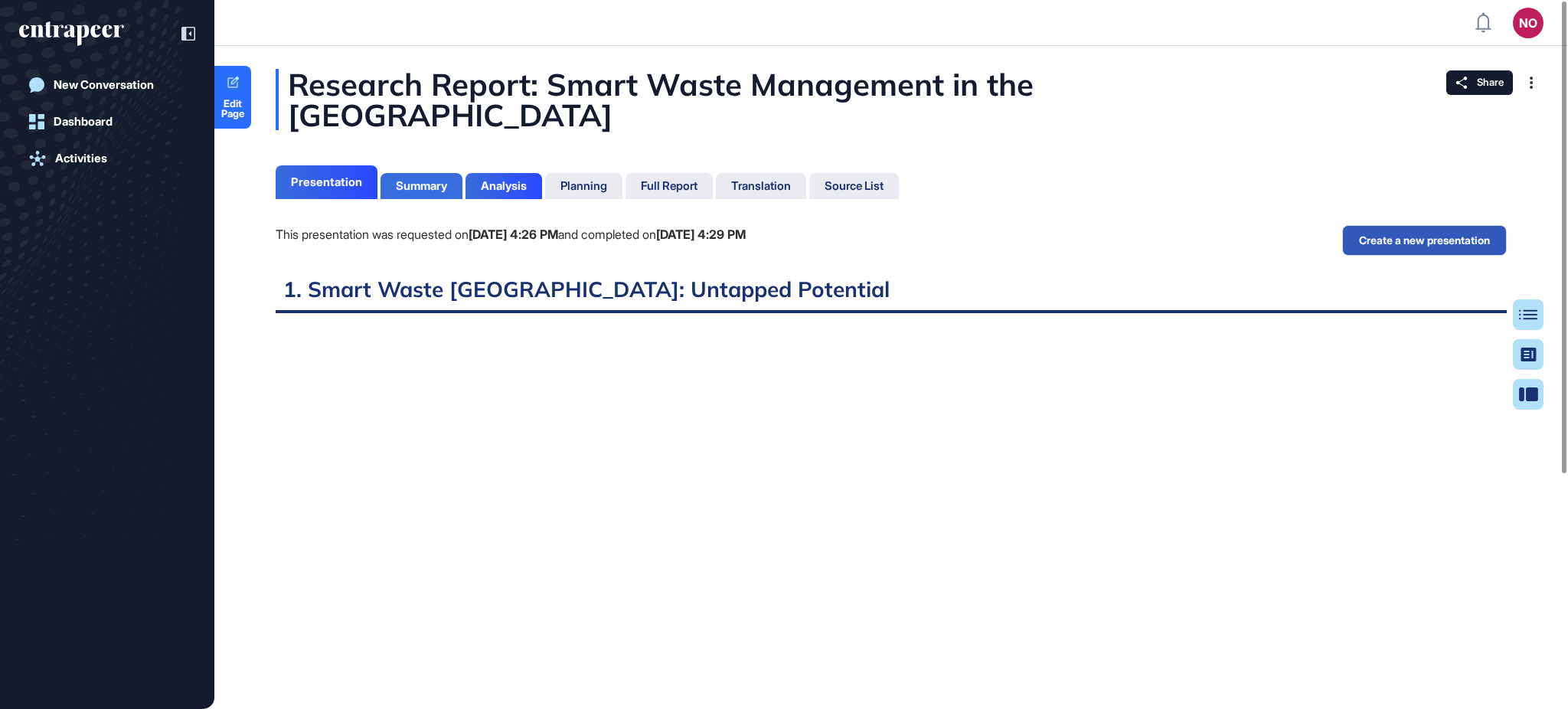
scroll to position [633, 3]
click at [418, 173] on div "Summary" at bounding box center [422, 186] width 82 height 26
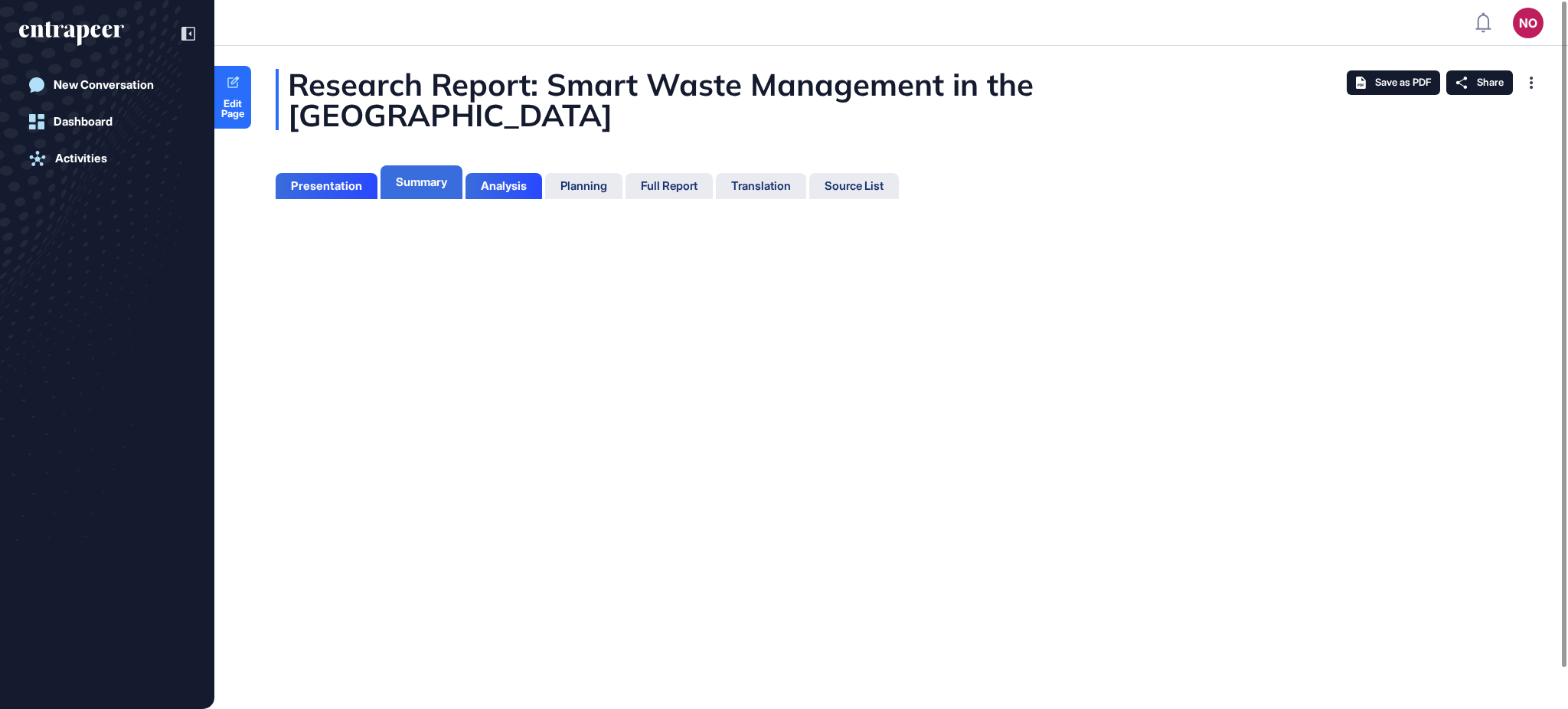
scroll to position [6, 1]
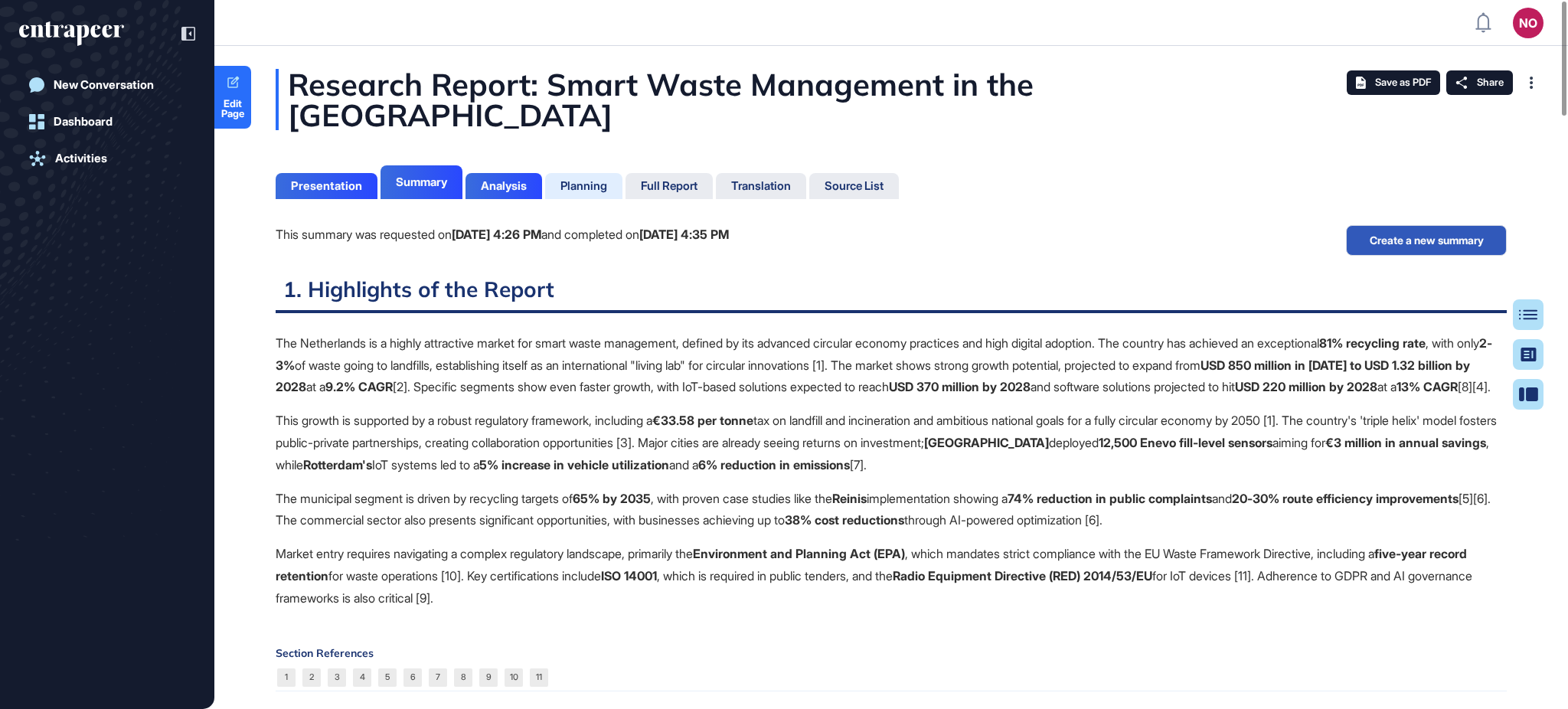
click at [586, 179] on div "Planning" at bounding box center [584, 186] width 47 height 14
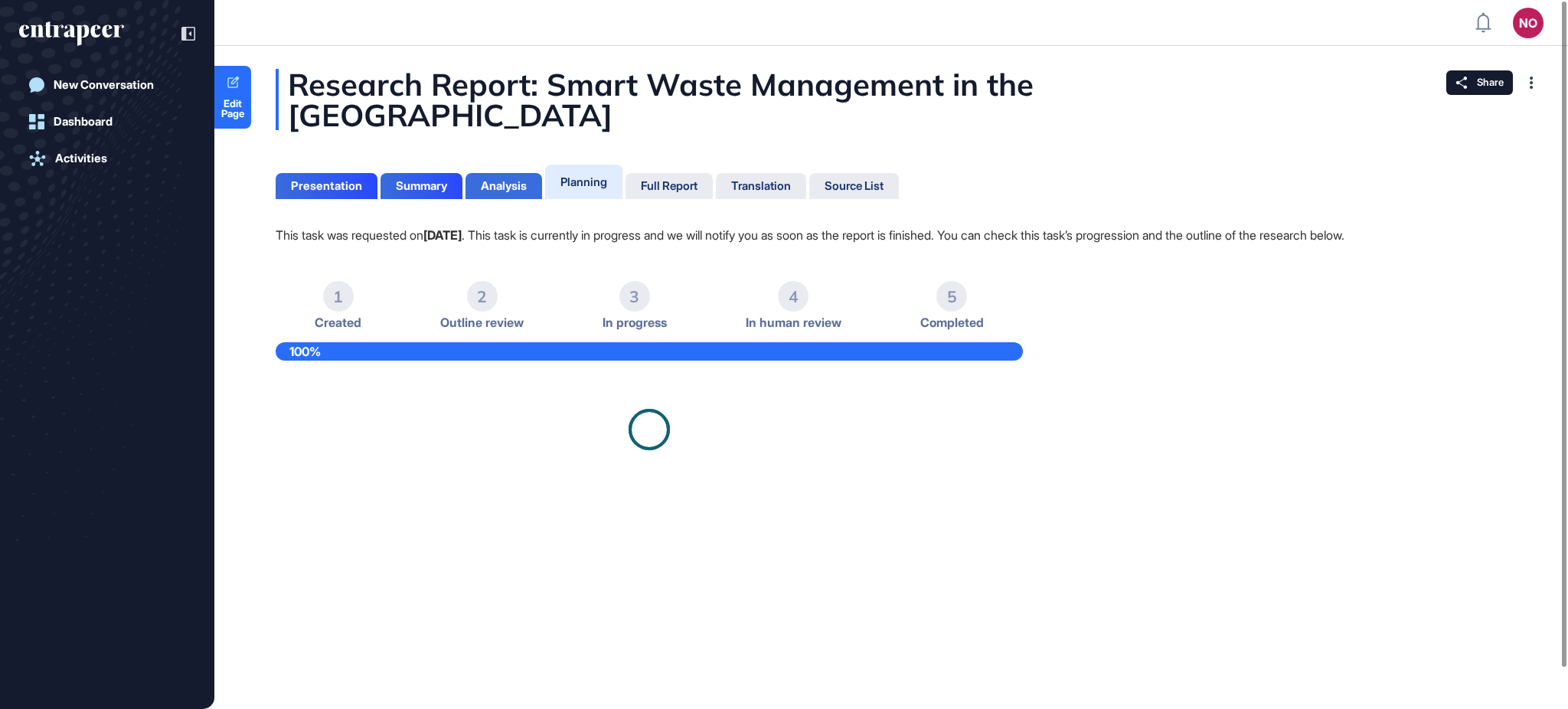
click at [517, 179] on div "Analysis" at bounding box center [504, 186] width 46 height 14
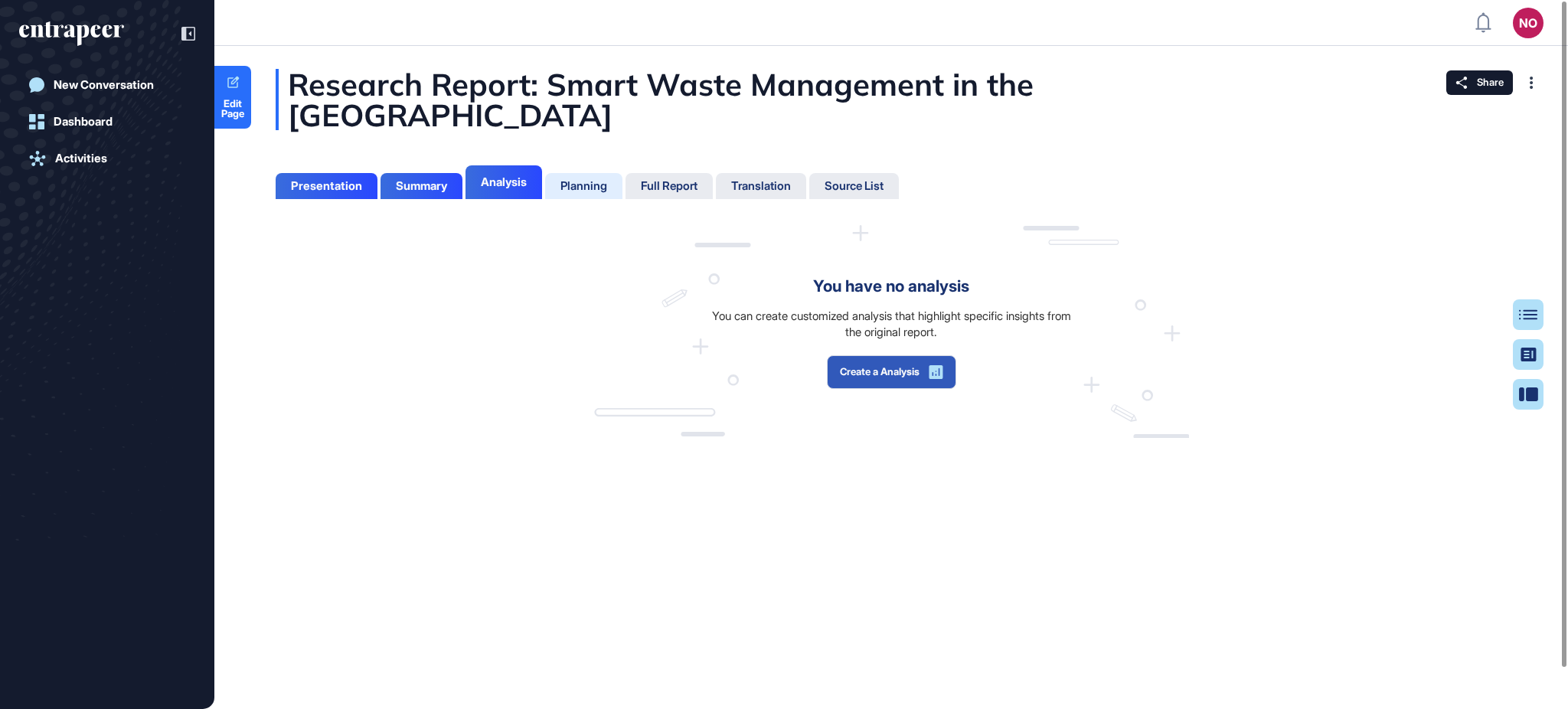
scroll to position [633, 3]
click at [579, 179] on div "Planning" at bounding box center [584, 186] width 47 height 14
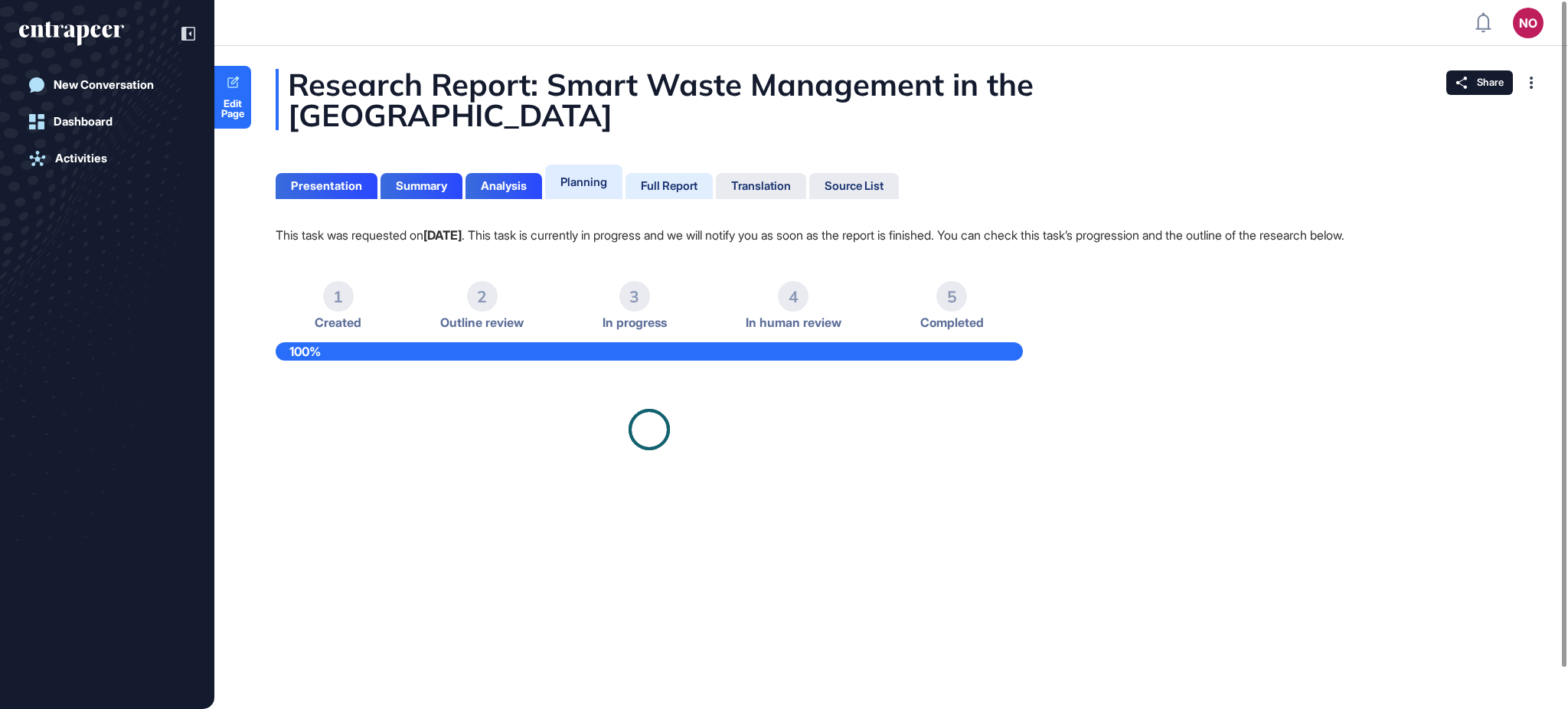
click at [663, 179] on div "Full Report" at bounding box center [669, 186] width 56 height 14
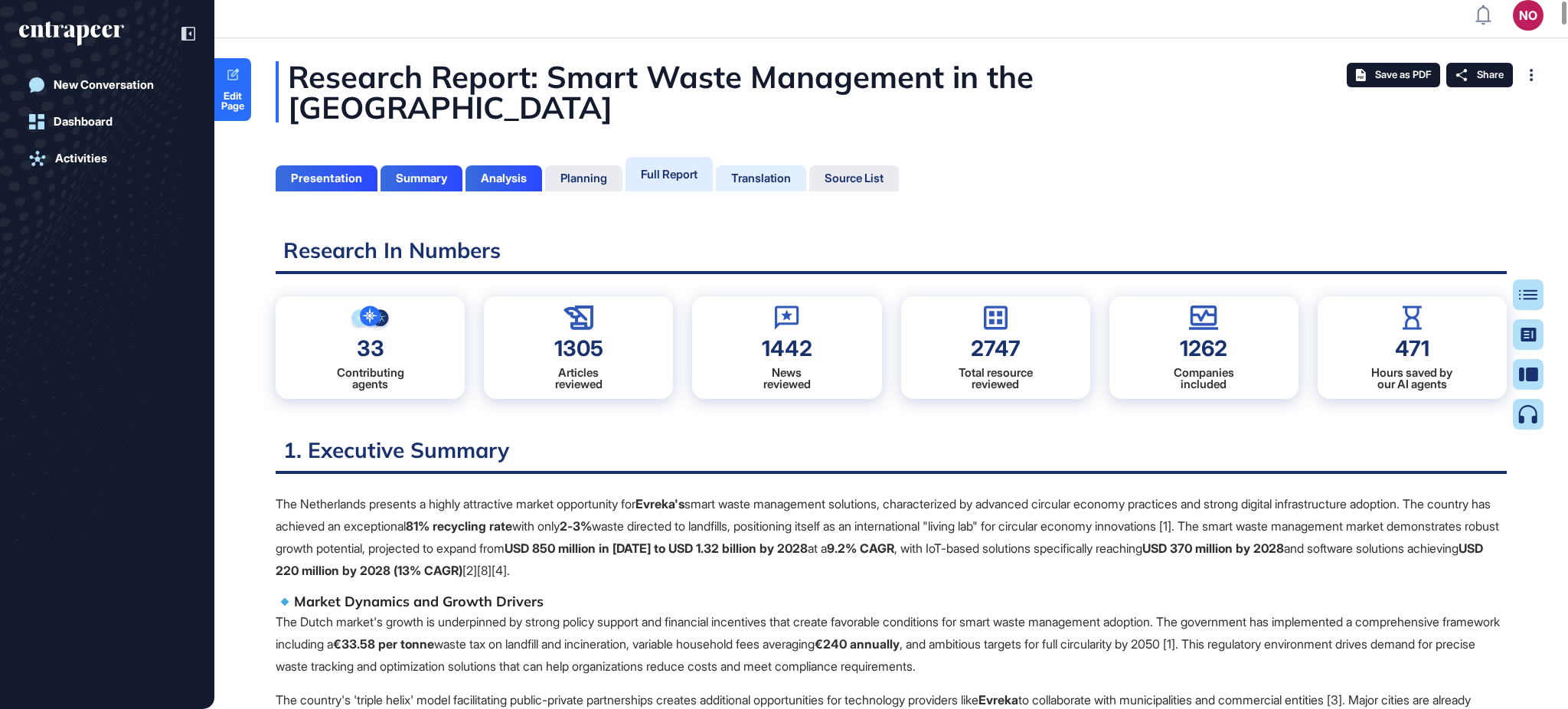
click at [791, 171] on div "Translation" at bounding box center [761, 178] width 60 height 14
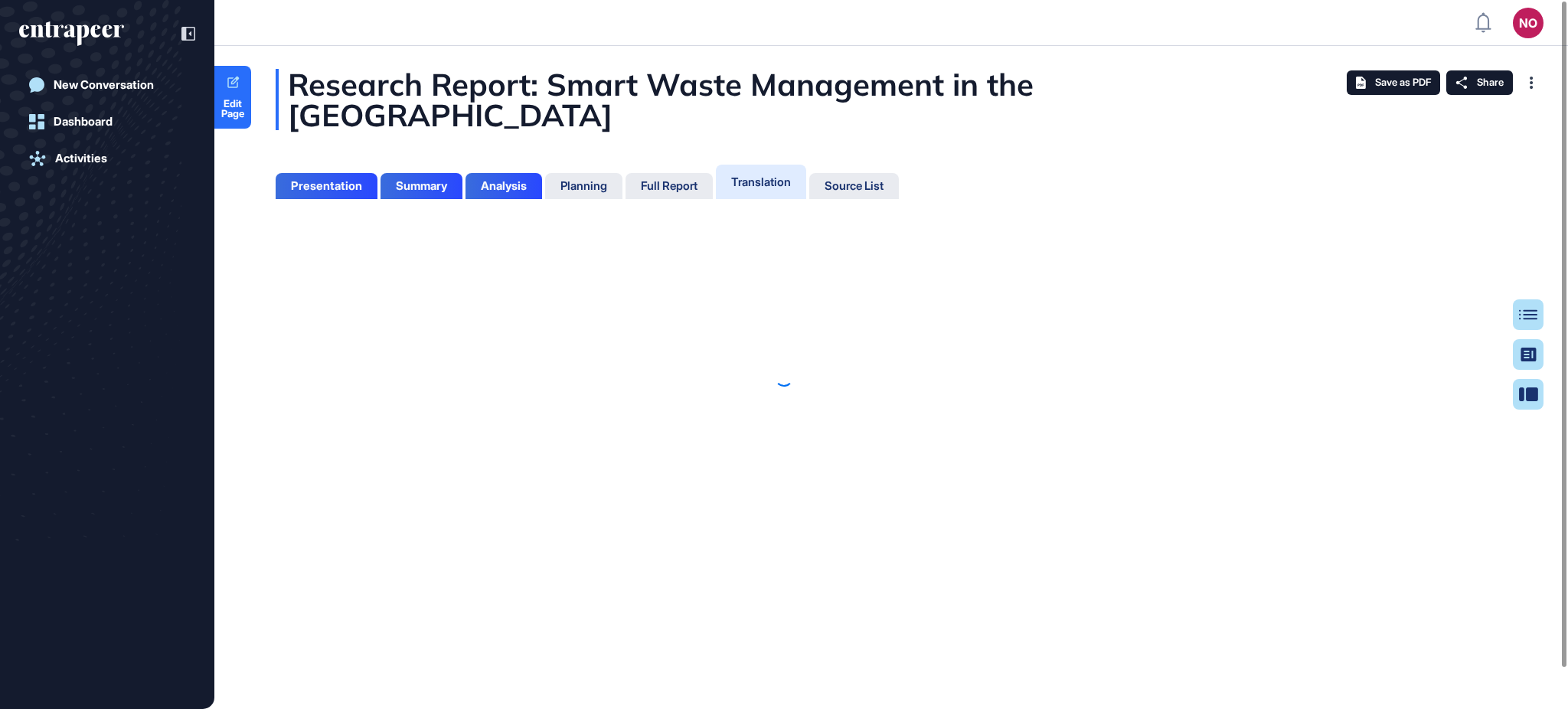
scroll to position [6, 1]
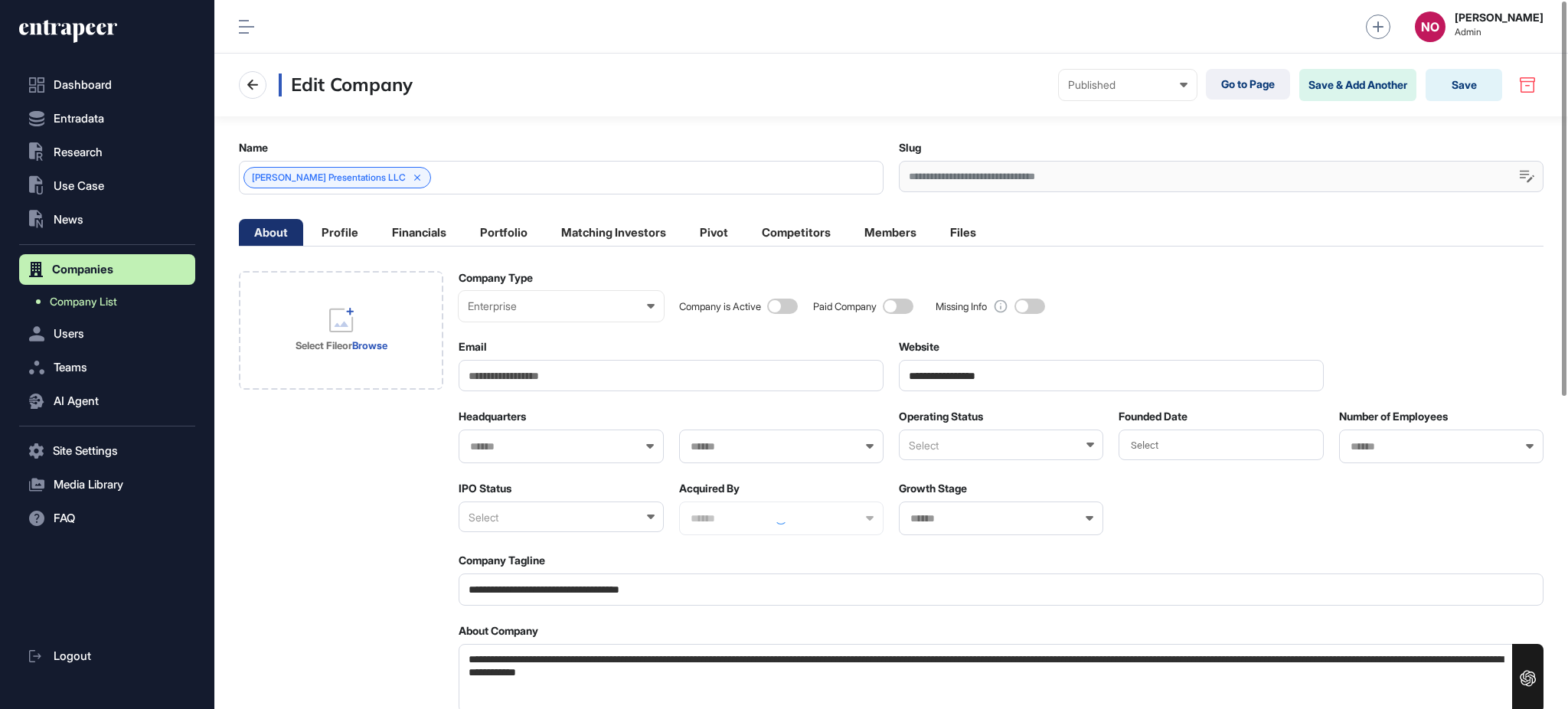
click at [145, 311] on link "Company List" at bounding box center [110, 302] width 168 height 27
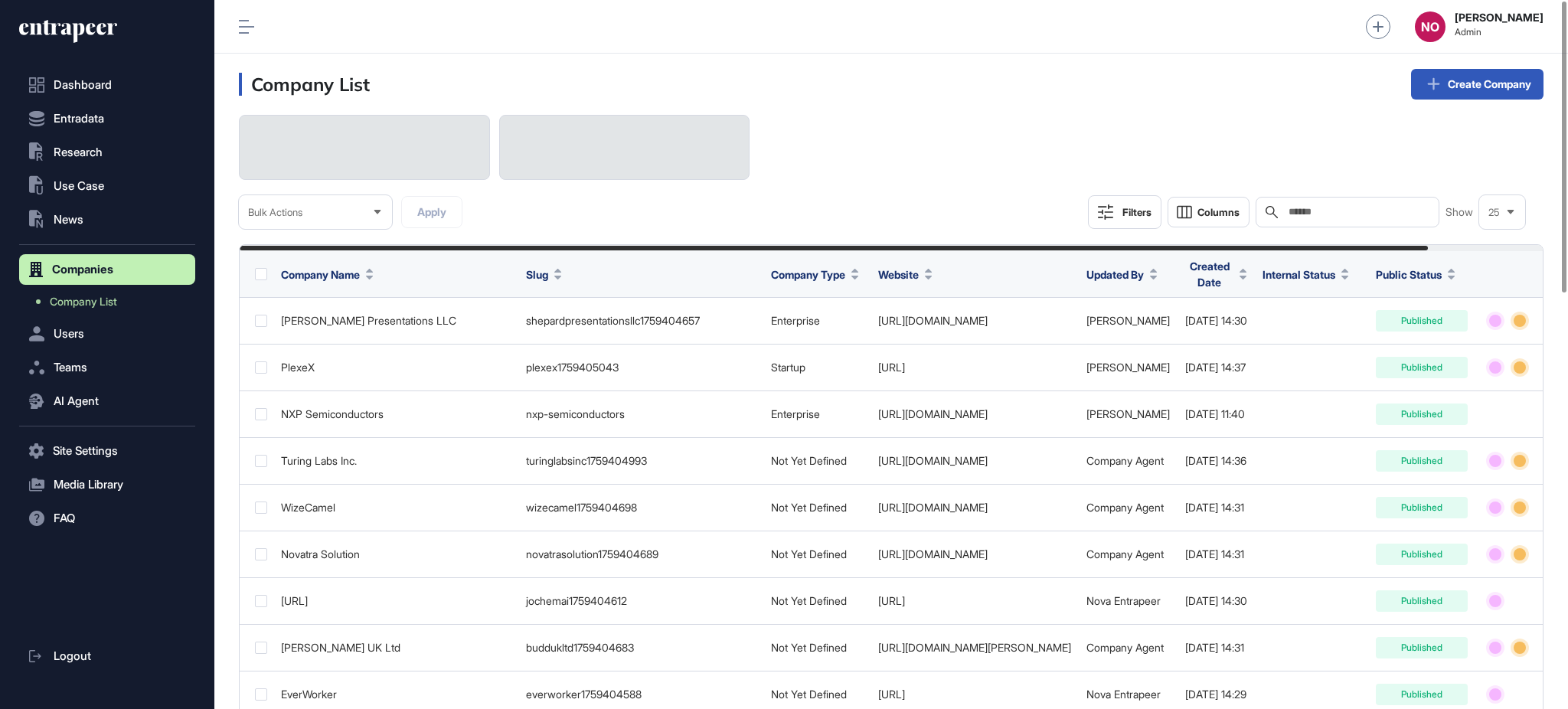
click at [940, 106] on header "Company List Create Company" at bounding box center [891, 85] width 1353 height 61
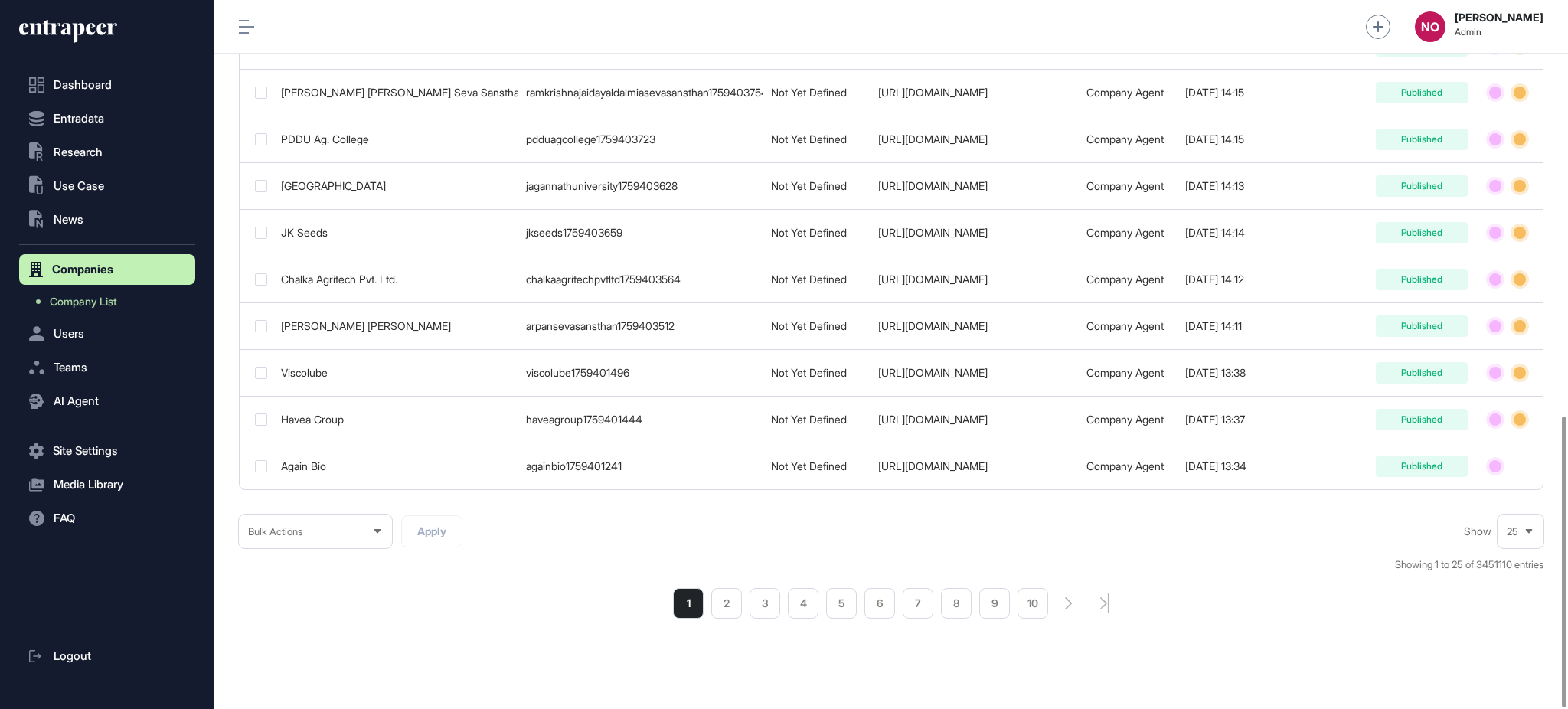
scroll to position [1011, 0]
